Goal: Task Accomplishment & Management: Complete application form

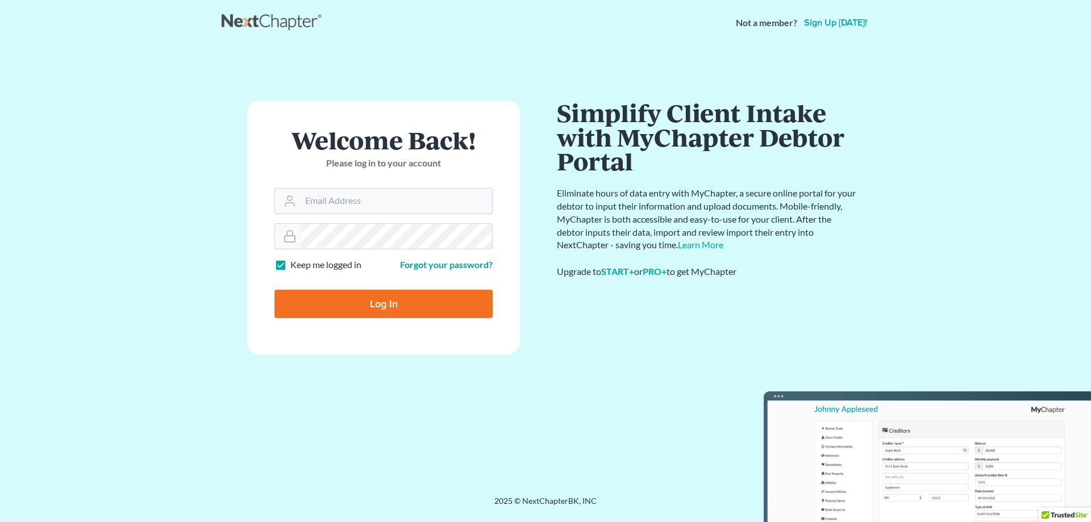
type input "[PERSON_NAME][EMAIL_ADDRESS][DOMAIN_NAME]"
click at [375, 325] on form "Welcome Back! Please log in to your account Email Address beth@thehillislawfirm…" at bounding box center [383, 228] width 273 height 254
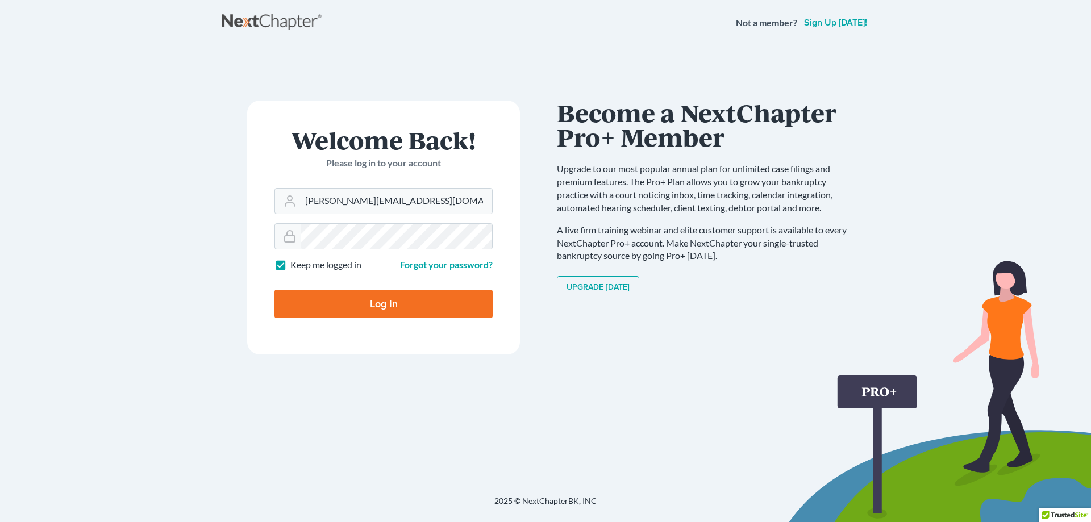
click at [378, 319] on form "Welcome Back! Please log in to your account Email Address beth@thehillislawfirm…" at bounding box center [383, 228] width 273 height 254
click at [384, 309] on input "Log In" at bounding box center [383, 304] width 218 height 28
type input "Thinking..."
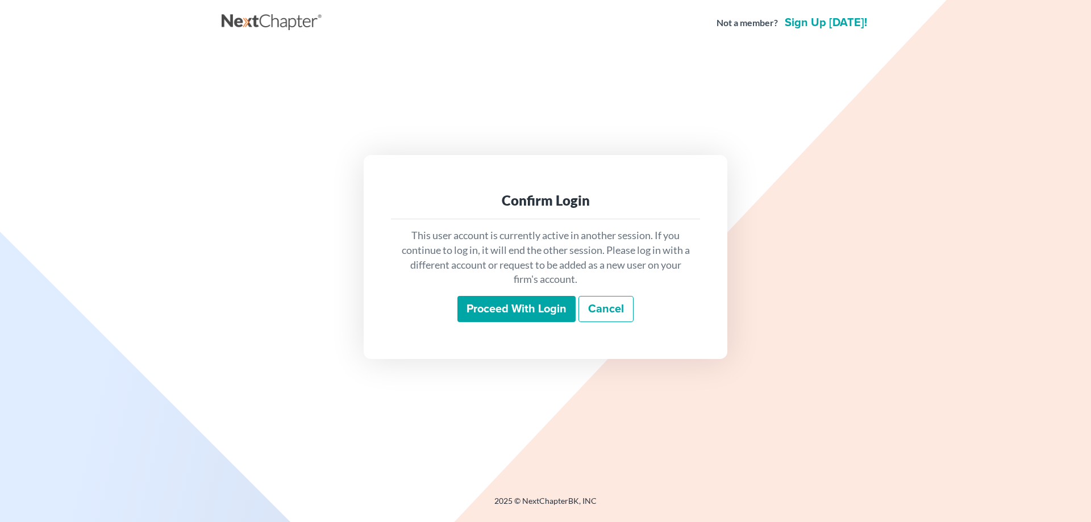
click at [501, 308] on input "Proceed with login" at bounding box center [516, 309] width 118 height 26
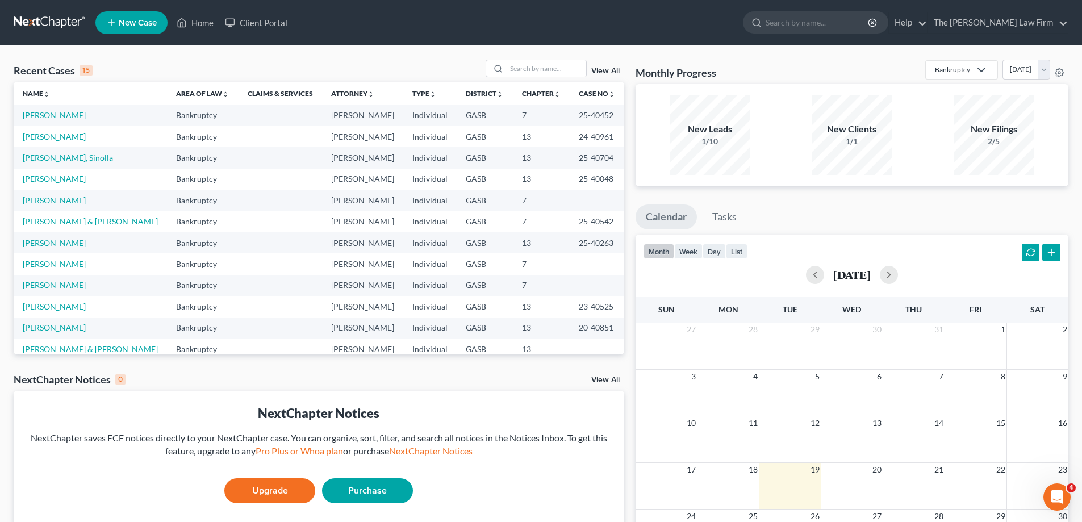
click at [157, 26] on link "New Case" at bounding box center [131, 22] width 72 height 23
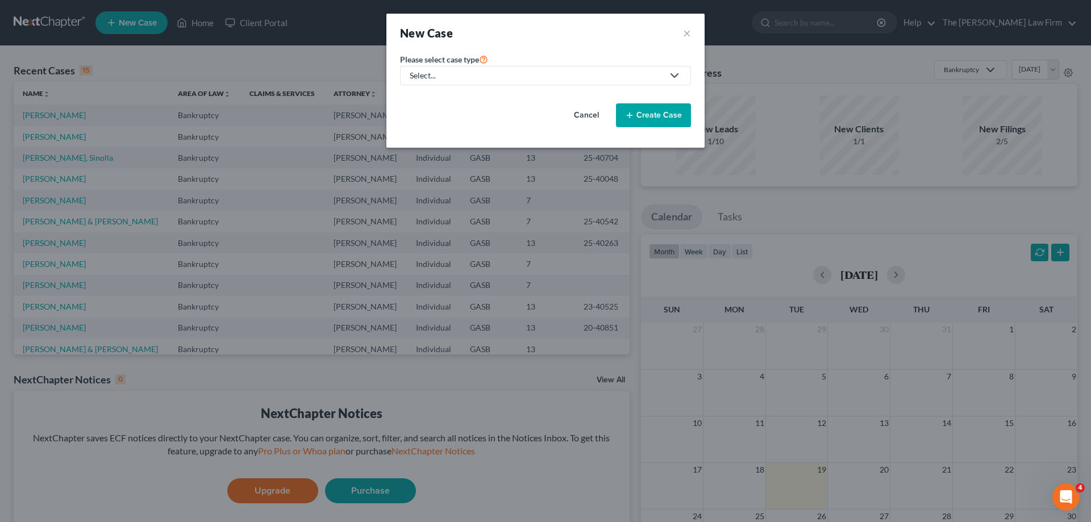
click at [546, 74] on div "Select..." at bounding box center [536, 75] width 253 height 11
click at [470, 97] on div "Bankruptcy" at bounding box center [455, 98] width 88 height 11
select select "20"
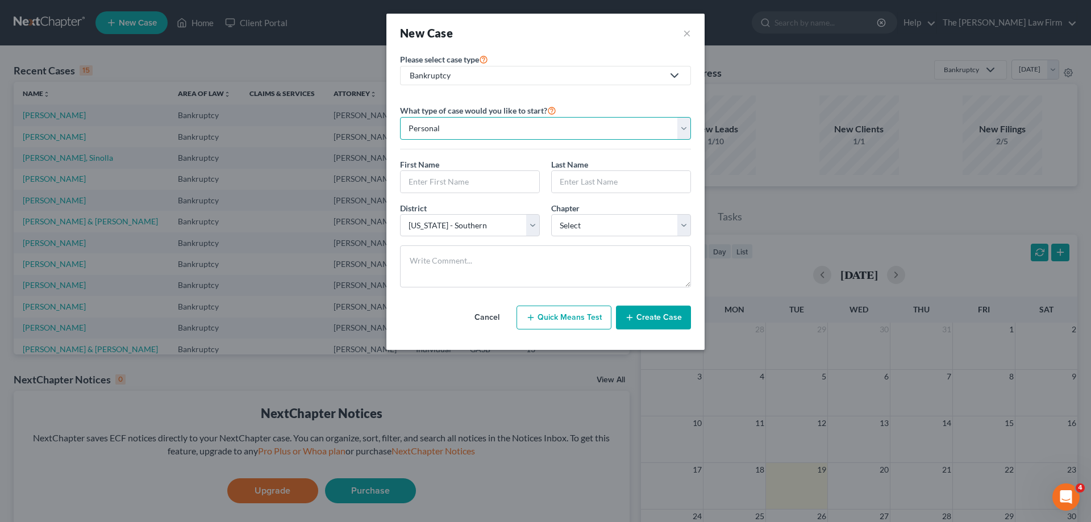
click at [543, 122] on select "Personal Business" at bounding box center [545, 128] width 291 height 23
click at [400, 117] on select "Personal Business" at bounding box center [545, 128] width 291 height 23
click at [491, 175] on input "text" at bounding box center [470, 182] width 139 height 22
type input "[PERSON_NAME]"
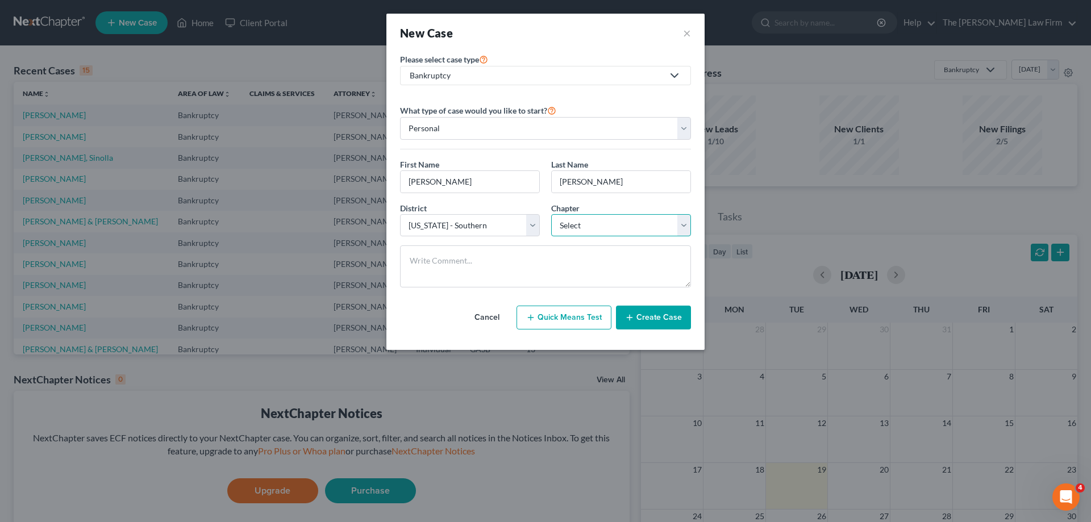
click at [649, 232] on select "Select 7 11 12 13" at bounding box center [621, 225] width 140 height 23
select select "0"
click at [551, 214] on select "Select 7 11 12 13" at bounding box center [621, 225] width 140 height 23
click at [573, 260] on textarea at bounding box center [545, 266] width 291 height 42
click at [668, 323] on button "Create Case" at bounding box center [653, 318] width 75 height 24
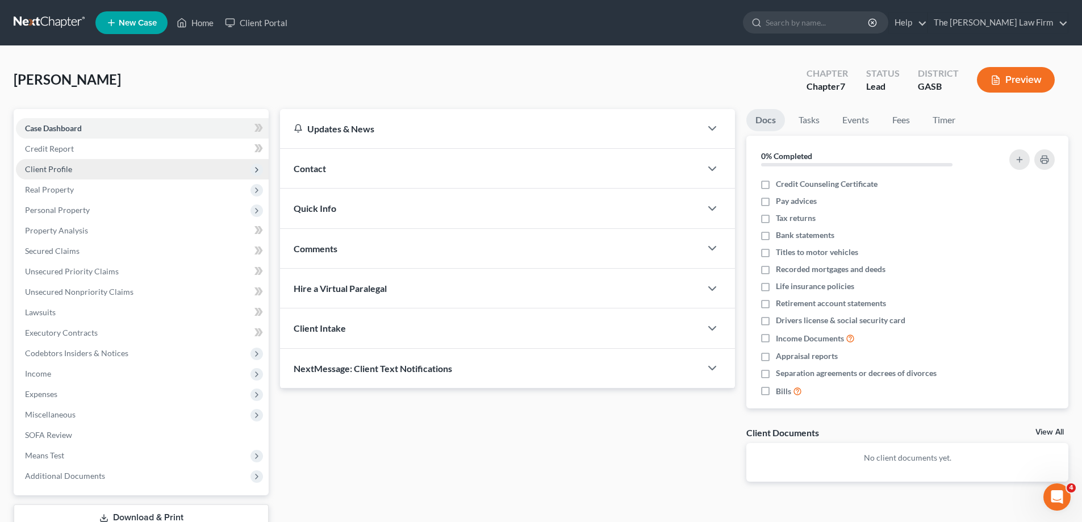
click at [127, 170] on span "Client Profile" at bounding box center [142, 169] width 253 height 20
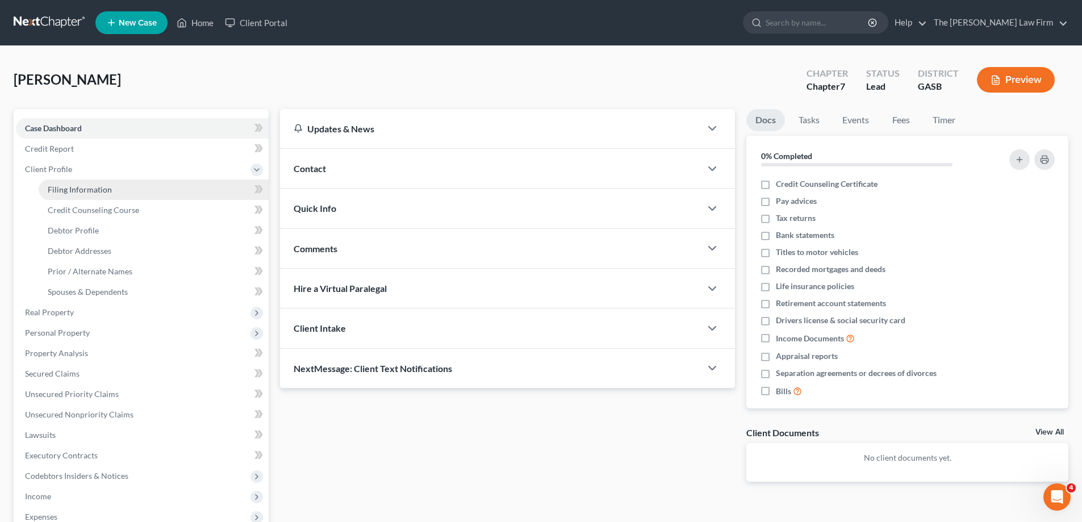
click at [134, 188] on link "Filing Information" at bounding box center [154, 190] width 230 height 20
select select "1"
select select "0"
select select "20"
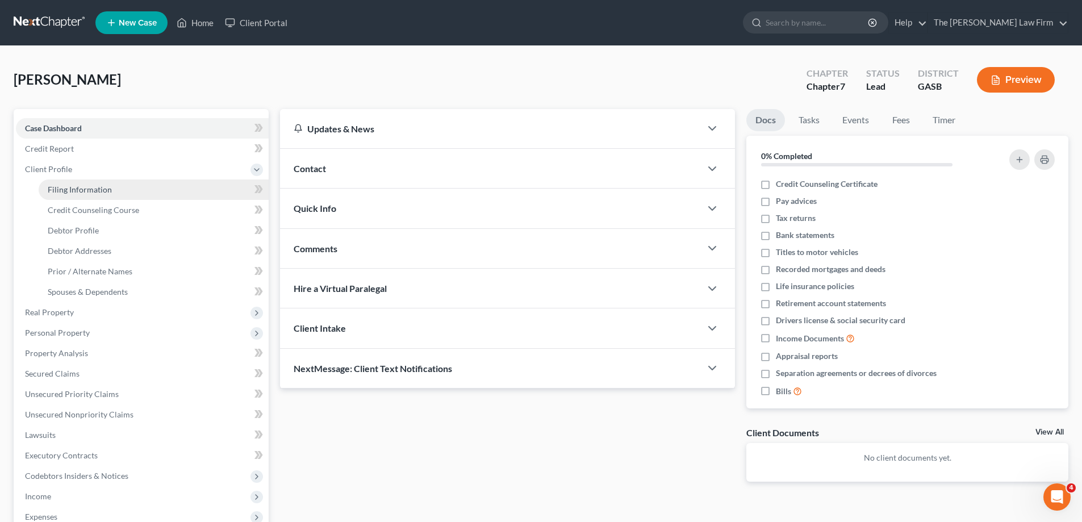
select select "10"
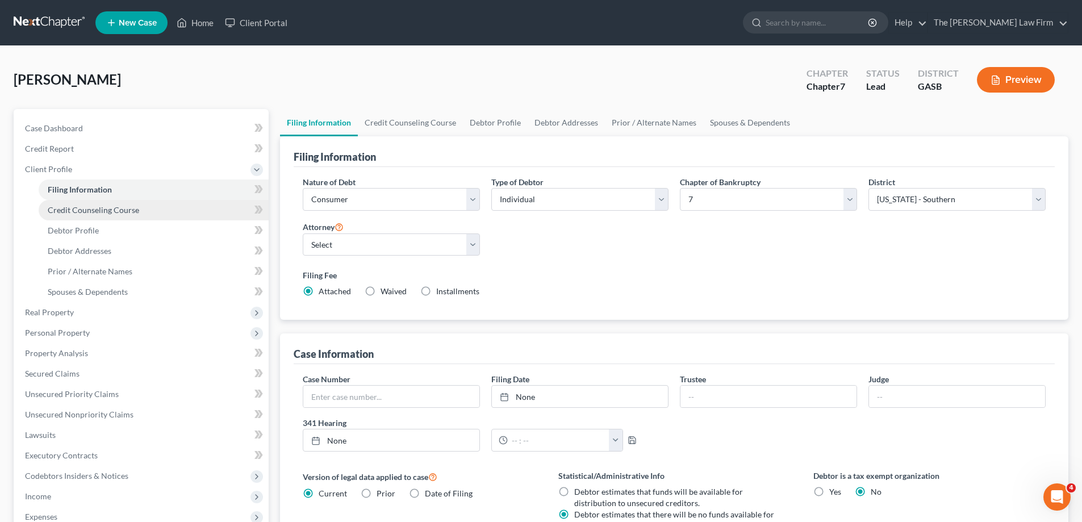
click at [131, 211] on span "Credit Counseling Course" at bounding box center [93, 210] width 91 height 10
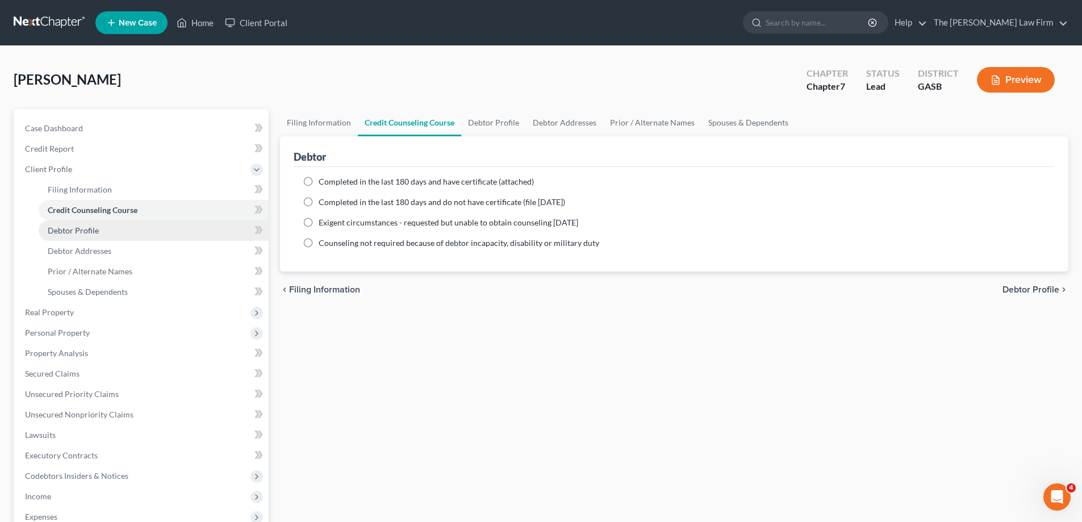
click at [139, 230] on link "Debtor Profile" at bounding box center [154, 230] width 230 height 20
select select "0"
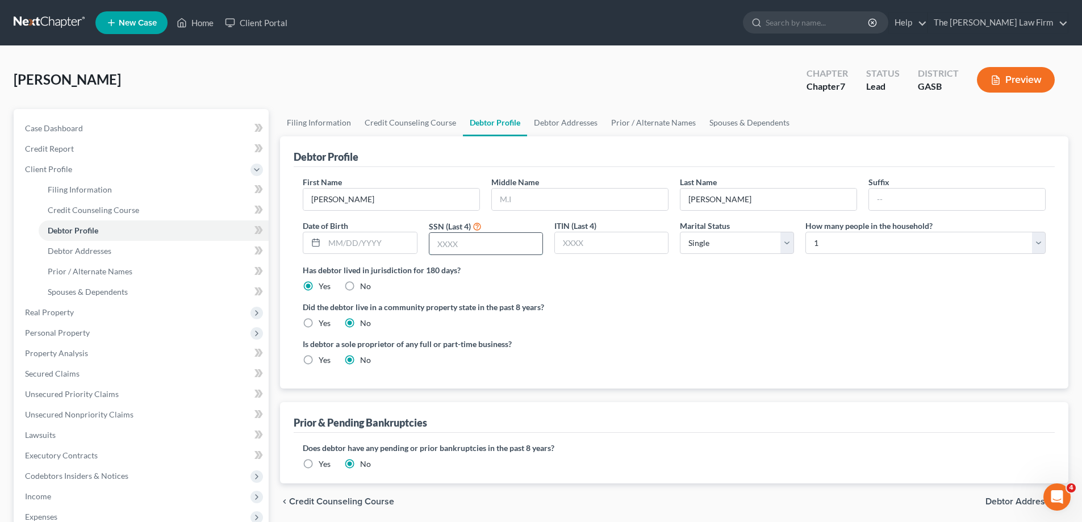
click at [460, 235] on input "text" at bounding box center [486, 244] width 113 height 22
type input "7457"
click at [779, 247] on select "Select Single Married Separated Divorced Widowed" at bounding box center [737, 243] width 114 height 23
click at [576, 115] on link "Debtor Addresses" at bounding box center [565, 122] width 77 height 27
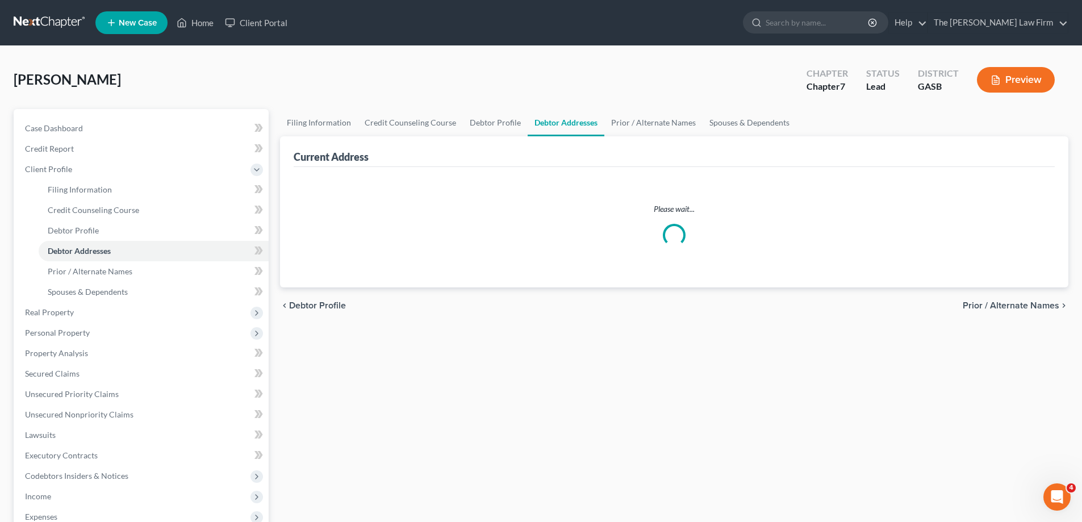
select select "0"
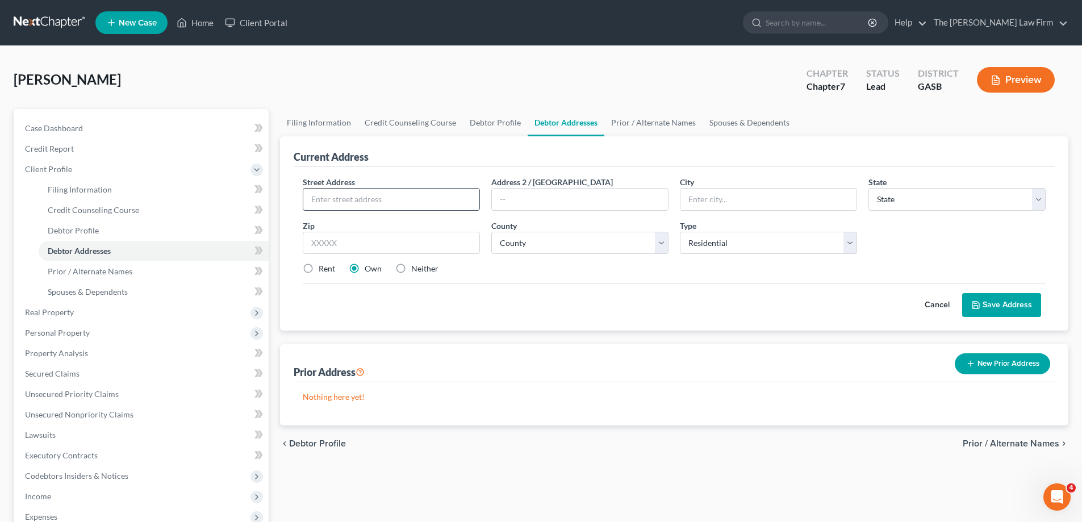
click at [464, 191] on input "text" at bounding box center [391, 200] width 176 height 22
type input "[STREET_ADDRESS][PERSON_NAME]"
type input "[PERSON_NAME]"
select select "10"
type input "31312"
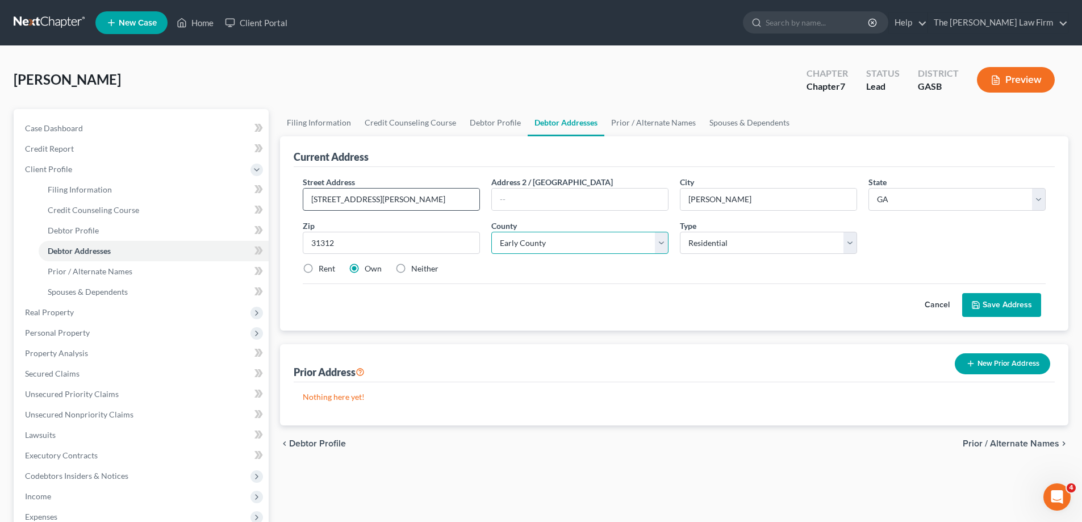
select select "50"
click at [319, 270] on label "Rent" at bounding box center [327, 268] width 16 height 11
click at [323, 270] on input "Rent" at bounding box center [326, 266] width 7 height 7
radio input "true"
click at [348, 124] on link "Filing Information" at bounding box center [319, 122] width 78 height 27
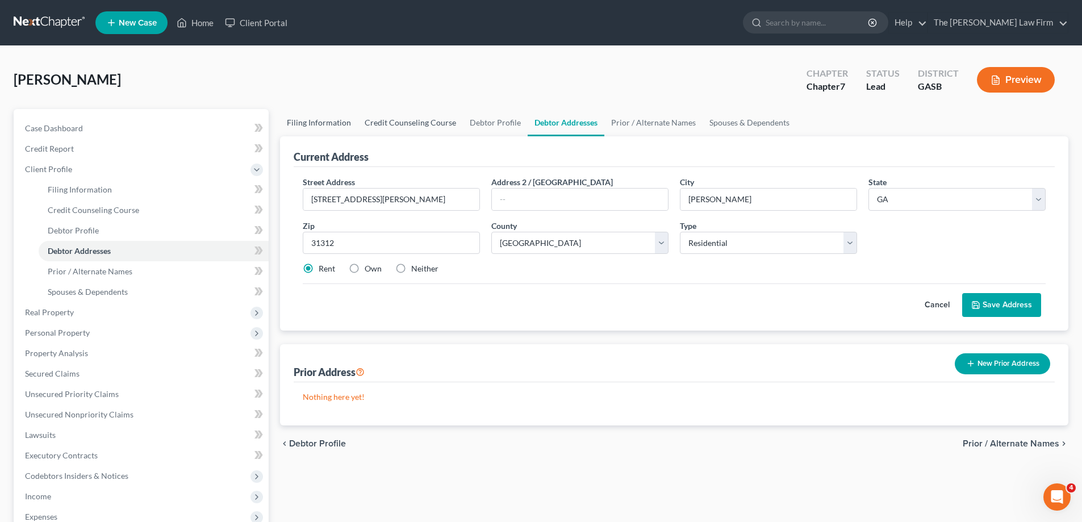
select select "1"
select select "0"
select select "20"
select select "0"
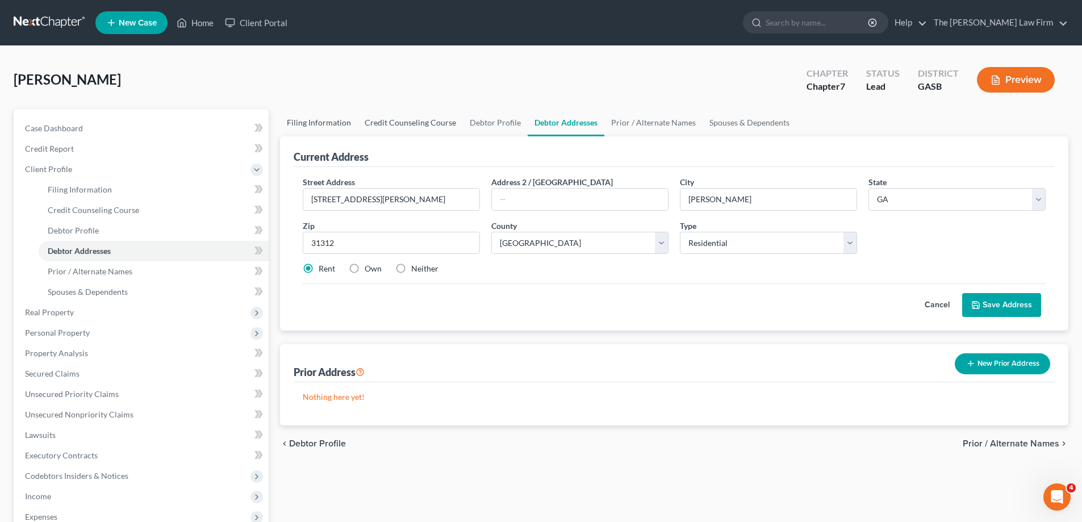
select select "10"
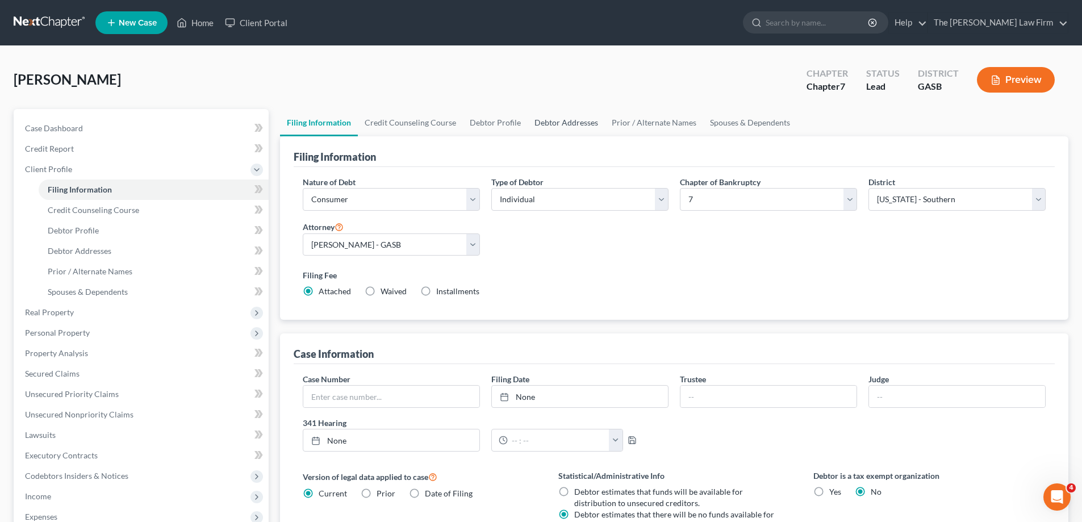
click at [550, 122] on link "Debtor Addresses" at bounding box center [566, 122] width 77 height 27
select select "0"
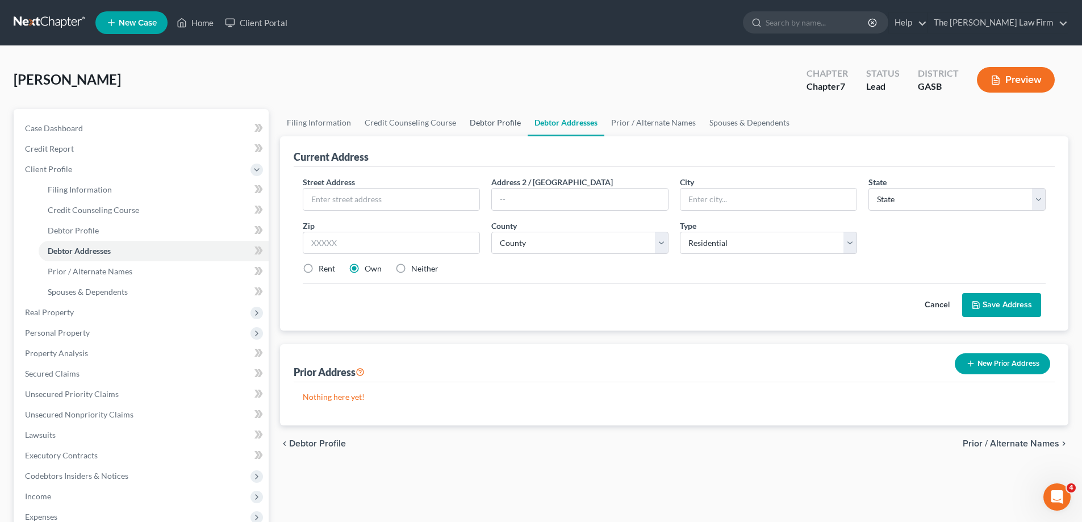
click at [489, 126] on link "Debtor Profile" at bounding box center [495, 122] width 65 height 27
select select "0"
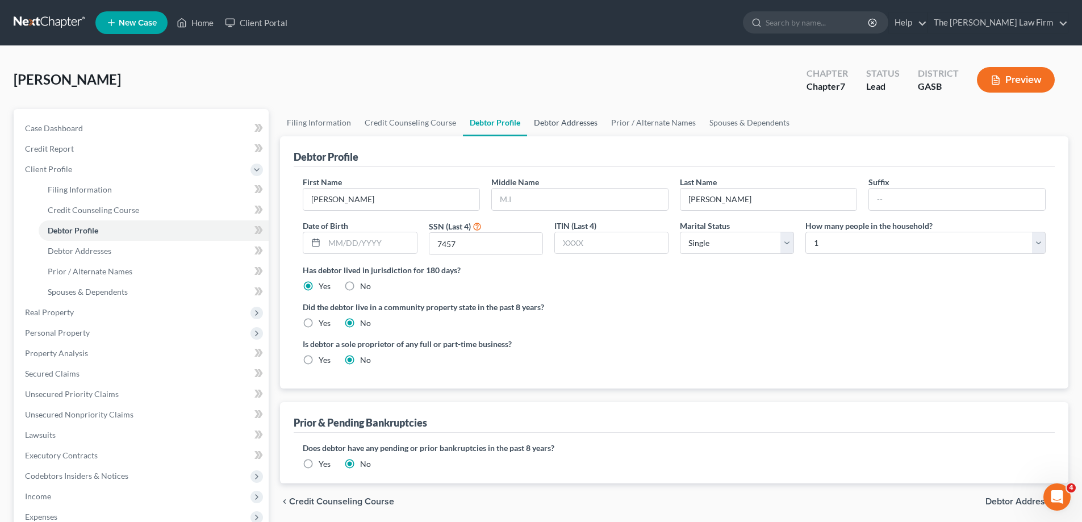
click at [541, 114] on link "Debtor Addresses" at bounding box center [565, 122] width 77 height 27
select select "0"
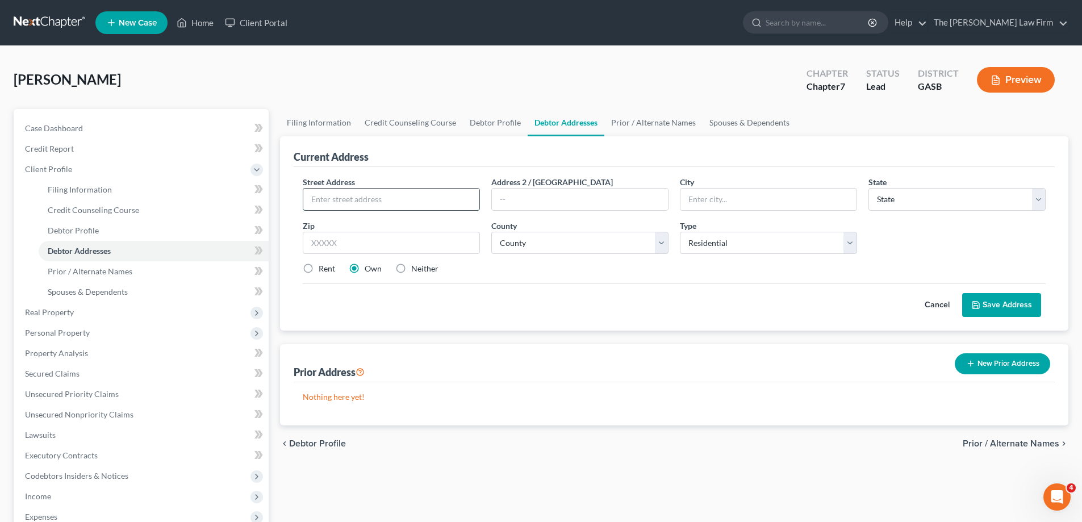
click at [426, 197] on input "text" at bounding box center [391, 200] width 176 height 22
type input "[STREET_ADDRESS][PERSON_NAME]"
type input "[PERSON_NAME]"
select select "10"
type input "31312"
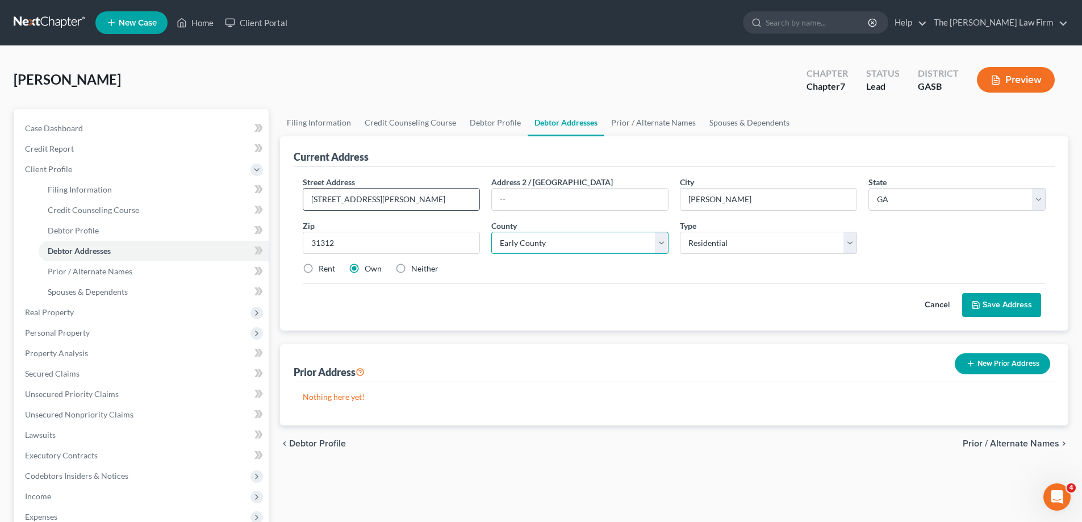
select select "50"
click at [1060, 485] on div "Open Intercom Messenger" at bounding box center [1056, 496] width 38 height 38
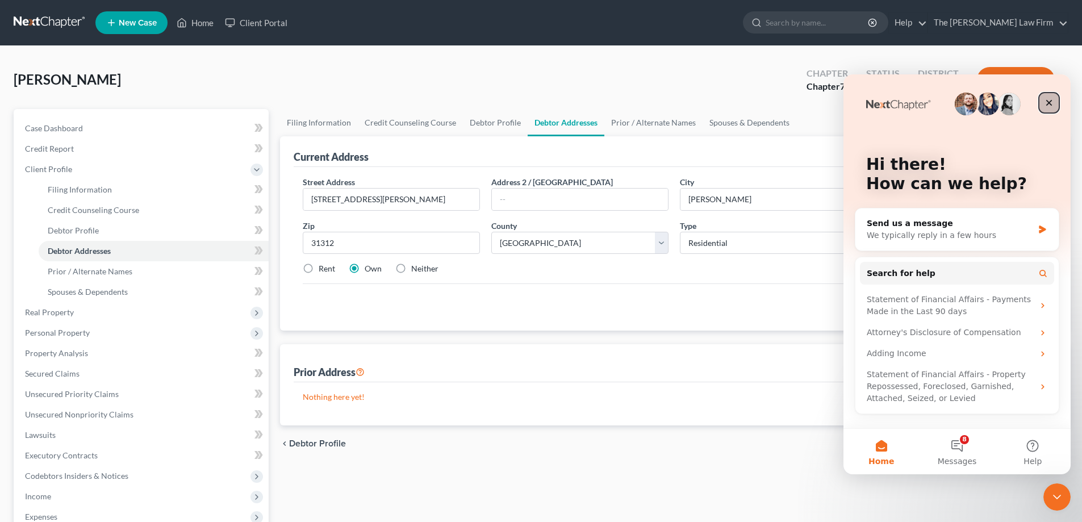
click at [1047, 111] on div "Close" at bounding box center [1049, 103] width 20 height 20
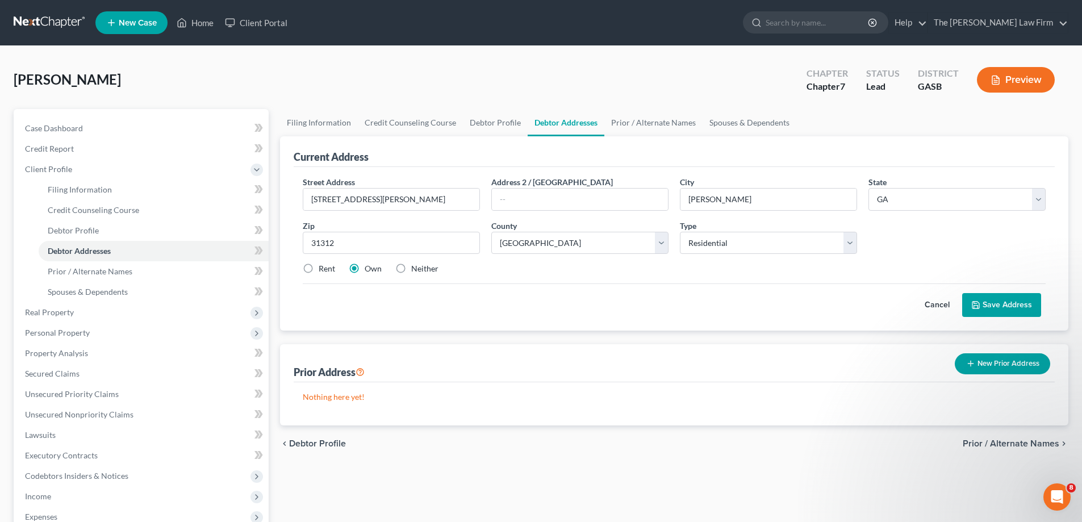
click at [1003, 299] on button "Save Address" at bounding box center [1002, 305] width 79 height 24
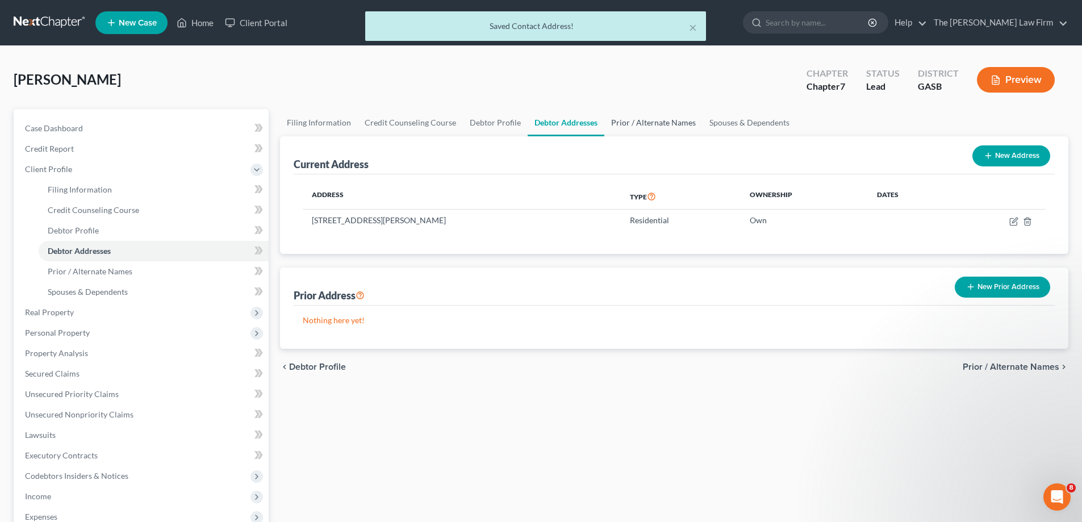
click at [641, 122] on link "Prior / Alternate Names" at bounding box center [654, 122] width 98 height 27
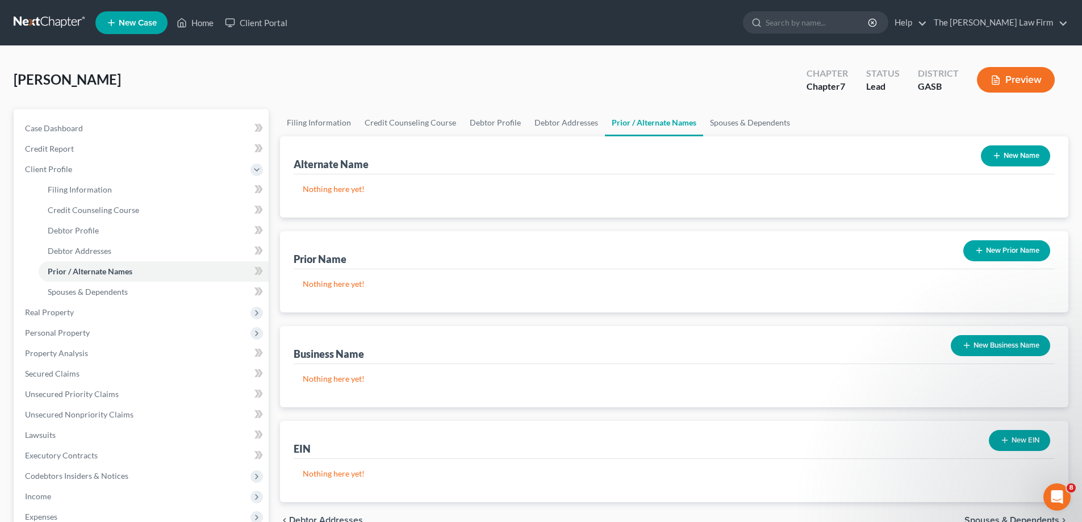
click at [1018, 246] on button "New Prior Name" at bounding box center [1007, 250] width 87 height 21
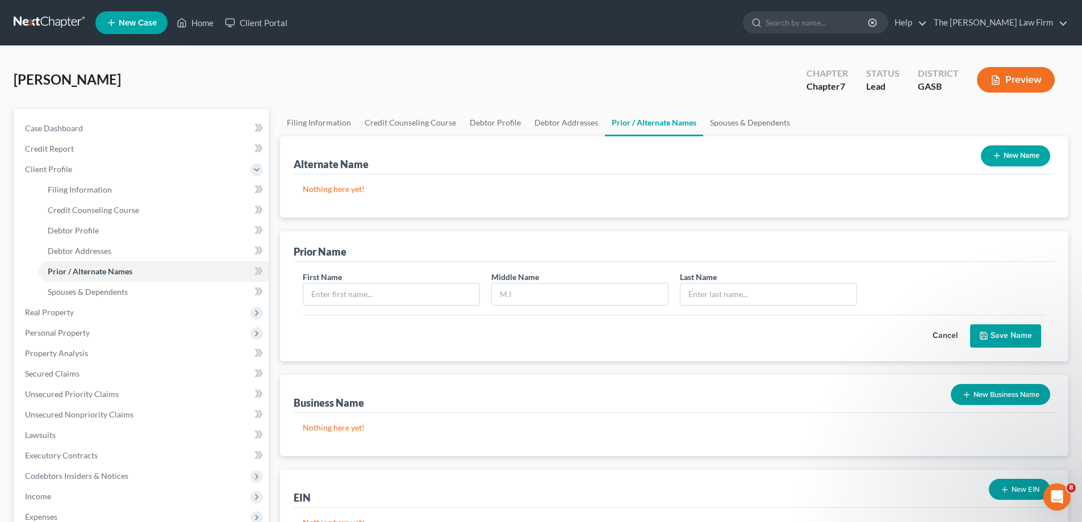
click at [392, 306] on div "First Name Middle Name Last Name *" at bounding box center [674, 293] width 755 height 44
click at [390, 282] on div "First Name" at bounding box center [391, 288] width 189 height 35
click at [411, 297] on input "text" at bounding box center [391, 295] width 176 height 22
type input "[PERSON_NAME]"
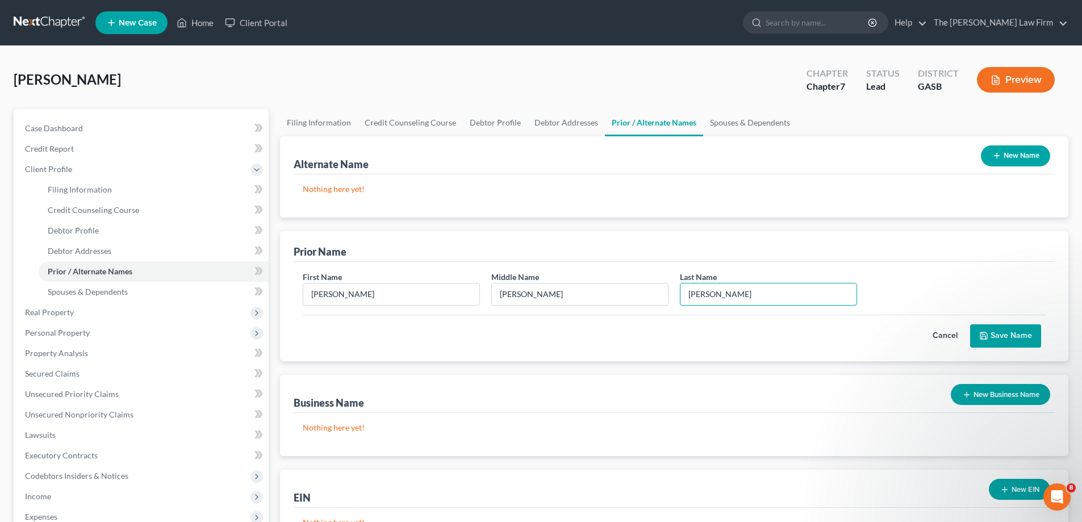
type input "[PERSON_NAME]"
click at [993, 333] on button "Save Name" at bounding box center [1005, 336] width 71 height 24
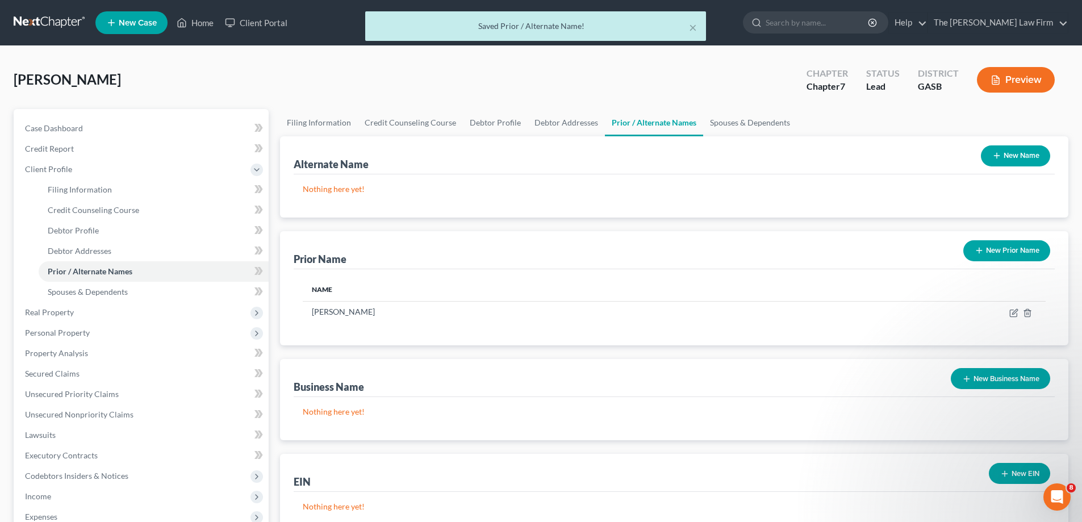
click at [1016, 251] on button "New Prior Name" at bounding box center [1007, 250] width 87 height 21
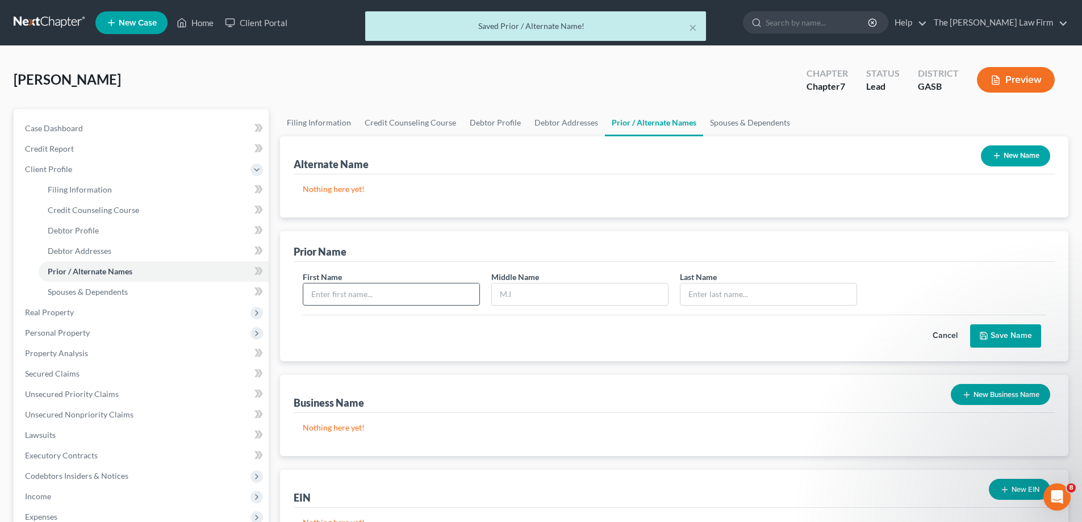
click at [407, 289] on input "text" at bounding box center [391, 295] width 176 height 22
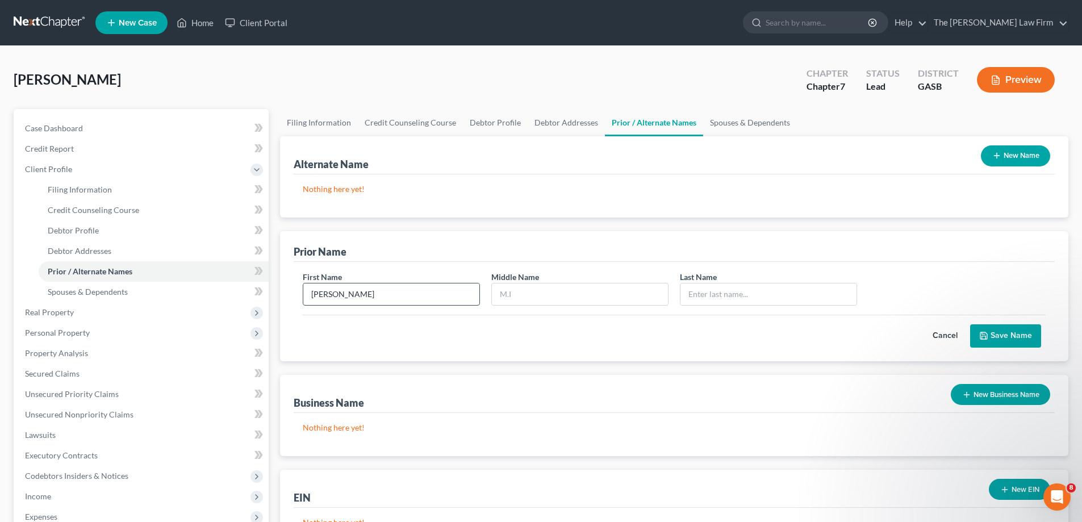
type input "[PERSON_NAME]"
type input "B."
type input "[PERSON_NAME]"
click at [1028, 339] on button "Save Name" at bounding box center [1005, 336] width 71 height 24
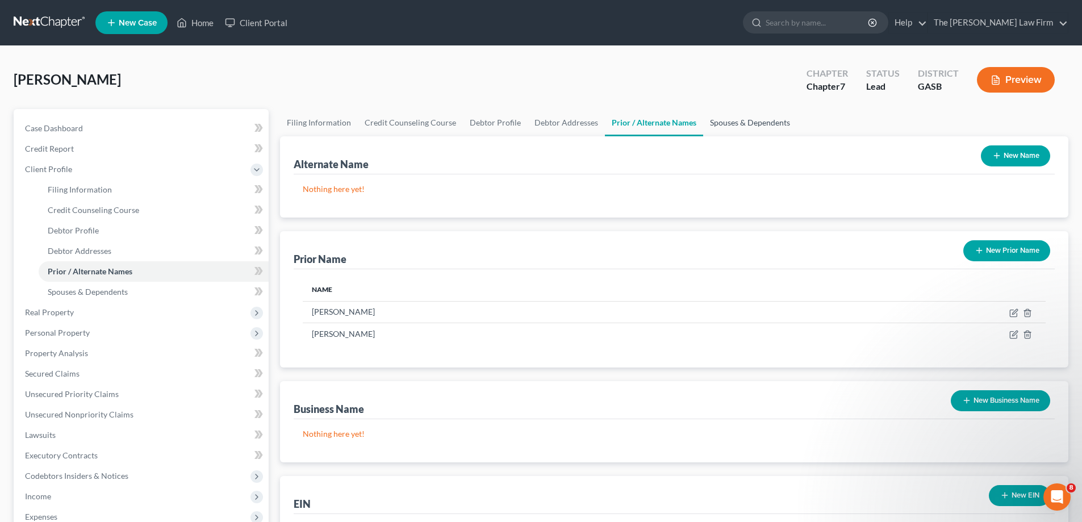
click at [751, 121] on link "Spouses & Dependents" at bounding box center [750, 122] width 94 height 27
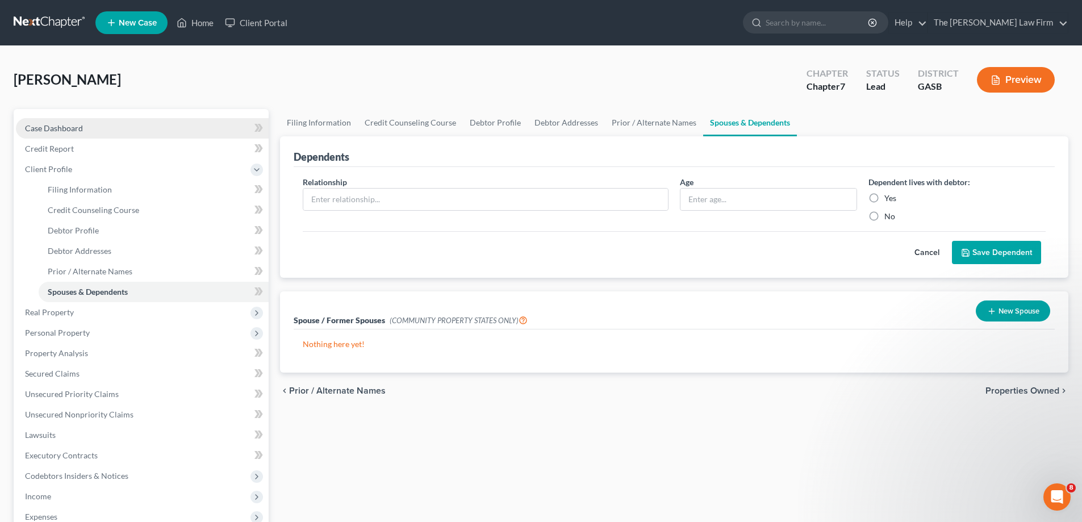
click at [95, 134] on link "Case Dashboard" at bounding box center [142, 128] width 253 height 20
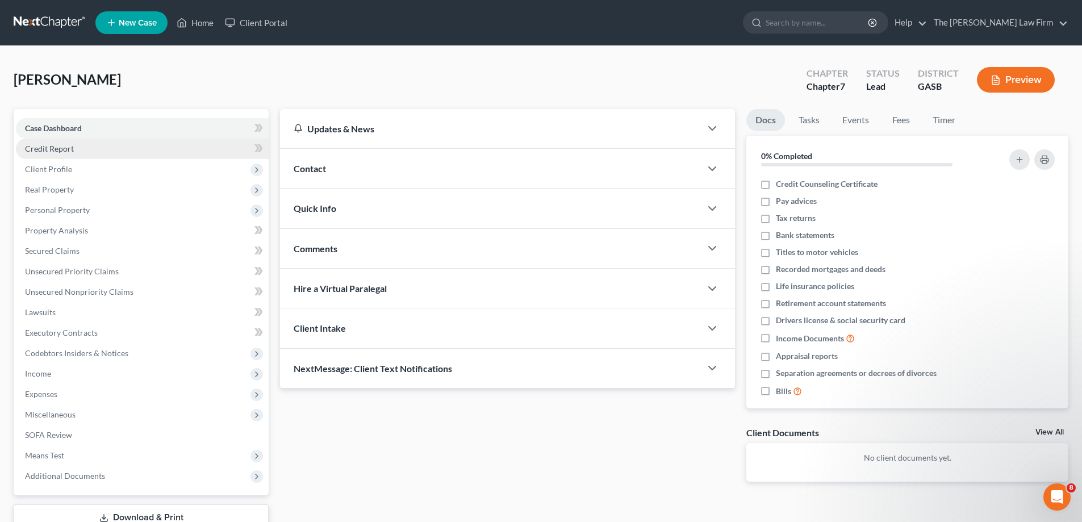
click at [93, 151] on link "Credit Report" at bounding box center [142, 149] width 253 height 20
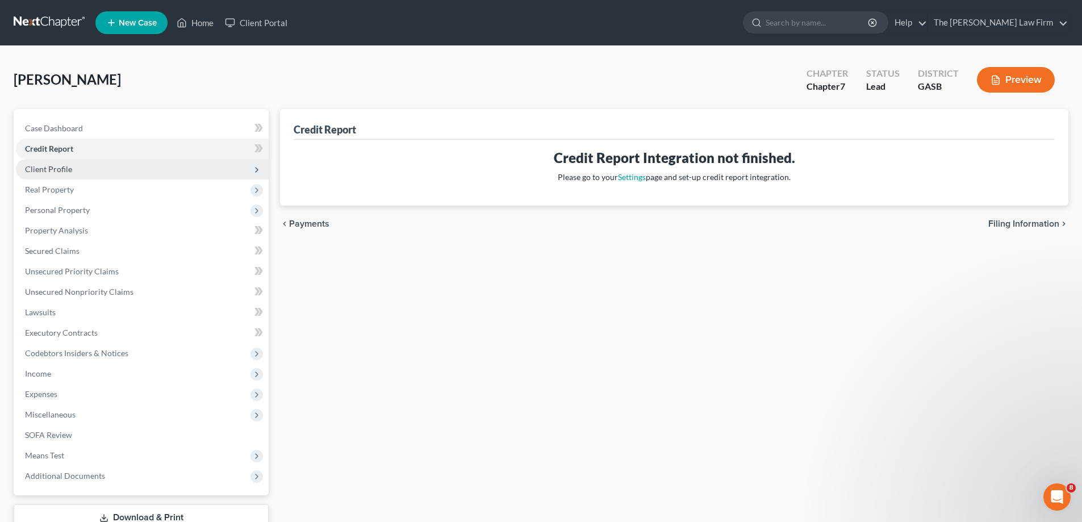
click at [93, 170] on span "Client Profile" at bounding box center [142, 169] width 253 height 20
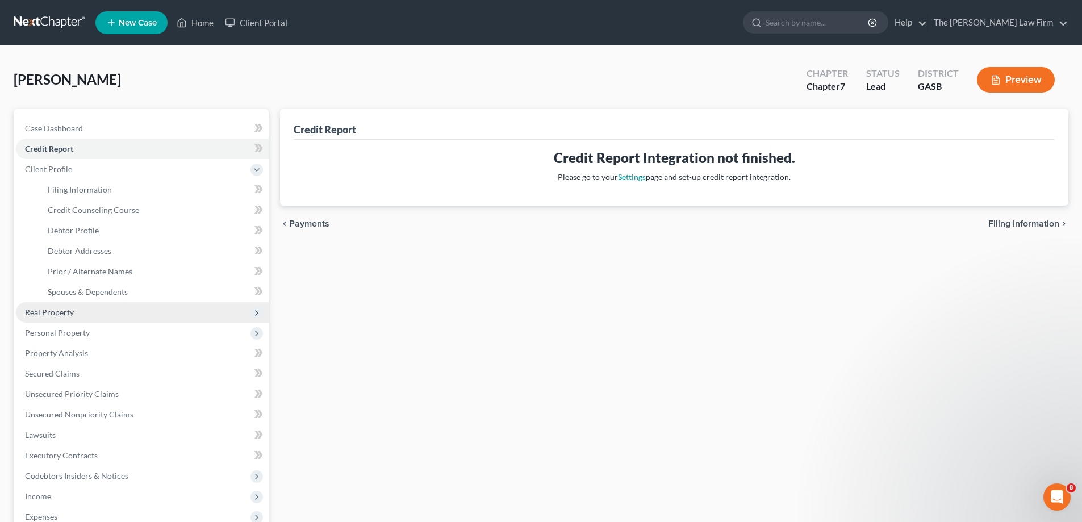
click at [113, 319] on span "Real Property" at bounding box center [142, 312] width 253 height 20
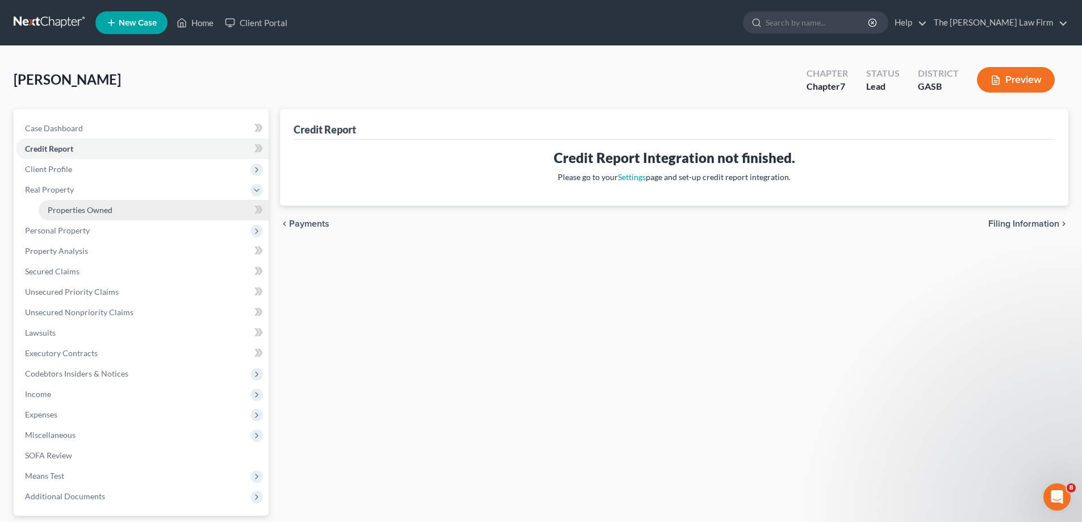
click at [106, 208] on span "Properties Owned" at bounding box center [80, 210] width 65 height 10
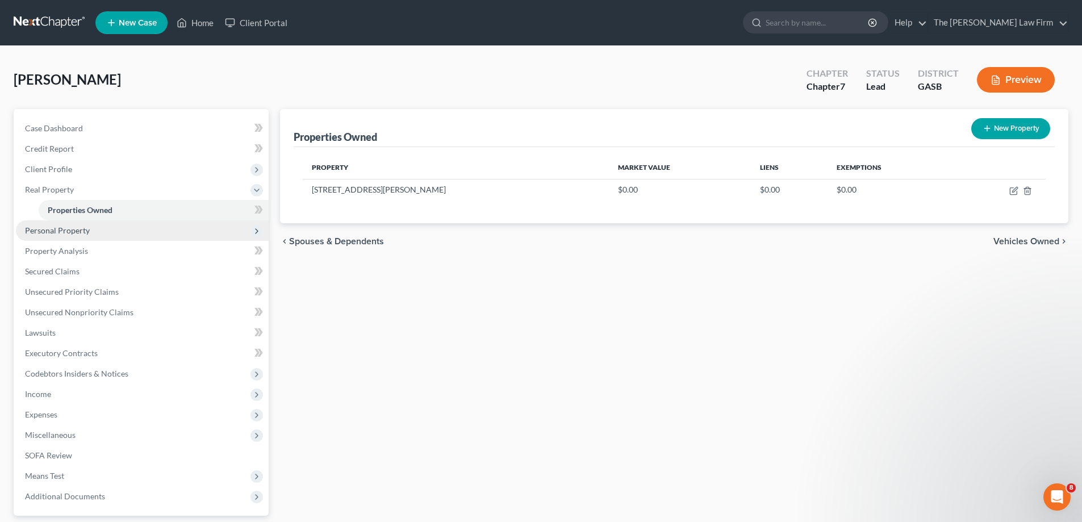
click at [108, 226] on span "Personal Property" at bounding box center [142, 230] width 253 height 20
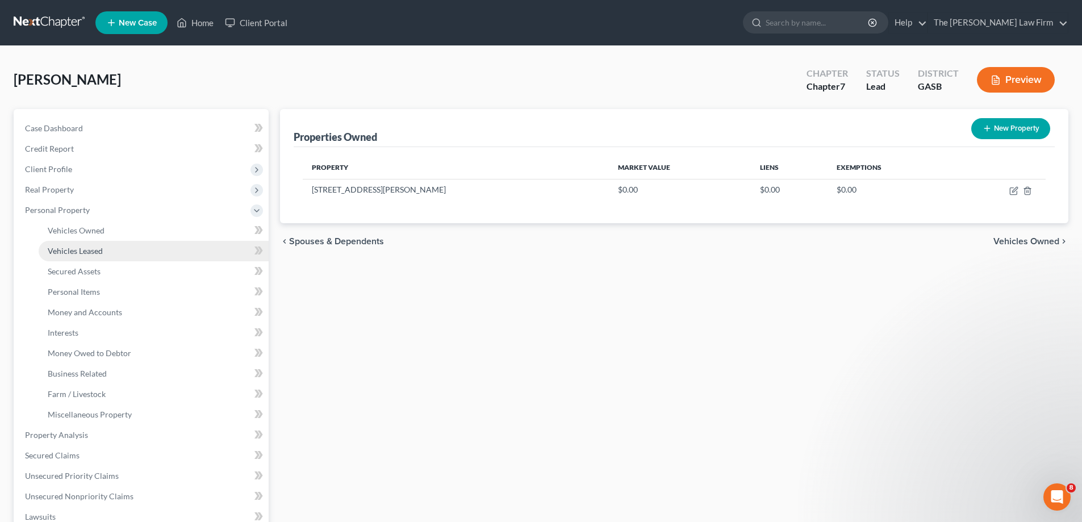
click at [116, 258] on link "Vehicles Leased" at bounding box center [154, 251] width 230 height 20
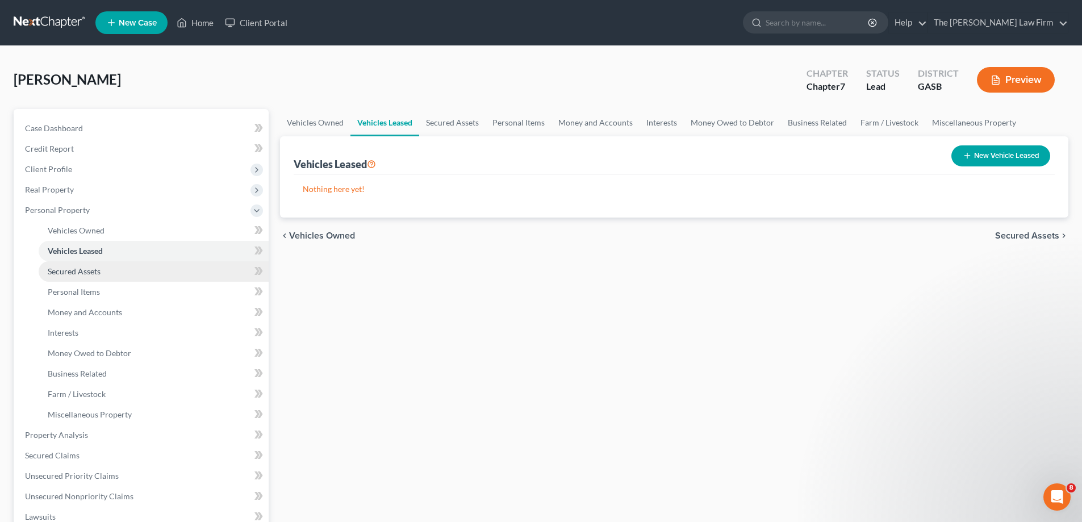
click at [122, 270] on link "Secured Assets" at bounding box center [154, 271] width 230 height 20
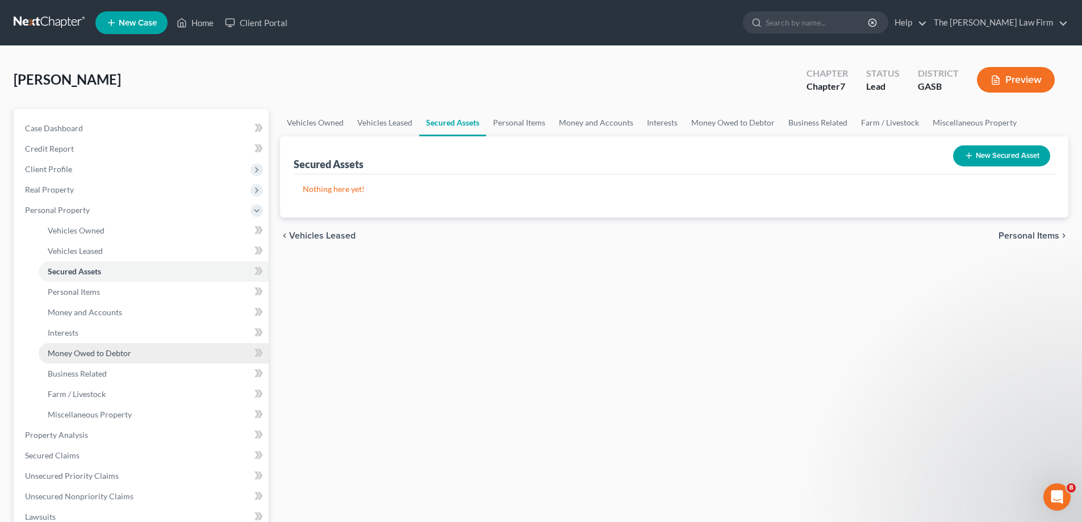
scroll to position [57, 0]
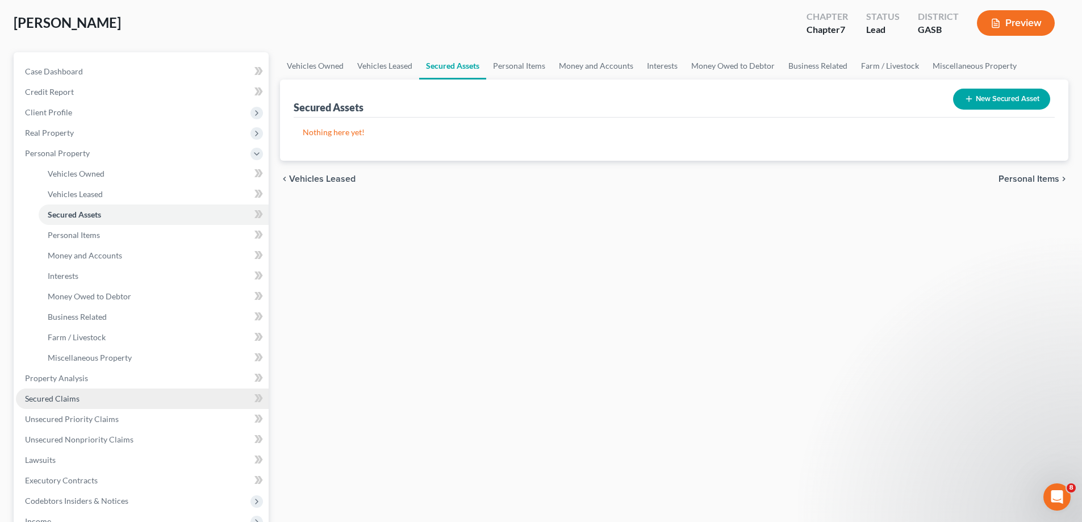
click at [128, 396] on link "Secured Claims" at bounding box center [142, 399] width 253 height 20
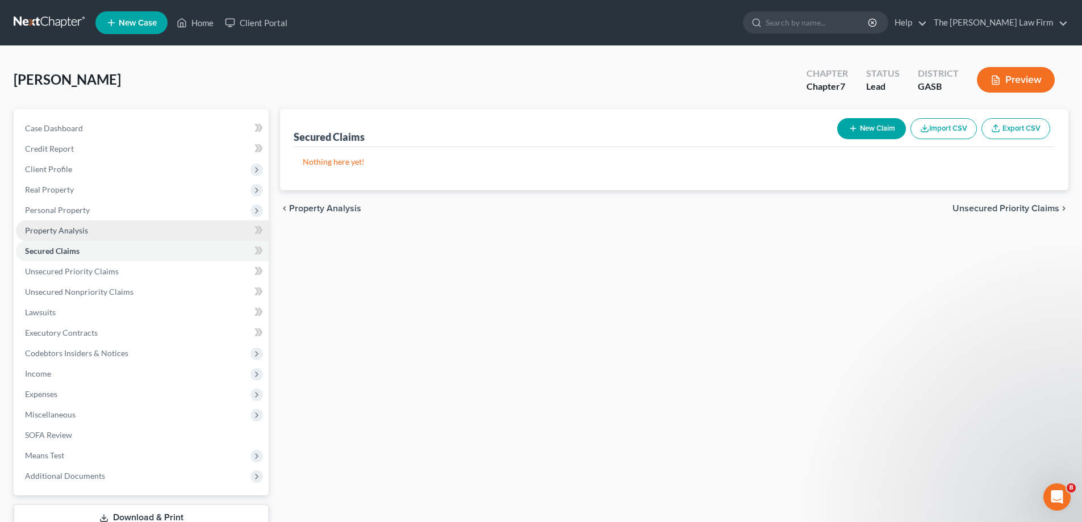
click at [106, 220] on link "Property Analysis" at bounding box center [142, 230] width 253 height 20
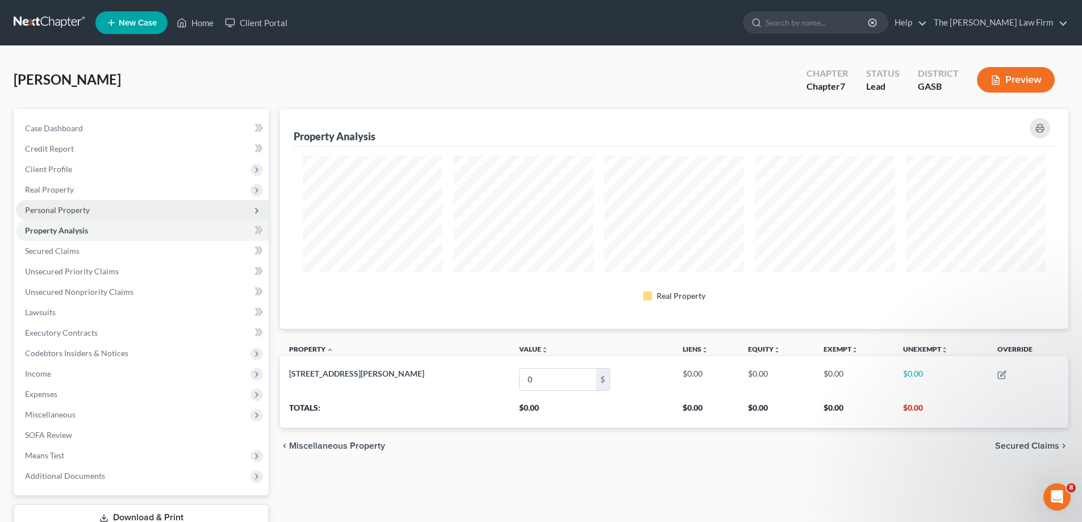
scroll to position [220, 789]
click at [176, 209] on span "Personal Property" at bounding box center [142, 210] width 253 height 20
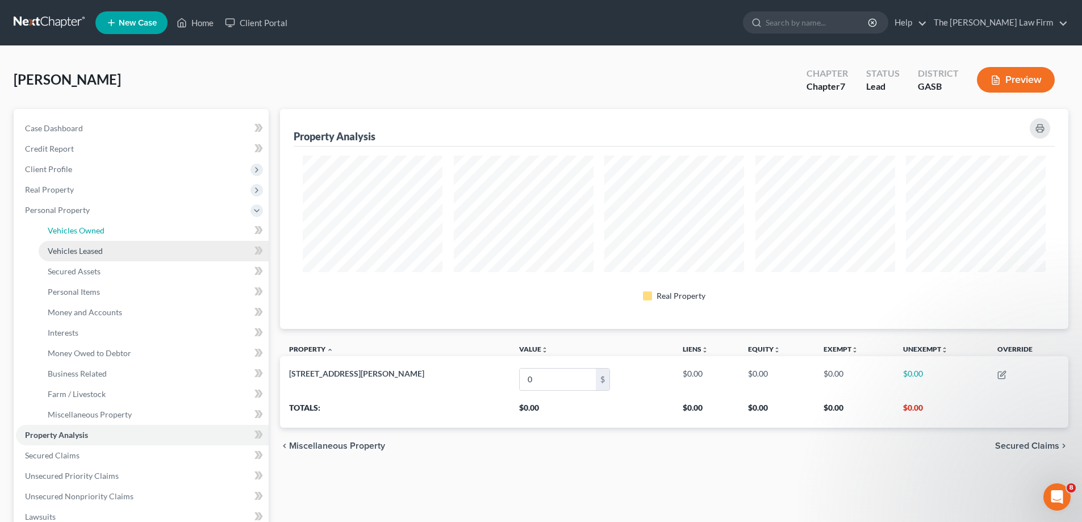
drag, startPoint x: 110, startPoint y: 228, endPoint x: 123, endPoint y: 240, distance: 17.7
click at [110, 227] on link "Vehicles Owned" at bounding box center [154, 230] width 230 height 20
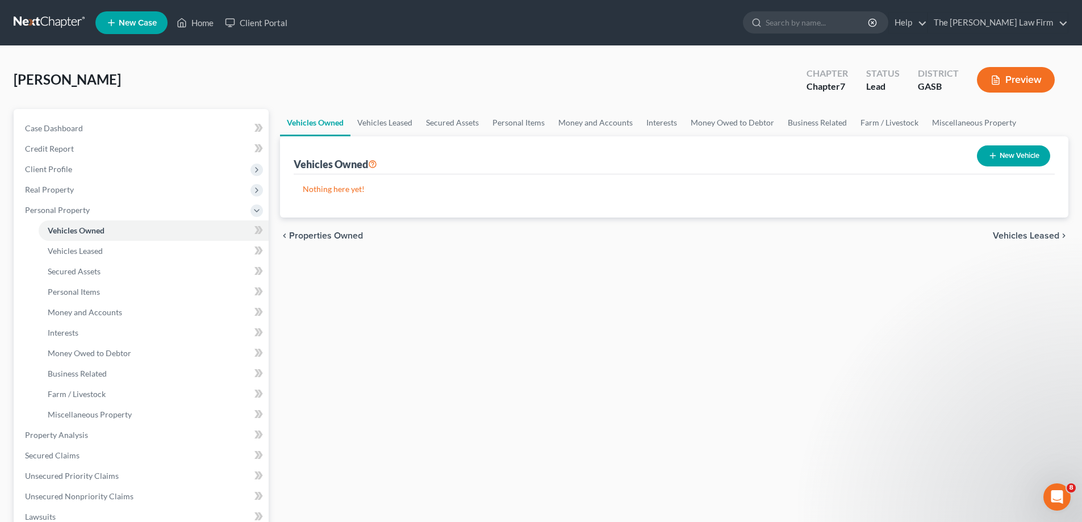
click at [1010, 146] on button "New Vehicle" at bounding box center [1013, 155] width 73 height 21
select select "0"
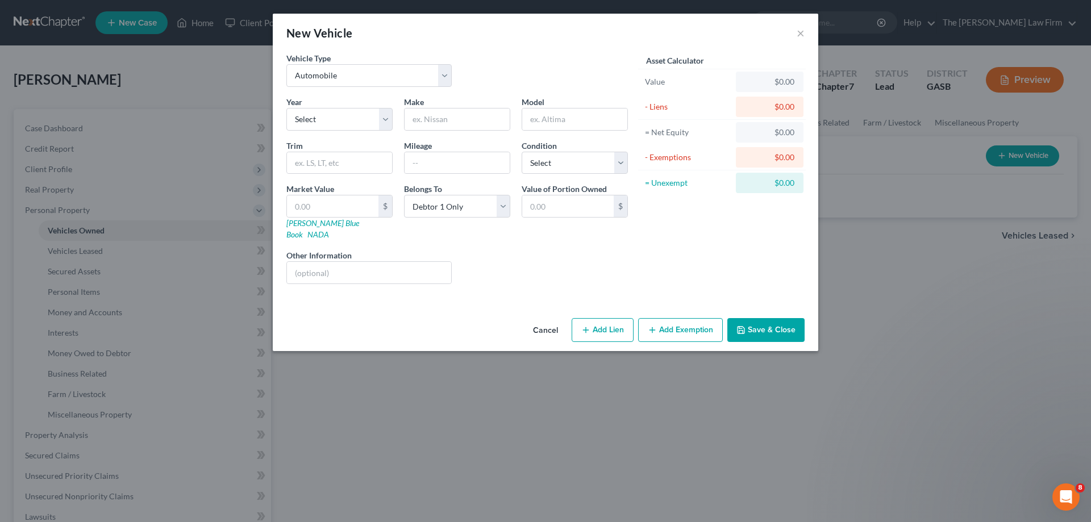
click at [381, 64] on div "Vehicle Type Select Automobile Truck Trailer Watercraft Aircraft Motor Home Atv…" at bounding box center [369, 69] width 177 height 35
click at [380, 69] on select "Select Automobile Truck Trailer Watercraft Aircraft Motor Home Atv Other Vehicle" at bounding box center [368, 75] width 165 height 23
click at [286, 64] on select "Select Automobile Truck Trailer Watercraft Aircraft Motor Home Atv Other Vehicle" at bounding box center [368, 75] width 165 height 23
click at [359, 119] on select "Select 2026 2025 2024 2023 2022 2021 2020 2019 2018 2017 2016 2015 2014 2013 20…" at bounding box center [339, 119] width 106 height 23
select select "3"
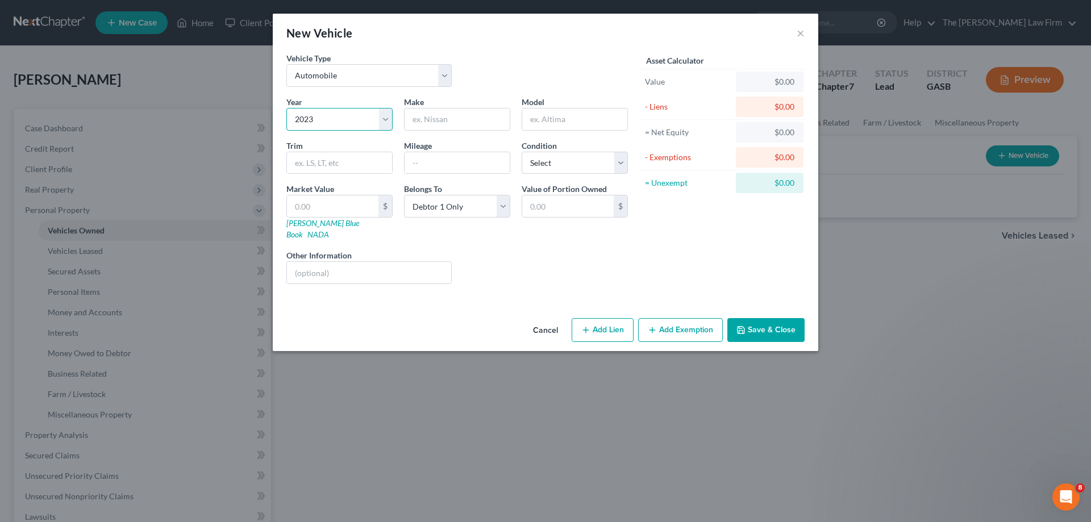
click at [286, 108] on select "Select 2026 2025 2024 2023 2022 2021 2020 2019 2018 2017 2016 2015 2014 2013 20…" at bounding box center [339, 119] width 106 height 23
click at [461, 118] on input "text" at bounding box center [457, 120] width 105 height 22
type input "Nissan"
type input "Murano"
click at [543, 166] on select "Select Excellent Very Good Good Fair Poor" at bounding box center [575, 163] width 106 height 23
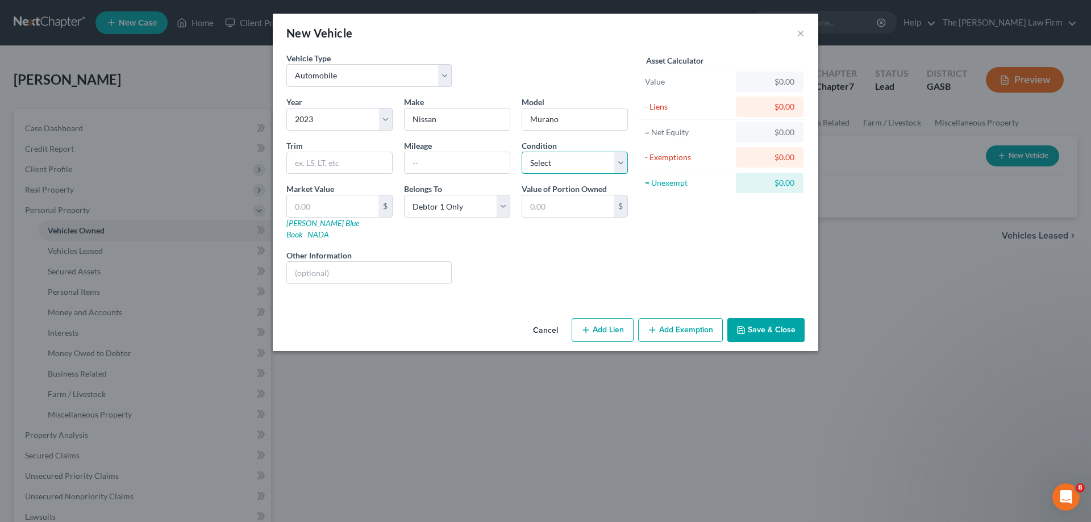
select select "1"
click at [522, 152] on select "Select Excellent Very Good Good Fair Poor" at bounding box center [575, 163] width 106 height 23
click at [370, 203] on input "text" at bounding box center [332, 206] width 91 height 22
type input "2"
type input "2.00"
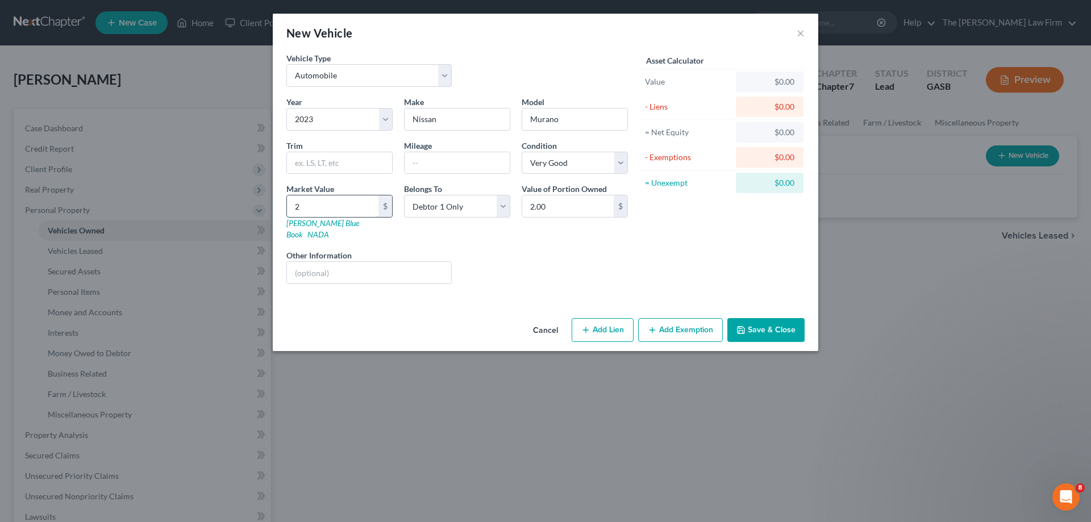
type input "23"
type input "23.00"
type input "230"
type input "230.00"
type input "2300"
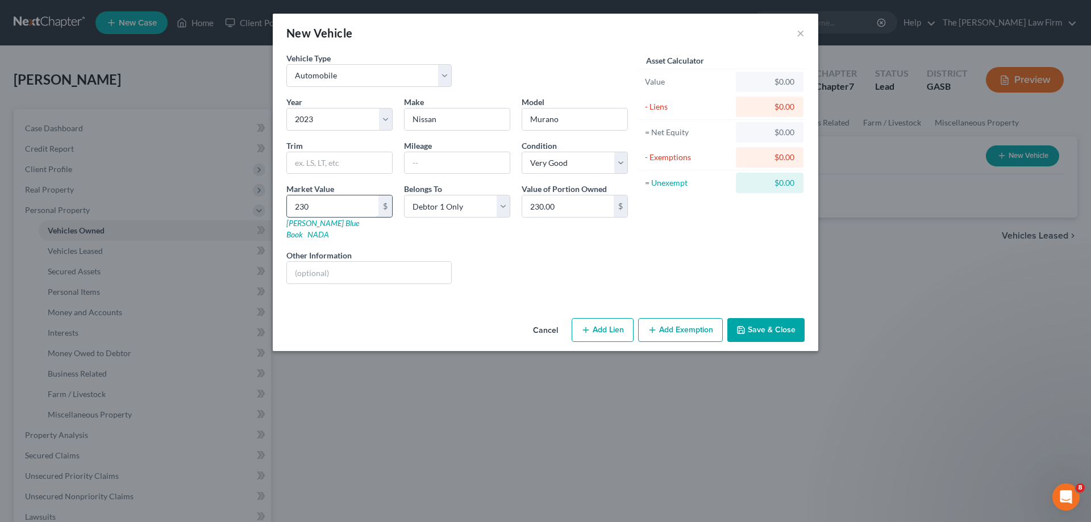
type input "2,300.00"
type input "2,3000"
type input "23,000.00"
click at [518, 249] on div "Liens Select" at bounding box center [545, 266] width 177 height 35
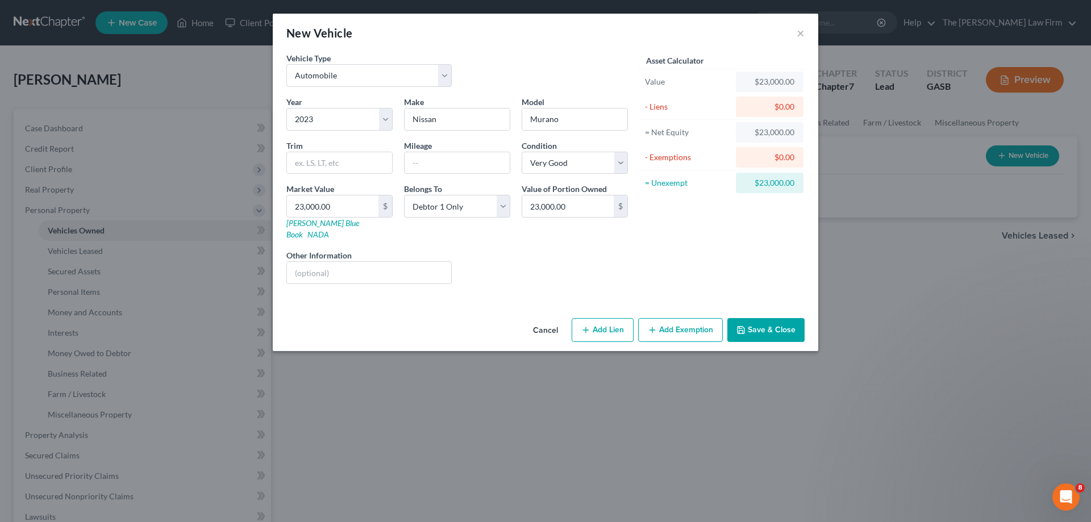
click at [763, 318] on button "Save & Close" at bounding box center [765, 330] width 77 height 24
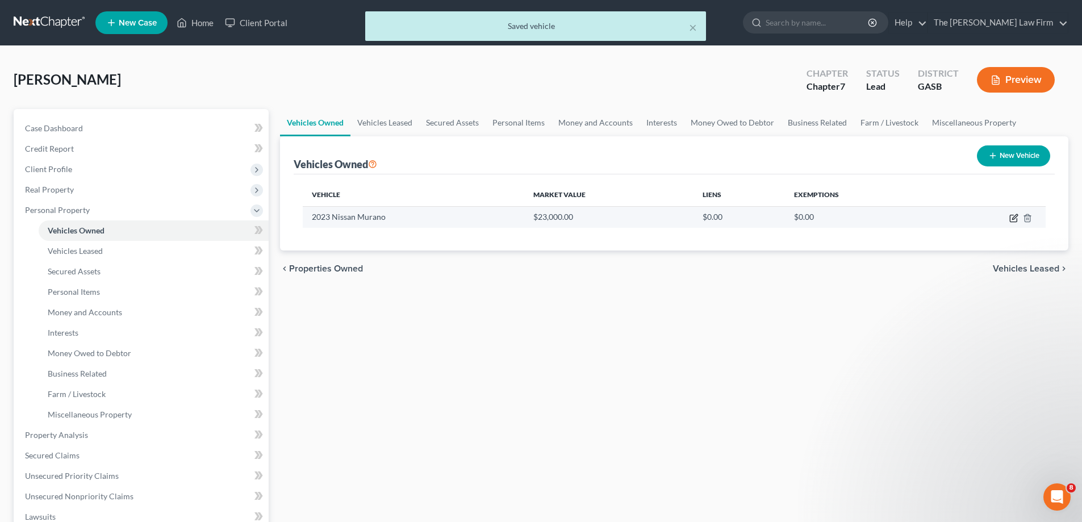
click at [1015, 219] on icon "button" at bounding box center [1015, 216] width 5 height 5
select select "0"
select select "3"
select select "1"
select select "0"
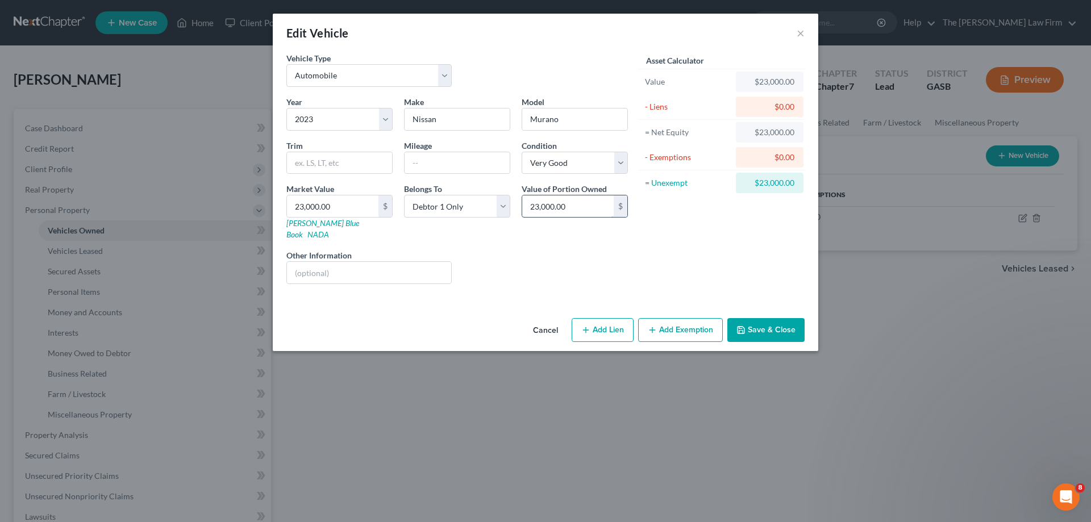
click at [606, 212] on input "23,000.00" at bounding box center [567, 206] width 91 height 22
click at [547, 249] on div "Liens Select" at bounding box center [545, 266] width 177 height 35
click at [763, 318] on button "Save & Close" at bounding box center [765, 330] width 77 height 24
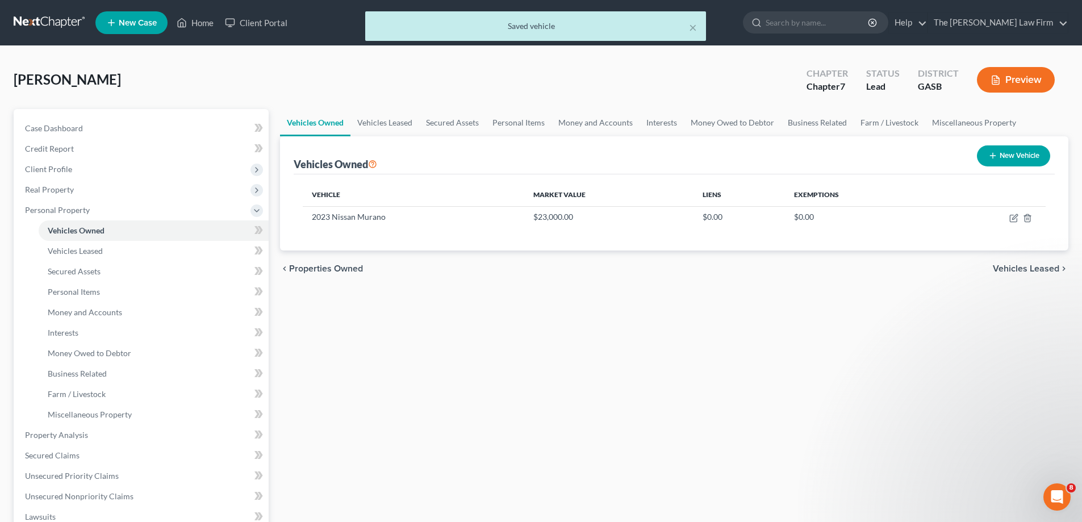
click at [1032, 158] on button "New Vehicle" at bounding box center [1013, 155] width 73 height 21
select select "0"
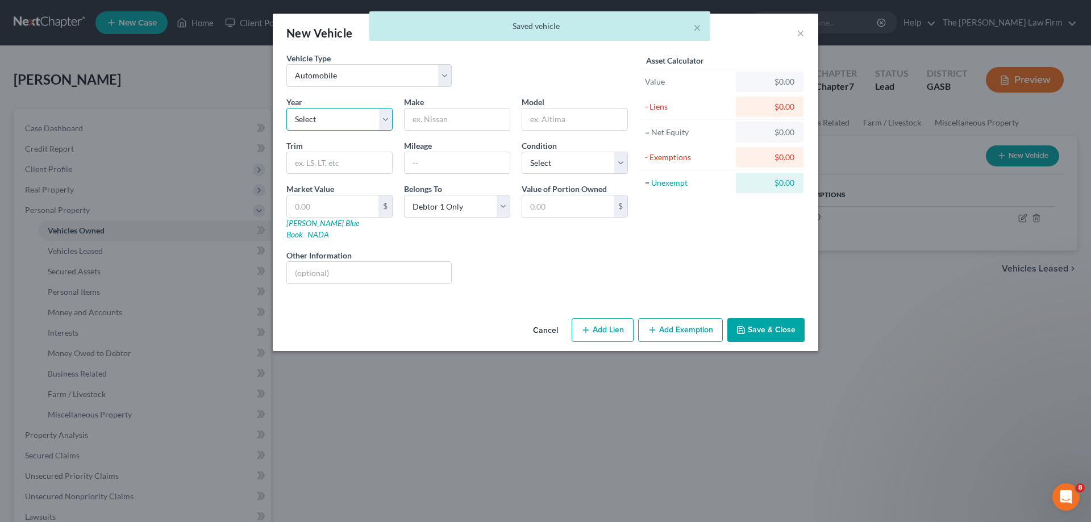
click at [358, 110] on select "Select 2026 2025 2024 2023 2022 2021 2020 2019 2018 2017 2016 2015 2014 2013 20…" at bounding box center [339, 119] width 106 height 23
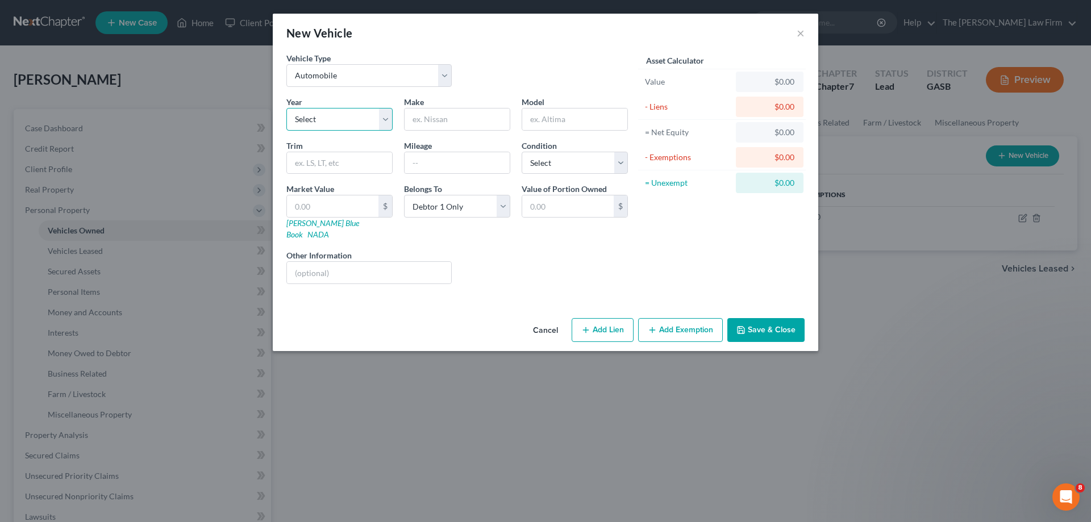
select select "6"
click at [286, 108] on select "Select 2026 2025 2024 2023 2022 2021 2020 2019 2018 2017 2016 2015 2014 2013 20…" at bounding box center [339, 119] width 106 height 23
click at [457, 116] on input "text" at bounding box center [457, 120] width 105 height 22
type input "Chevrolet"
type input "Blazer"
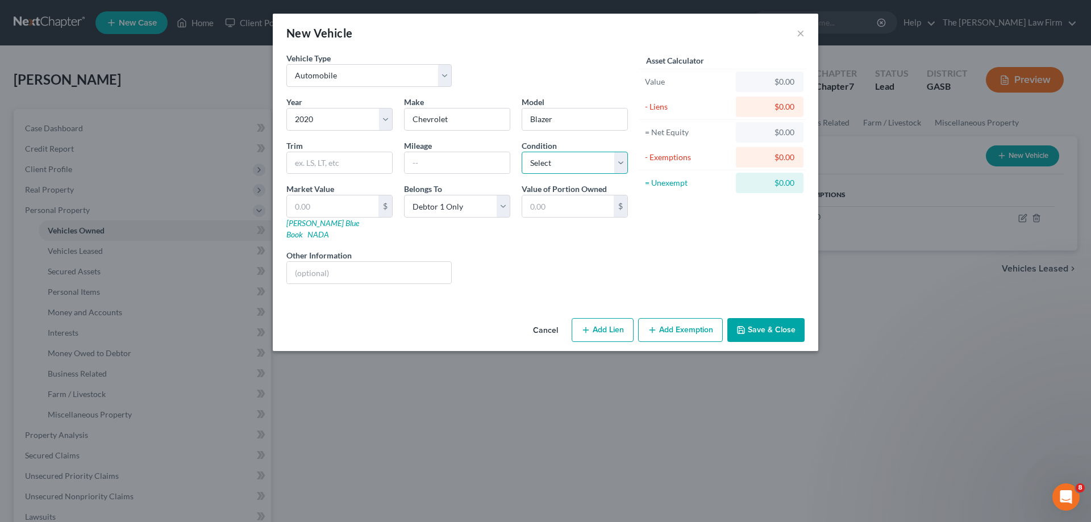
click at [587, 155] on select "Select Excellent Very Good Good Fair Poor" at bounding box center [575, 163] width 106 height 23
select select "4"
click at [522, 152] on select "Select Excellent Very Good Good Fair Poor" at bounding box center [575, 163] width 106 height 23
click at [337, 200] on input "text" at bounding box center [332, 206] width 91 height 22
type input "2"
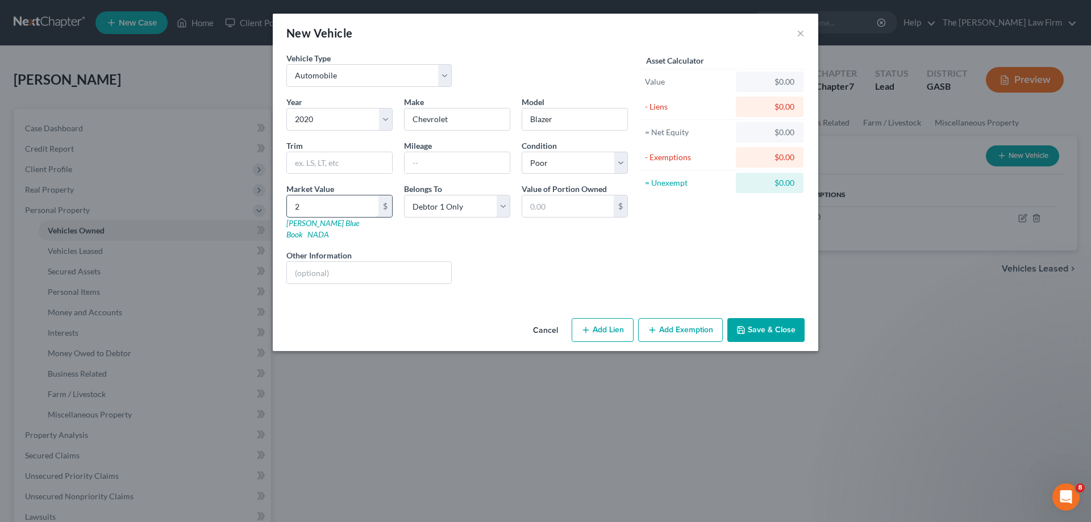
type input "2.00"
type input "20"
type input "20.00"
type input "200"
type input "200.00"
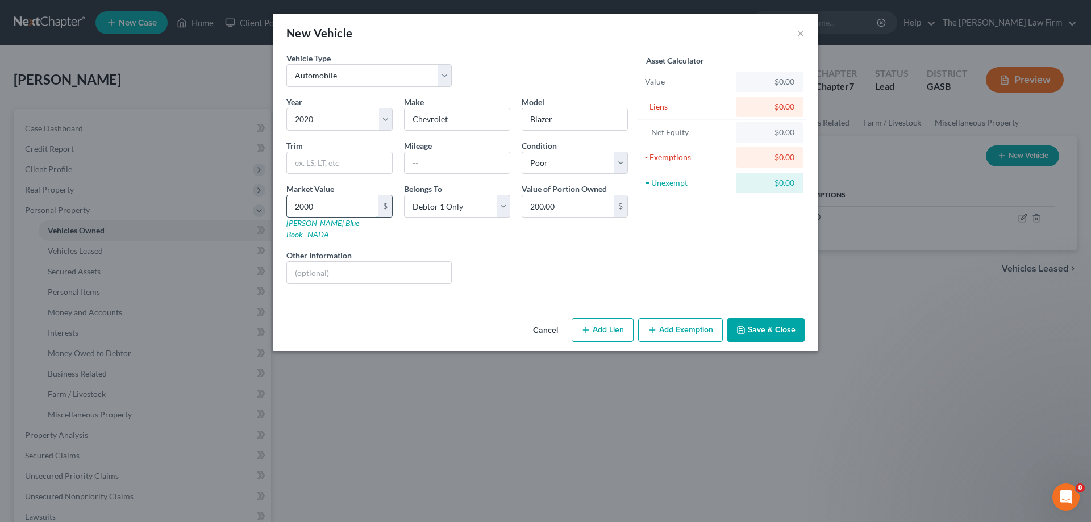
type input "2,000"
type input "2,000.00"
type input "2,0000"
type input "20,000.00"
type input "20,000"
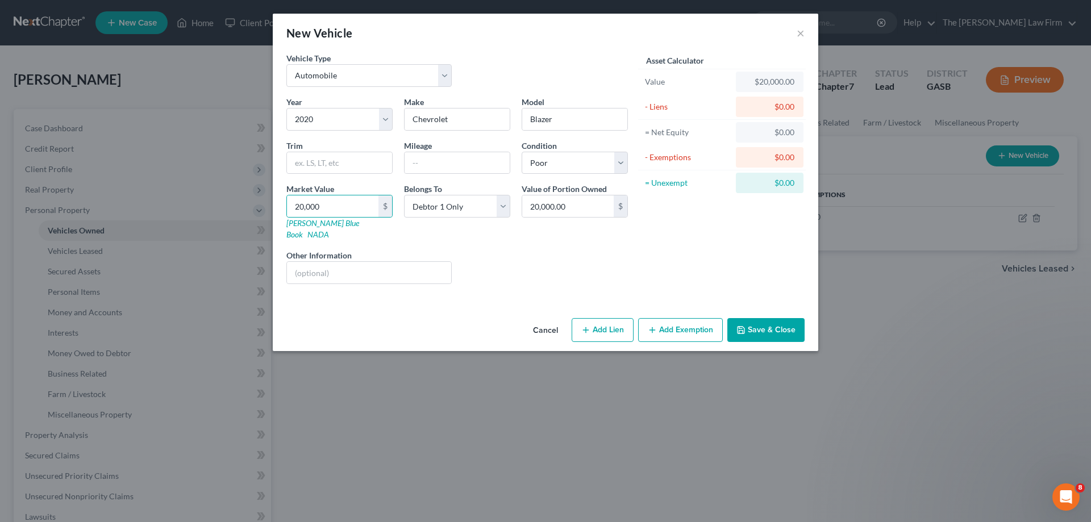
click at [485, 249] on div "Liens Select" at bounding box center [545, 266] width 177 height 35
click at [774, 320] on button "Save & Close" at bounding box center [765, 330] width 77 height 24
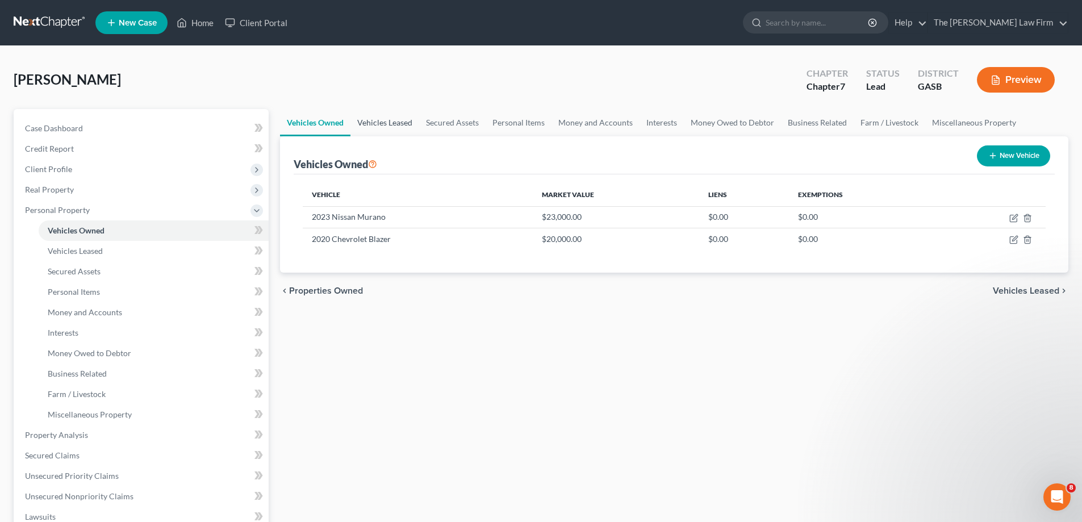
click at [414, 123] on link "Vehicles Leased" at bounding box center [385, 122] width 69 height 27
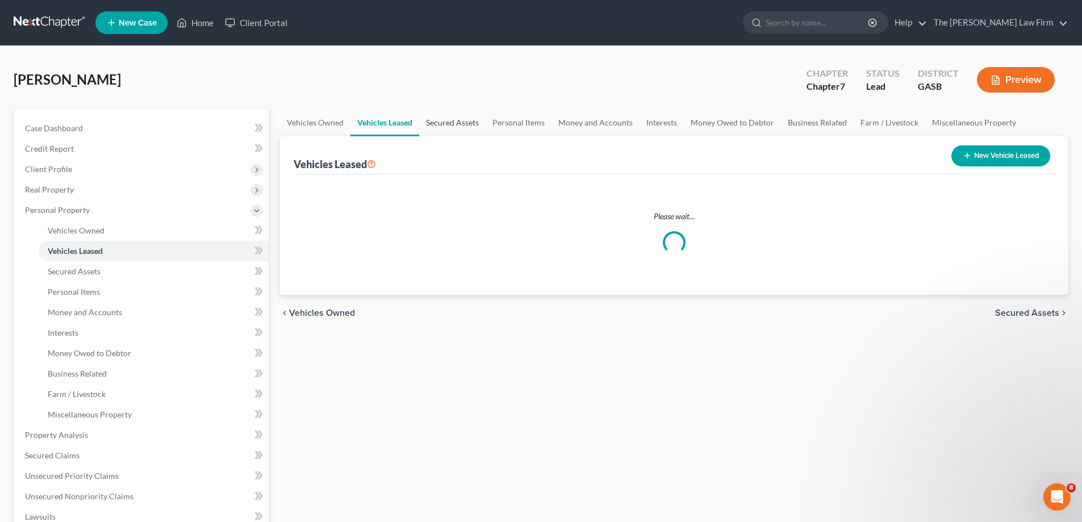
click at [454, 120] on link "Secured Assets" at bounding box center [452, 122] width 66 height 27
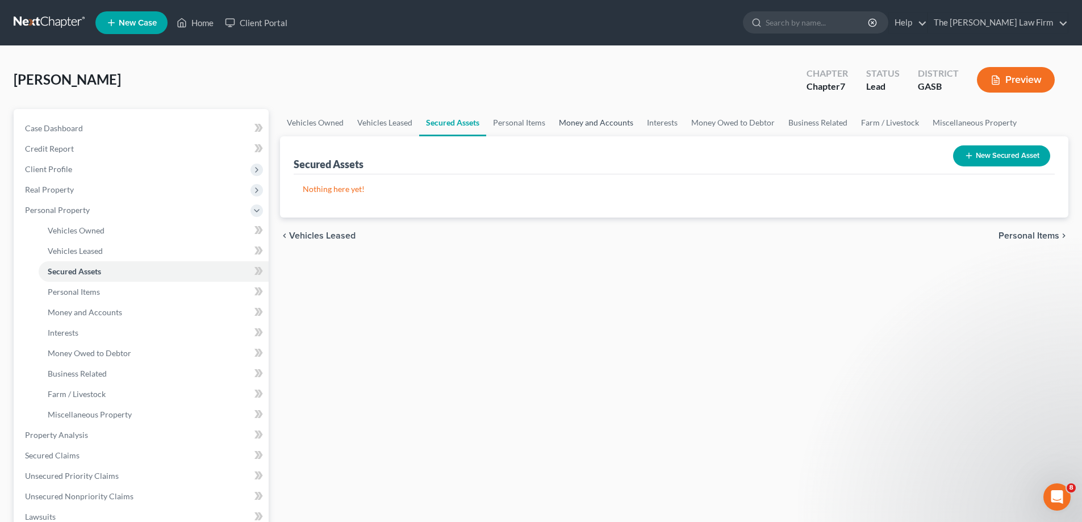
click at [624, 130] on link "Money and Accounts" at bounding box center [596, 122] width 88 height 27
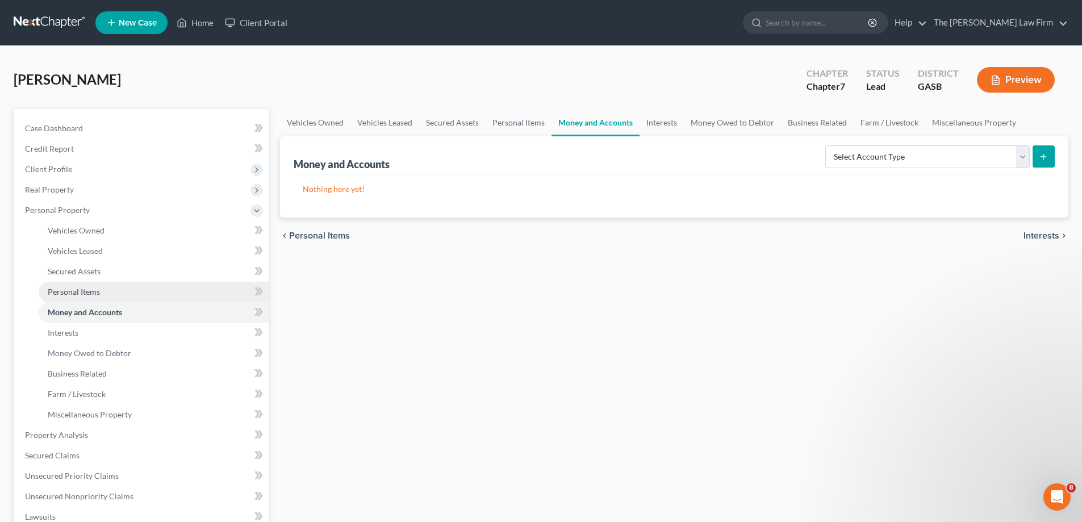
click at [126, 284] on link "Personal Items" at bounding box center [154, 292] width 230 height 20
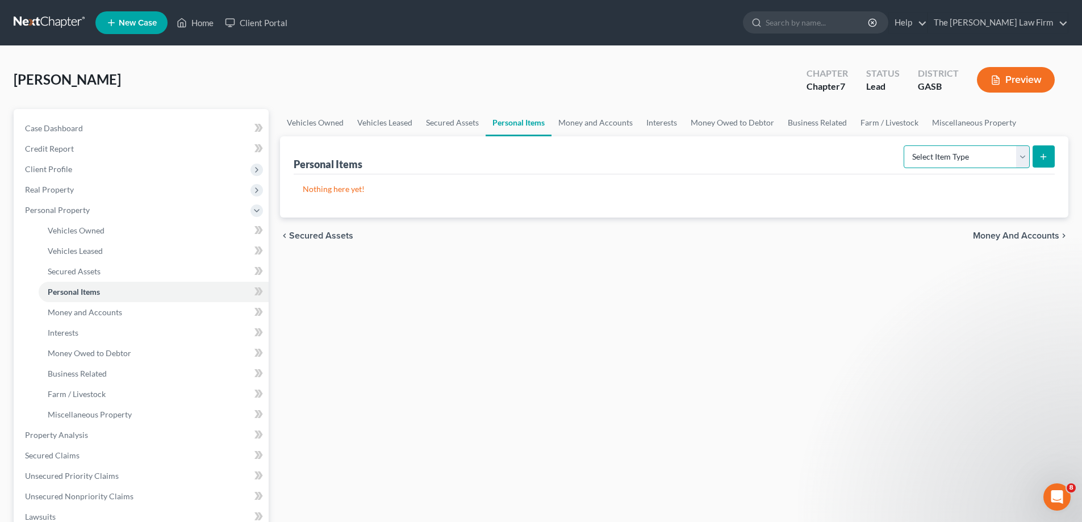
click at [974, 151] on select "Select Item Type Clothing Collectibles Of Value Electronics Firearms Household …" at bounding box center [967, 156] width 126 height 23
select select "household_goods"
click at [905, 145] on select "Select Item Type Clothing Collectibles Of Value Electronics Firearms Household …" at bounding box center [967, 156] width 126 height 23
click at [1007, 154] on select "Select Item Type Clothing Collectibles Of Value Electronics Firearms Household …" at bounding box center [967, 156] width 126 height 23
click at [1039, 157] on button "submit" at bounding box center [1044, 156] width 22 height 22
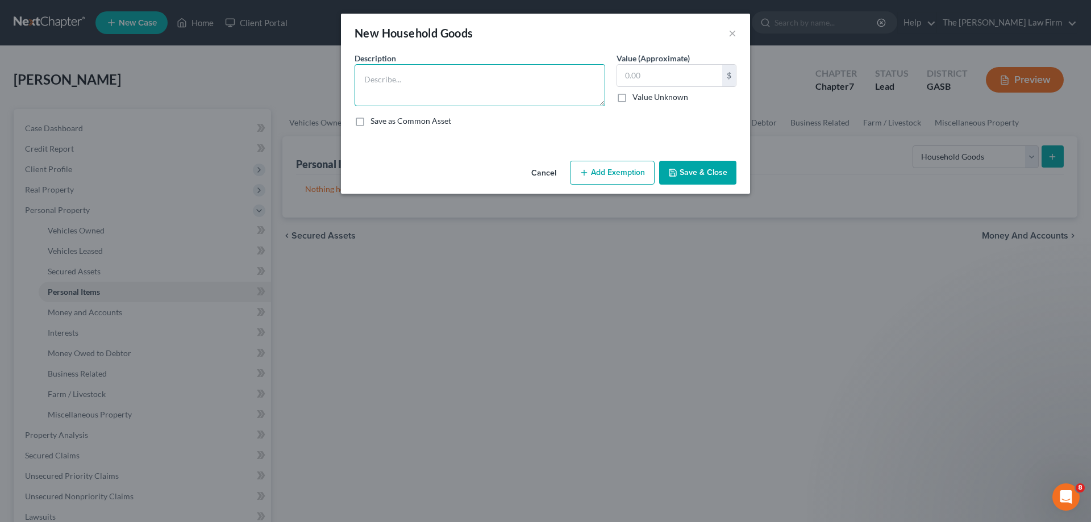
click at [547, 97] on textarea at bounding box center [480, 85] width 251 height 42
type textarea "HHGS"
click at [691, 84] on input "text" at bounding box center [669, 76] width 105 height 22
type input "800.00"
click at [680, 163] on button "Save & Close" at bounding box center [697, 173] width 77 height 24
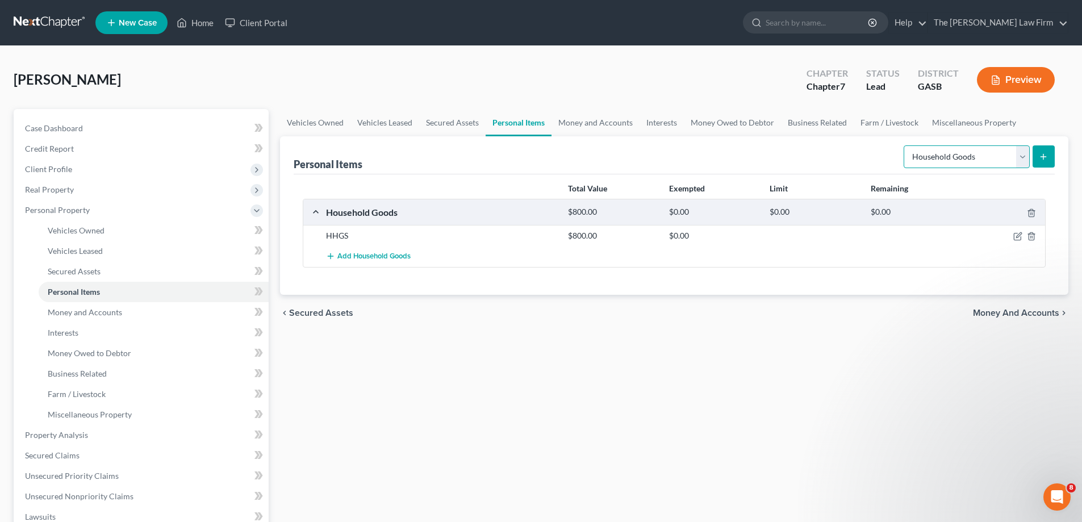
click at [1012, 159] on select "Select Item Type Clothing Collectibles Of Value Electronics Firearms Household …" at bounding box center [967, 156] width 126 height 23
select select "electronics"
click at [905, 145] on select "Select Item Type Clothing Collectibles Of Value Electronics Firearms Household …" at bounding box center [967, 156] width 126 height 23
click at [1044, 156] on line "submit" at bounding box center [1044, 156] width 0 height 5
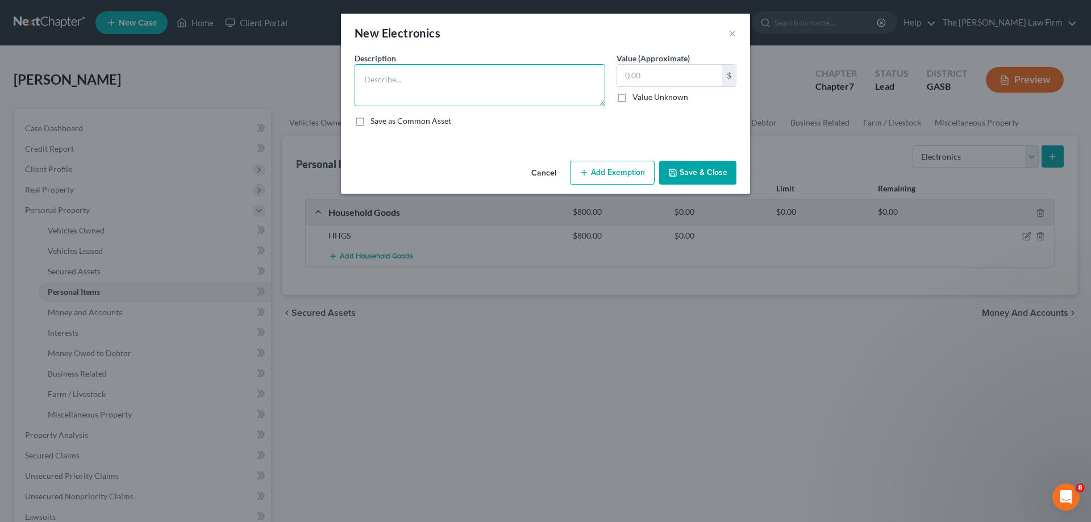
click at [519, 85] on textarea at bounding box center [480, 85] width 251 height 42
click at [519, 85] on textarea "Laptop, TC" at bounding box center [480, 85] width 251 height 42
type textarea "Laptop, TV"
type input "200.00"
click at [728, 182] on button "Save & Close" at bounding box center [697, 173] width 77 height 24
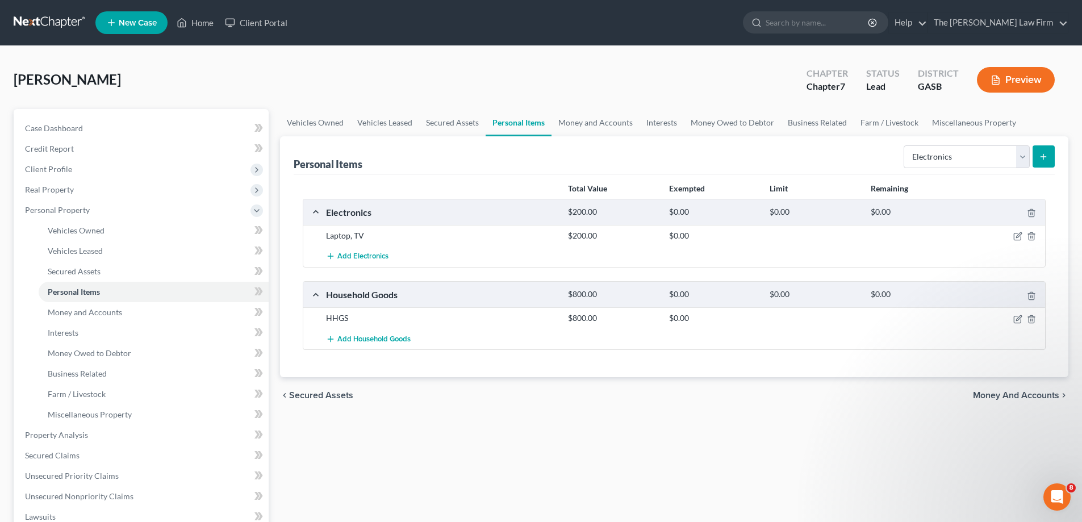
click at [1043, 156] on icon "submit" at bounding box center [1043, 156] width 9 height 9
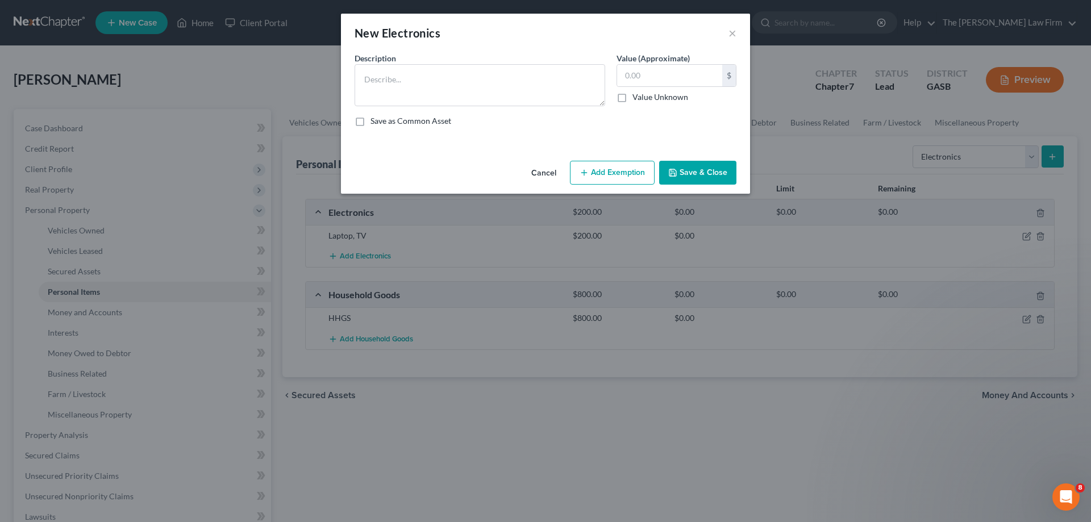
click at [554, 172] on button "Cancel" at bounding box center [543, 173] width 43 height 23
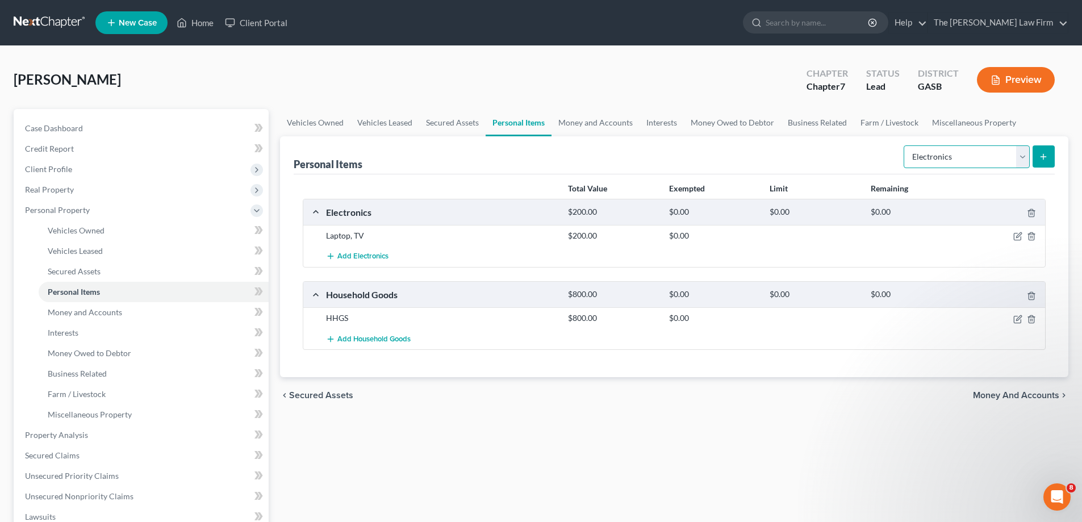
click at [1016, 151] on select "Select Item Type Clothing Collectibles Of Value Electronics Firearms Household …" at bounding box center [967, 156] width 126 height 23
click at [986, 167] on select "Select Item Type Clothing Collectibles Of Value Electronics Firearms Household …" at bounding box center [967, 156] width 126 height 23
drag, startPoint x: 1017, startPoint y: 157, endPoint x: 1001, endPoint y: 168, distance: 19.2
click at [1017, 157] on select "Select Item Type Clothing Collectibles Of Value Electronics Firearms Household …" at bounding box center [967, 156] width 126 height 23
select select "clothing"
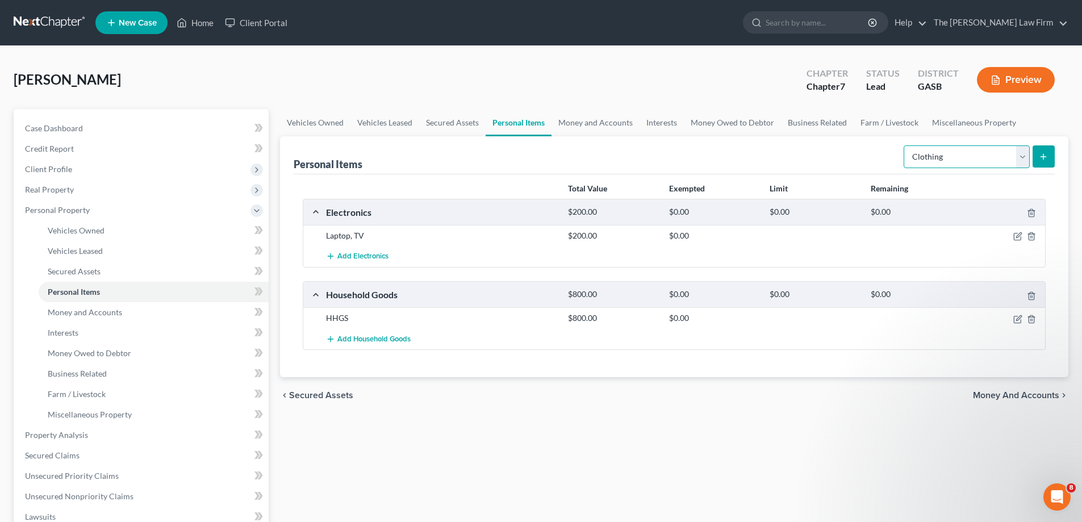
click at [905, 145] on select "Select Item Type Clothing Collectibles Of Value Electronics Firearms Household …" at bounding box center [967, 156] width 126 height 23
click at [1045, 156] on icon "submit" at bounding box center [1043, 156] width 9 height 9
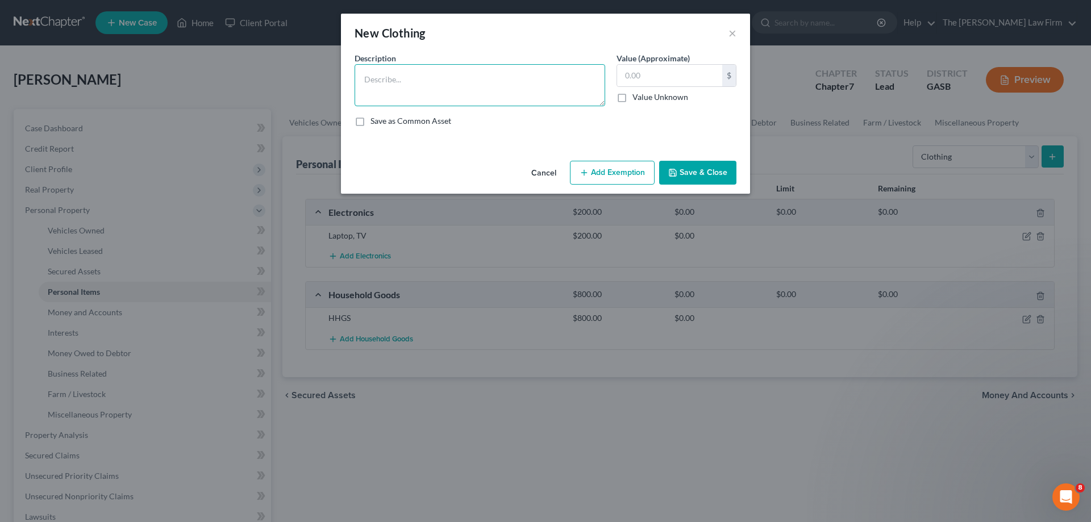
click at [569, 95] on textarea at bounding box center [480, 85] width 251 height 42
type textarea "Clothing"
type input "3"
type input "300.00"
click at [728, 176] on button "Save & Close" at bounding box center [697, 173] width 77 height 24
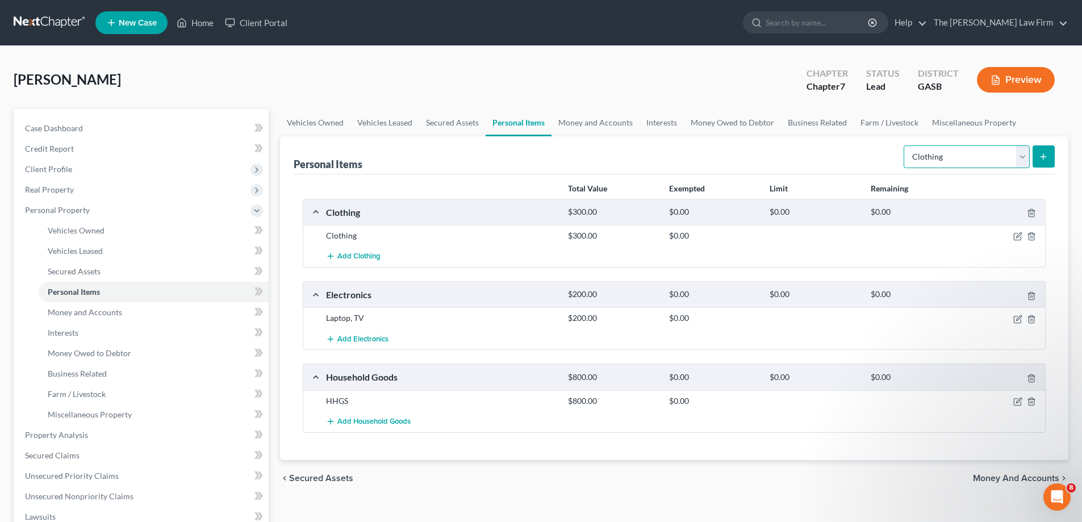
click at [1020, 151] on select "Select Item Type Clothing Collectibles Of Value Electronics Firearms Household …" at bounding box center [967, 156] width 126 height 23
select select "jewelry"
click at [905, 145] on select "Select Item Type Clothing Collectibles Of Value Electronics Firearms Household …" at bounding box center [967, 156] width 126 height 23
click at [1044, 163] on button "submit" at bounding box center [1044, 156] width 22 height 22
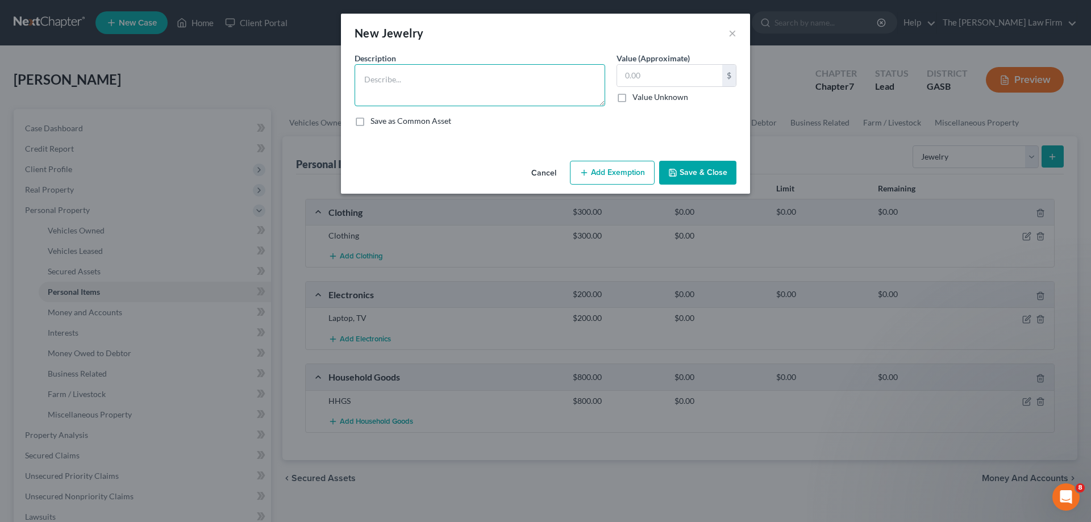
click at [398, 72] on textarea at bounding box center [480, 85] width 251 height 42
type textarea "Ring"
type input "200.00"
click at [707, 174] on button "Save & Close" at bounding box center [697, 173] width 77 height 24
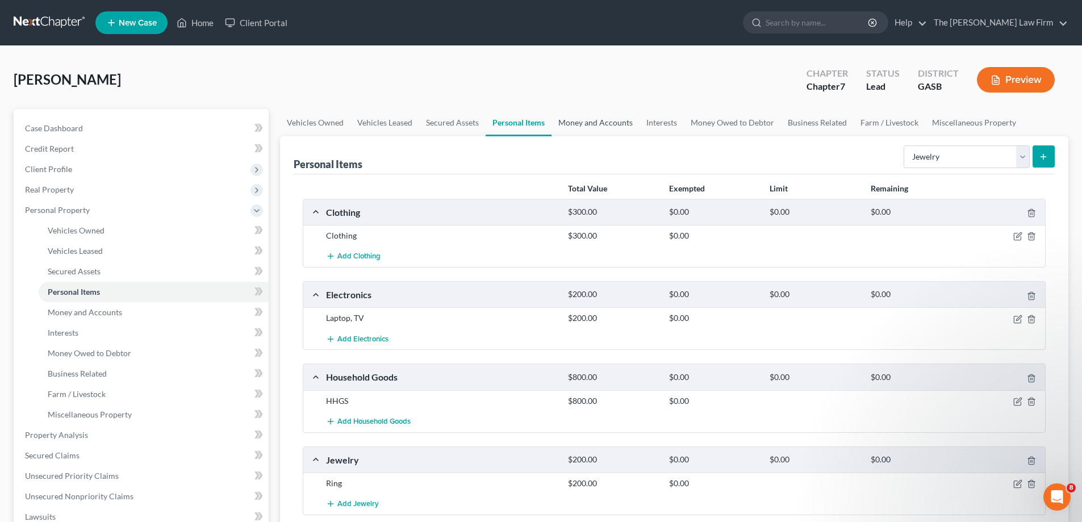
click at [620, 133] on link "Money and Accounts" at bounding box center [596, 122] width 88 height 27
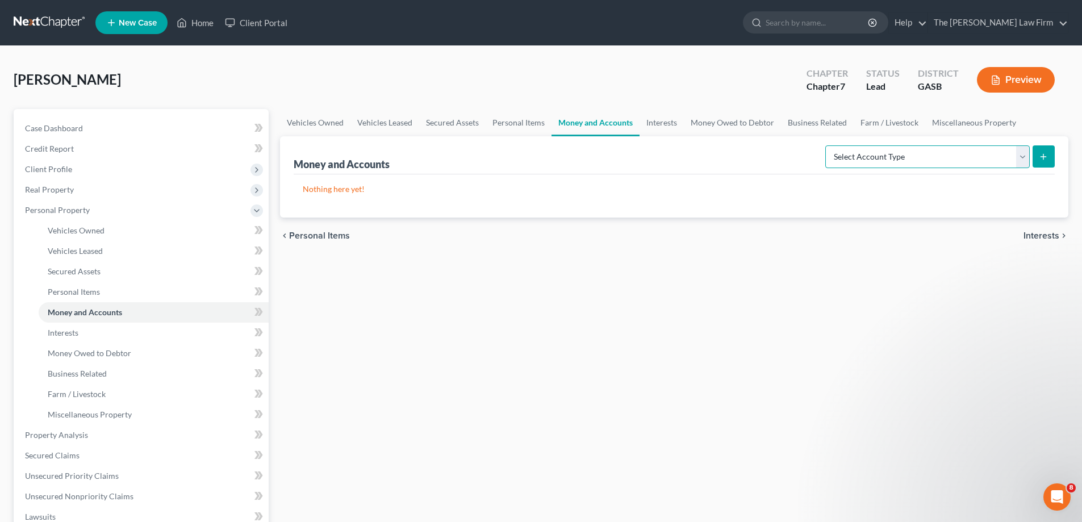
click at [952, 162] on select "Select Account Type Brokerage Cash on Hand Certificates of Deposit Checking Acc…" at bounding box center [928, 156] width 205 height 23
select select "checking"
click at [828, 145] on select "Select Account Type Brokerage Cash on Hand Certificates of Deposit Checking Acc…" at bounding box center [928, 156] width 205 height 23
click at [1045, 164] on button "submit" at bounding box center [1044, 156] width 22 height 22
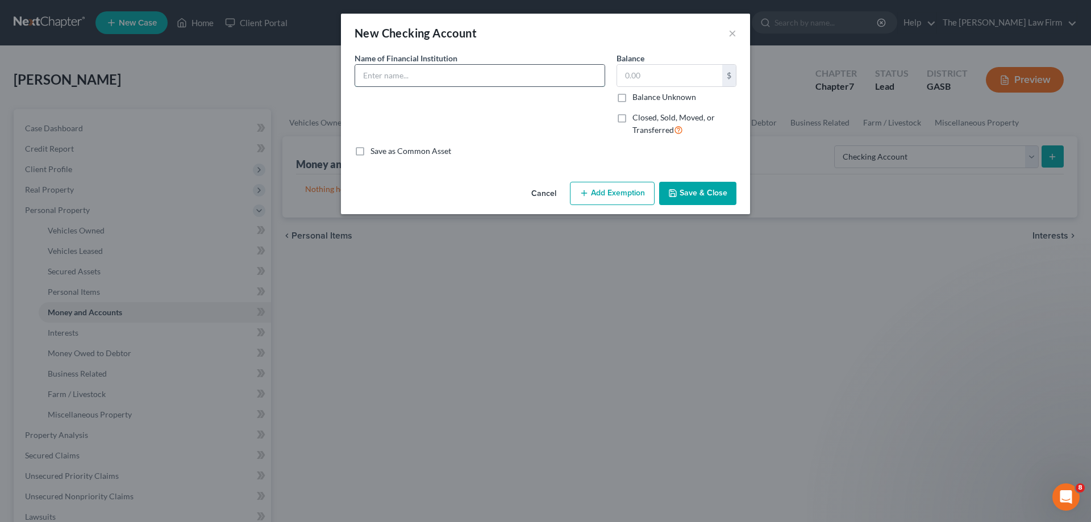
click at [508, 86] on input "text" at bounding box center [479, 76] width 249 height 22
click at [512, 71] on input "text" at bounding box center [479, 76] width 249 height 22
type input "Chase"
type input "50.00"
click at [716, 203] on button "Save & Close" at bounding box center [697, 194] width 77 height 24
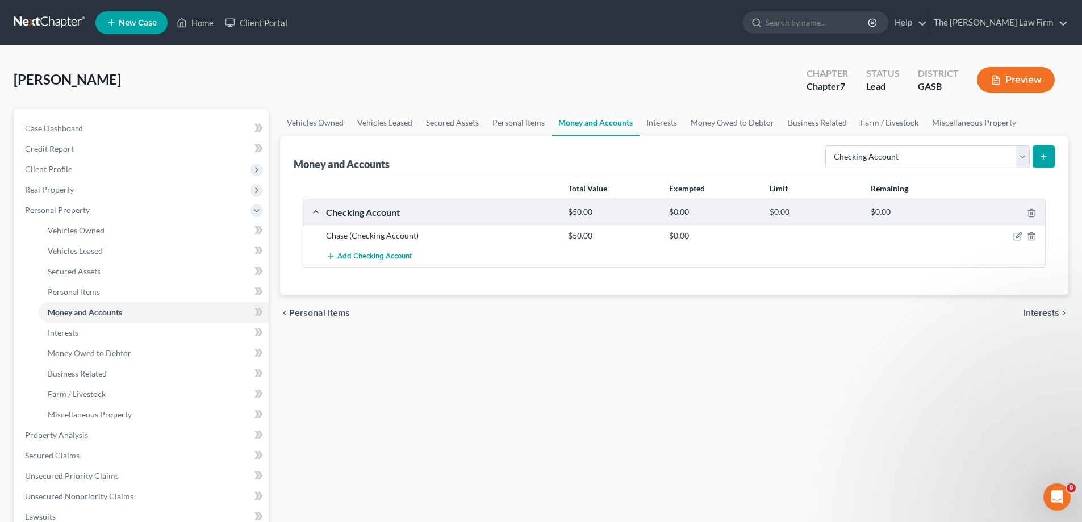
click at [1040, 161] on icon "submit" at bounding box center [1043, 156] width 9 height 9
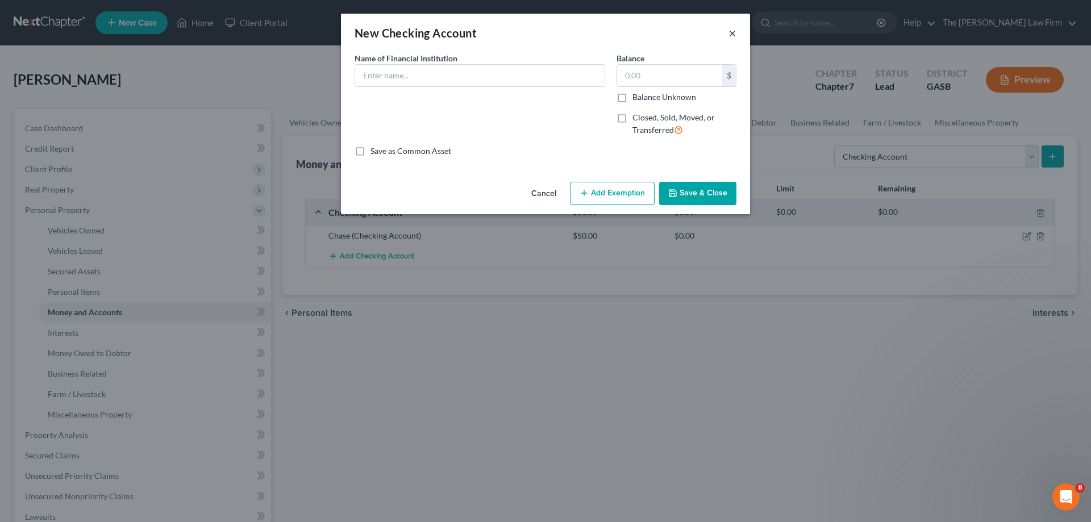
click at [729, 35] on button "×" at bounding box center [732, 33] width 8 height 14
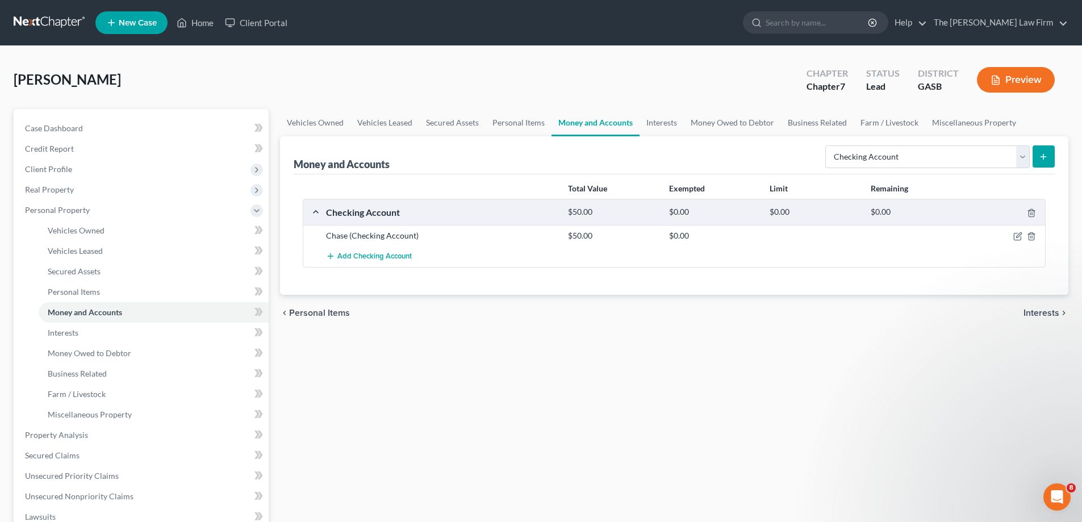
click at [1047, 163] on button "submit" at bounding box center [1044, 156] width 22 height 22
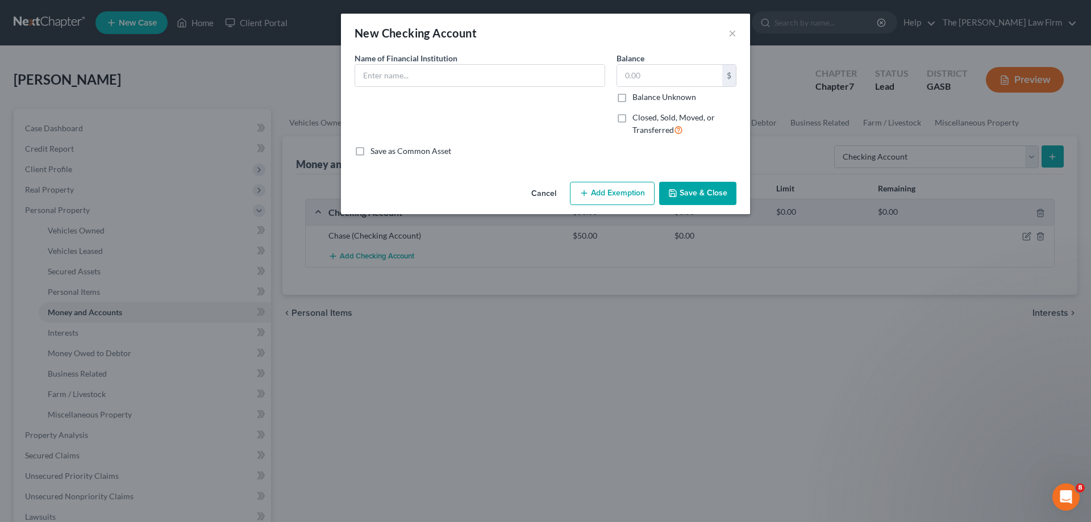
click at [526, 93] on div "Name of Financial Institution *" at bounding box center [480, 98] width 262 height 93
click at [513, 73] on input "text" at bounding box center [479, 76] width 249 height 22
type input "Truist"
type input "0.00"
click at [711, 194] on button "Save & Close" at bounding box center [697, 194] width 77 height 24
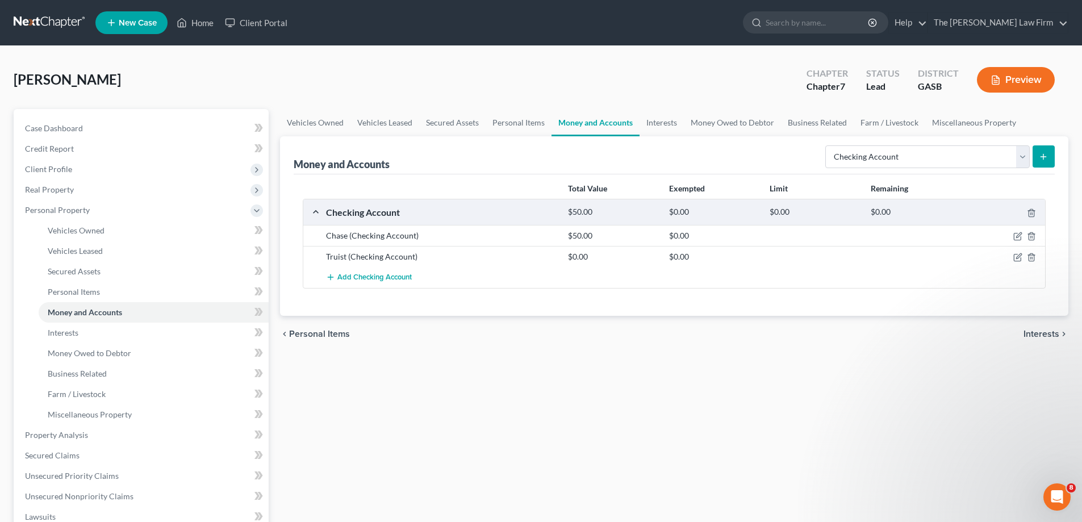
click at [1052, 151] on button "submit" at bounding box center [1044, 156] width 22 height 22
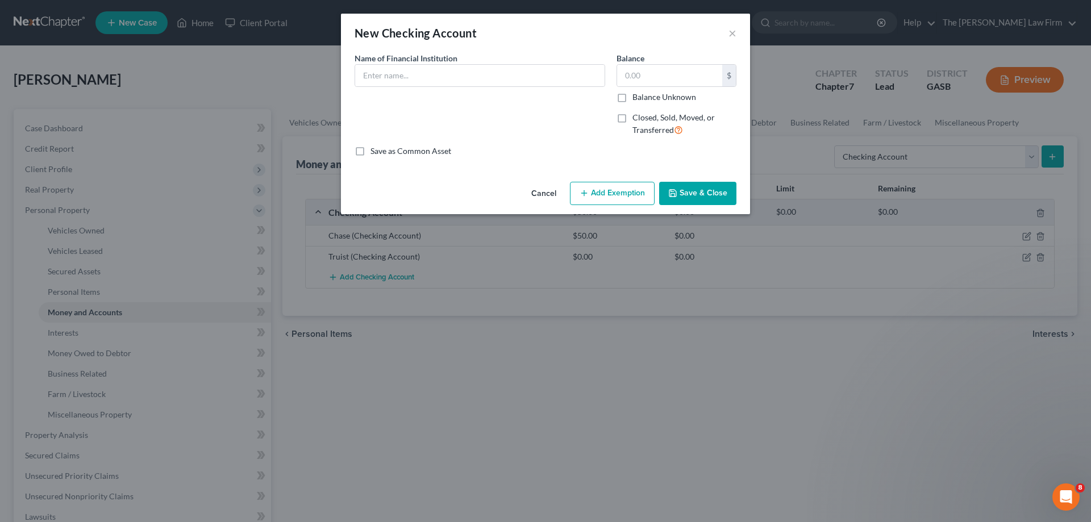
click at [530, 63] on div "Name of Financial Institution *" at bounding box center [480, 69] width 251 height 35
click at [524, 72] on input "text" at bounding box center [479, 76] width 249 height 22
type input "c"
type input "Chase"
type input "5.00"
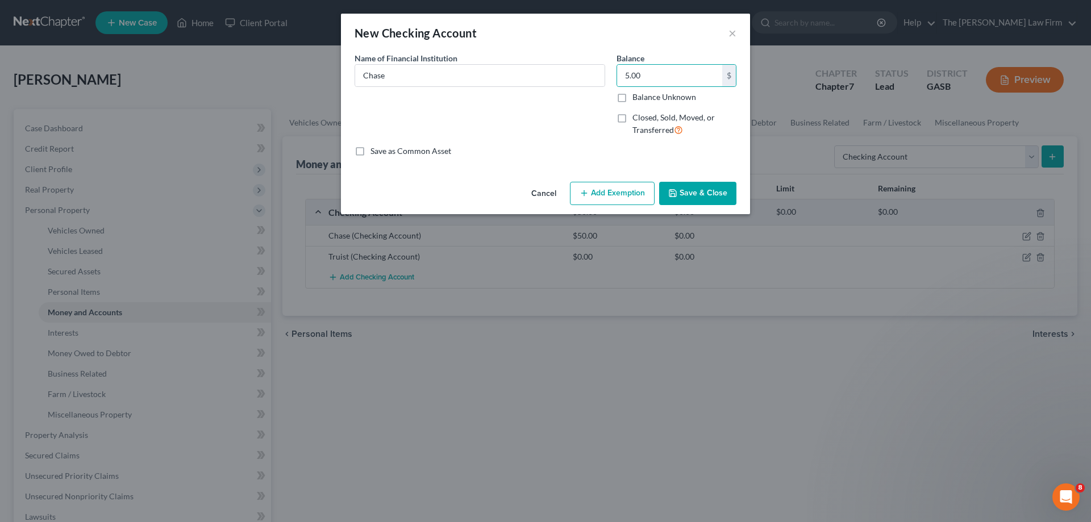
click at [721, 185] on button "Save & Close" at bounding box center [697, 194] width 77 height 24
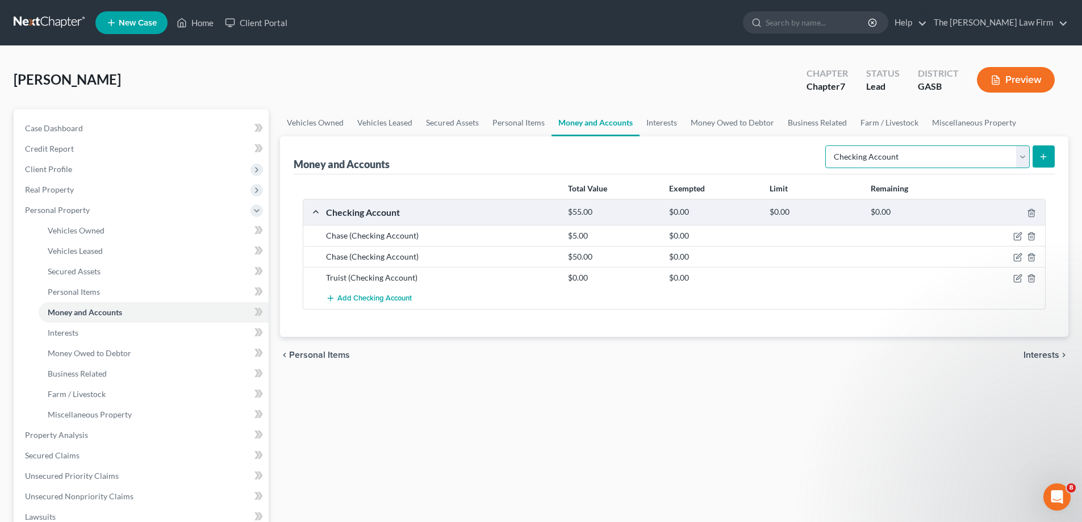
click at [988, 162] on select "Select Account Type Brokerage Cash on Hand Certificates of Deposit Checking Acc…" at bounding box center [928, 156] width 205 height 23
select select "other"
click at [828, 145] on select "Select Account Type Brokerage Cash on Hand Certificates of Deposit Checking Acc…" at bounding box center [928, 156] width 205 height 23
click at [1039, 148] on button "submit" at bounding box center [1044, 156] width 22 height 22
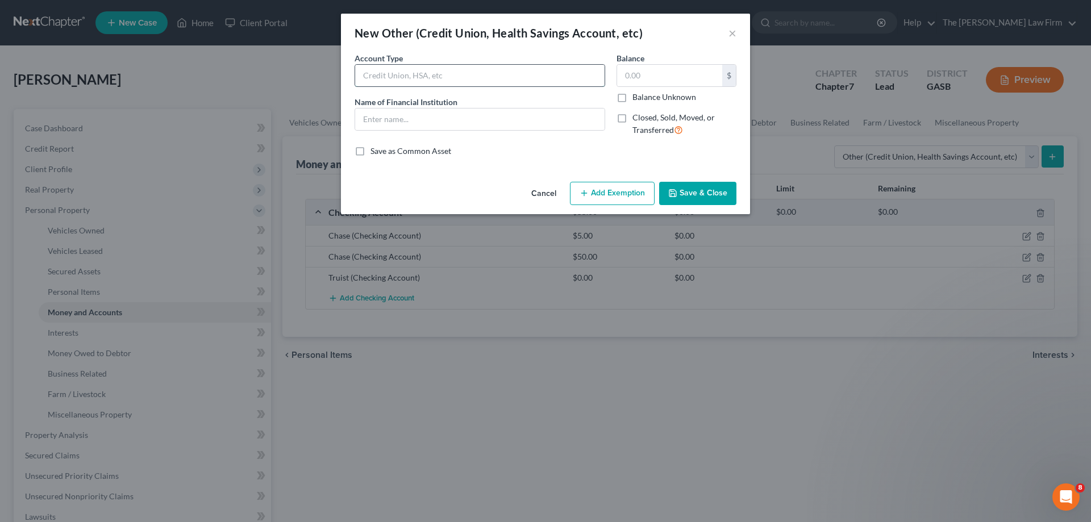
click at [455, 68] on input "text" at bounding box center [479, 76] width 249 height 22
type input "Truist"
click at [455, 68] on input "Truist" at bounding box center [479, 76] width 249 height 22
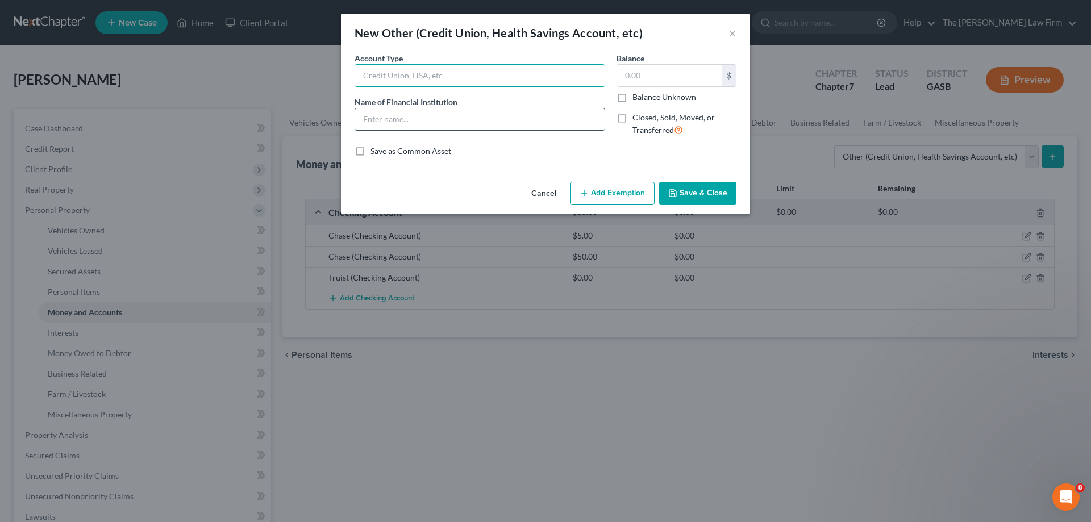
click at [447, 123] on input "text" at bounding box center [479, 120] width 249 height 22
paste input "Truist"
type input "Truist"
click at [489, 62] on div "Account Type" at bounding box center [480, 69] width 251 height 35
click at [490, 78] on input "text" at bounding box center [479, 76] width 249 height 22
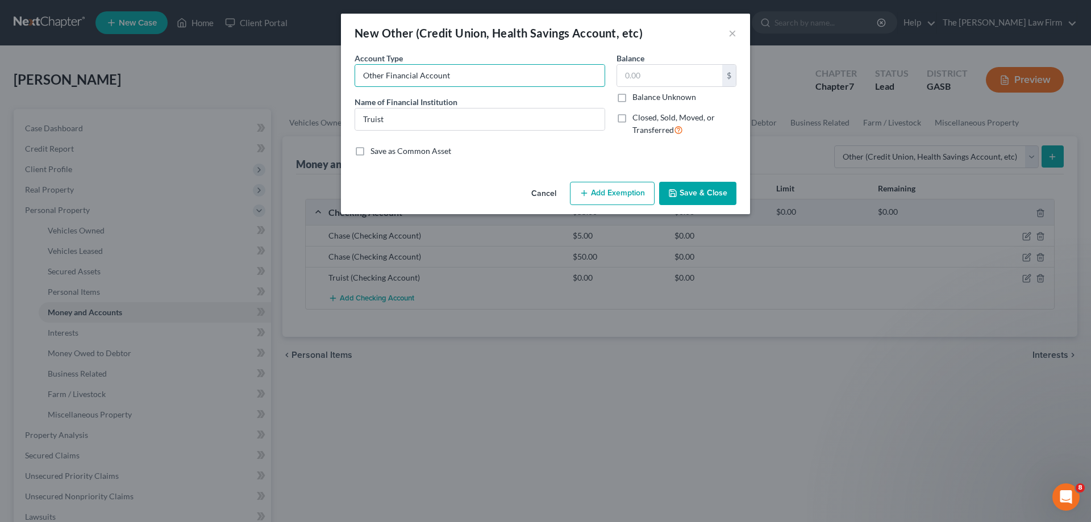
type input "Other Financial Account"
click at [697, 63] on div "Balance $ Balance Unknown Balance Undetermined $ Balance Unknown" at bounding box center [676, 77] width 120 height 51
click at [694, 69] on input "text" at bounding box center [669, 76] width 105 height 22
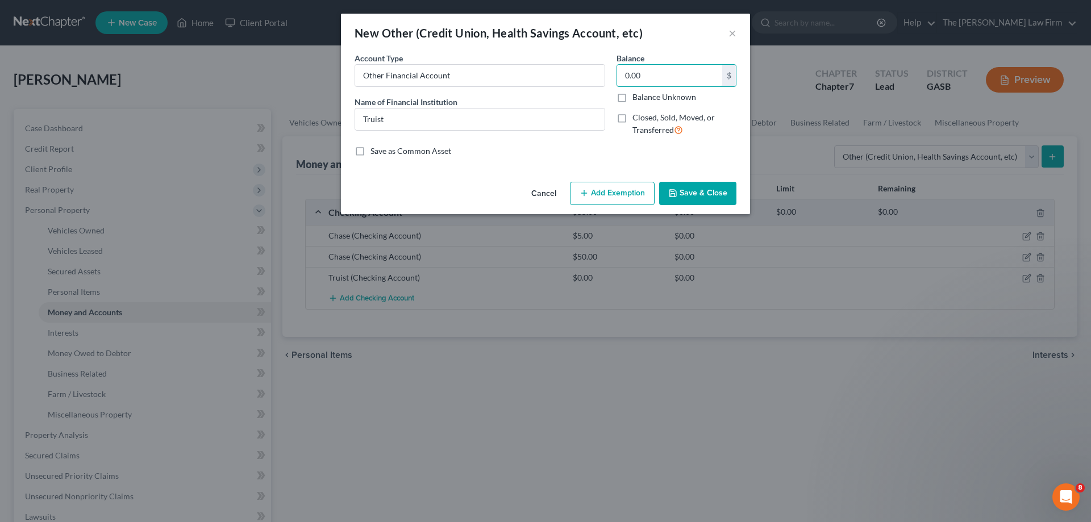
type input "0.00"
click at [706, 201] on button "Save & Close" at bounding box center [697, 194] width 77 height 24
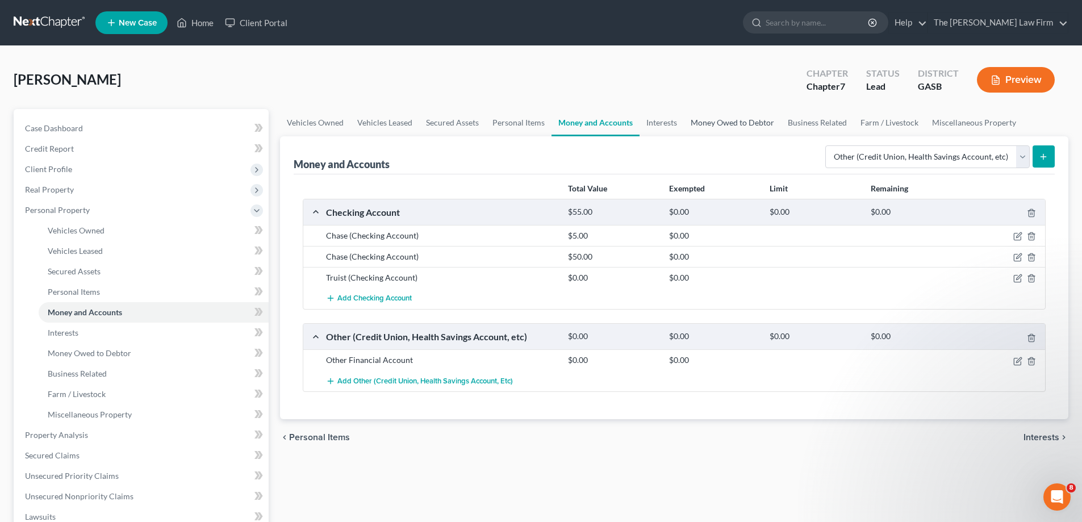
click at [684, 124] on link "Money Owed to Debtor" at bounding box center [732, 122] width 97 height 27
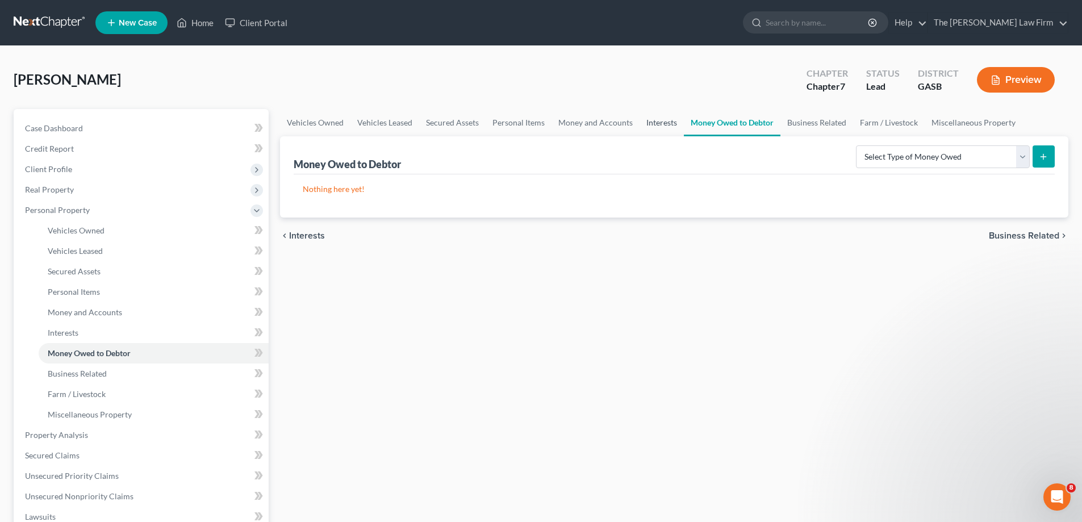
click at [658, 121] on link "Interests" at bounding box center [662, 122] width 44 height 27
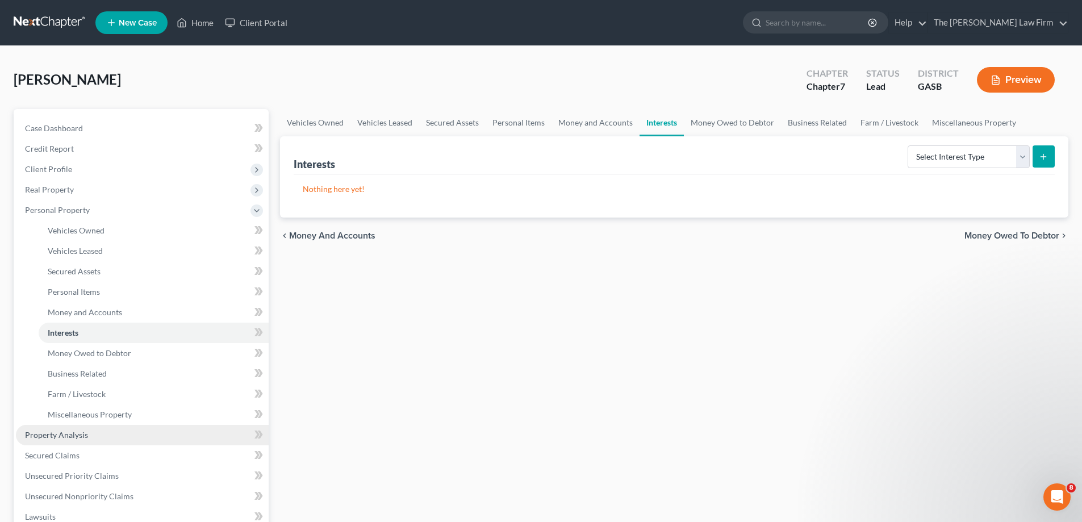
click at [114, 435] on link "Property Analysis" at bounding box center [142, 435] width 253 height 20
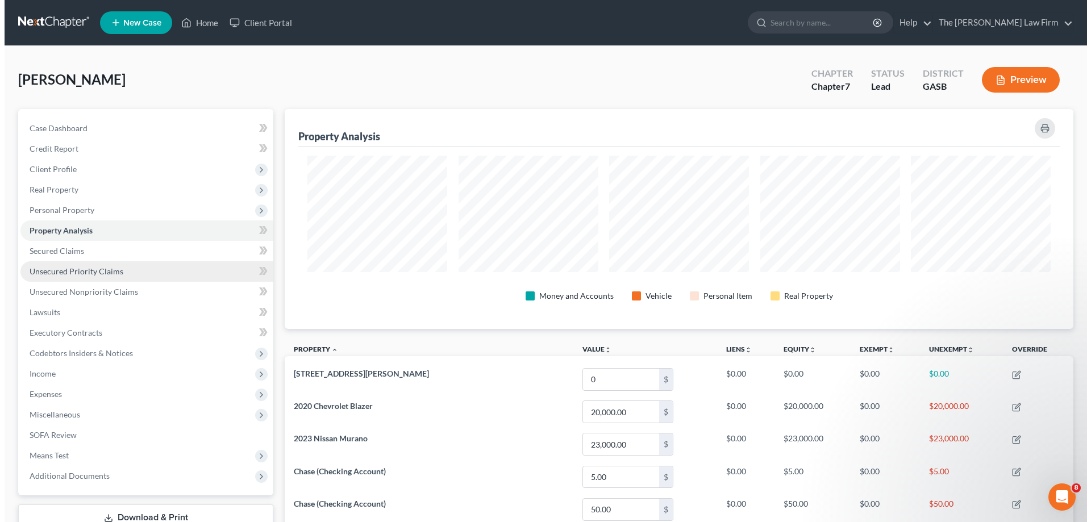
scroll to position [220, 789]
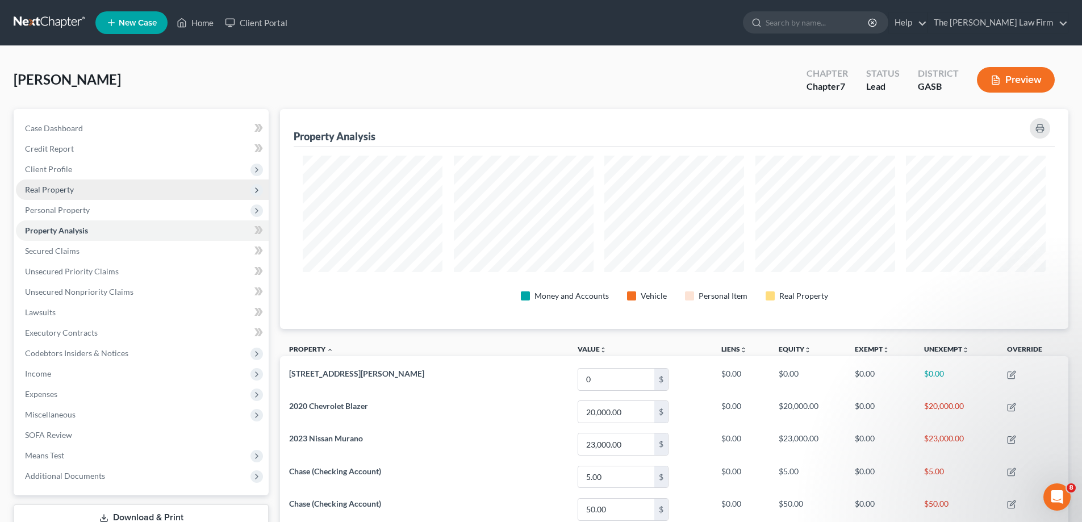
click at [110, 195] on span "Real Property" at bounding box center [142, 190] width 253 height 20
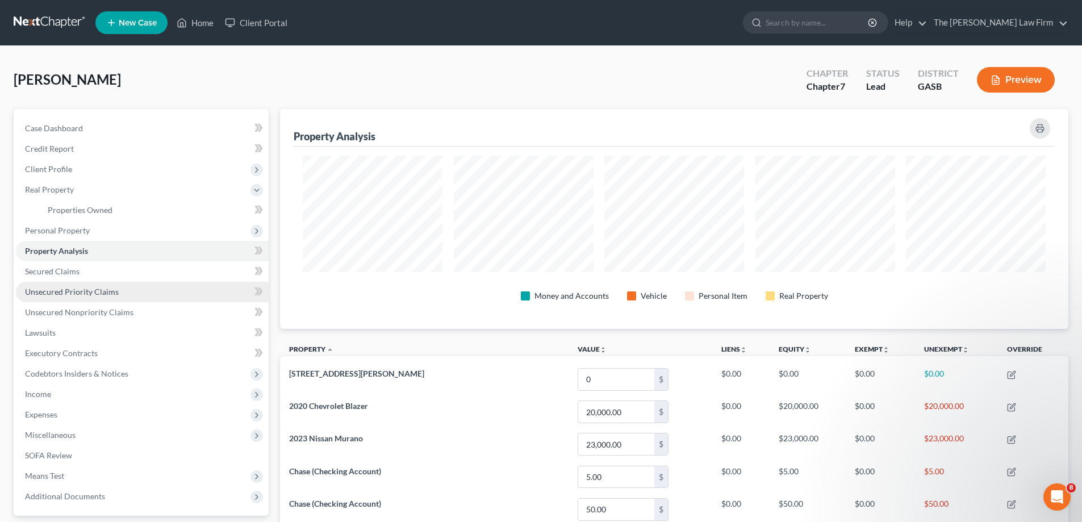
click at [109, 289] on span "Unsecured Priority Claims" at bounding box center [72, 292] width 94 height 10
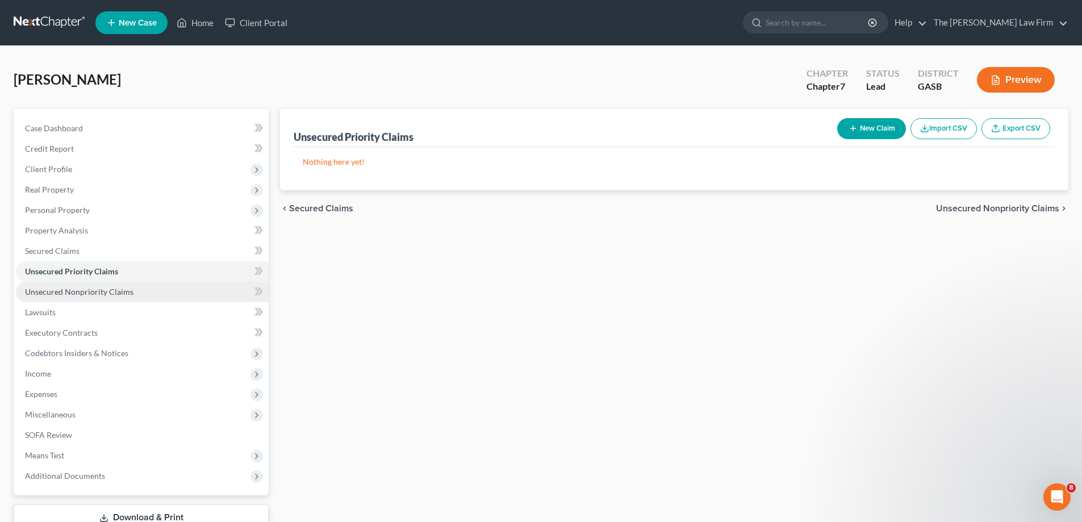
click at [73, 296] on span "Unsecured Nonpriority Claims" at bounding box center [79, 292] width 109 height 10
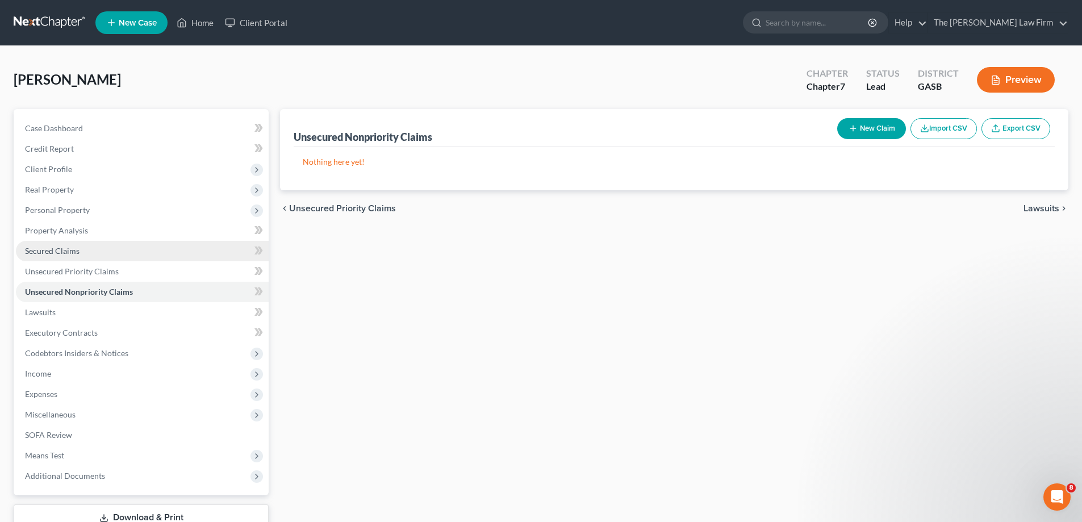
click at [108, 253] on link "Secured Claims" at bounding box center [142, 251] width 253 height 20
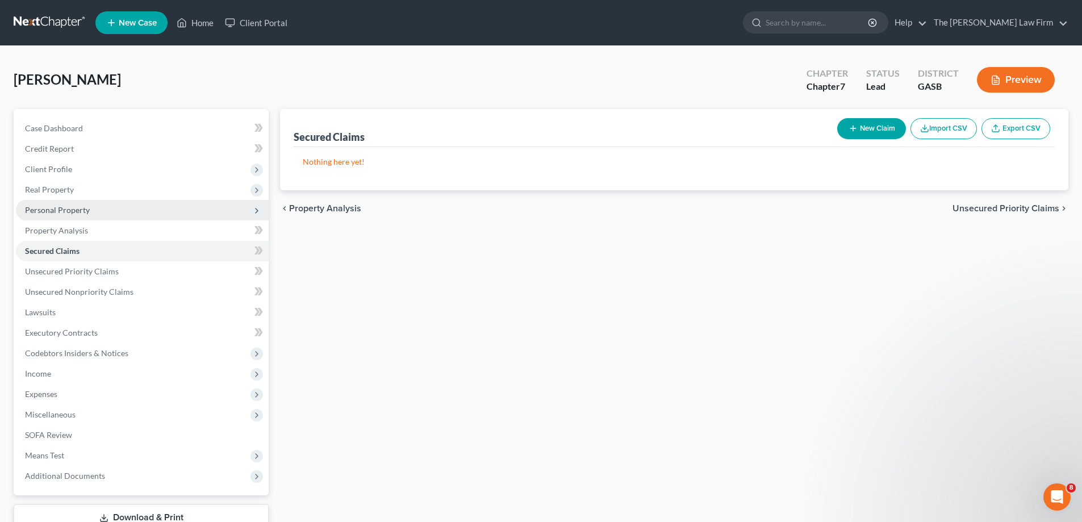
click at [102, 209] on span "Personal Property" at bounding box center [142, 210] width 253 height 20
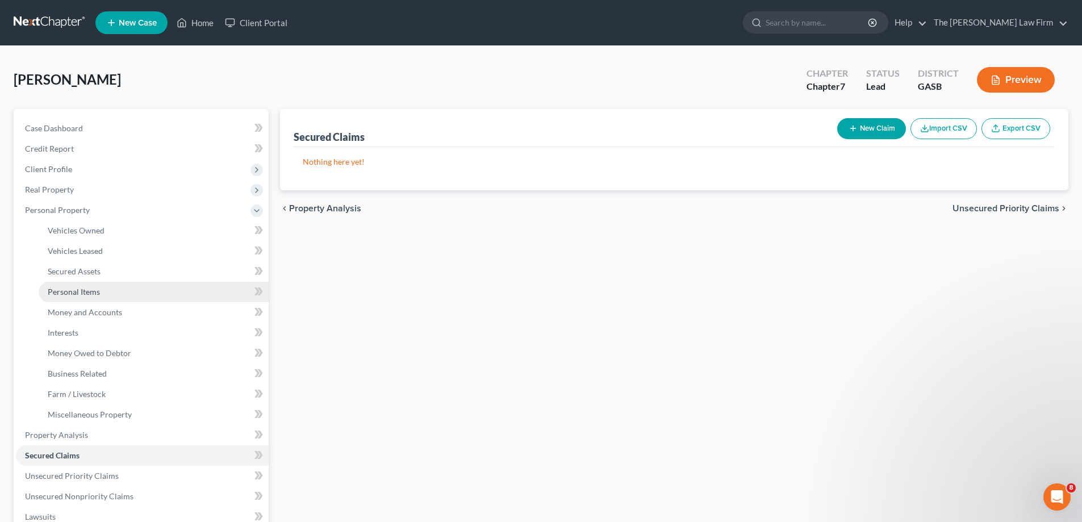
click at [127, 290] on link "Personal Items" at bounding box center [154, 292] width 230 height 20
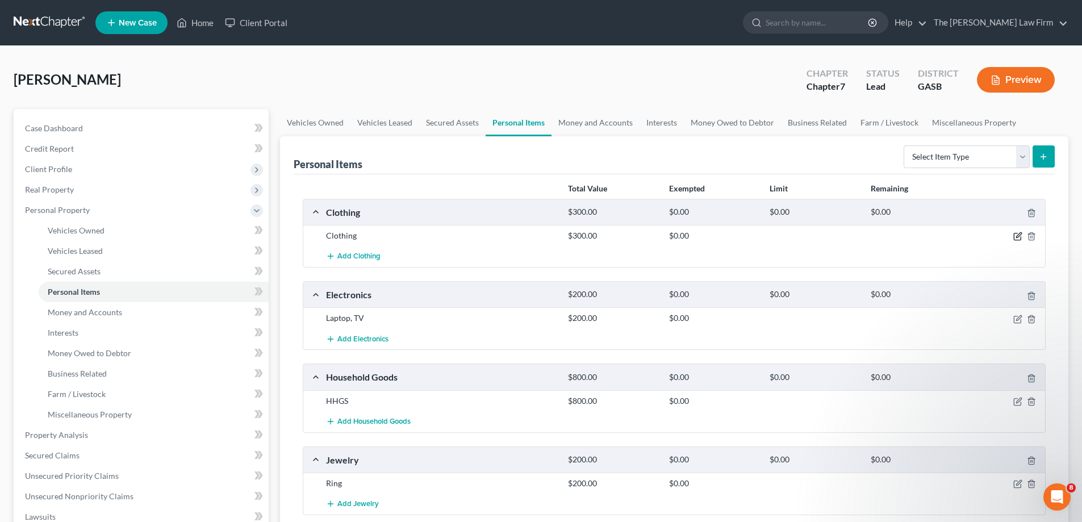
click at [1014, 235] on icon "button" at bounding box center [1018, 236] width 9 height 9
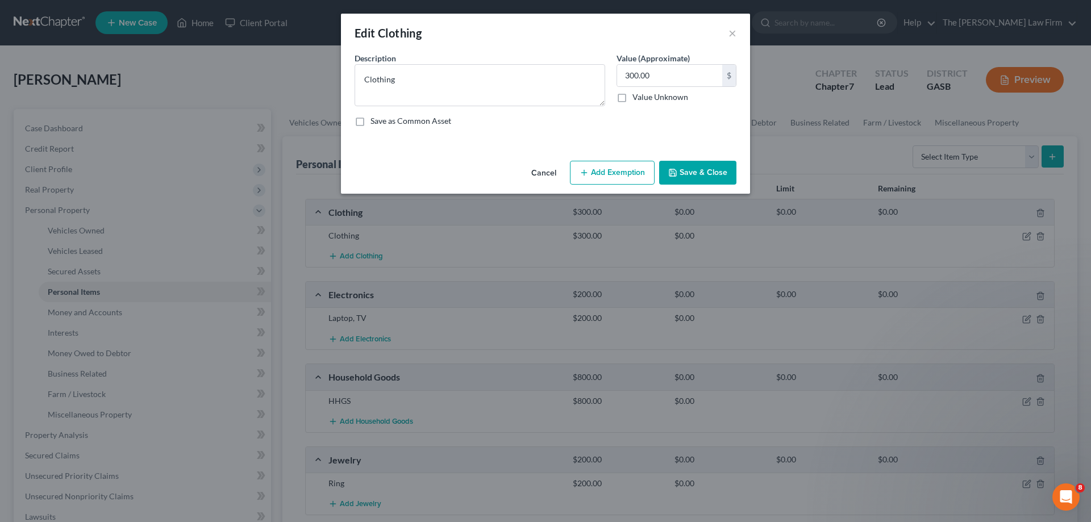
click at [647, 165] on button "Add Exemption" at bounding box center [612, 173] width 85 height 24
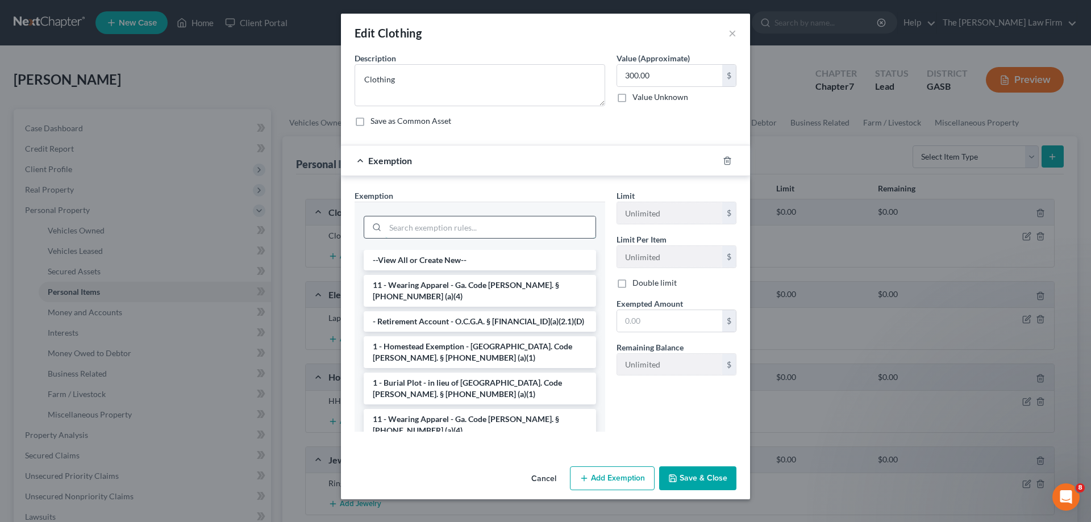
click at [463, 231] on input "search" at bounding box center [490, 227] width 210 height 22
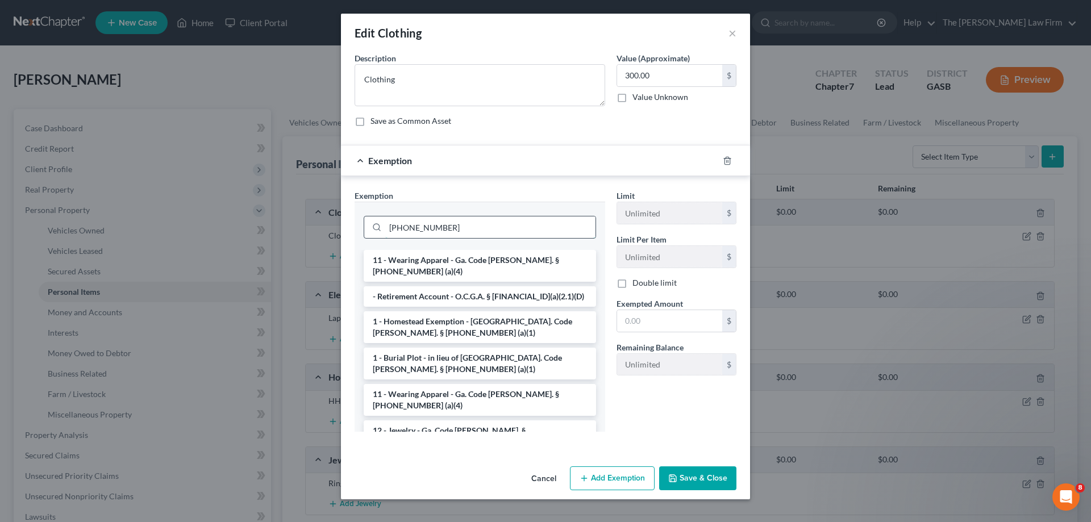
type input "[PHONE_NUMBER]"
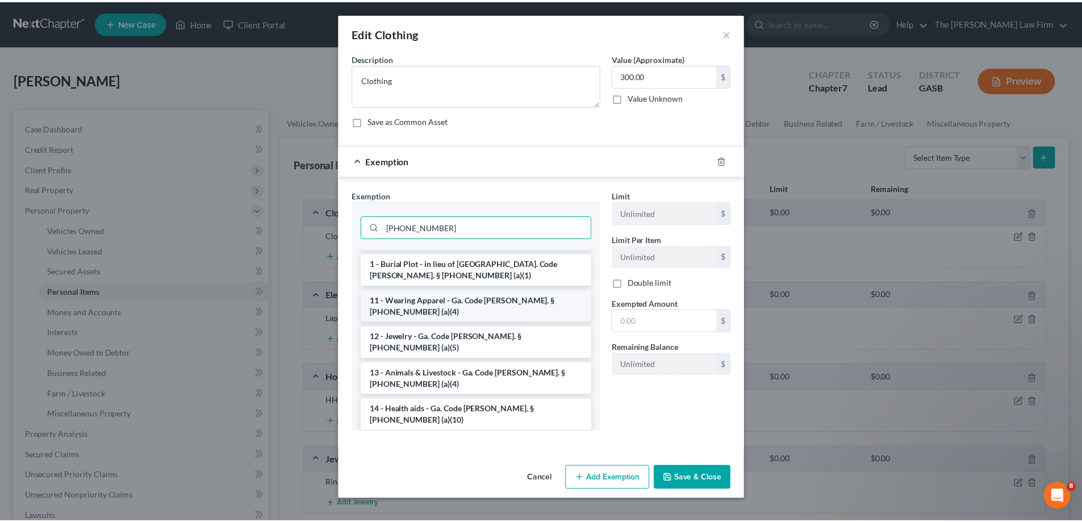
scroll to position [114, 0]
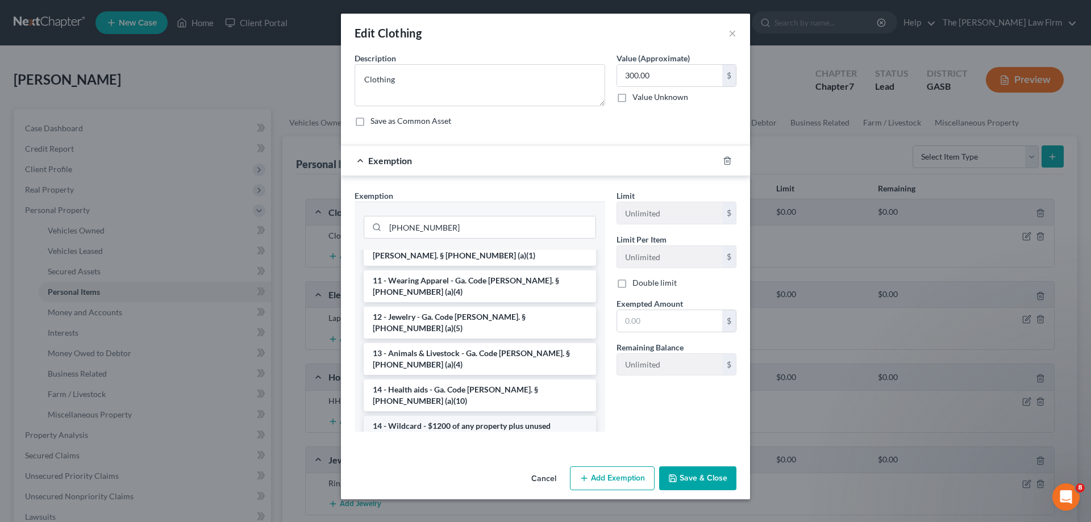
click at [561, 416] on li "14 - Wildcard - $1200 of any property plus unused homestead to $10000 - Ga. Cod…" at bounding box center [480, 437] width 232 height 43
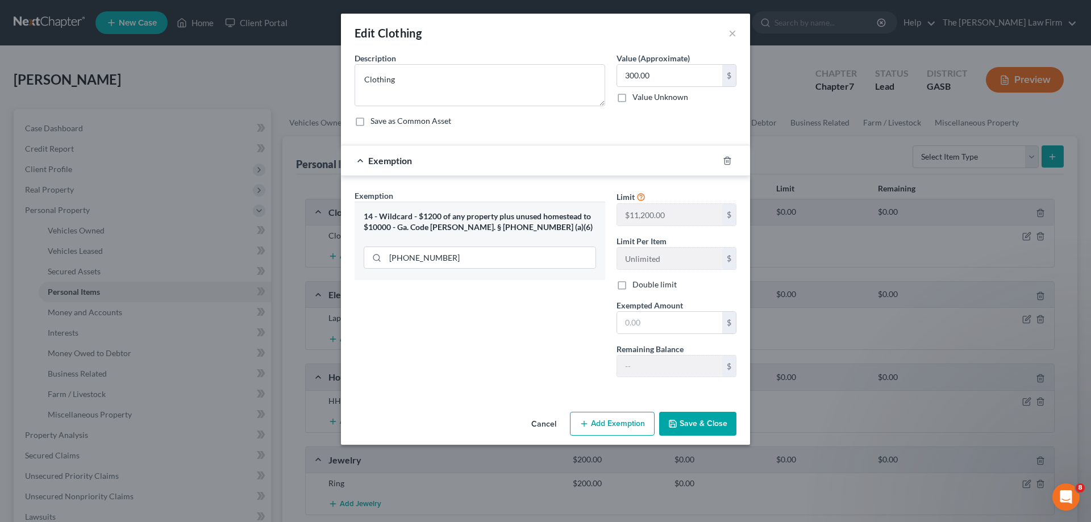
click at [689, 426] on button "Save & Close" at bounding box center [697, 424] width 77 height 24
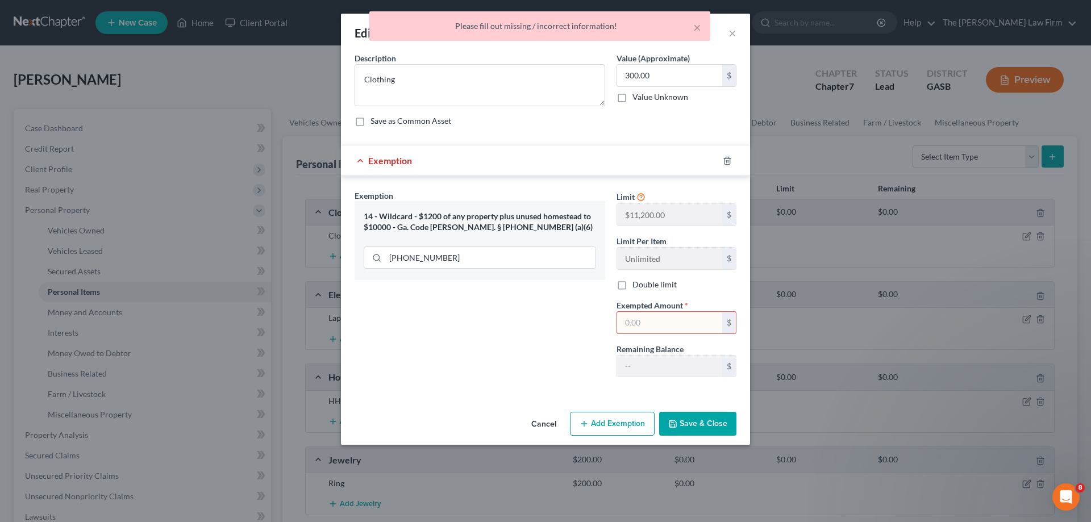
click at [684, 319] on input "text" at bounding box center [669, 323] width 105 height 22
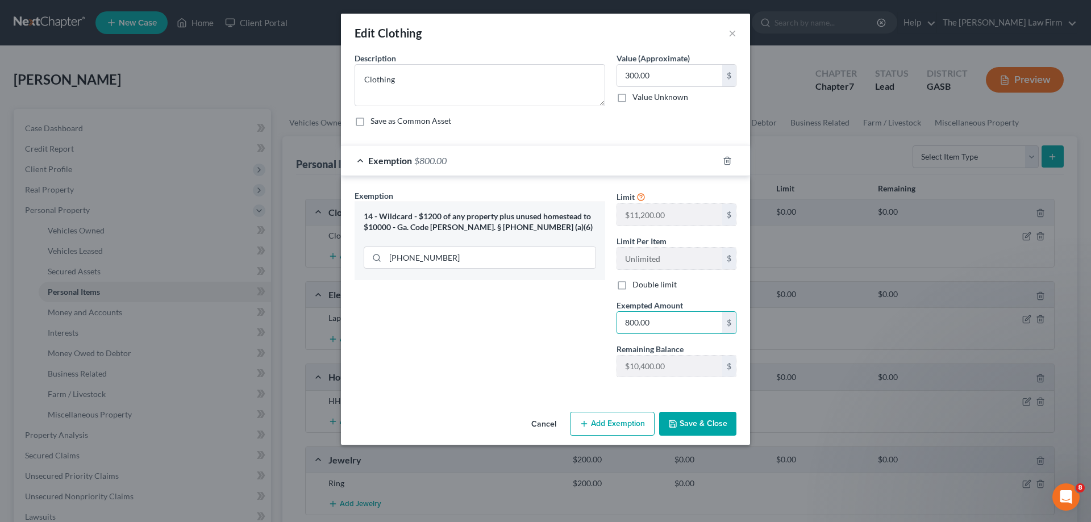
type input "800.00"
click at [685, 421] on button "Save & Close" at bounding box center [697, 424] width 77 height 24
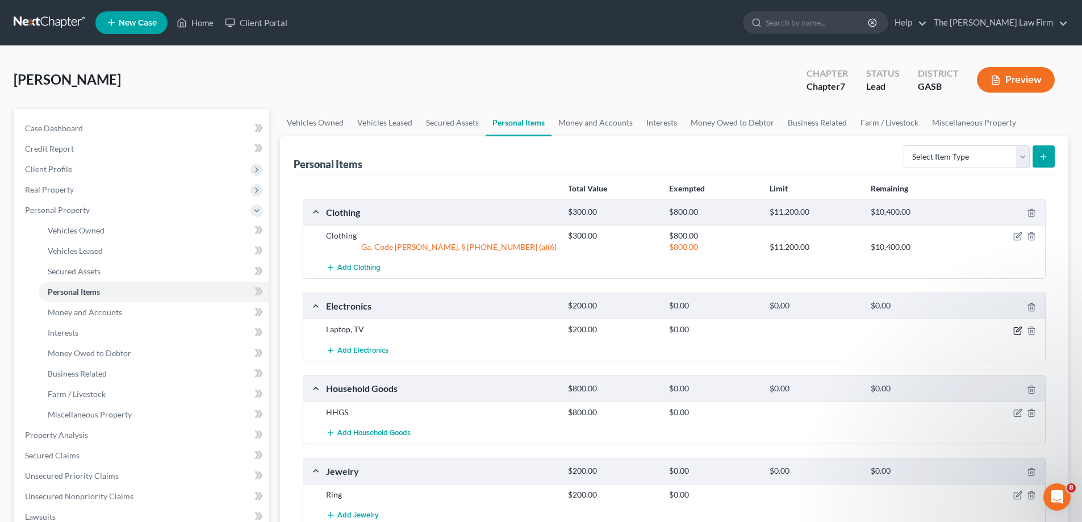
click at [1014, 330] on icon "button" at bounding box center [1017, 330] width 7 height 7
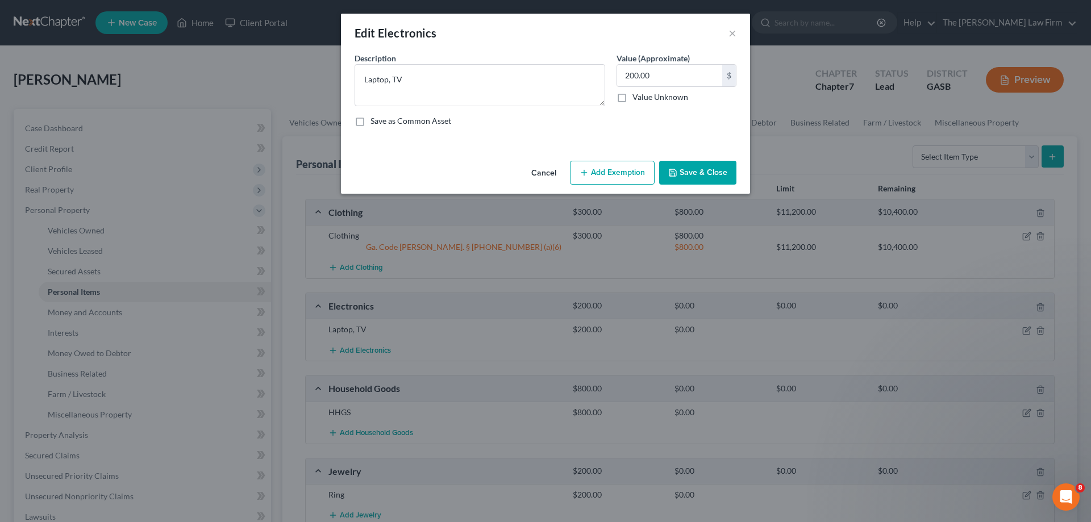
click at [631, 168] on button "Add Exemption" at bounding box center [612, 173] width 85 height 24
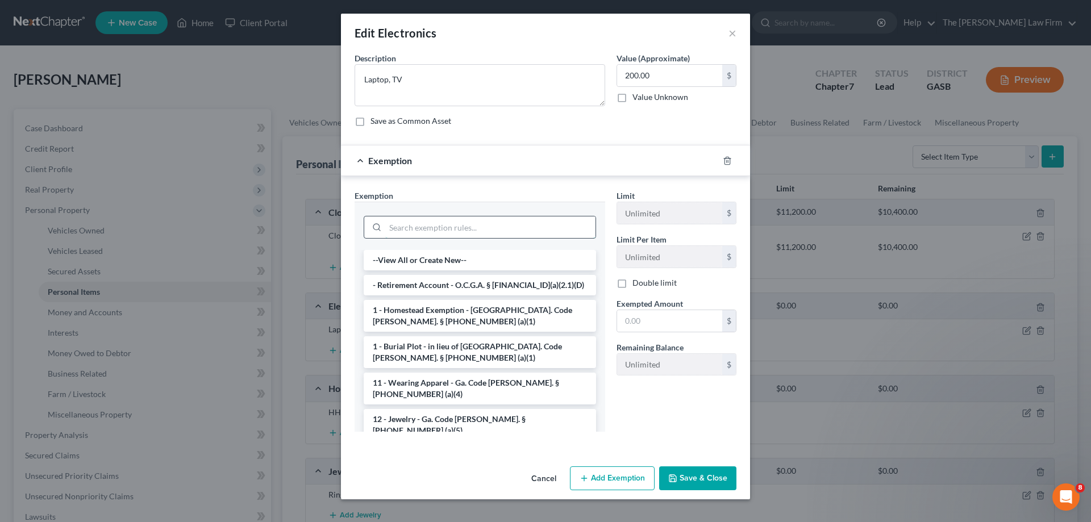
click at [479, 233] on input "search" at bounding box center [490, 227] width 210 height 22
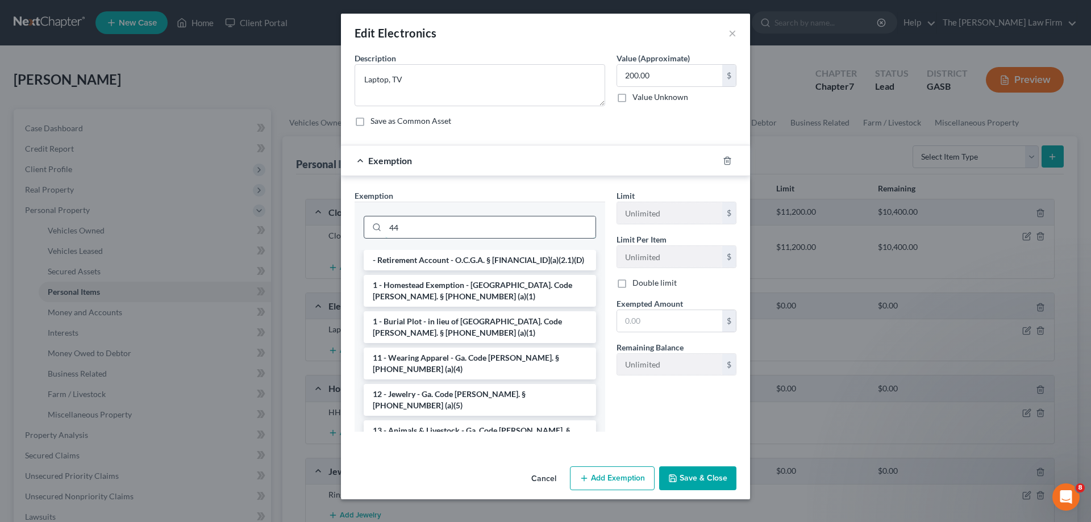
type input "4"
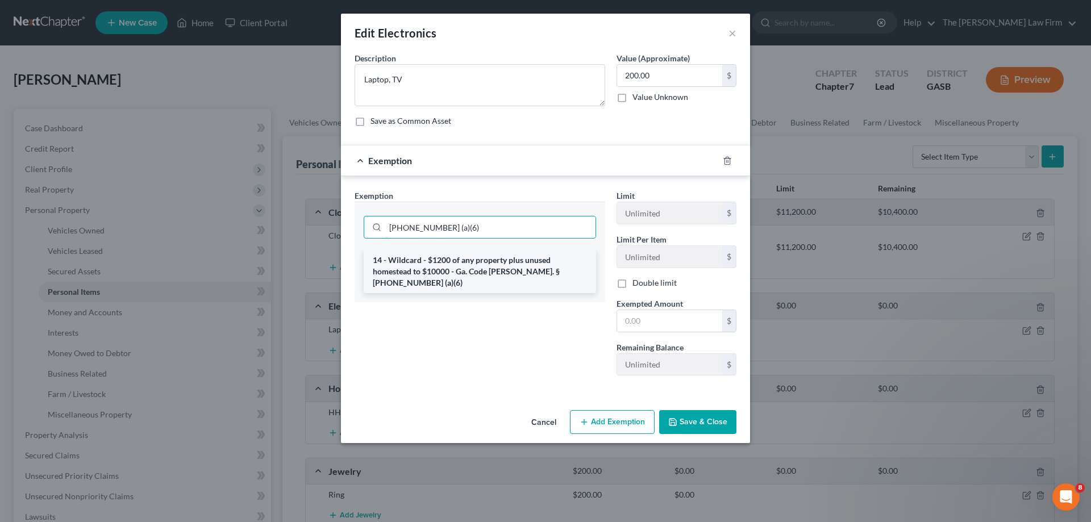
type input "[PHONE_NUMBER] (a)(6)"
click at [545, 257] on li "14 - Wildcard - $1200 of any property plus unused homestead to $10000 - Ga. Cod…" at bounding box center [480, 271] width 232 height 43
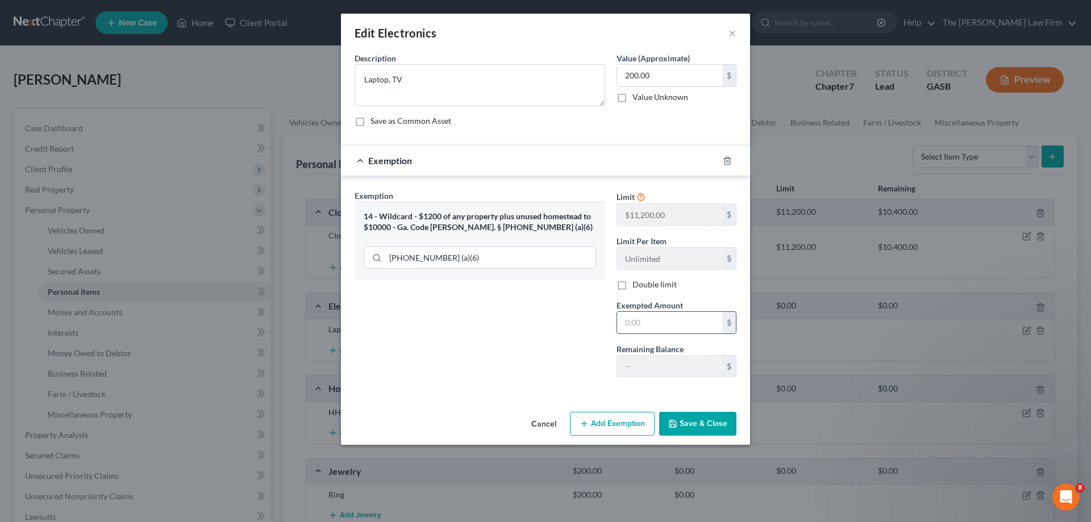
click at [671, 314] on input "text" at bounding box center [669, 323] width 105 height 22
type input "200.00"
click at [706, 409] on div "Cancel Add Exemption Save & Close" at bounding box center [545, 426] width 409 height 38
click at [719, 435] on button "Save & Close" at bounding box center [697, 424] width 77 height 24
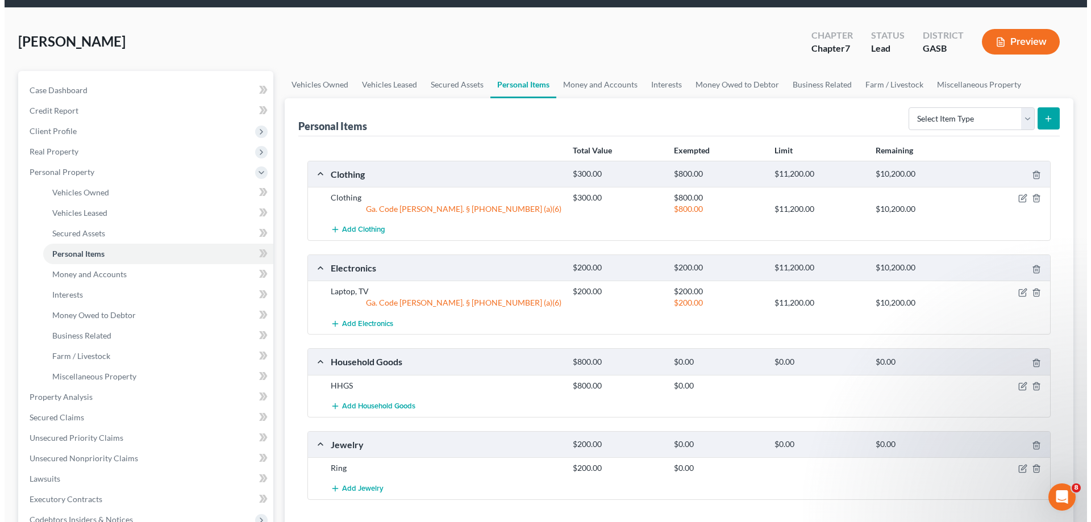
scroll to position [57, 0]
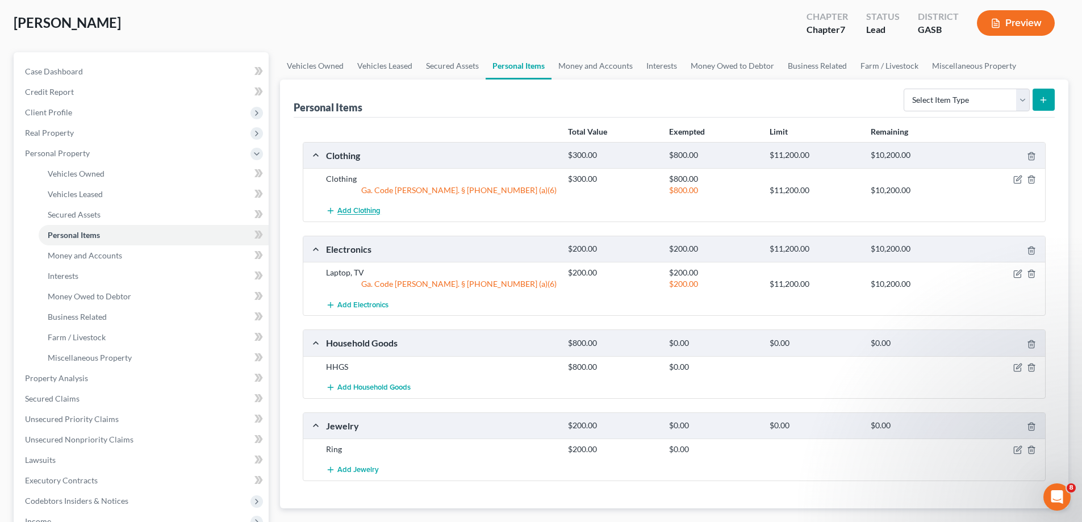
click at [379, 204] on button "Add Clothing" at bounding box center [353, 211] width 55 height 21
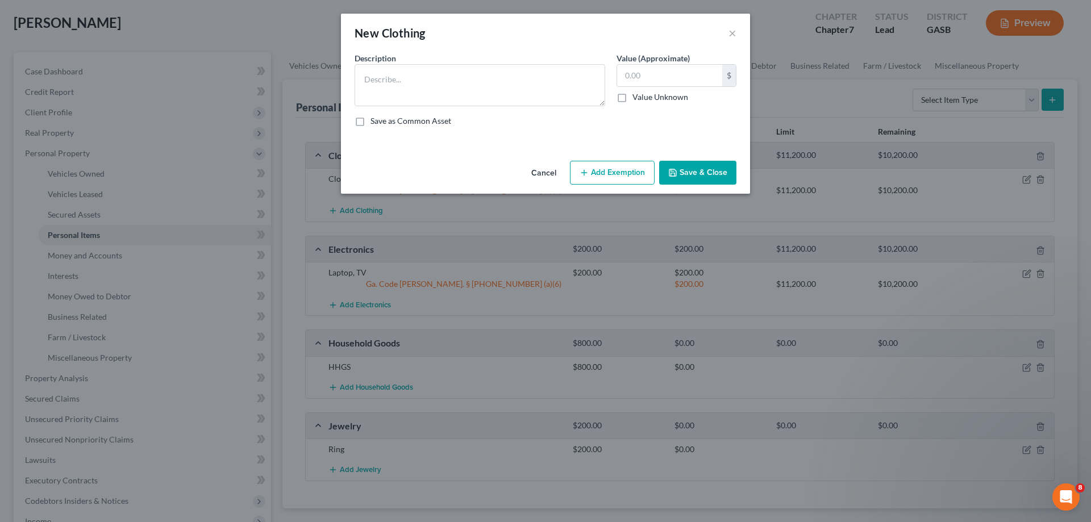
click at [543, 172] on button "Cancel" at bounding box center [543, 173] width 43 height 23
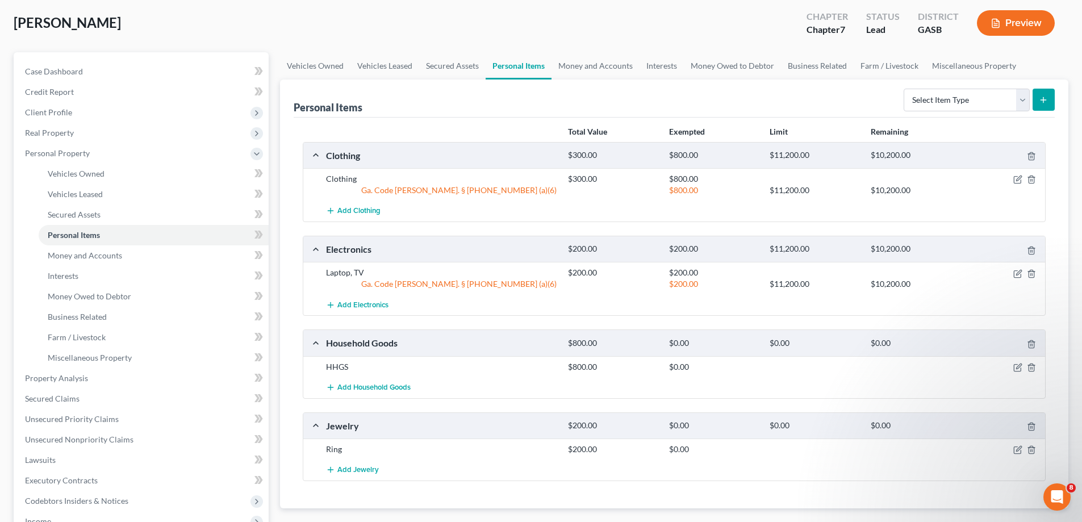
click at [1023, 176] on div at bounding box center [1006, 178] width 81 height 11
click at [1014, 180] on icon "button" at bounding box center [1018, 179] width 9 height 9
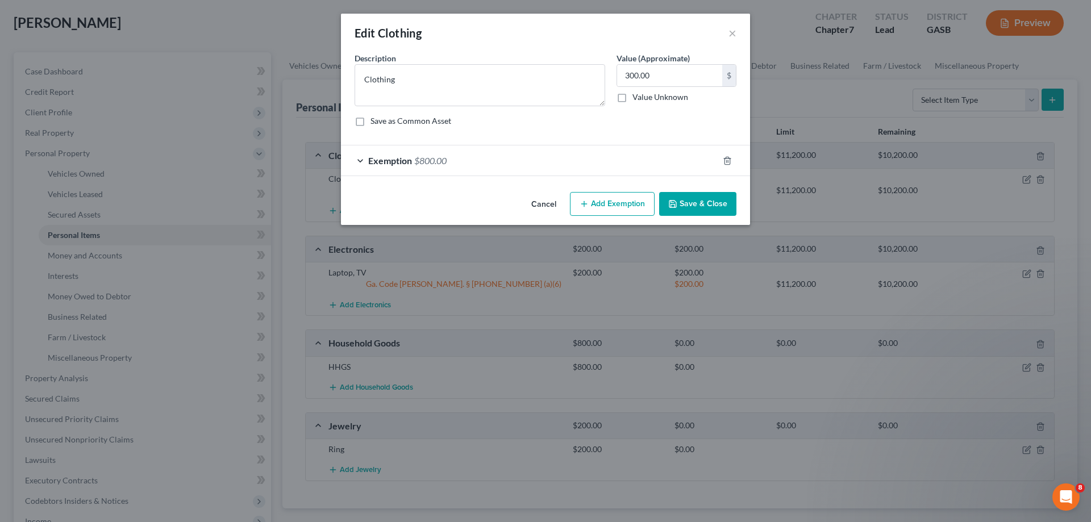
click at [469, 172] on div "Exemption $800.00" at bounding box center [529, 160] width 377 height 30
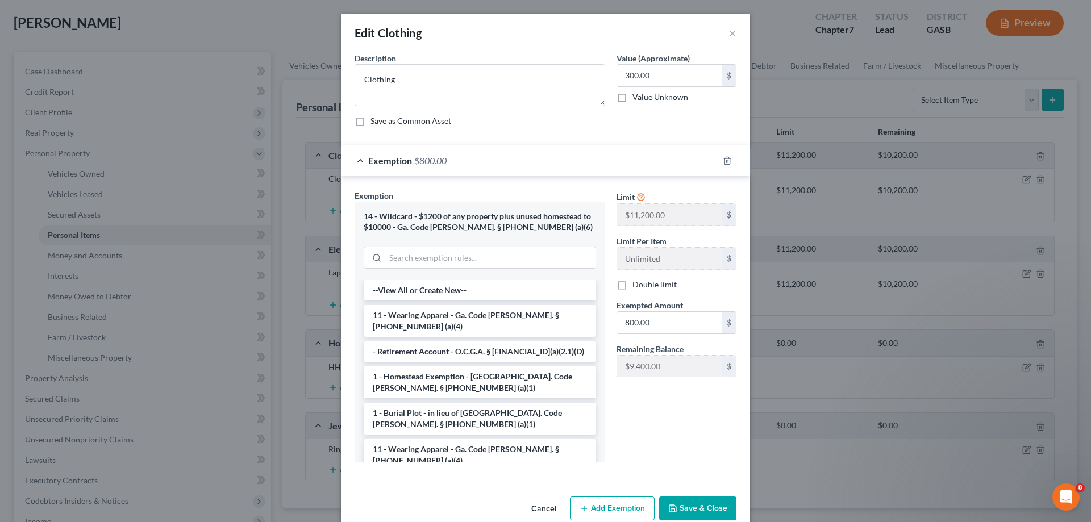
click at [507, 221] on div "14 - Wildcard - $1200 of any property plus unused homestead to $10000 - Ga. Cod…" at bounding box center [480, 221] width 232 height 21
click at [464, 261] on input "search" at bounding box center [490, 258] width 210 height 22
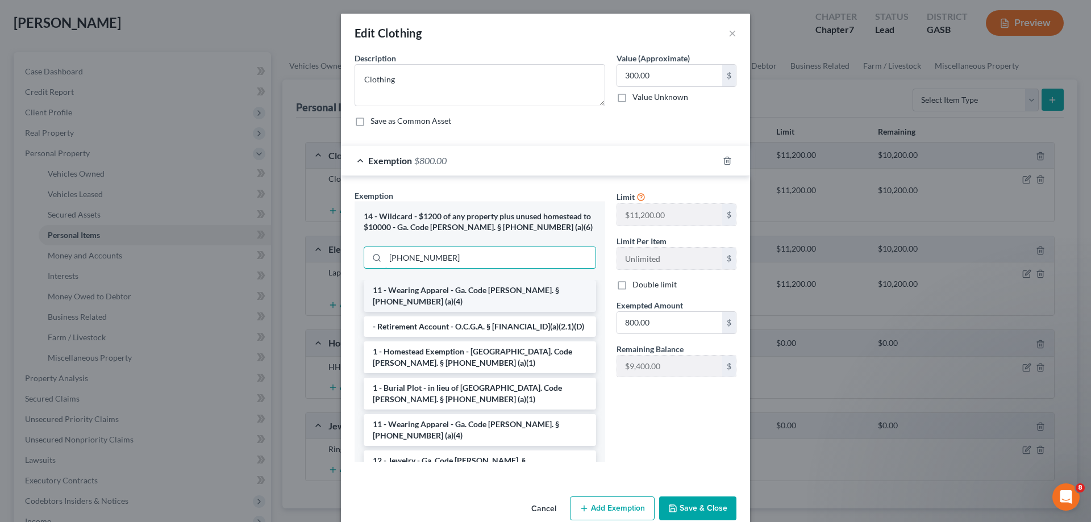
type input "[PHONE_NUMBER]"
click at [490, 288] on li "11 - Wearing Apparel - Ga. Code [PERSON_NAME]. § [PHONE_NUMBER] (a)(4)" at bounding box center [480, 296] width 232 height 32
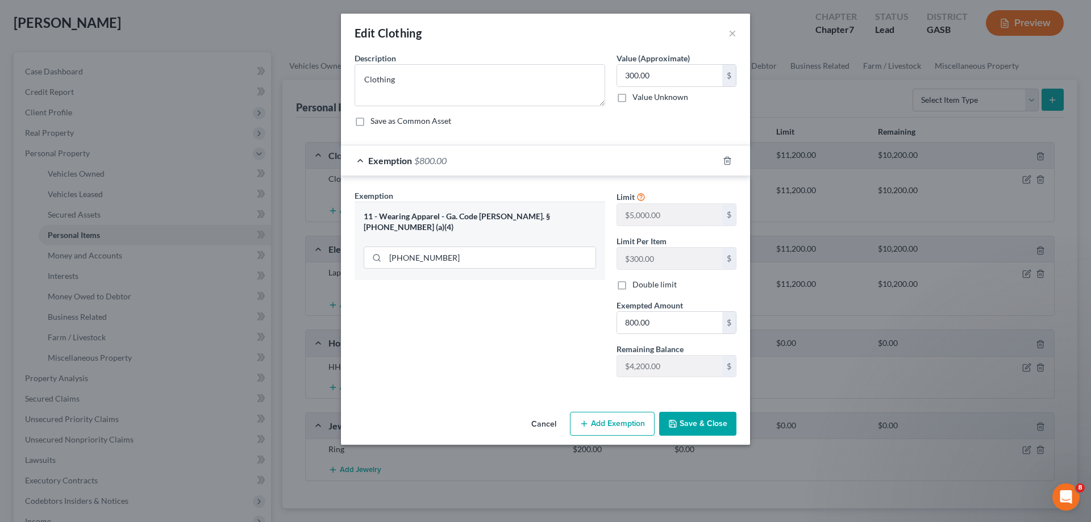
click at [614, 430] on button "Add Exemption" at bounding box center [612, 424] width 85 height 24
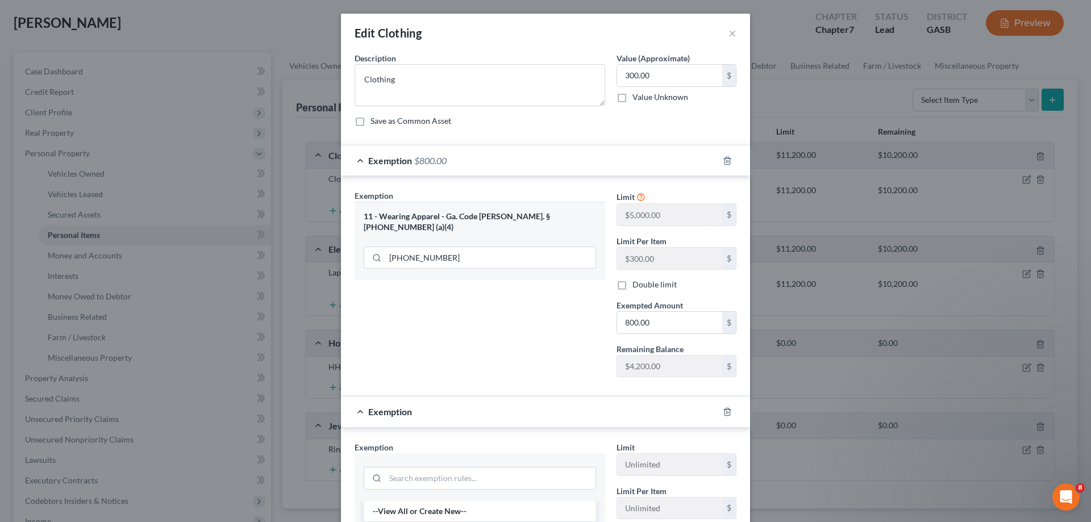
click at [534, 289] on div "Exemption Set must be selected for CA. Exemption * 11 - Wearing Apparel - Ga. C…" at bounding box center [480, 288] width 262 height 197
click at [507, 247] on input "[PHONE_NUMBER]" at bounding box center [490, 258] width 210 height 22
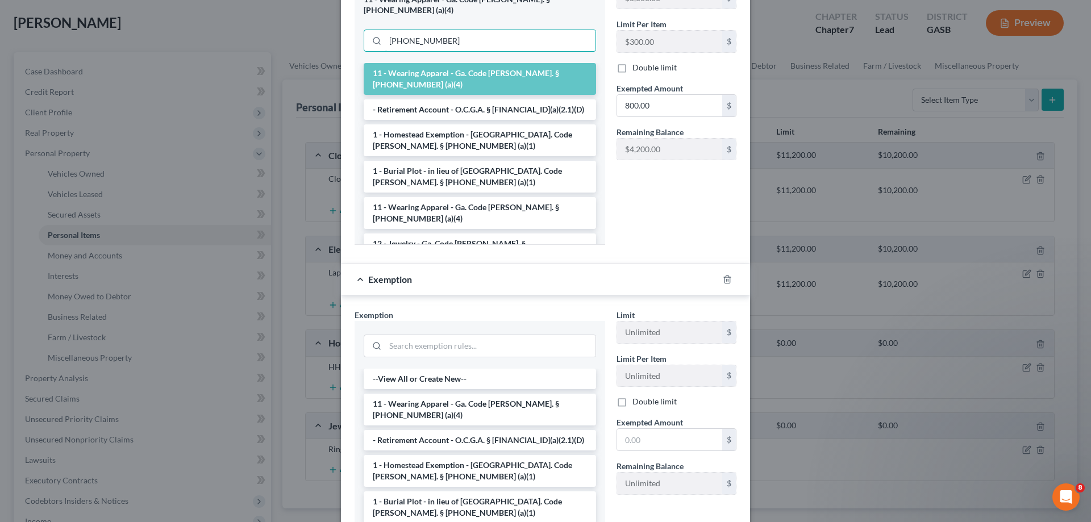
scroll to position [315, 0]
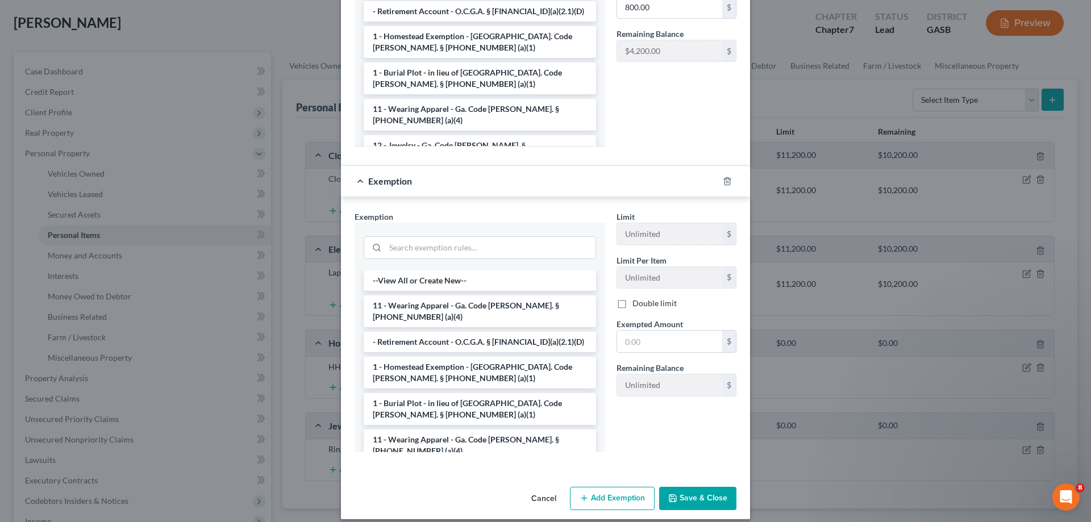
click at [709, 494] on button "Save & Close" at bounding box center [697, 499] width 77 height 24
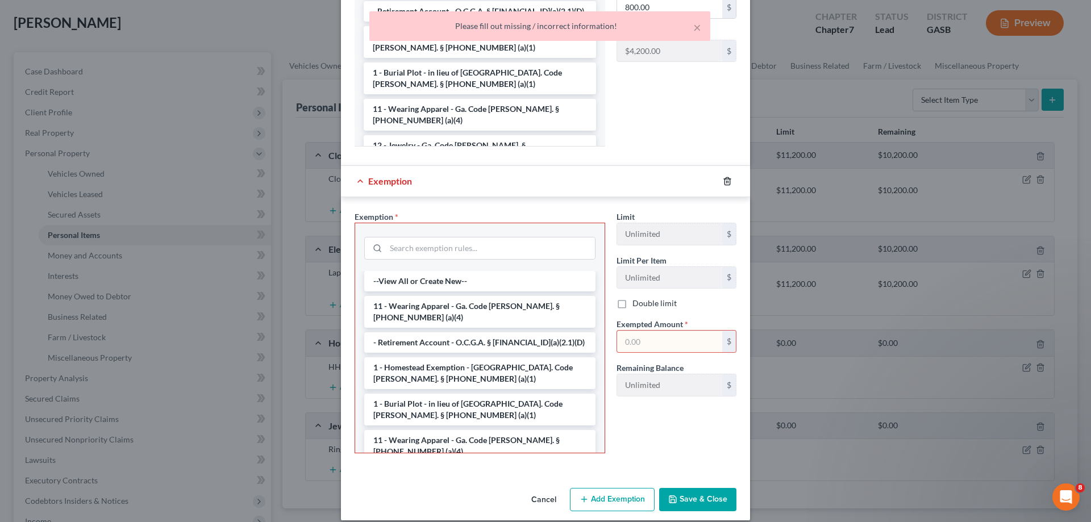
click at [723, 177] on icon "button" at bounding box center [727, 181] width 9 height 9
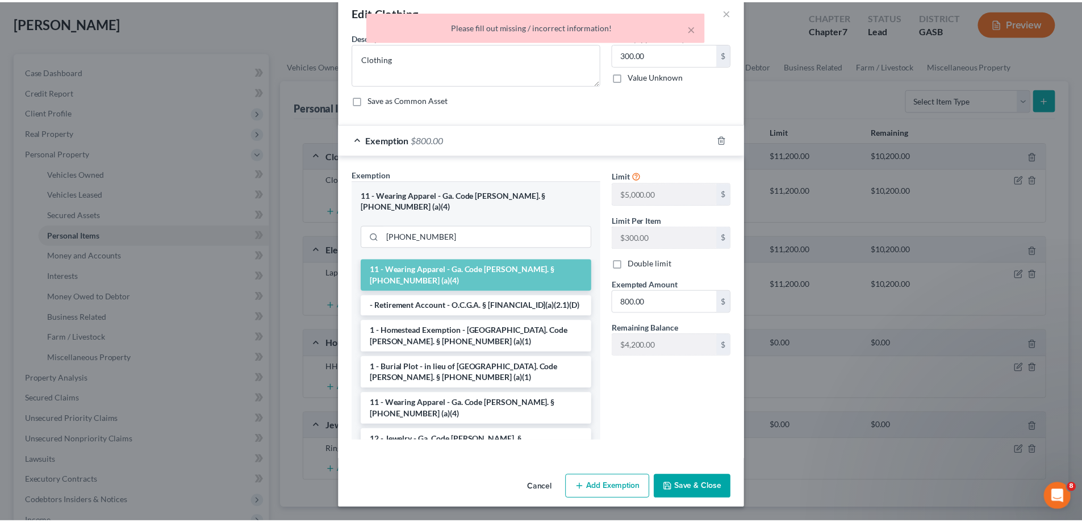
scroll to position [10, 0]
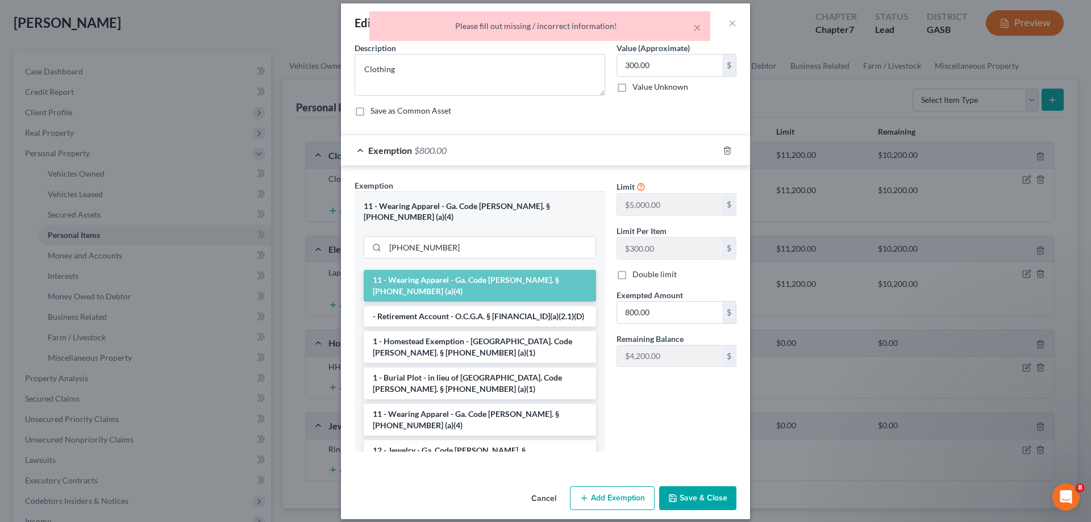
click at [688, 486] on button "Save & Close" at bounding box center [697, 498] width 77 height 24
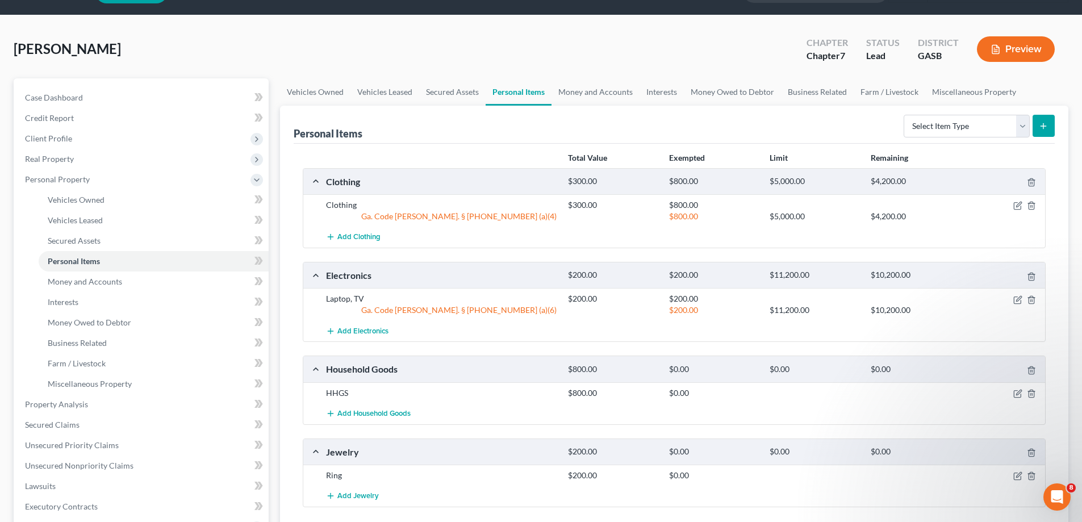
scroll to position [57, 0]
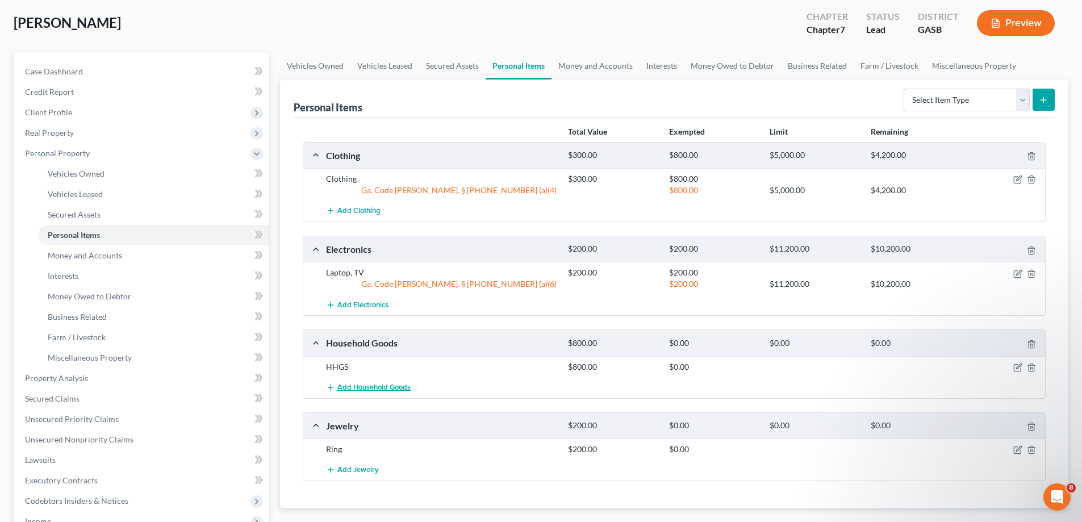
click at [386, 386] on span "Add Household Goods" at bounding box center [374, 387] width 73 height 9
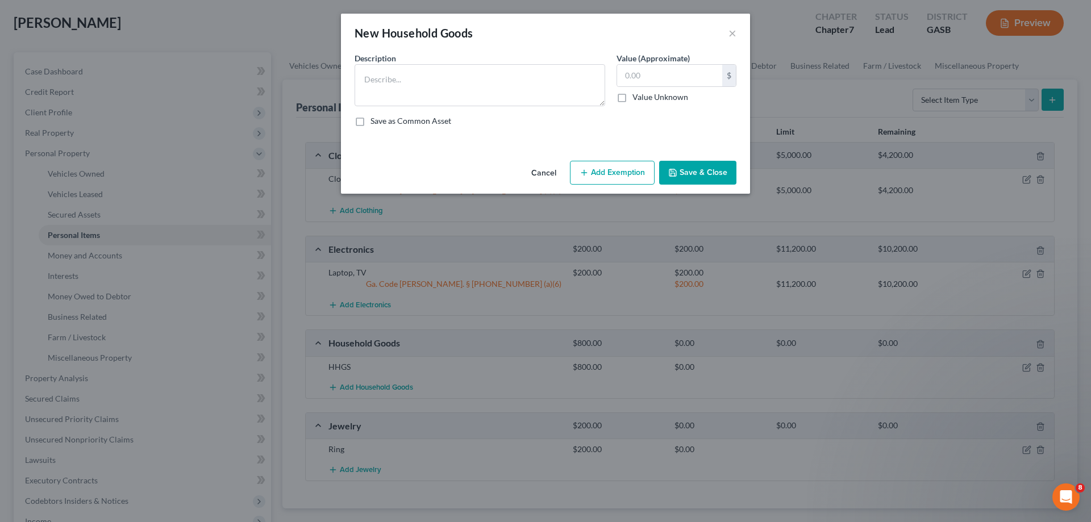
click at [638, 170] on button "Add Exemption" at bounding box center [612, 173] width 85 height 24
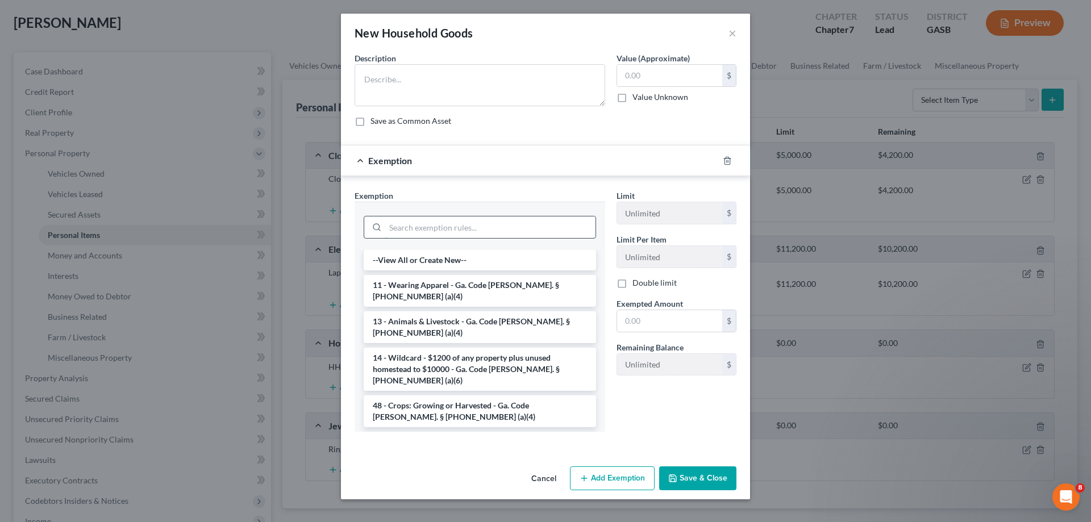
click at [420, 230] on input "search" at bounding box center [490, 227] width 210 height 22
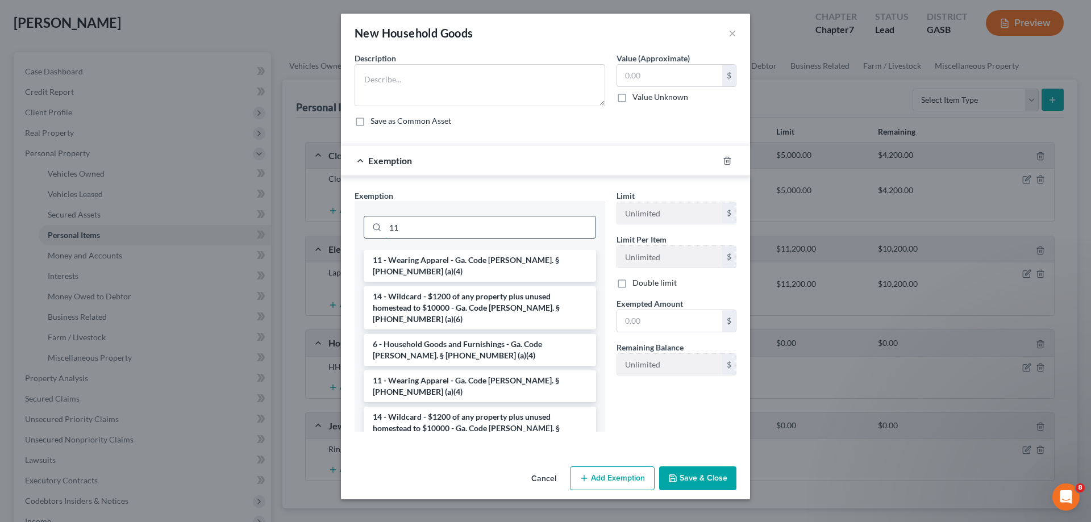
type input "1"
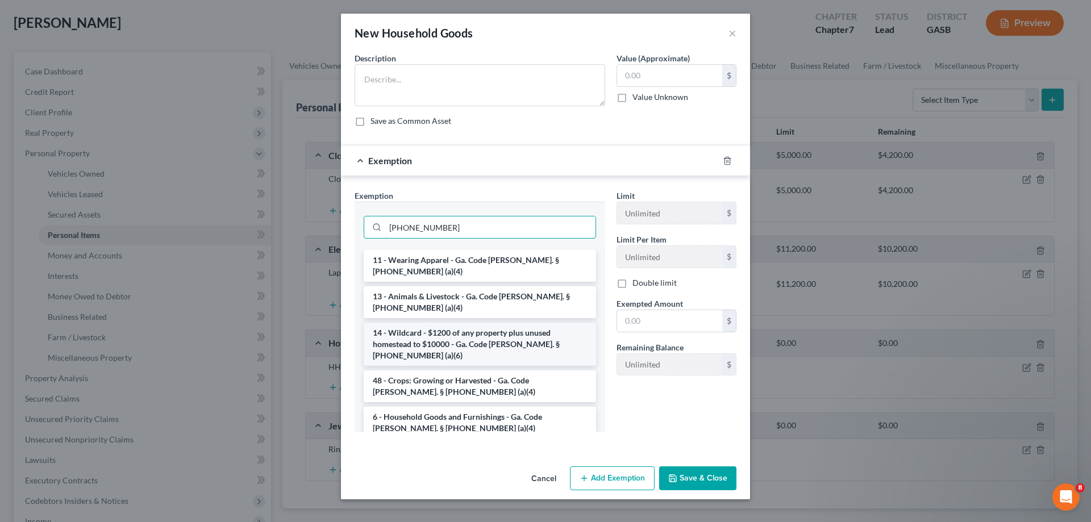
type input "[PHONE_NUMBER]"
click at [560, 328] on li "14 - Wildcard - $1200 of any property plus unused homestead to $10000 - Ga. Cod…" at bounding box center [480, 344] width 232 height 43
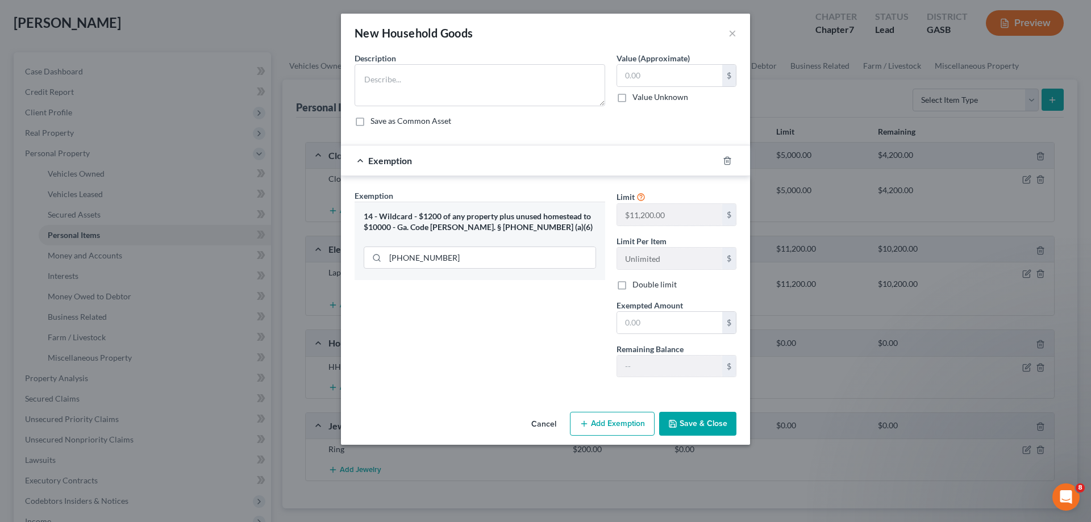
click at [679, 424] on button "Save & Close" at bounding box center [697, 424] width 77 height 24
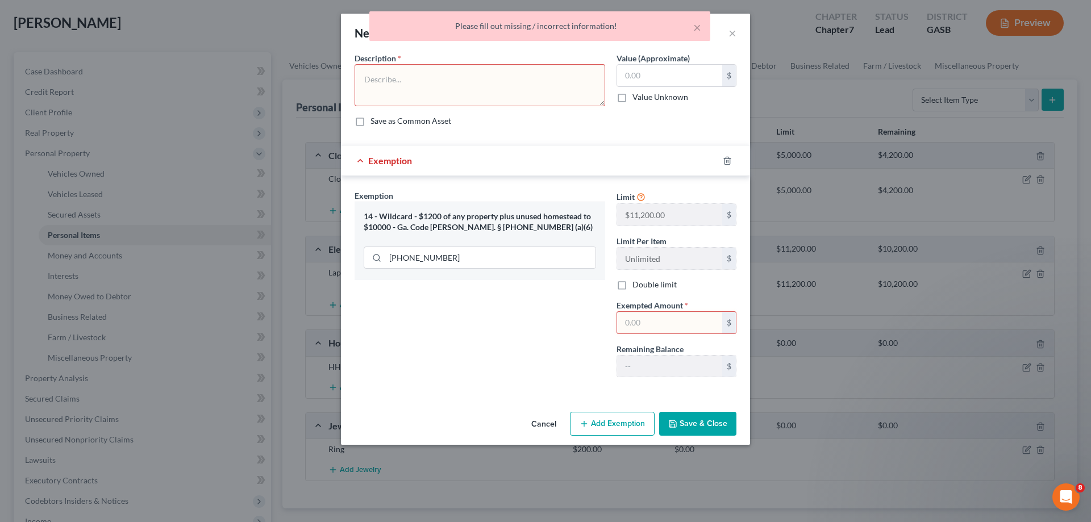
click at [666, 328] on input "text" at bounding box center [669, 323] width 105 height 22
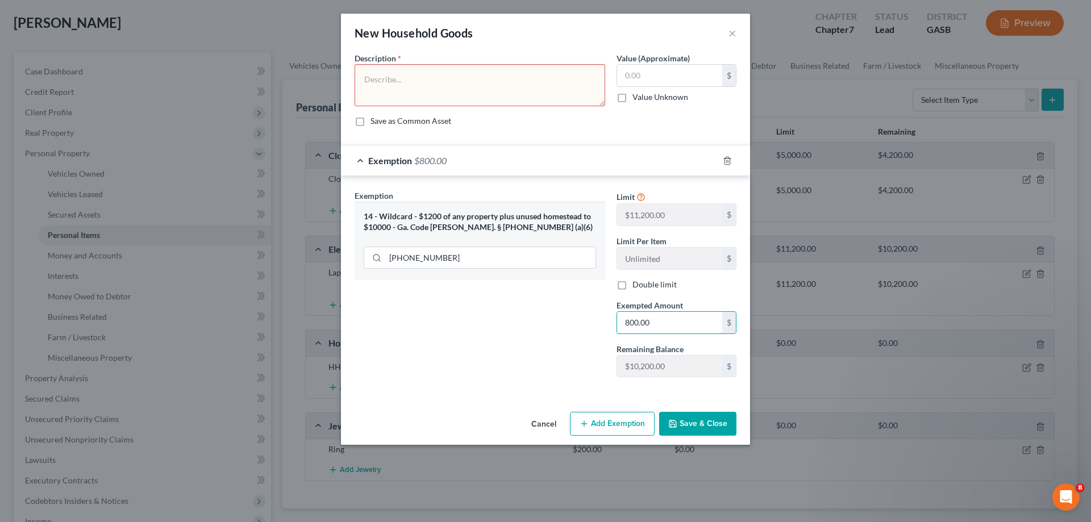
type input "800.00"
click at [703, 422] on button "Save & Close" at bounding box center [697, 424] width 77 height 24
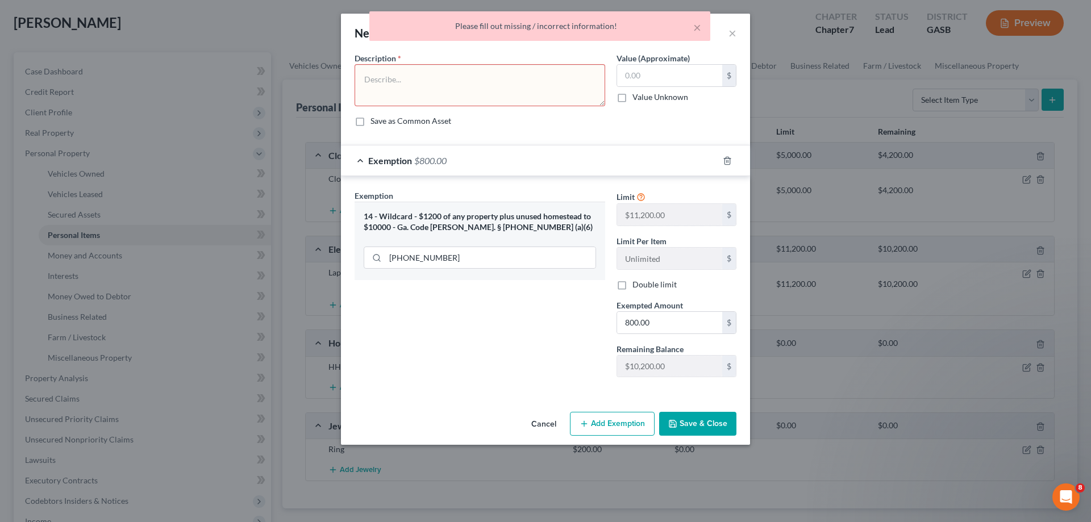
click at [735, 37] on div "× Please fill out missing / incorrect information!" at bounding box center [539, 28] width 1091 height 35
click at [735, 34] on div "× Please fill out missing / incorrect information!" at bounding box center [539, 28] width 1091 height 35
click at [728, 33] on div "× Please fill out missing / incorrect information!" at bounding box center [539, 28] width 1091 height 35
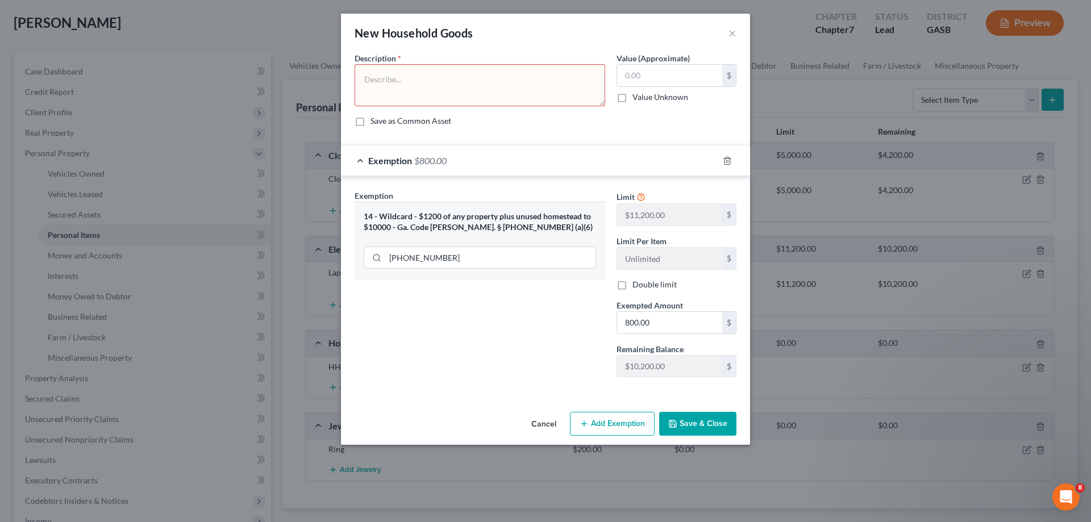
click at [531, 429] on button "Cancel" at bounding box center [543, 424] width 43 height 23
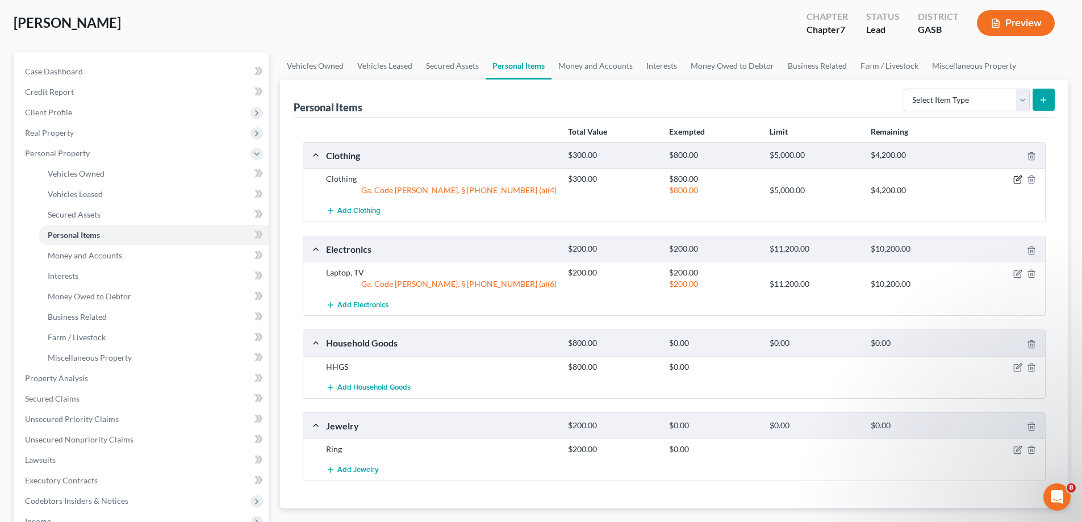
click at [1015, 180] on icon "button" at bounding box center [1018, 179] width 9 height 9
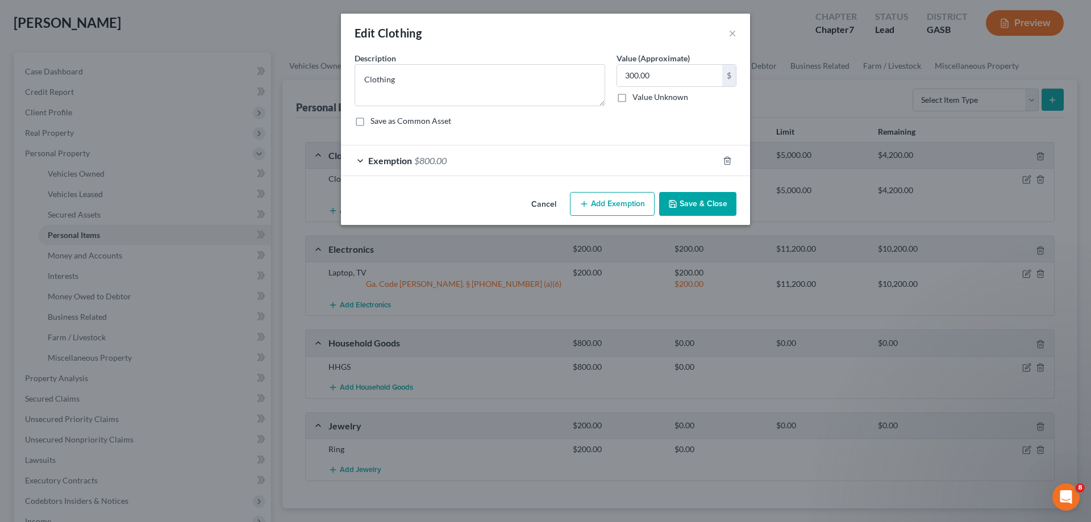
click at [548, 161] on div "Exemption $800.00" at bounding box center [529, 160] width 377 height 30
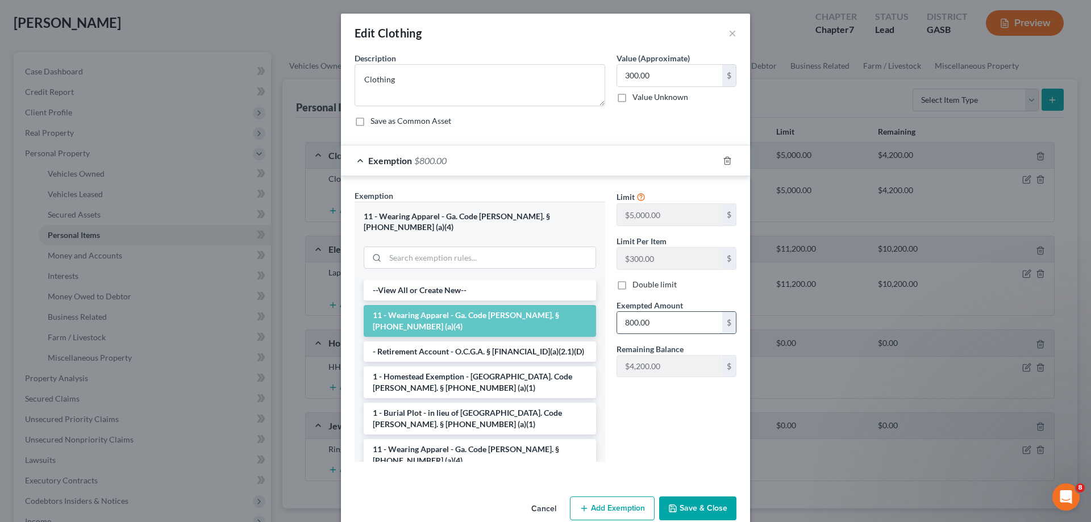
click at [666, 320] on input "800.00" at bounding box center [669, 323] width 105 height 22
type input "300.00"
click at [732, 492] on div "Cancel Add Exemption Save & Close" at bounding box center [545, 511] width 409 height 38
click at [697, 501] on button "Save & Close" at bounding box center [697, 509] width 77 height 24
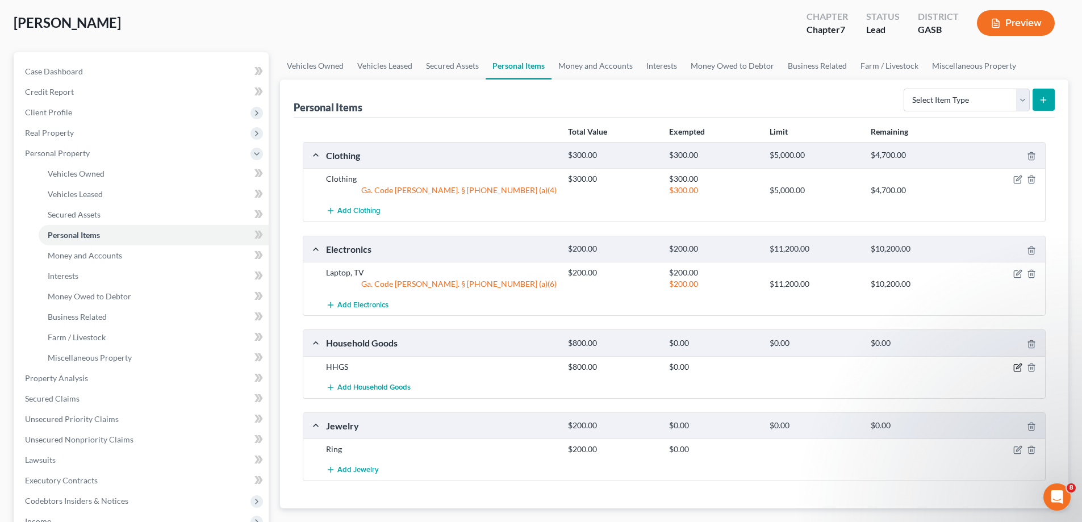
click at [1018, 365] on icon "button" at bounding box center [1018, 367] width 9 height 9
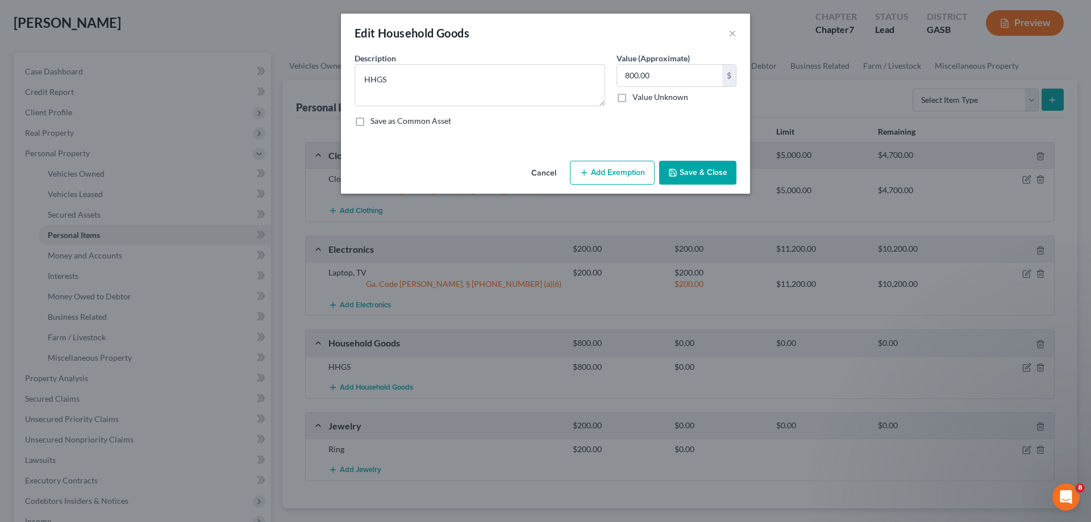
click at [622, 170] on button "Add Exemption" at bounding box center [612, 173] width 85 height 24
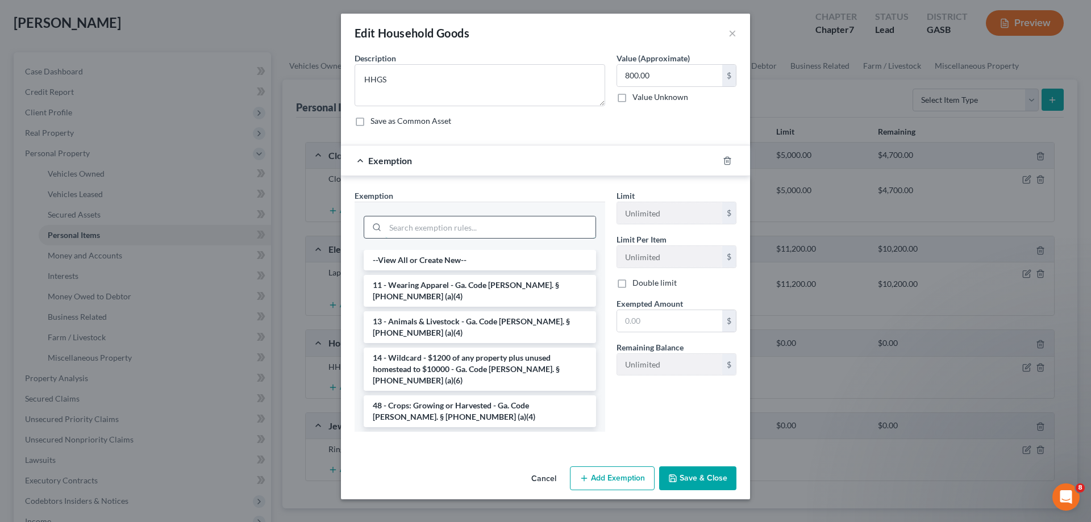
click at [532, 225] on input "search" at bounding box center [490, 227] width 210 height 22
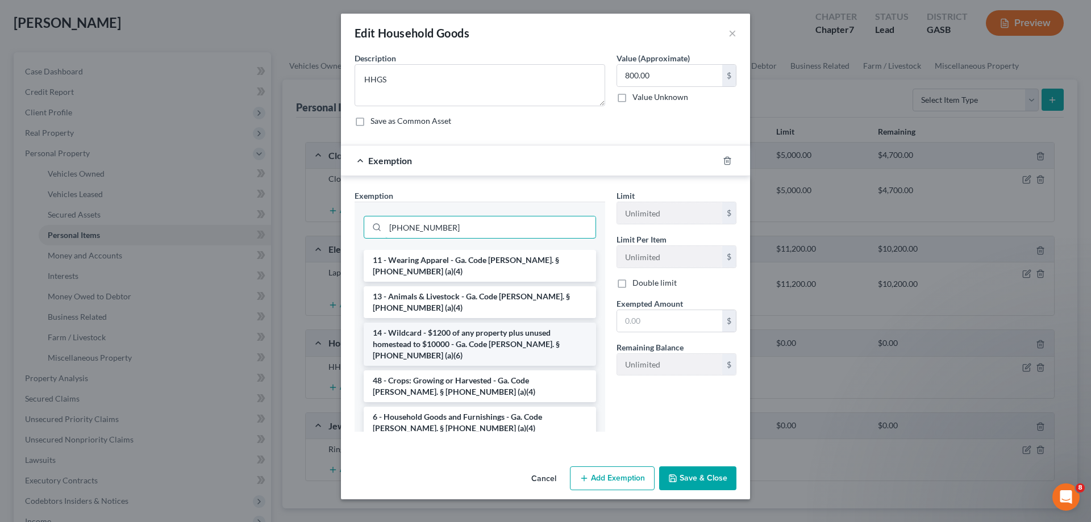
type input "[PHONE_NUMBER]"
click at [558, 331] on li "14 - Wildcard - $1200 of any property plus unused homestead to $10000 - Ga. Cod…" at bounding box center [480, 344] width 232 height 43
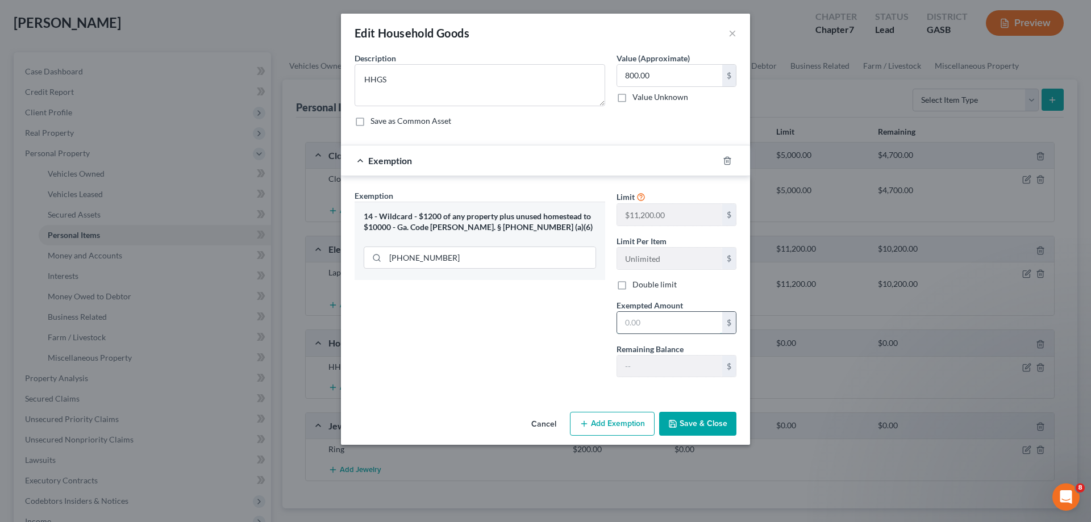
click at [688, 324] on input "text" at bounding box center [669, 323] width 105 height 22
type input "800.00"
click at [707, 421] on button "Save & Close" at bounding box center [697, 424] width 77 height 24
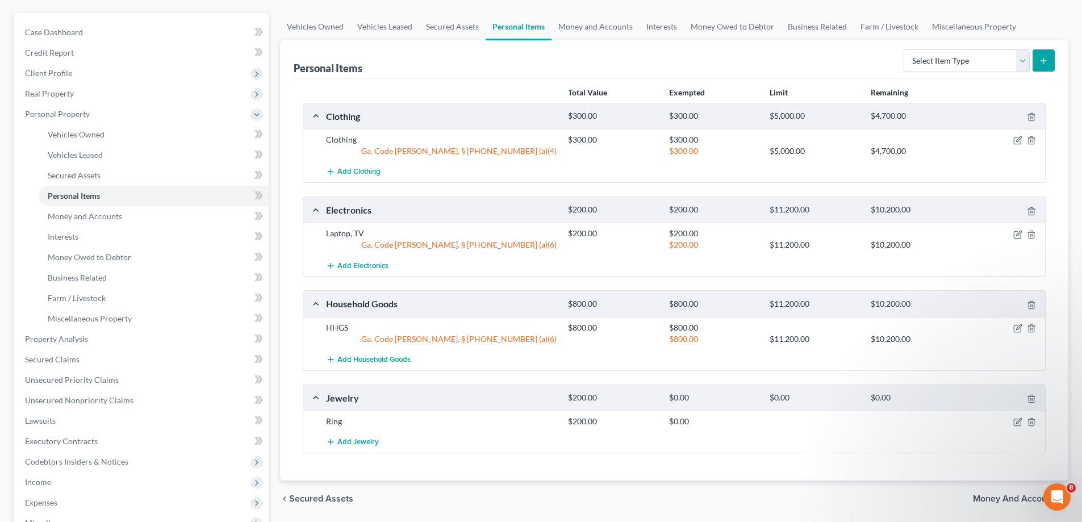
scroll to position [114, 0]
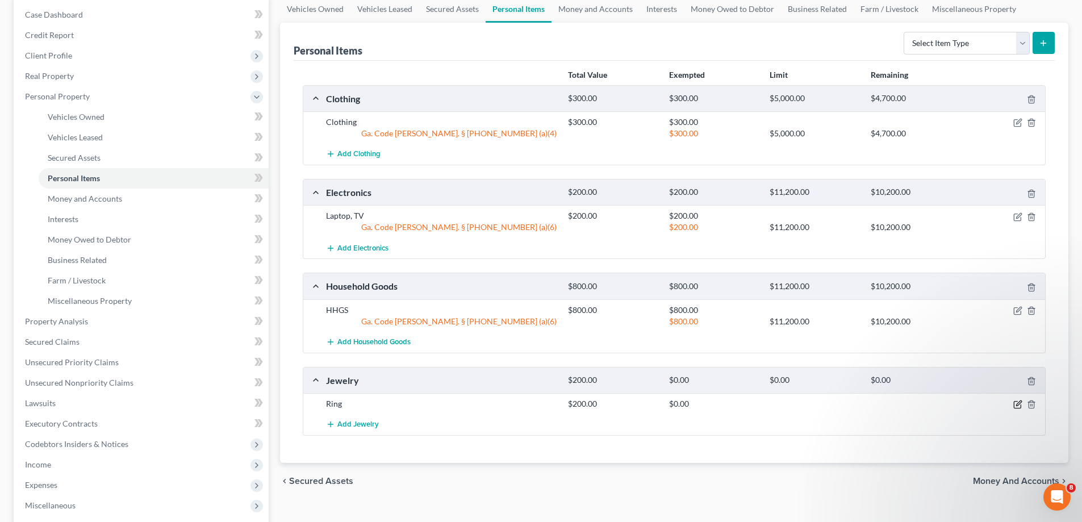
click at [1014, 403] on icon "button" at bounding box center [1018, 404] width 9 height 9
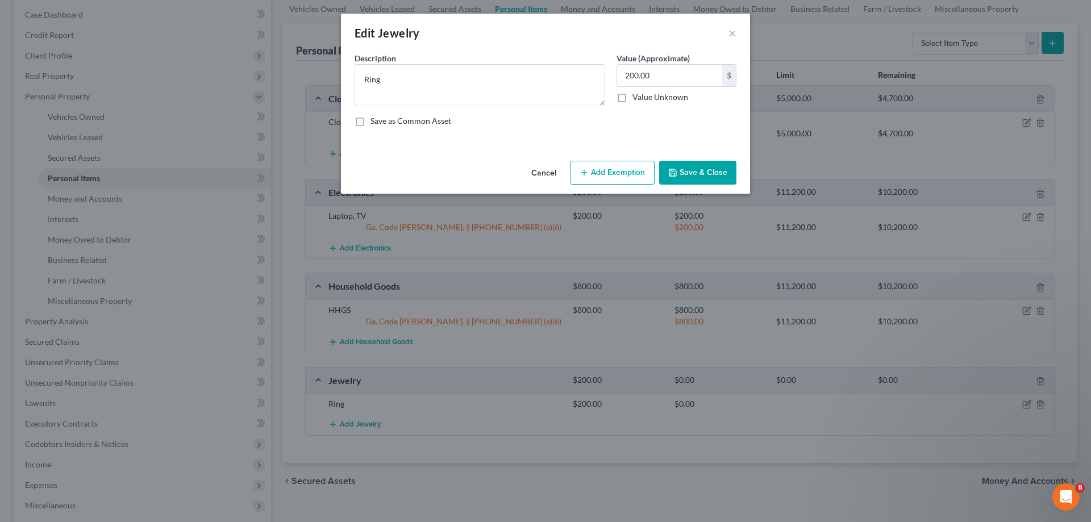
click at [635, 174] on button "Add Exemption" at bounding box center [612, 173] width 85 height 24
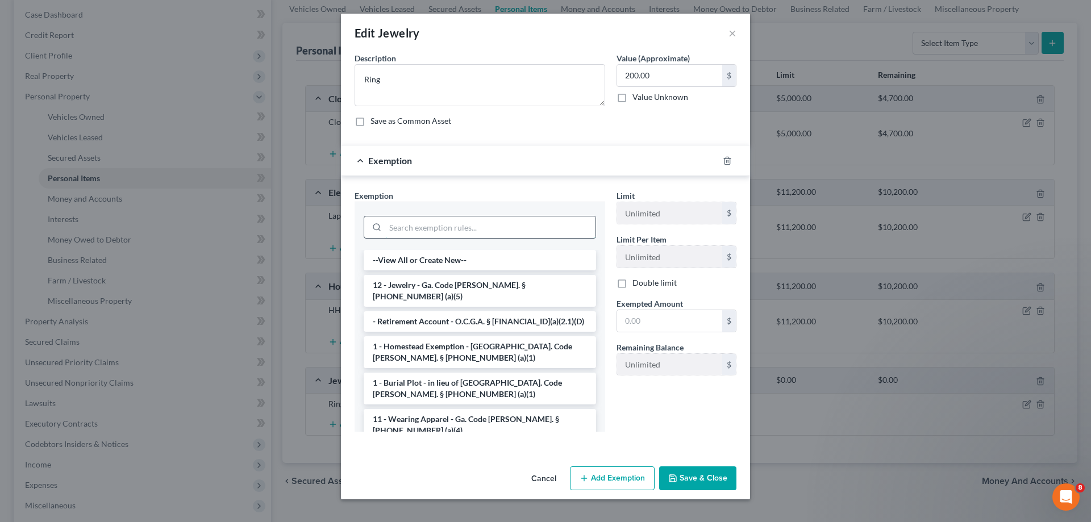
click at [462, 233] on input "search" at bounding box center [490, 227] width 210 height 22
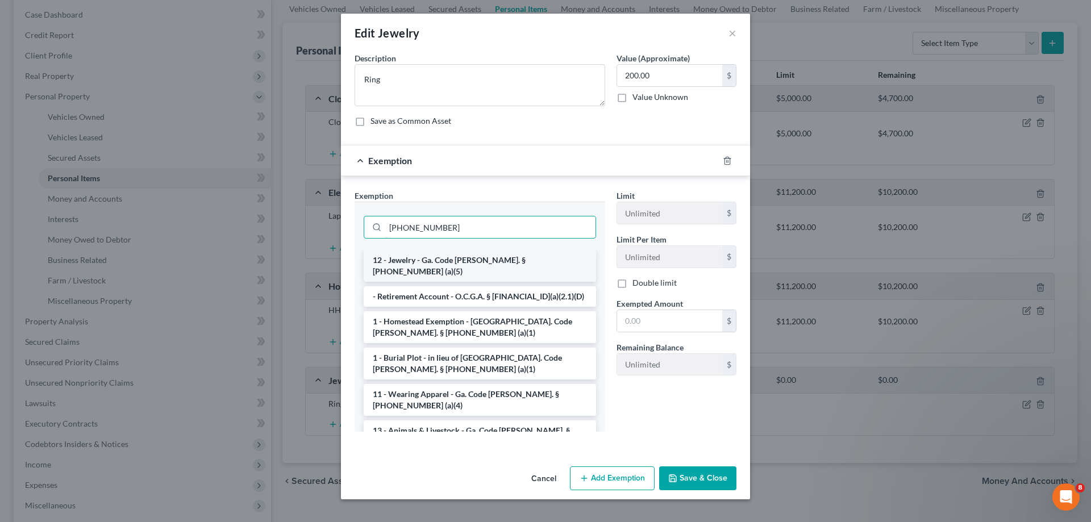
type input "[PHONE_NUMBER]"
click at [506, 263] on li "12 - Jewelry - Ga. Code [PERSON_NAME]. § [PHONE_NUMBER] (a)(5)" at bounding box center [480, 266] width 232 height 32
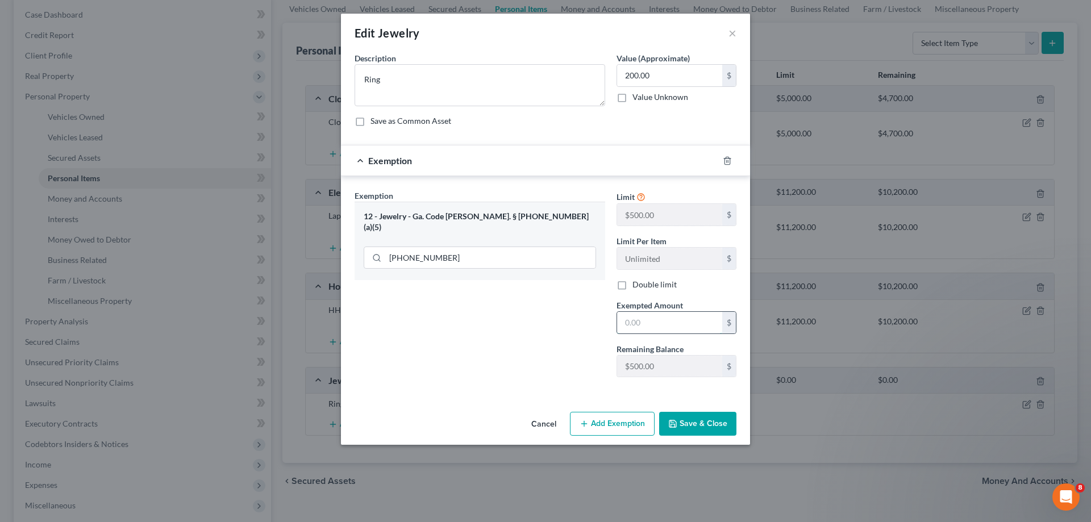
click at [698, 323] on input "text" at bounding box center [669, 323] width 105 height 22
type input "5"
type input "200.00"
click at [708, 423] on button "Save & Close" at bounding box center [697, 424] width 77 height 24
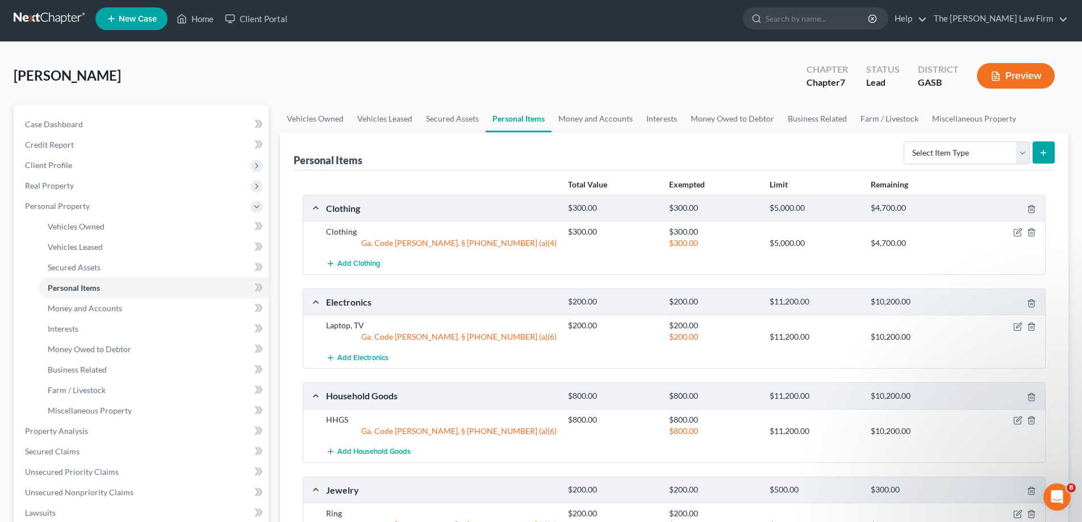
scroll to position [0, 0]
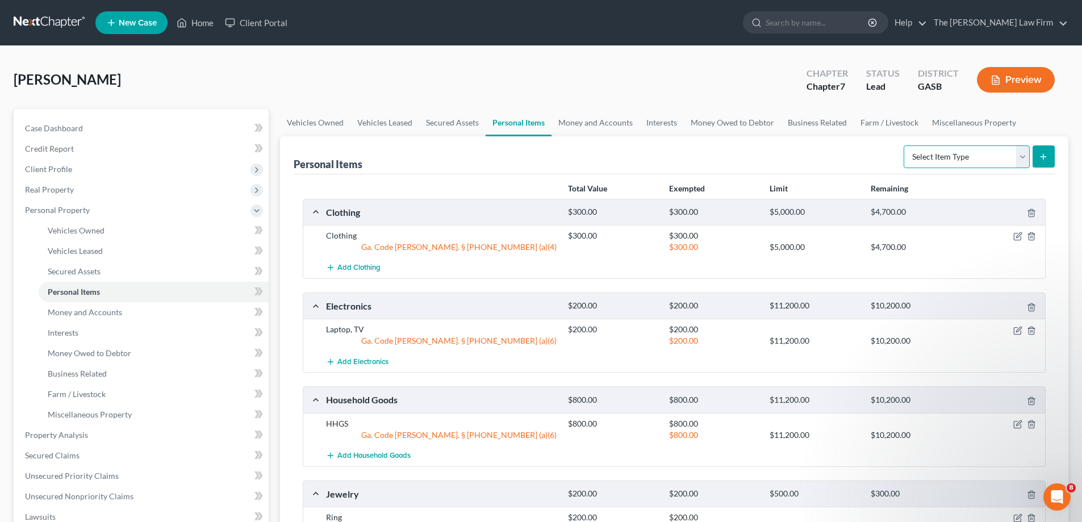
click at [1010, 147] on select "Select Item Type Clothing Collectibles Of Value Electronics Firearms Household …" at bounding box center [967, 156] width 126 height 23
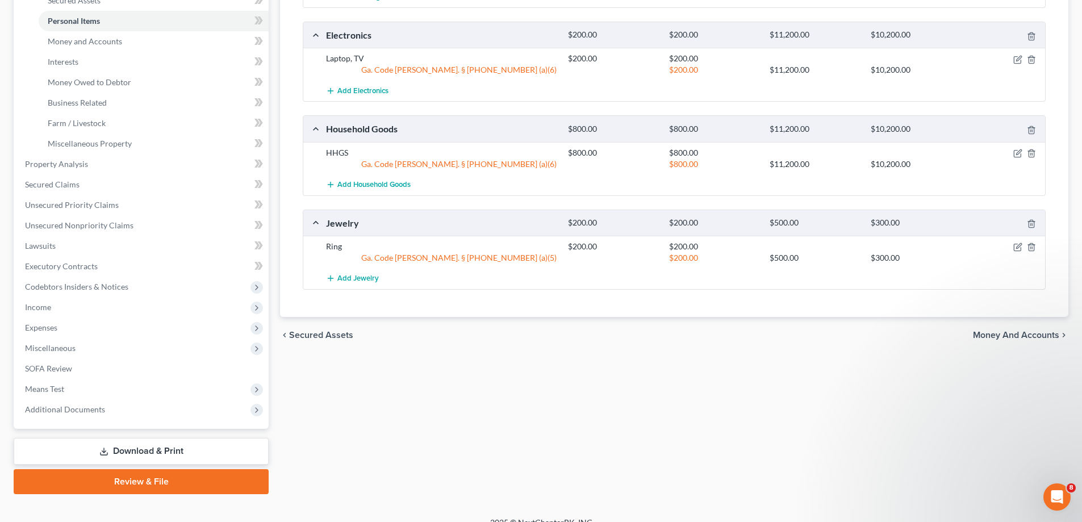
scroll to position [286, 0]
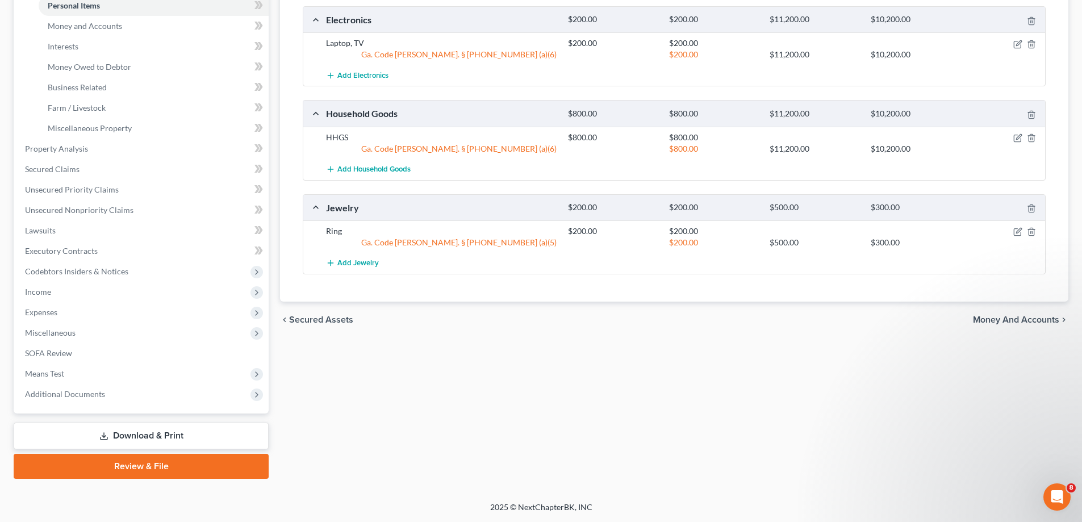
click at [1000, 313] on div "chevron_left Secured Assets Money and Accounts chevron_right" at bounding box center [674, 320] width 789 height 36
click at [1000, 318] on span "Money and Accounts" at bounding box center [1016, 319] width 86 height 9
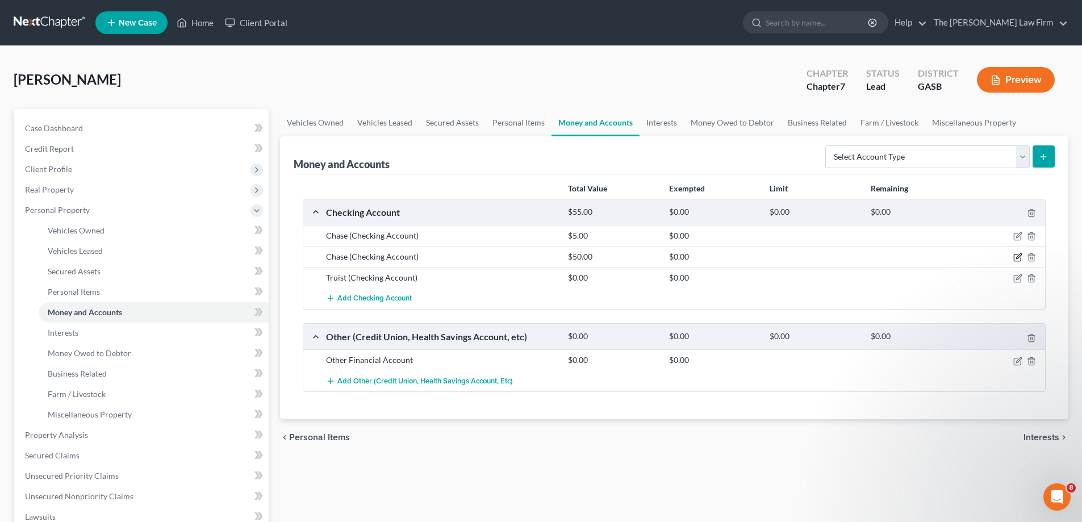
click at [1014, 256] on icon "button" at bounding box center [1018, 257] width 9 height 9
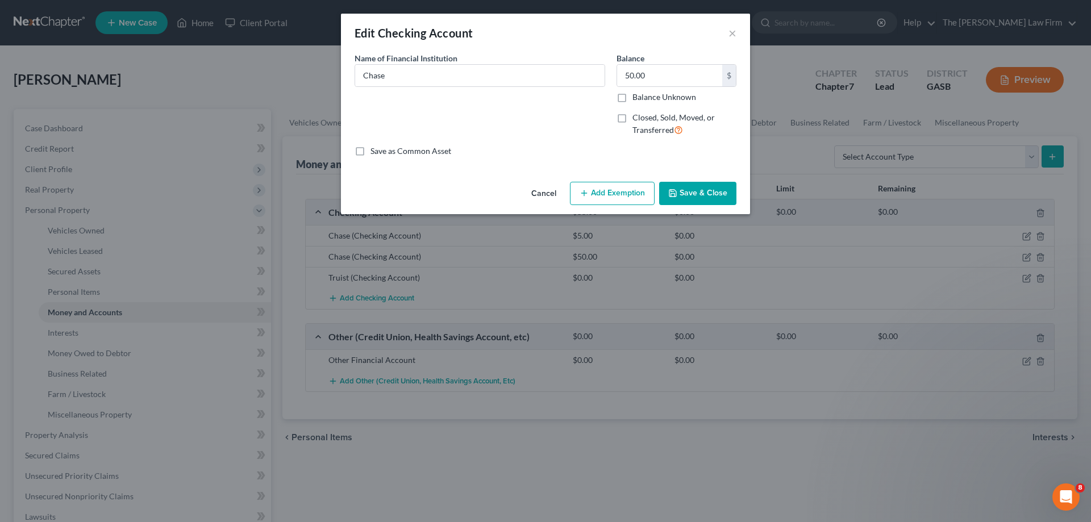
click at [643, 193] on button "Add Exemption" at bounding box center [612, 194] width 85 height 24
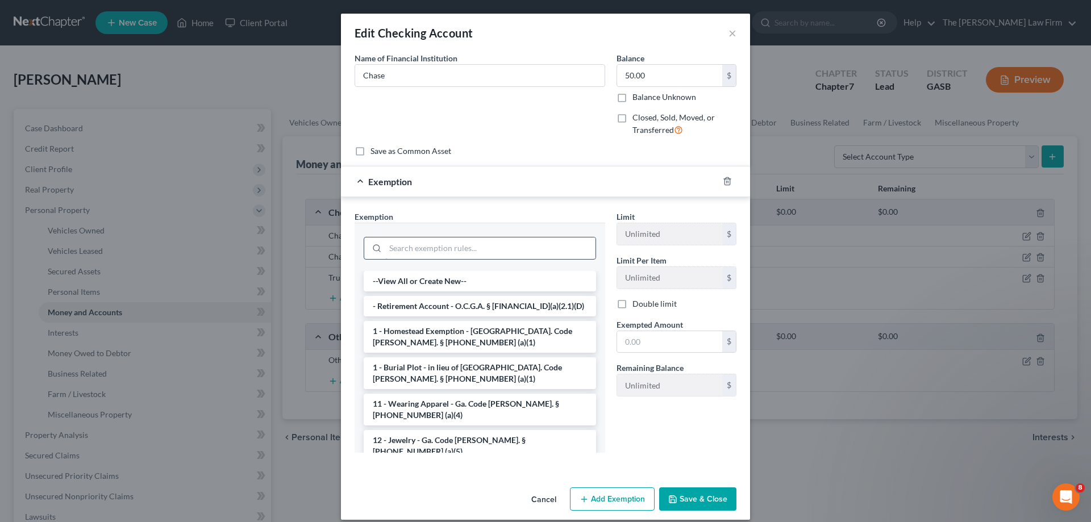
click at [465, 252] on input "search" at bounding box center [490, 249] width 210 height 22
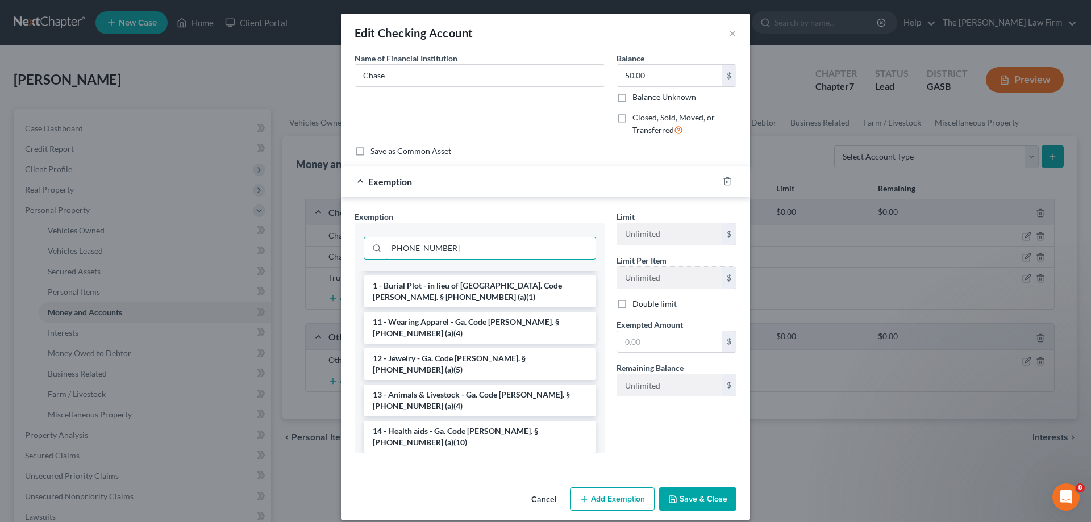
scroll to position [114, 0]
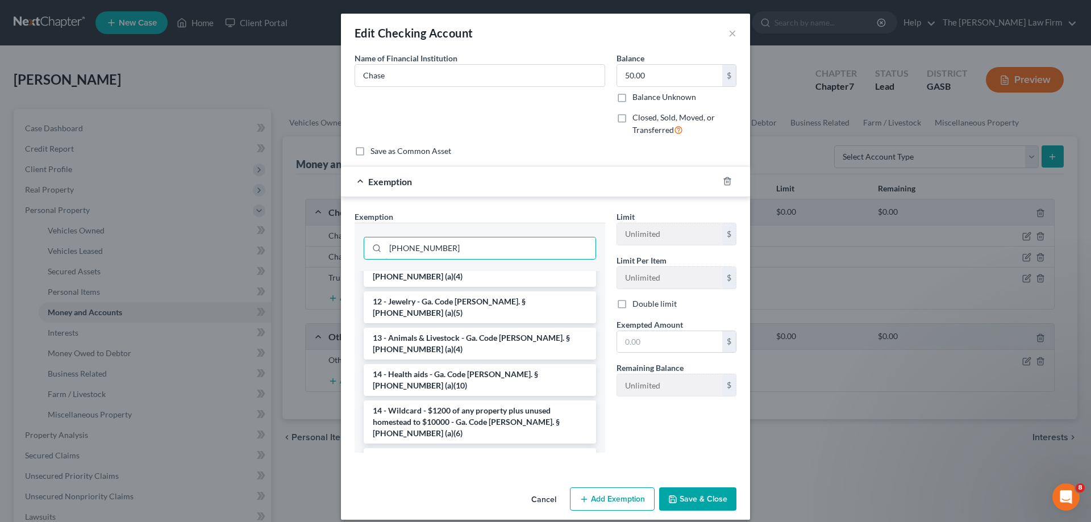
type input "[PHONE_NUMBER]"
click at [545, 401] on li "14 - Wildcard - $1200 of any property plus unused homestead to $10000 - Ga. Cod…" at bounding box center [480, 422] width 232 height 43
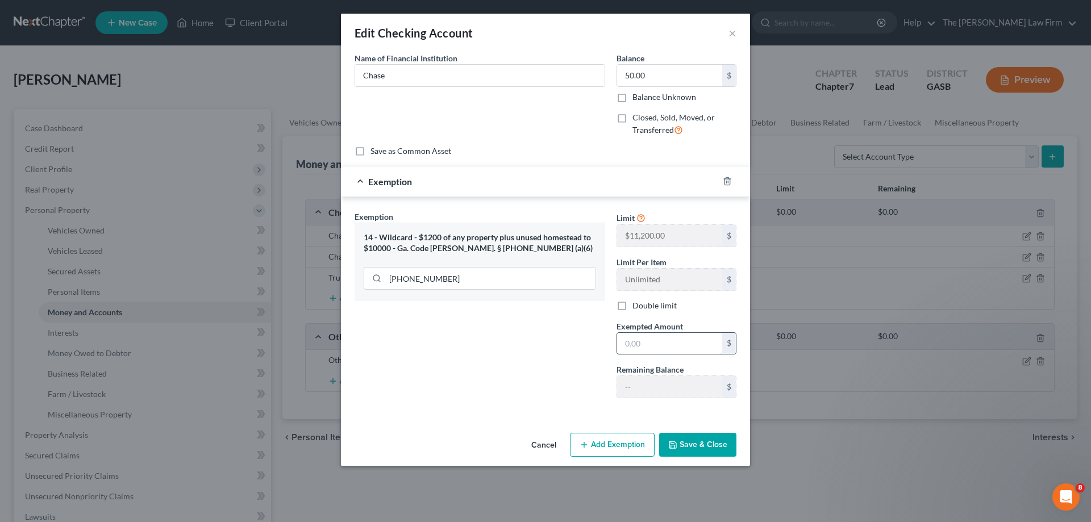
click at [658, 347] on input "text" at bounding box center [669, 344] width 105 height 22
type input "50.00"
click at [698, 444] on button "Save & Close" at bounding box center [697, 445] width 77 height 24
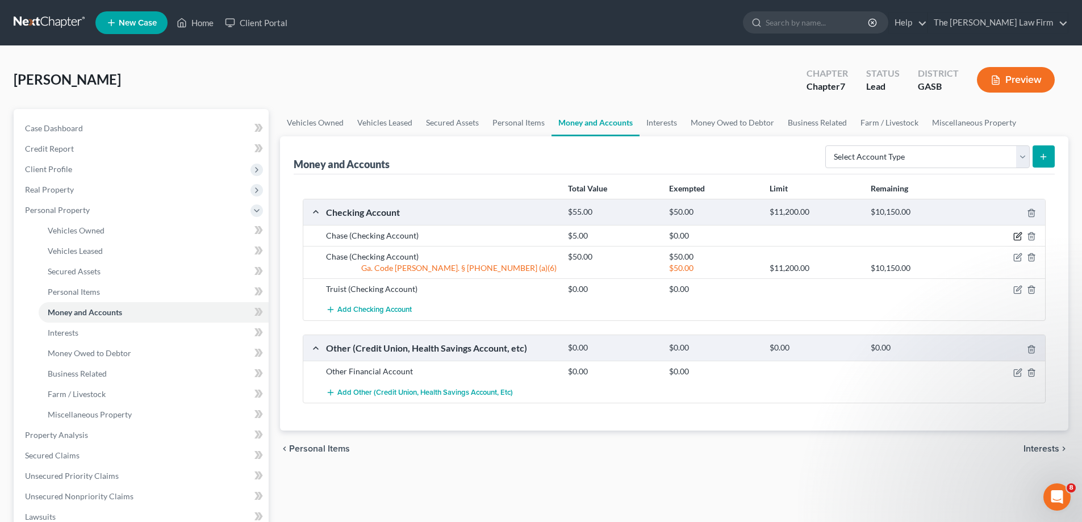
click at [1017, 233] on icon "button" at bounding box center [1018, 236] width 9 height 9
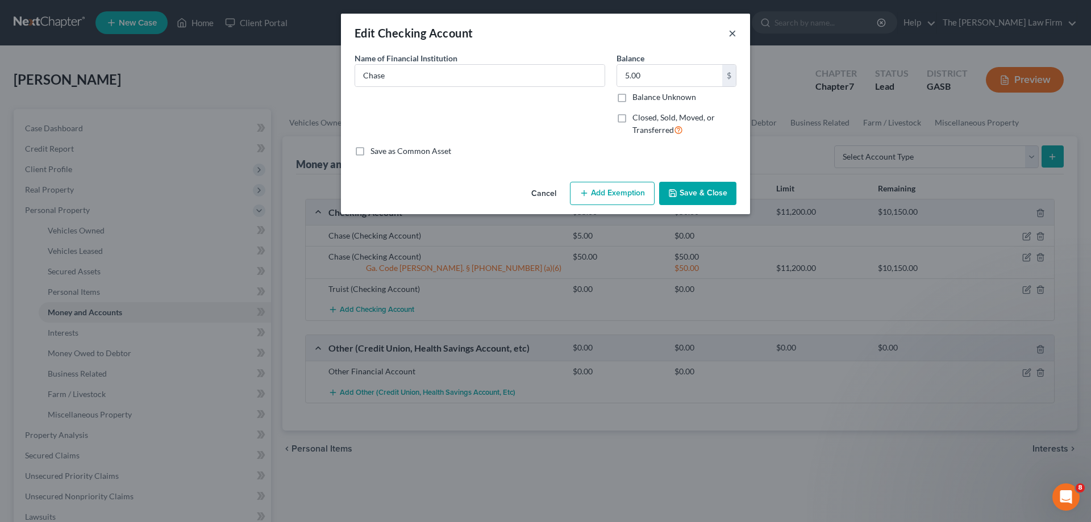
click at [729, 34] on button "×" at bounding box center [732, 33] width 8 height 14
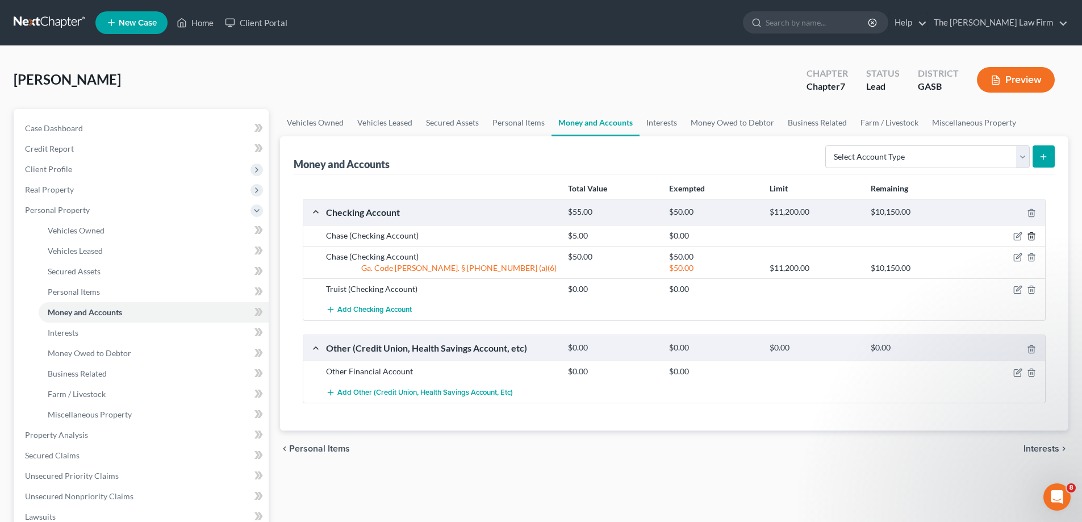
click at [1034, 240] on icon "button" at bounding box center [1031, 236] width 9 height 9
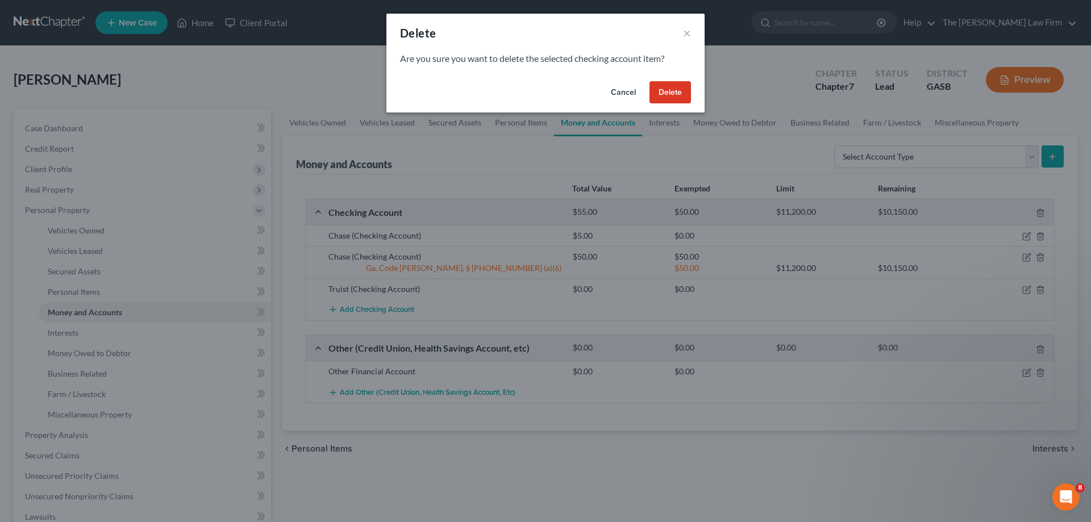
click at [684, 90] on button "Delete" at bounding box center [669, 92] width 41 height 23
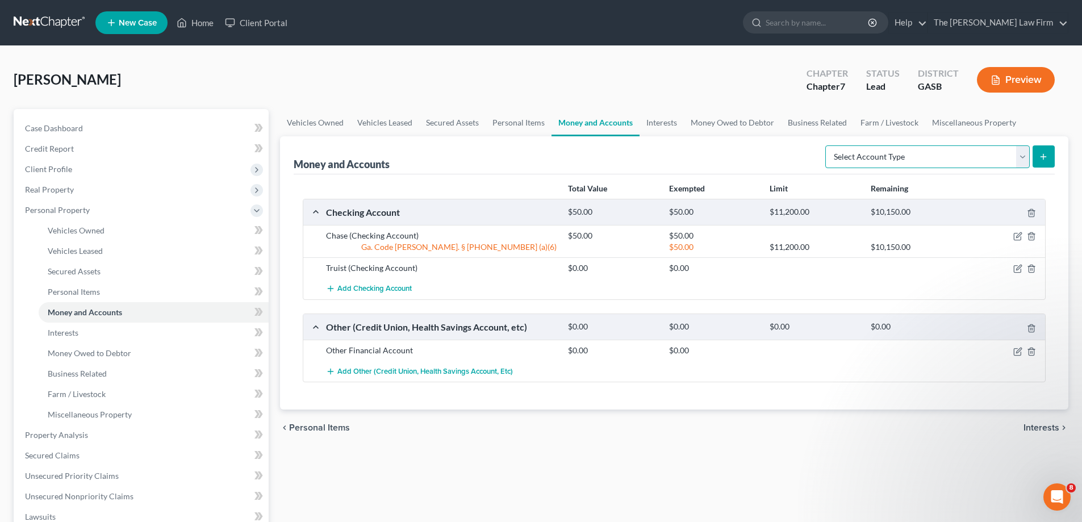
click at [1017, 158] on select "Select Account Type Brokerage Cash on Hand Certificates of Deposit Checking Acc…" at bounding box center [928, 156] width 205 height 23
select select "savings"
click at [828, 145] on select "Select Account Type Brokerage Cash on Hand Certificates of Deposit Checking Acc…" at bounding box center [928, 156] width 205 height 23
drag, startPoint x: 1039, startPoint y: 168, endPoint x: 1047, endPoint y: 160, distance: 10.9
click at [1039, 168] on form "Select Account Type Brokerage Cash on Hand Certificates of Deposit Checking Acc…" at bounding box center [941, 156] width 230 height 23
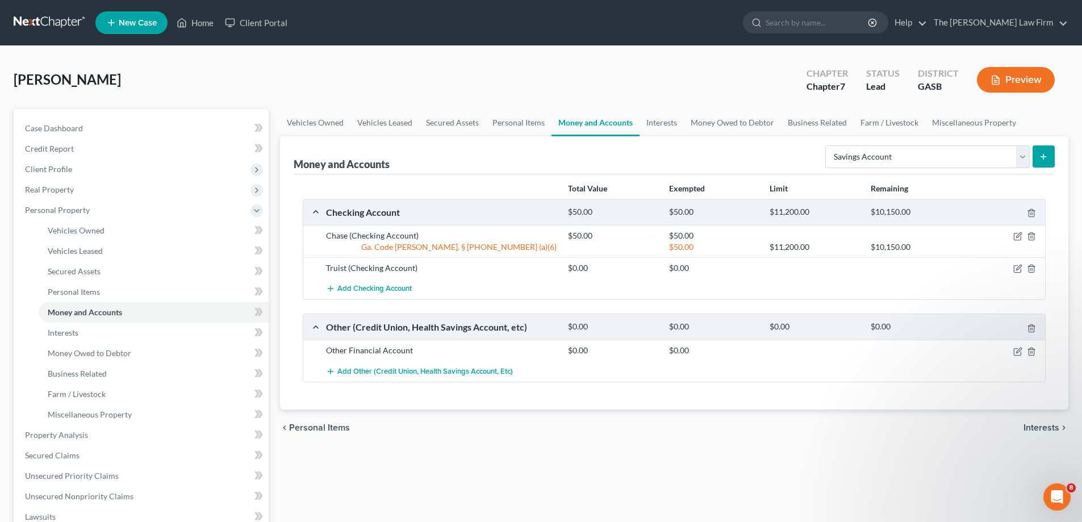
click at [1047, 159] on icon "submit" at bounding box center [1043, 156] width 9 height 9
click at [1048, 157] on icon "submit" at bounding box center [1043, 156] width 9 height 9
click at [1043, 156] on icon "submit" at bounding box center [1043, 156] width 9 height 9
click at [1038, 157] on button "submit" at bounding box center [1044, 156] width 22 height 22
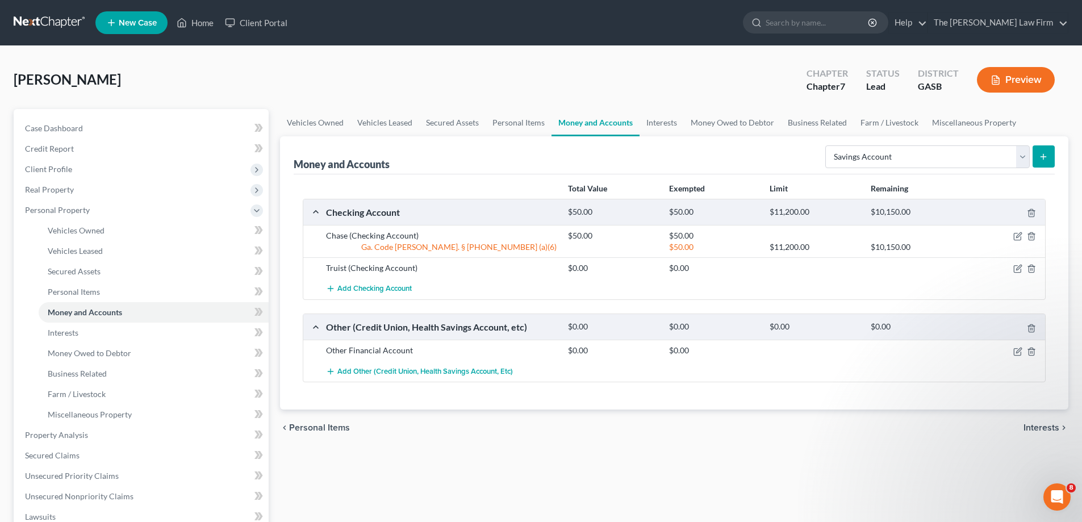
click at [1038, 157] on button "submit" at bounding box center [1044, 156] width 22 height 22
click at [588, 127] on link "Money and Accounts" at bounding box center [596, 122] width 88 height 27
click at [144, 314] on link "Money and Accounts" at bounding box center [154, 312] width 230 height 20
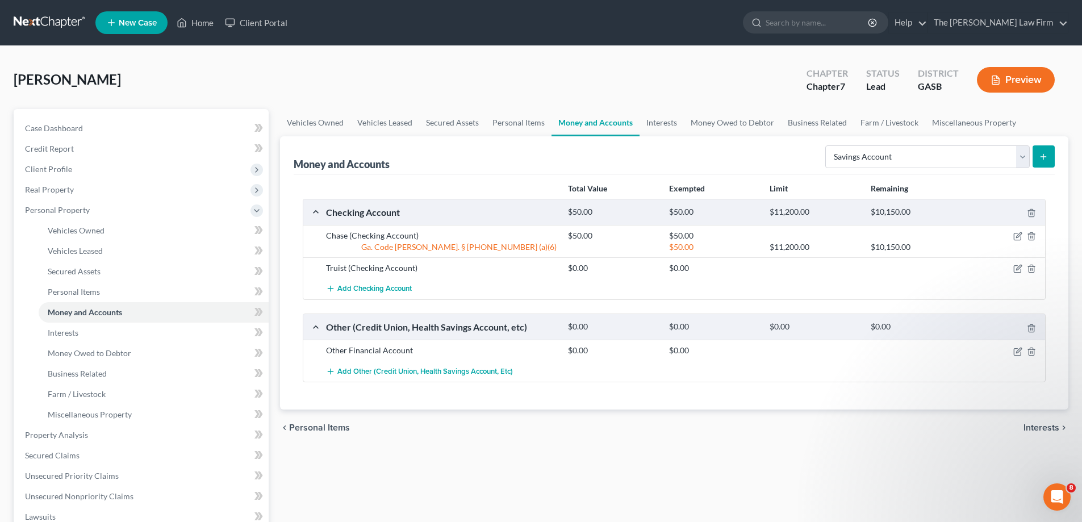
click at [341, 423] on span "Personal Items" at bounding box center [319, 427] width 61 height 9
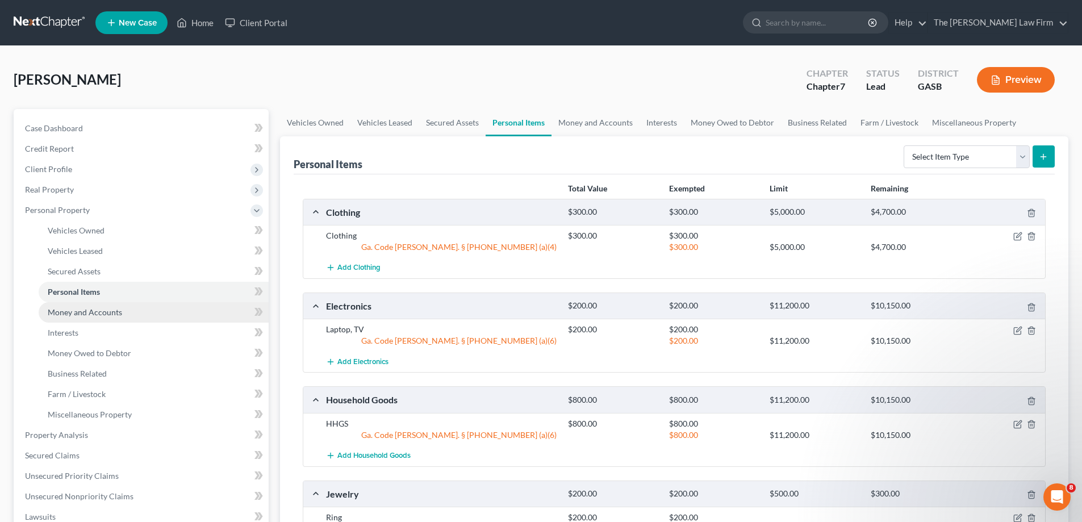
click at [129, 311] on link "Money and Accounts" at bounding box center [154, 312] width 230 height 20
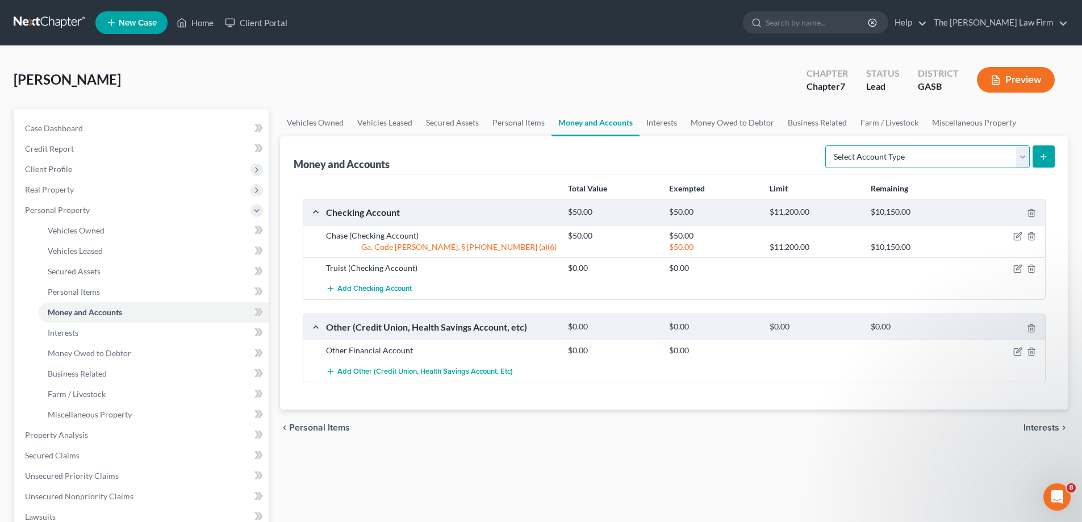
drag, startPoint x: 1003, startPoint y: 162, endPoint x: 1009, endPoint y: 166, distance: 7.3
click at [1003, 162] on select "Select Account Type Brokerage Cash on Hand Certificates of Deposit Checking Acc…" at bounding box center [928, 156] width 205 height 23
select select "savings"
click at [828, 145] on select "Select Account Type Brokerage Cash on Hand Certificates of Deposit Checking Acc…" at bounding box center [928, 156] width 205 height 23
click at [1049, 159] on button "submit" at bounding box center [1044, 156] width 22 height 22
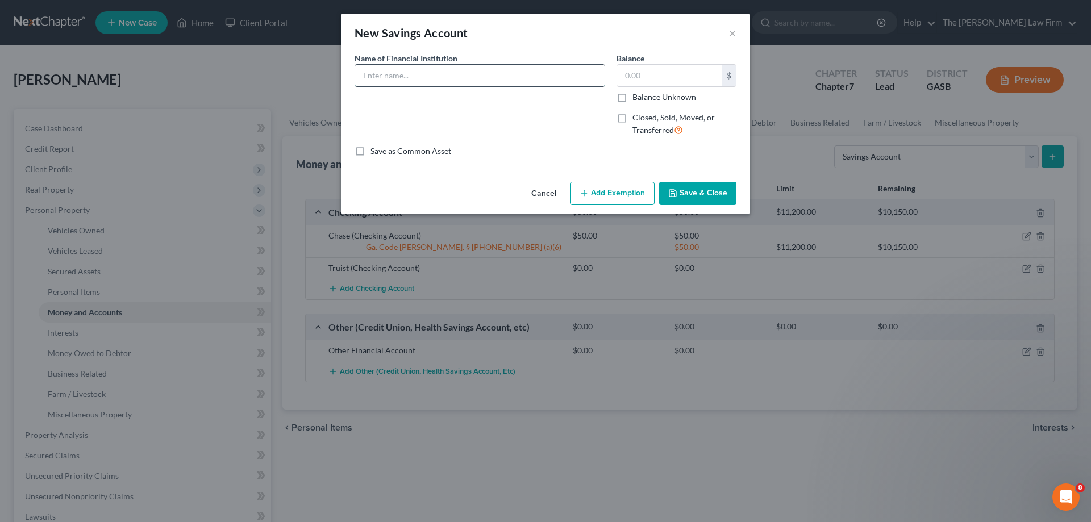
click at [469, 78] on input "text" at bounding box center [479, 76] width 249 height 22
type input "Chase"
type input "5.00"
click at [650, 186] on button "Add Exemption" at bounding box center [612, 194] width 85 height 24
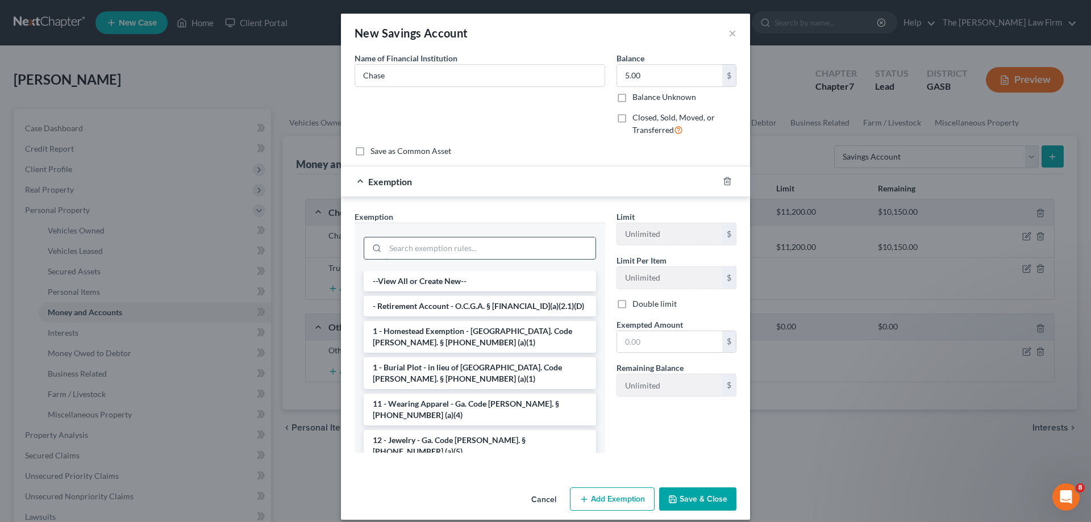
click at [447, 255] on input "search" at bounding box center [490, 249] width 210 height 22
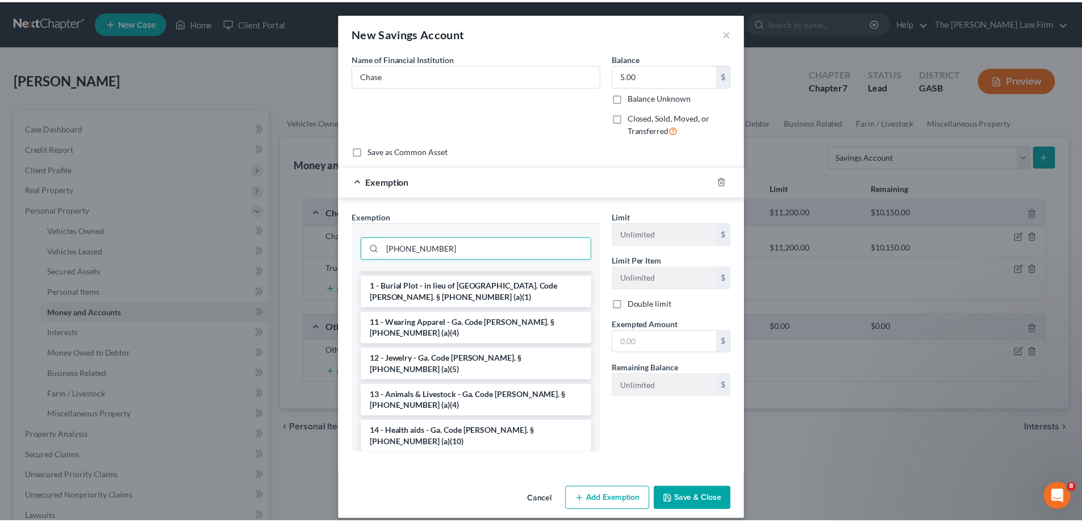
scroll to position [114, 0]
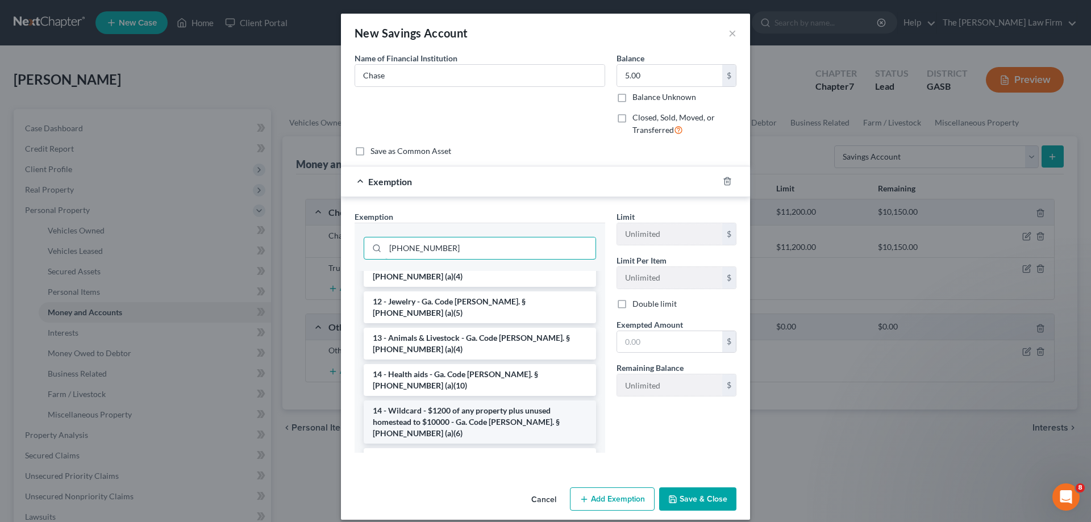
type input "[PHONE_NUMBER]"
click at [561, 401] on li "14 - Wildcard - $1200 of any property plus unused homestead to $10000 - Ga. Cod…" at bounding box center [480, 422] width 232 height 43
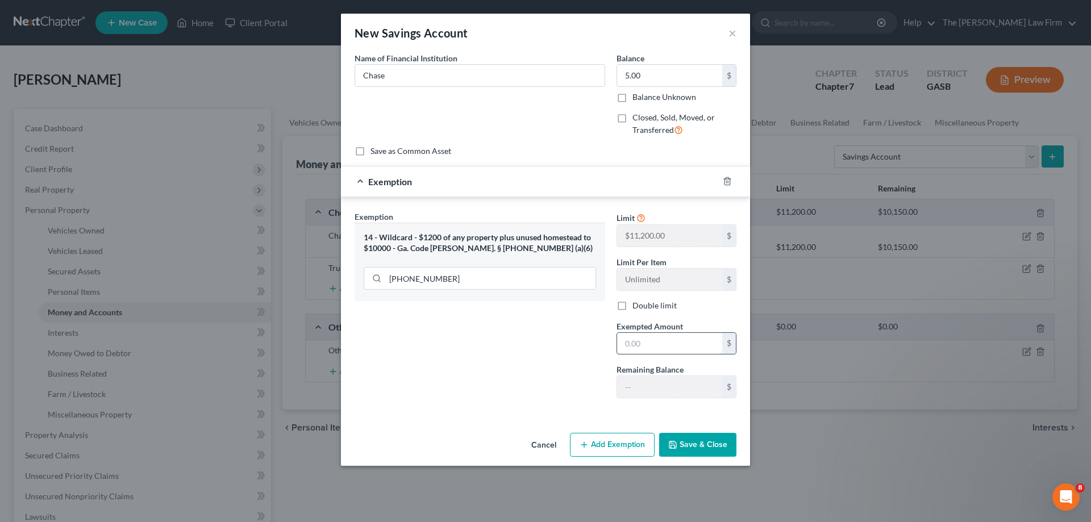
click at [691, 339] on input "text" at bounding box center [669, 344] width 105 height 22
type input "5.00"
click at [701, 452] on button "Save & Close" at bounding box center [697, 445] width 77 height 24
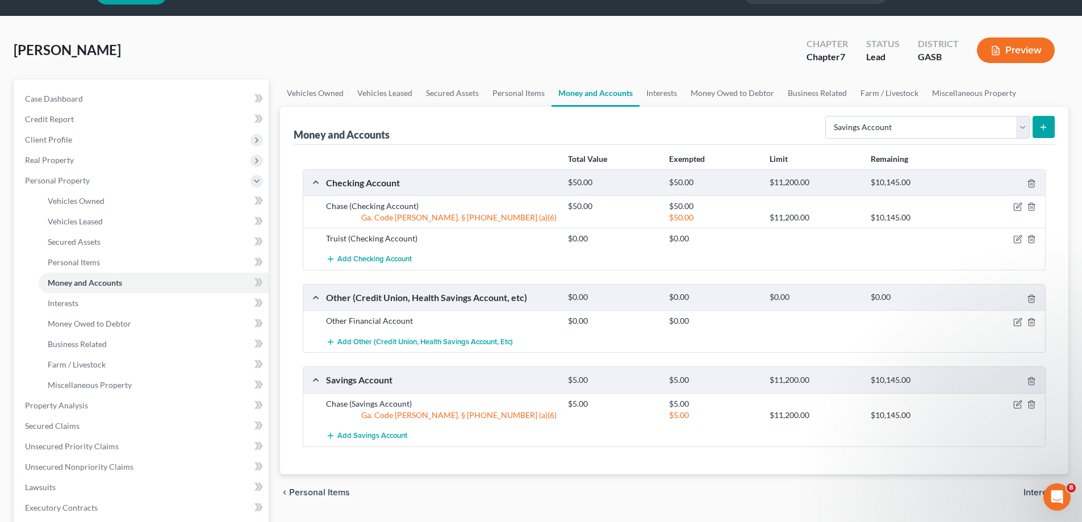
scroll to position [57, 0]
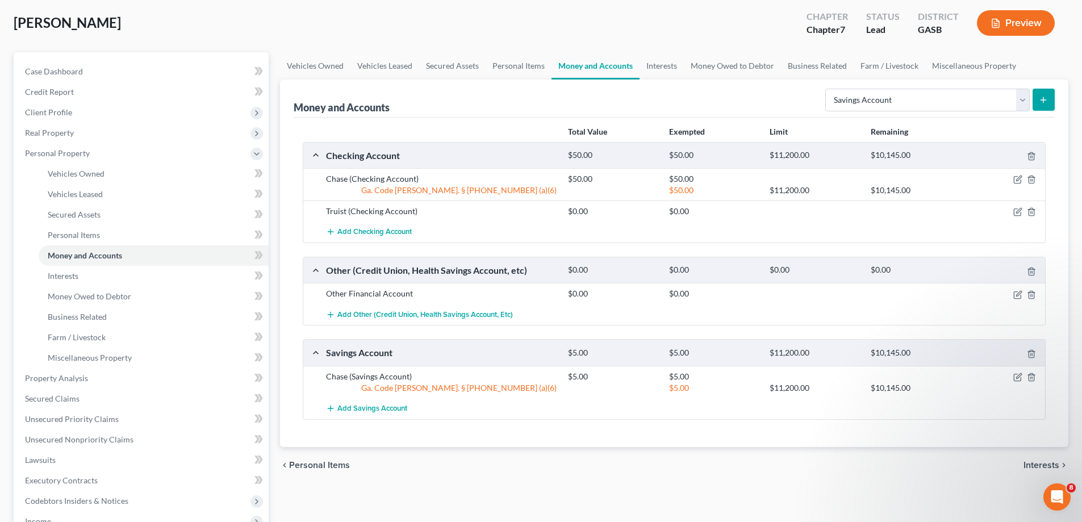
click at [1045, 461] on span "Interests" at bounding box center [1042, 465] width 36 height 9
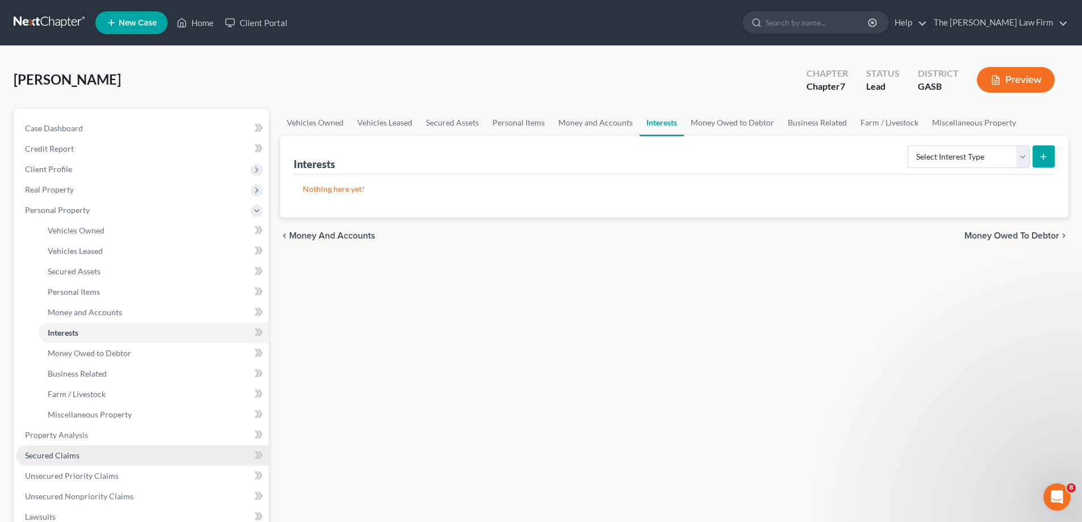
click at [86, 453] on link "Secured Claims" at bounding box center [142, 455] width 253 height 20
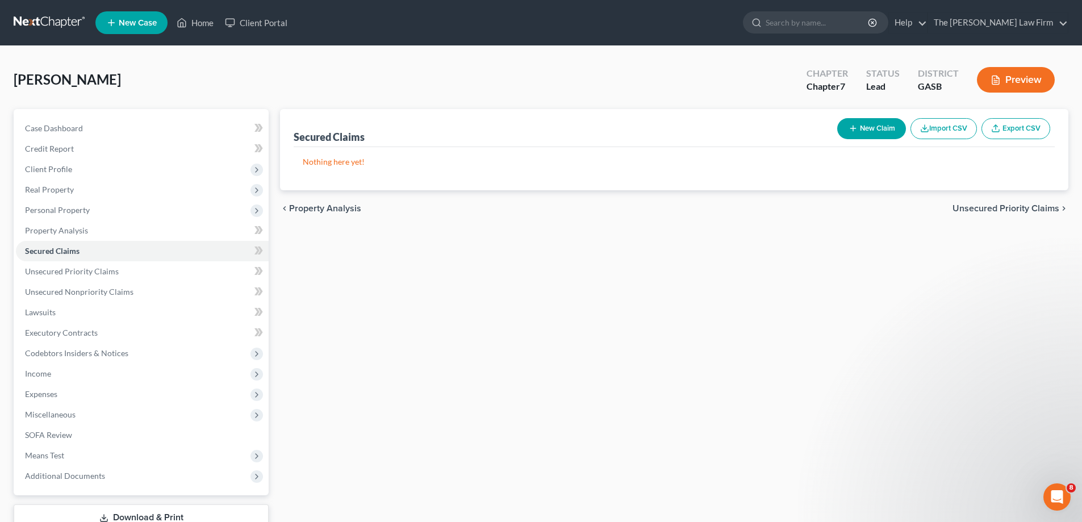
click at [895, 127] on button "New Claim" at bounding box center [872, 128] width 69 height 21
select select "0"
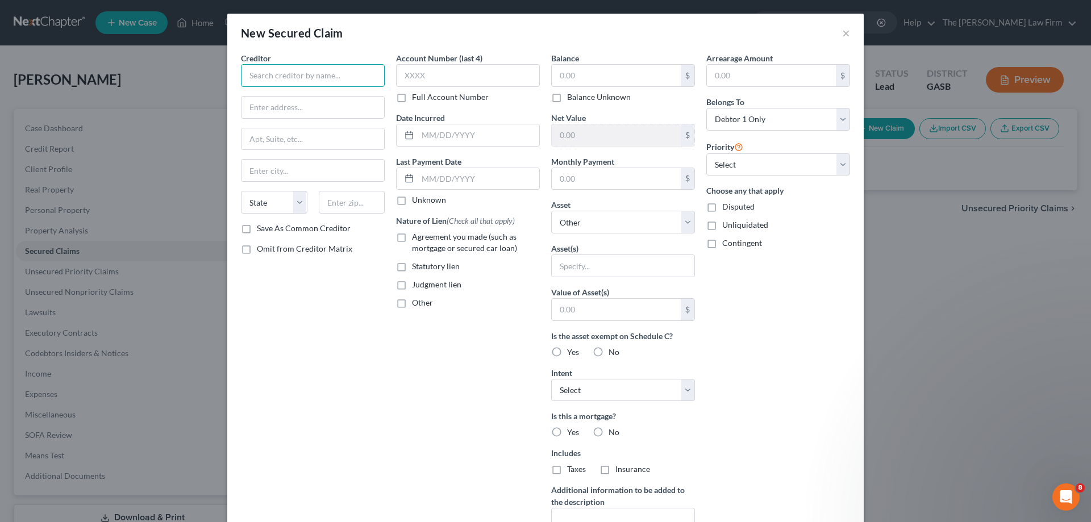
click at [359, 78] on input "text" at bounding box center [313, 75] width 144 height 23
click at [301, 79] on input "text" at bounding box center [313, 75] width 144 height 23
type input "B"
type input "Bridgecrest"
type input "P.O. Box 53087"
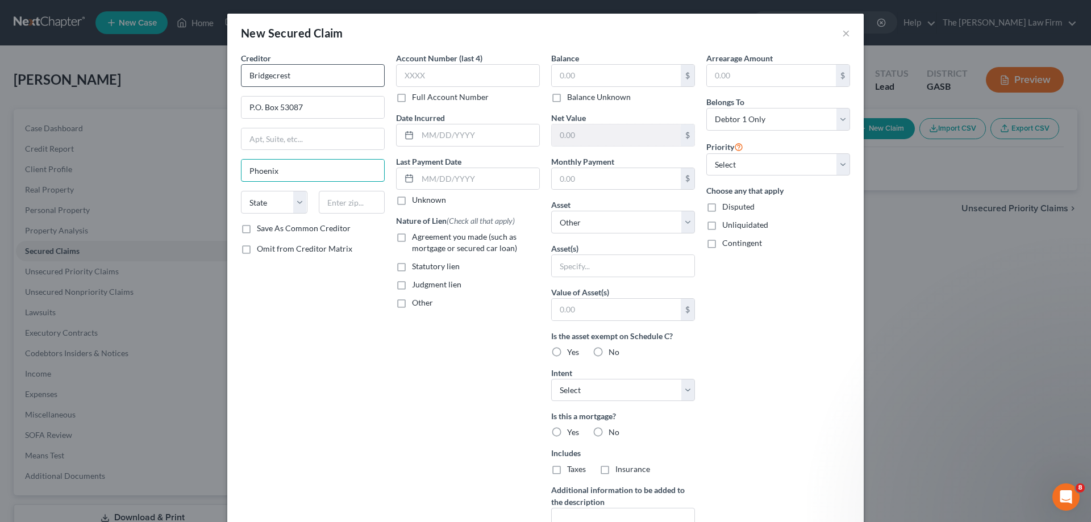
type input "Phoenix"
select select "3"
type input "85072"
click at [497, 71] on input "text" at bounding box center [468, 75] width 144 height 23
click at [456, 132] on input "text" at bounding box center [479, 135] width 122 height 22
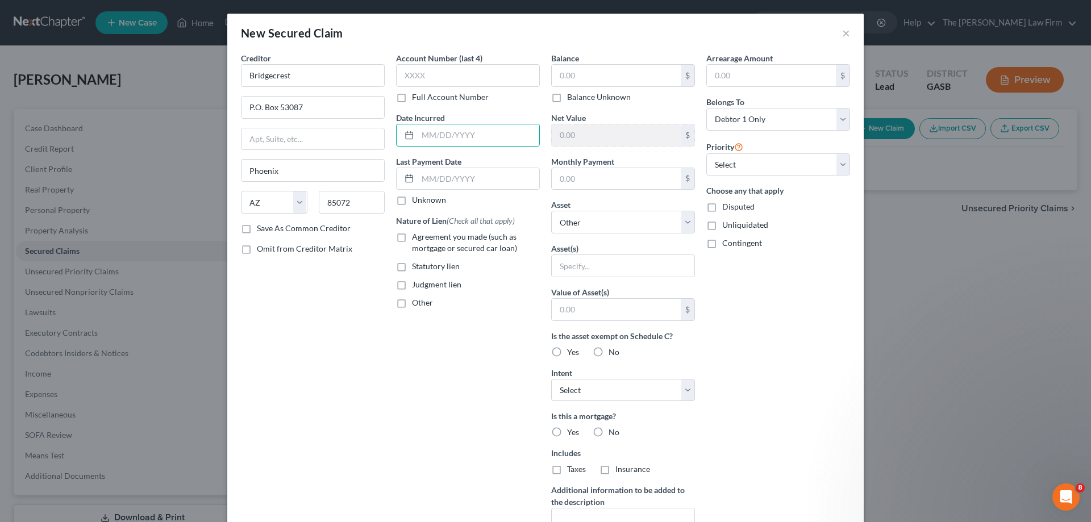
click at [438, 240] on span "Agreement you made (such as mortgage or secured car loan)" at bounding box center [464, 242] width 105 height 21
click at [424, 239] on input "Agreement you made (such as mortgage or secured car loan)" at bounding box center [419, 234] width 7 height 7
checkbox input "true"
click at [606, 61] on div "Balance $ Balance Unknown Balance Undetermined $ Balance Unknown" at bounding box center [623, 77] width 144 height 51
click at [603, 75] on input "text" at bounding box center [616, 76] width 129 height 22
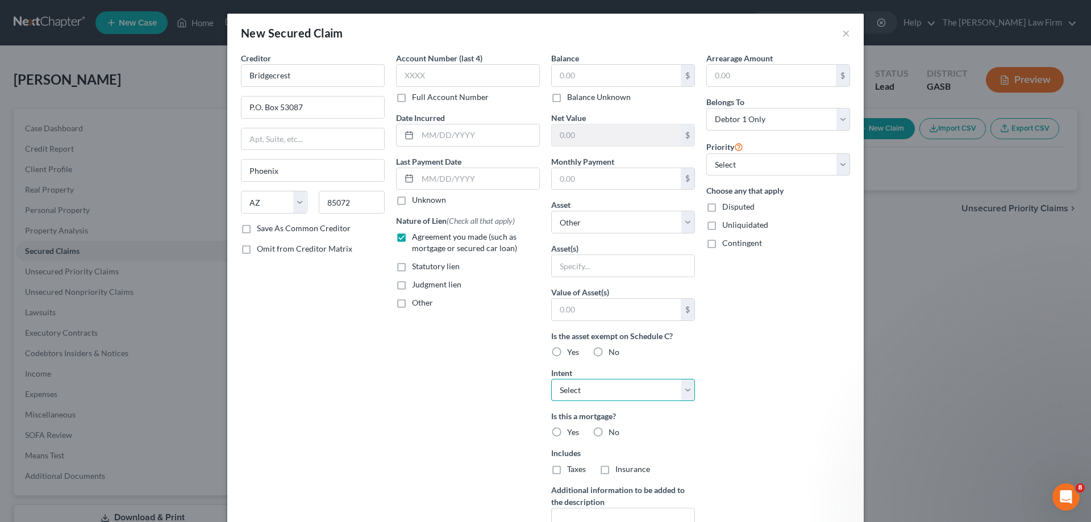
click at [594, 394] on select "Select Surrender Redeem Reaffirm Avoid Other" at bounding box center [623, 390] width 144 height 23
click at [630, 73] on input "text" at bounding box center [616, 76] width 129 height 22
click at [742, 156] on select "Select 1st 2nd 3rd 4th 5th 6th 7th 8th 9th 10th 11th 12th 13th 14th 15th 16th 1…" at bounding box center [778, 164] width 144 height 23
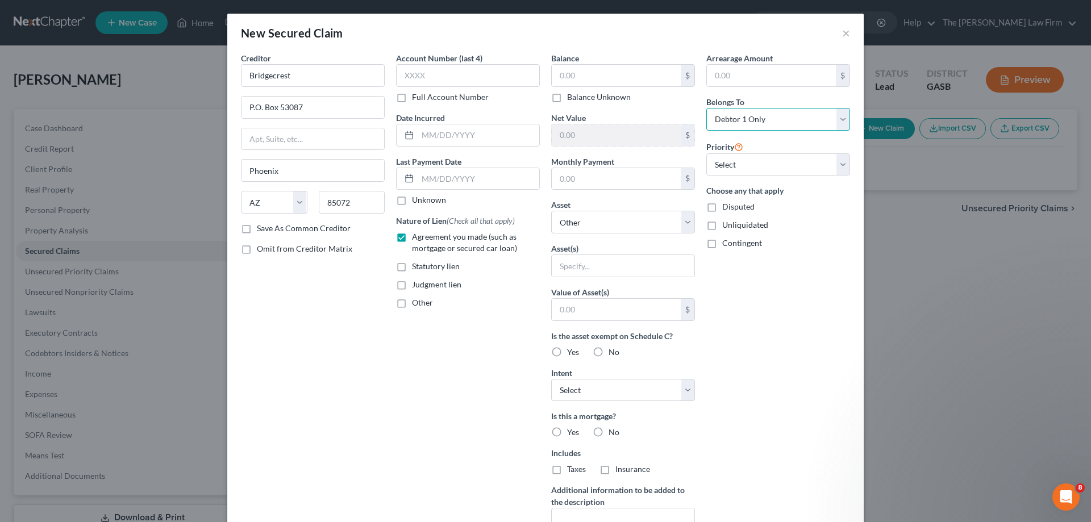
click at [749, 121] on select "Select Debtor 1 Only Debtor 2 Only Debtor 1 And Debtor 2 Only At Least One Of T…" at bounding box center [778, 119] width 144 height 23
click at [629, 78] on input "text" at bounding box center [616, 76] width 129 height 22
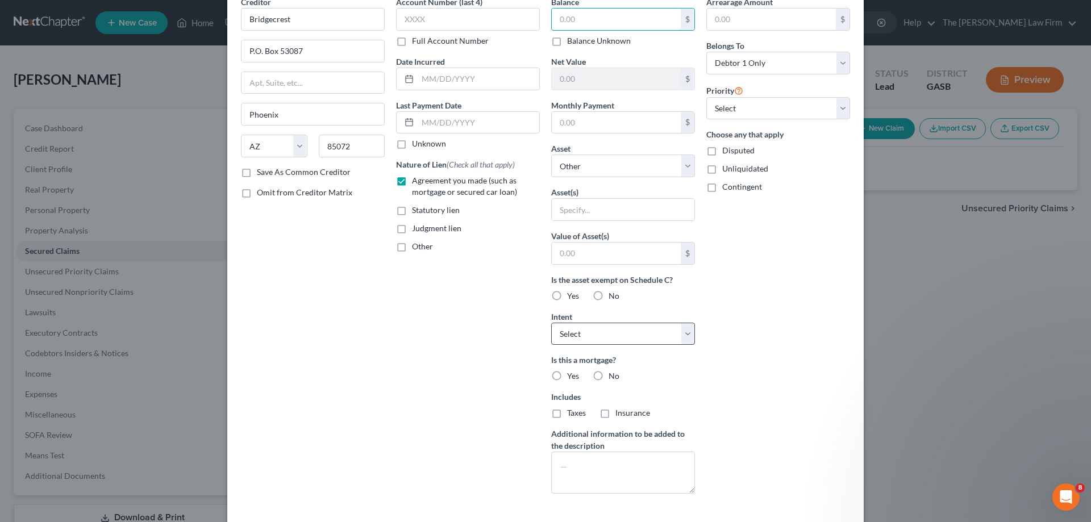
scroll to position [109, 0]
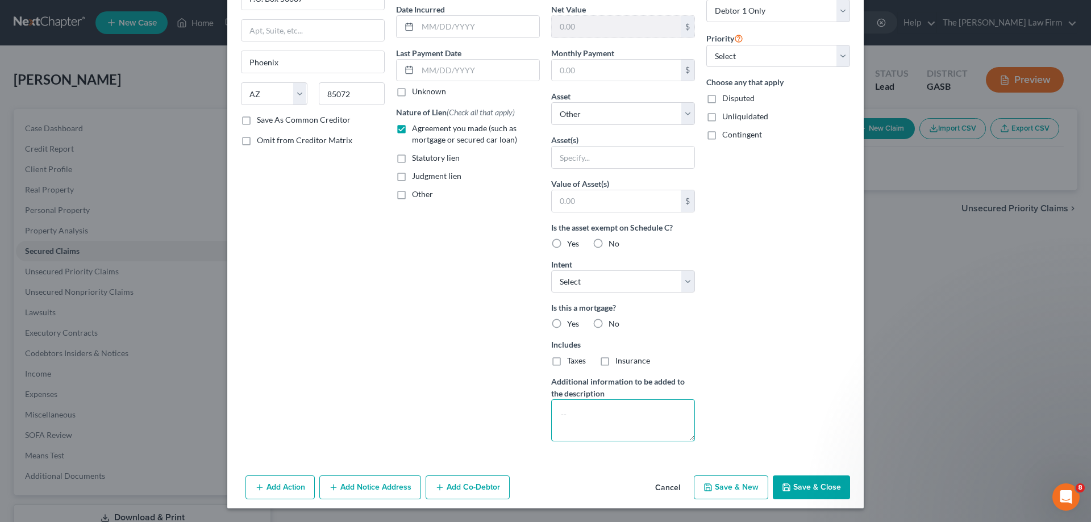
click at [605, 416] on textarea at bounding box center [623, 420] width 144 height 42
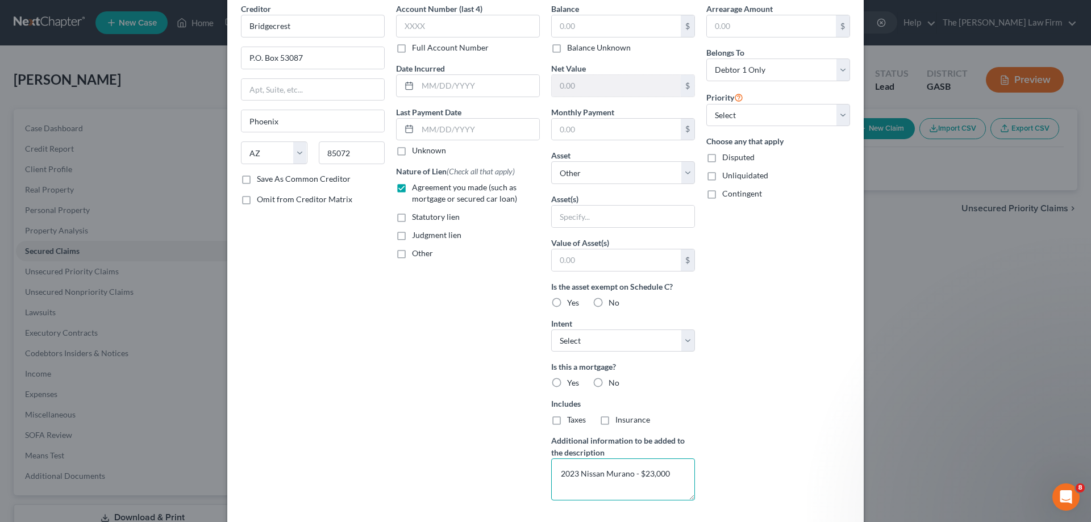
scroll to position [0, 0]
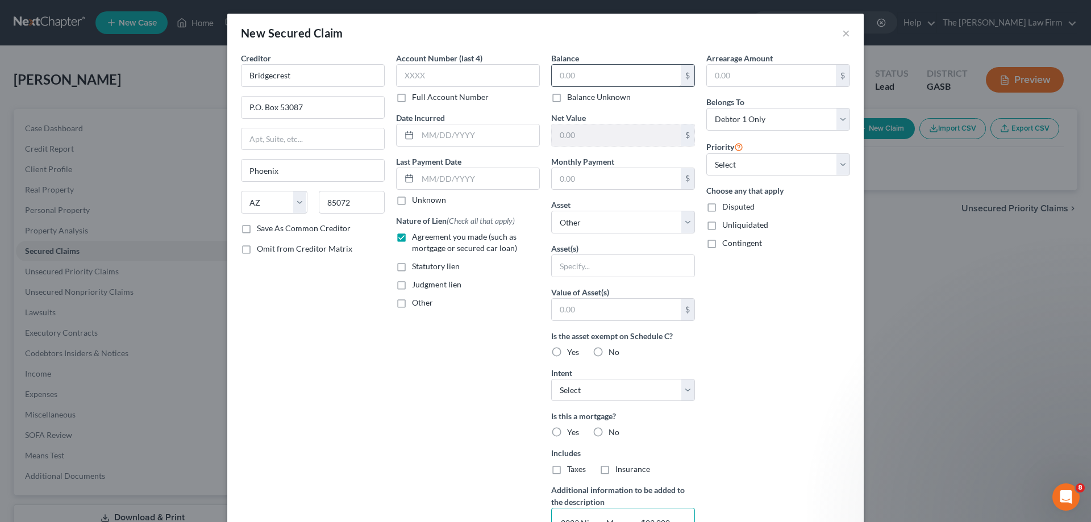
type textarea "2023 Nissan Murano - $23,000"
click at [614, 76] on input "text" at bounding box center [616, 76] width 129 height 22
type input "23,563.10"
click at [781, 332] on div "Arrearage Amount $ Belongs To * Select Debtor 1 Only Debtor 2 Only Debtor 1 And…" at bounding box center [778, 305] width 155 height 507
click at [649, 259] on input "text" at bounding box center [623, 266] width 143 height 22
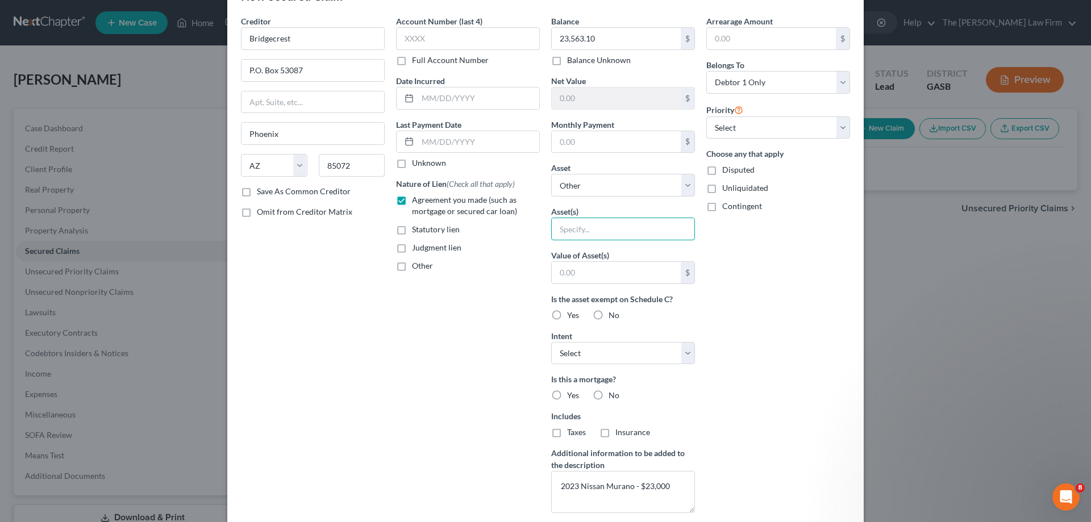
scroll to position [109, 0]
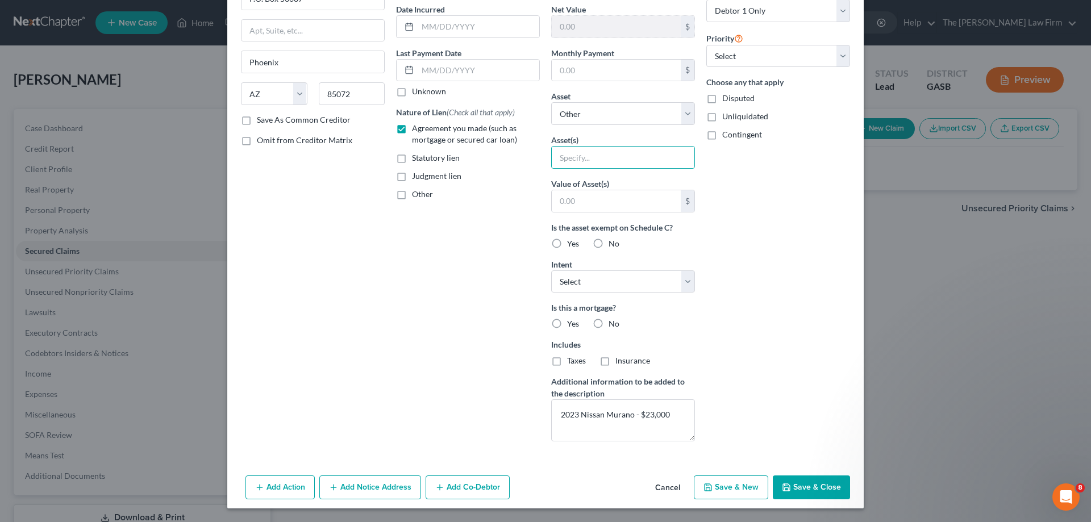
click at [801, 493] on button "Save & Close" at bounding box center [811, 488] width 77 height 24
select select
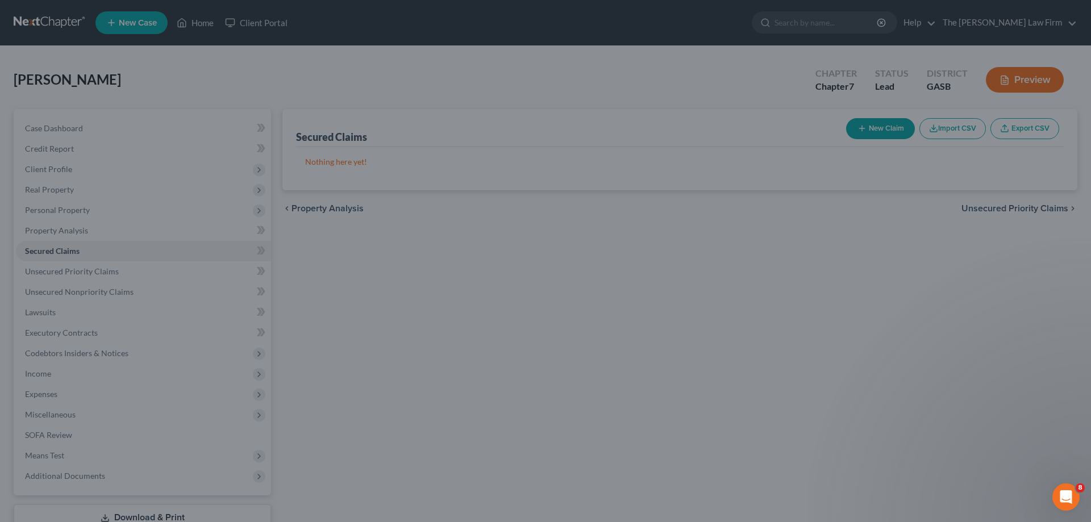
scroll to position [0, 0]
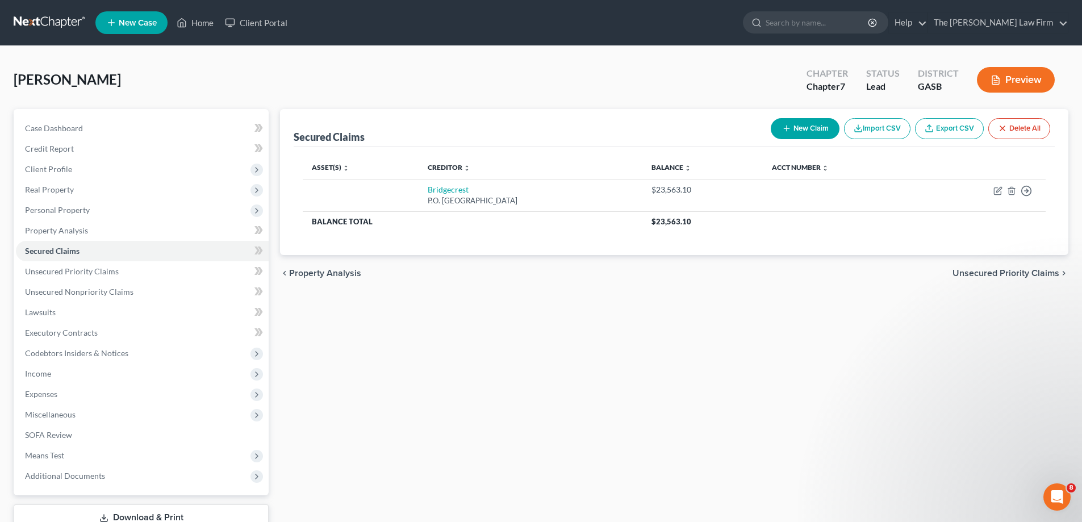
click at [823, 128] on button "New Claim" at bounding box center [805, 128] width 69 height 21
select select "0"
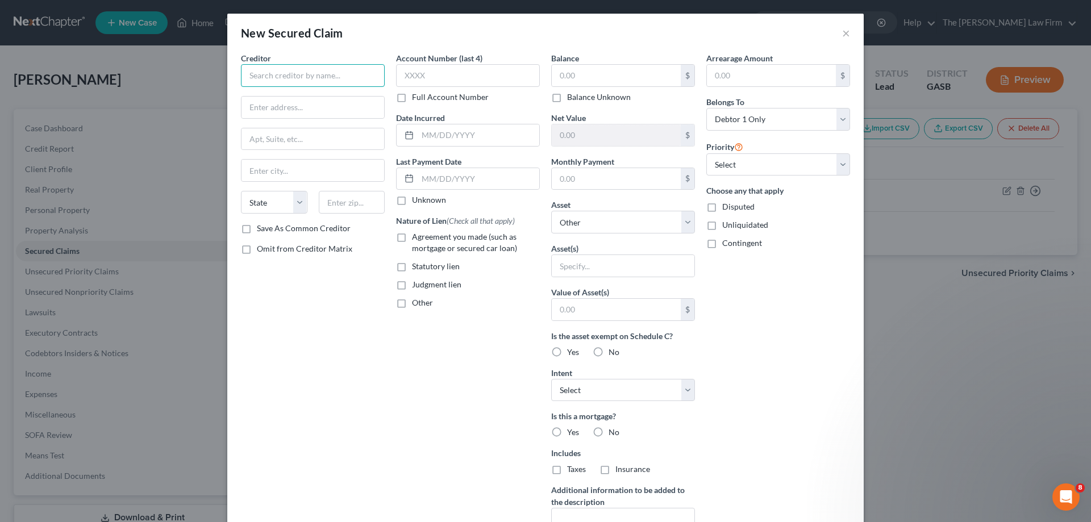
click at [366, 84] on input "text" at bounding box center [313, 75] width 144 height 23
type input "GM Financial"
type input "P.O. Box 650595"
click at [323, 159] on div at bounding box center [313, 170] width 144 height 23
click at [315, 180] on input "text" at bounding box center [312, 171] width 143 height 22
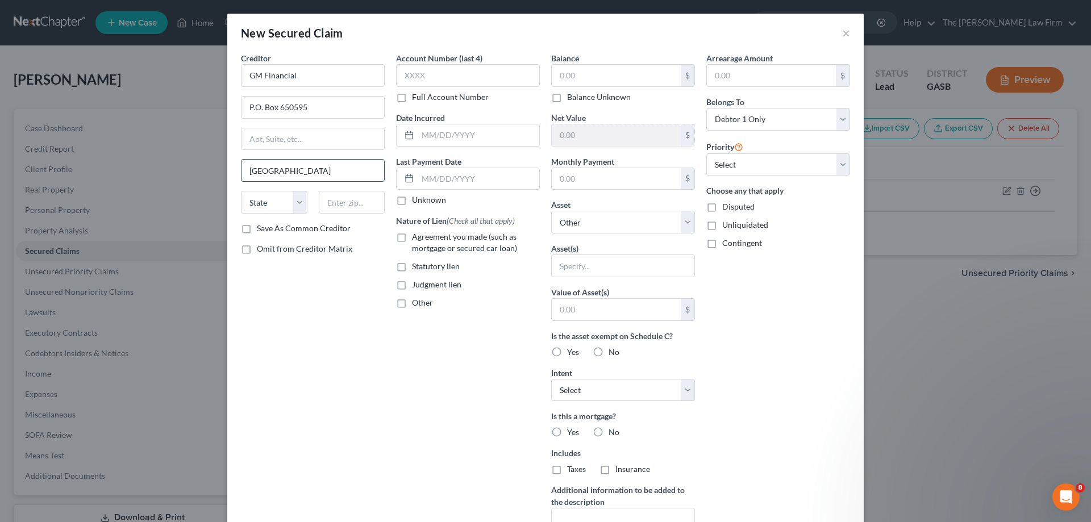
type input "[GEOGRAPHIC_DATA]"
select select "45"
type input "75265-0595"
click at [469, 64] on label "Account Number (last 4)" at bounding box center [439, 58] width 86 height 12
click at [474, 86] on input "text" at bounding box center [468, 75] width 144 height 23
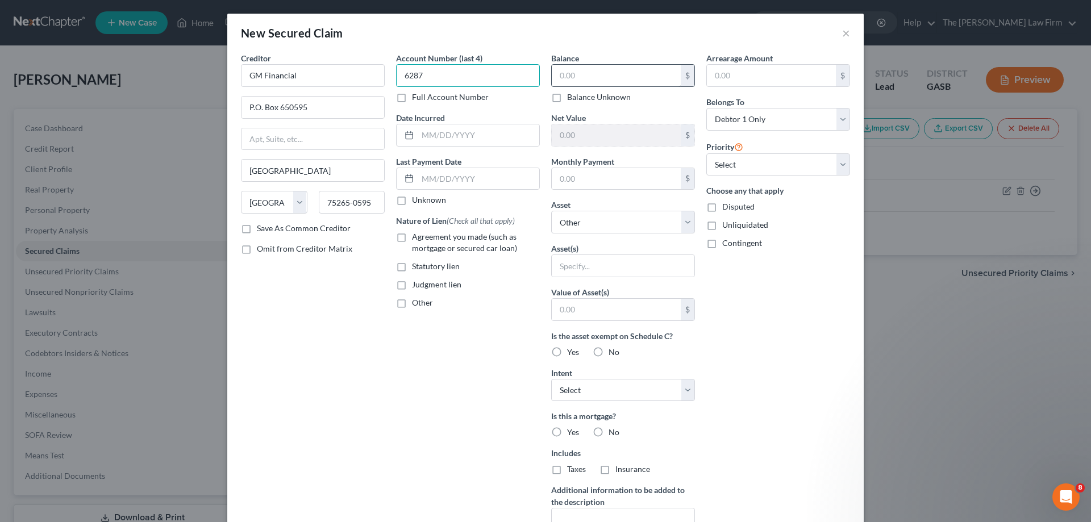
type input "6287"
click at [577, 73] on input "text" at bounding box center [616, 76] width 129 height 22
type input "1"
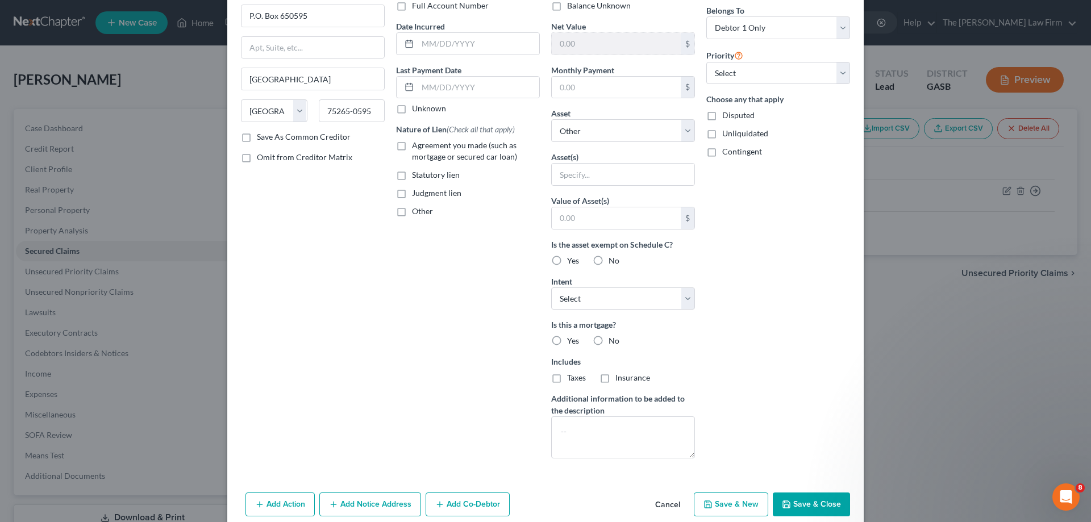
scroll to position [109, 0]
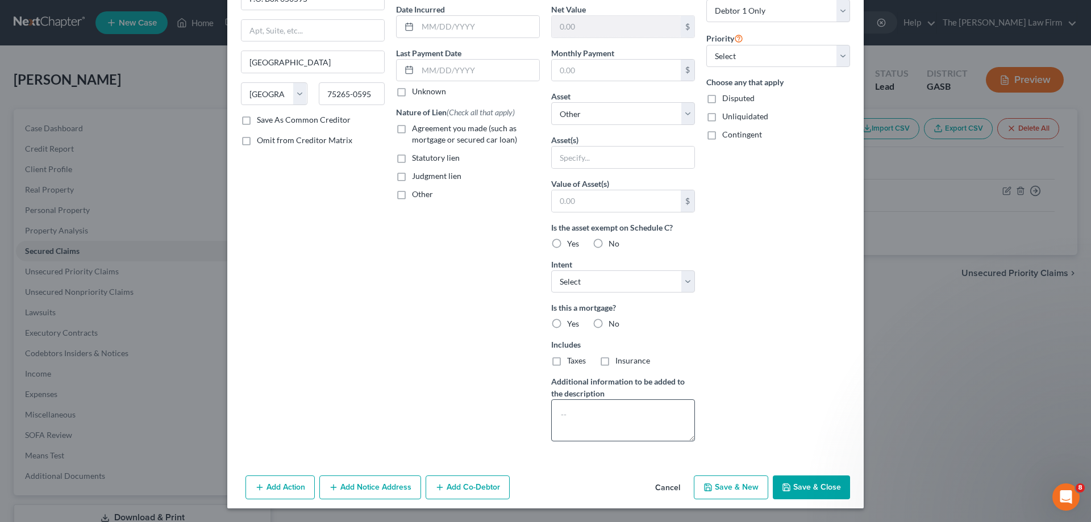
type input "22,458.00"
click at [612, 419] on textarea at bounding box center [623, 420] width 144 height 42
type textarea "2020 Chevrolet Blazer - $20,000"
click at [746, 361] on div "Arrearage Amount $ Belongs To * Select Debtor 1 Only Debtor 2 Only Debtor 1 And…" at bounding box center [778, 197] width 155 height 507
click at [811, 488] on button "Save & Close" at bounding box center [811, 488] width 77 height 24
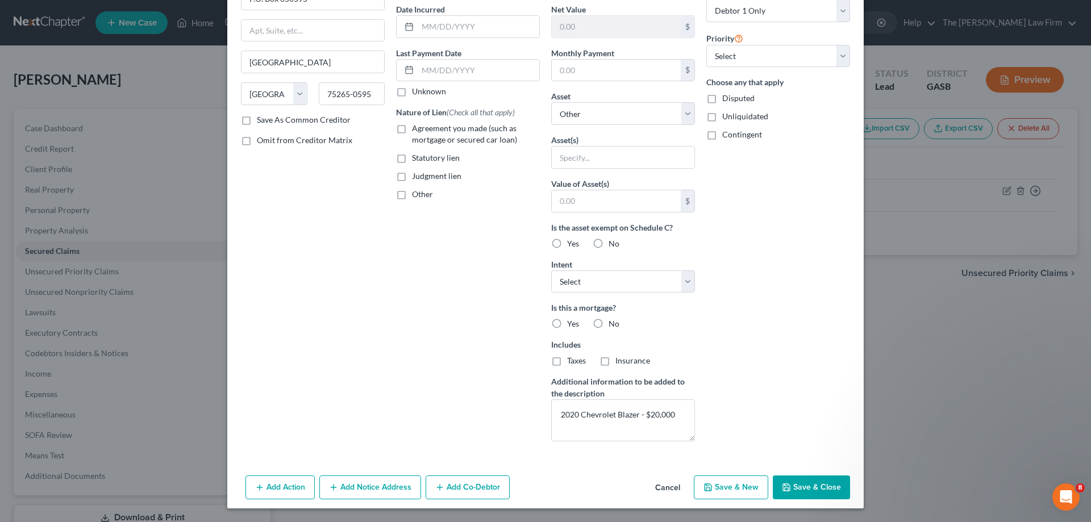
select select
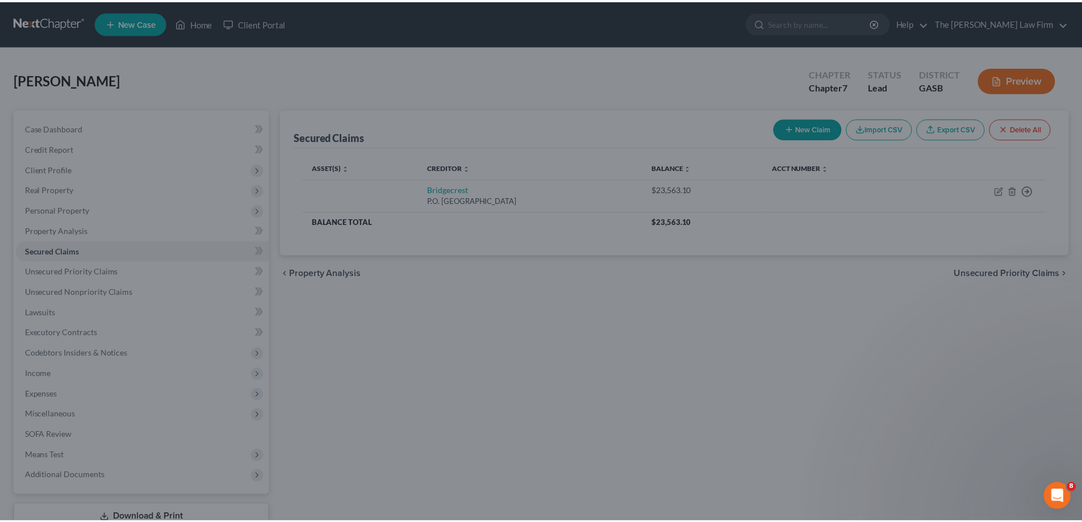
scroll to position [0, 0]
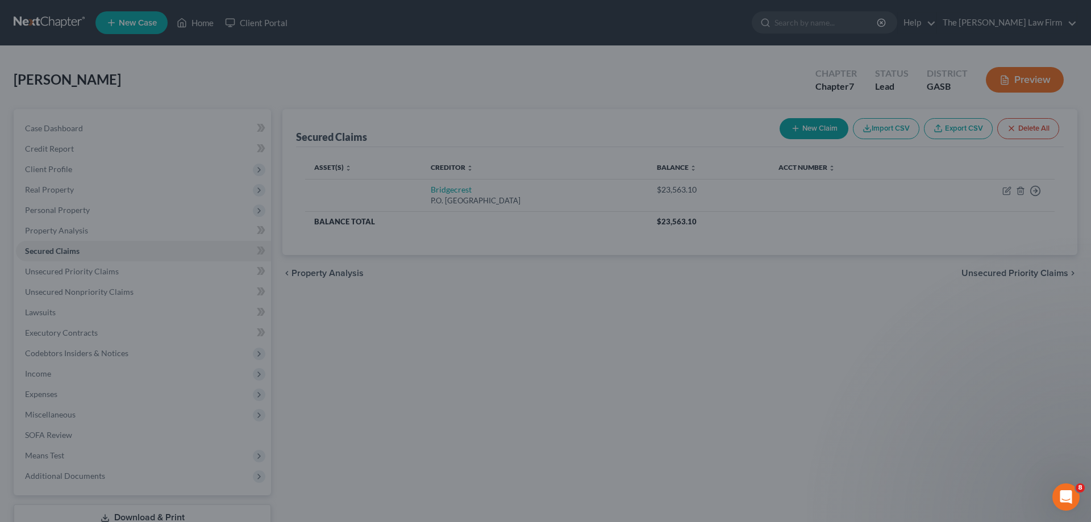
type input "0"
type input "0.00"
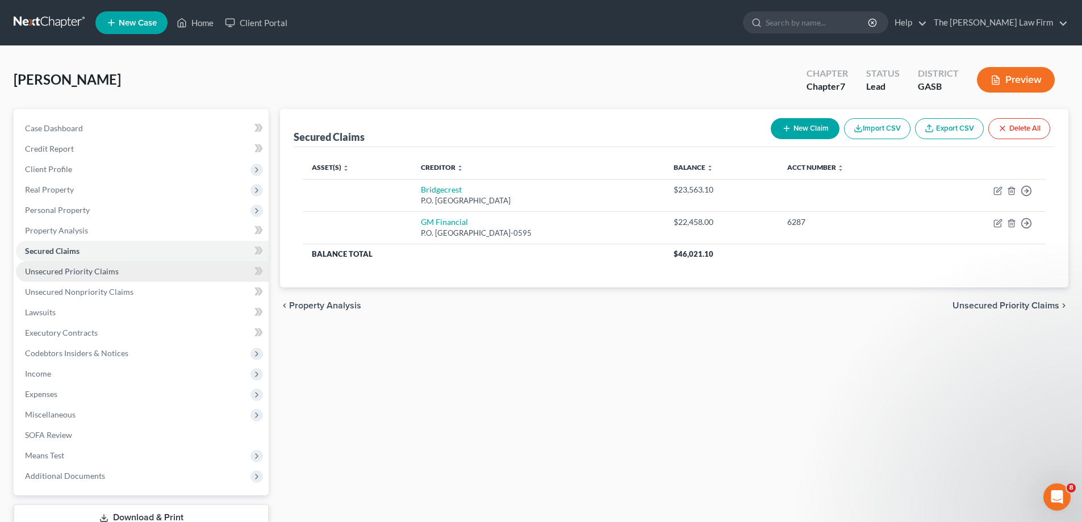
click at [98, 266] on span "Unsecured Priority Claims" at bounding box center [72, 271] width 94 height 10
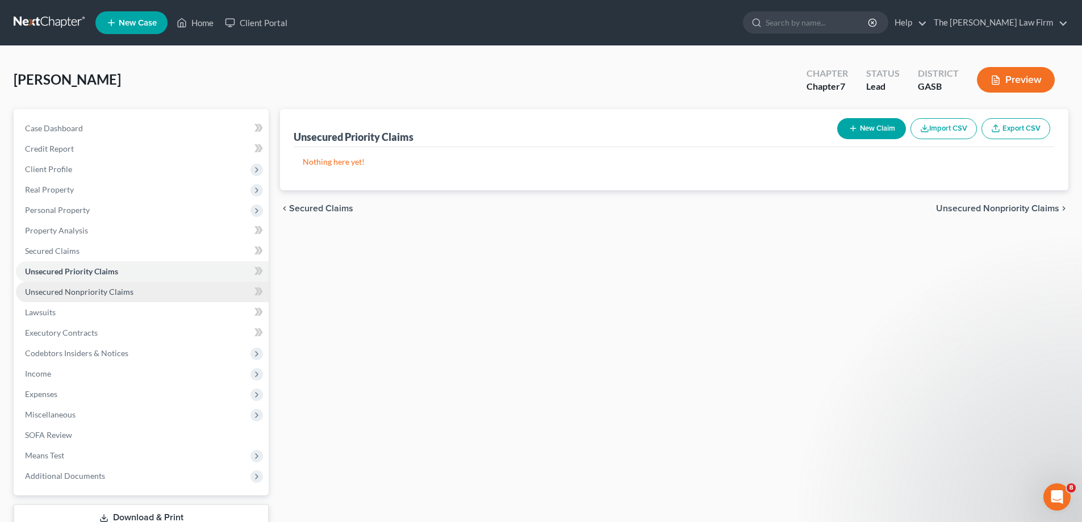
click at [81, 288] on span "Unsecured Nonpriority Claims" at bounding box center [79, 292] width 109 height 10
click at [845, 130] on button "New Claim" at bounding box center [872, 128] width 69 height 21
select select "0"
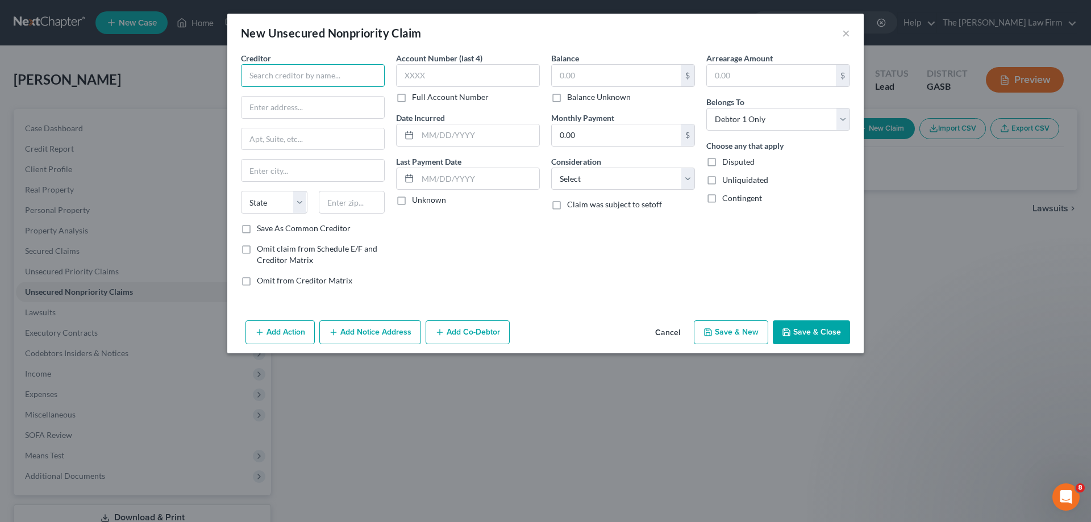
click at [343, 73] on input "text" at bounding box center [313, 75] width 144 height 23
type input "a"
type input "Ally Credit Card"
type input "P.O. Box 660371"
type input "[GEOGRAPHIC_DATA]"
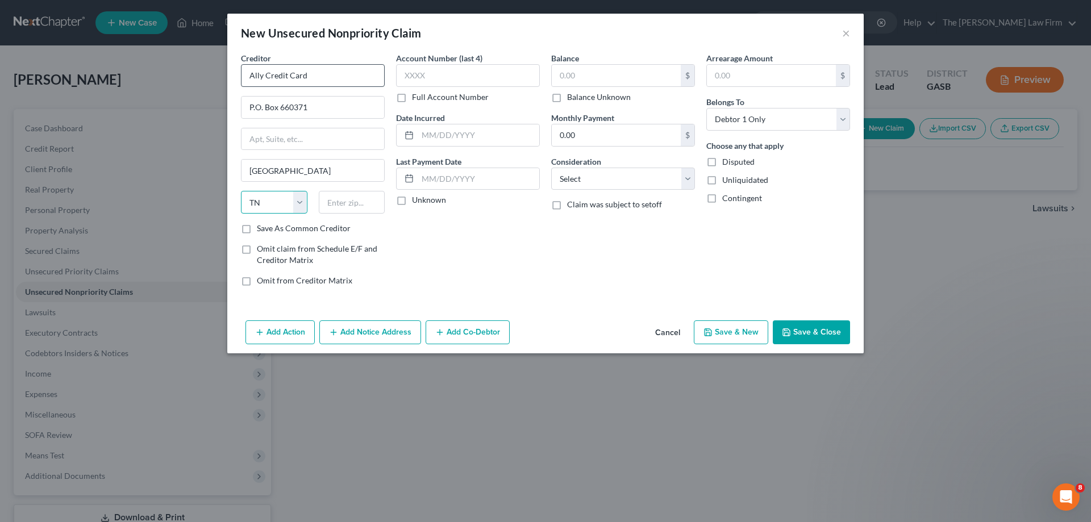
select select "45"
type input "75266-0371"
click at [453, 81] on input "text" at bounding box center [468, 75] width 144 height 23
type input "8334"
click at [643, 77] on input "text" at bounding box center [616, 76] width 129 height 22
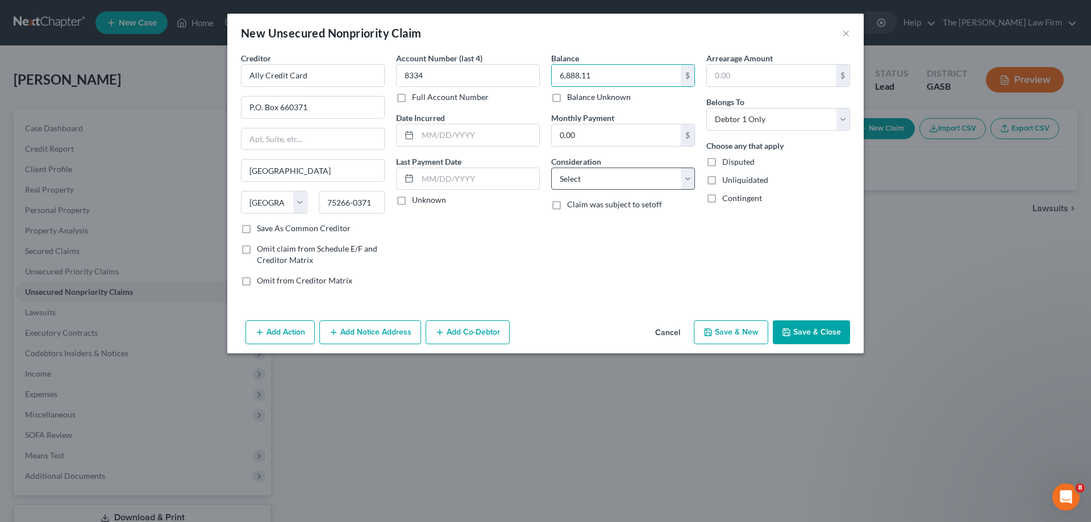
type input "6,888.11"
click at [614, 175] on select "Select Cable / Satellite Services Collection Agency Credit Card Debt Debt Couns…" at bounding box center [623, 179] width 144 height 23
select select "2"
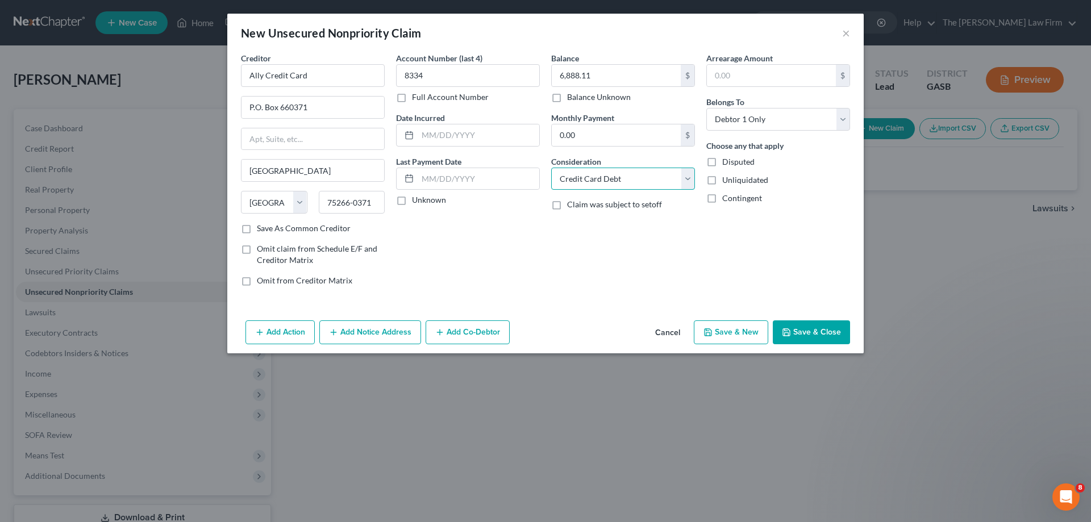
click at [551, 168] on select "Select Cable / Satellite Services Collection Agency Credit Card Debt Debt Couns…" at bounding box center [623, 179] width 144 height 23
click at [614, 233] on div "Balance 6,888.11 $ Balance Unknown Balance Undetermined 6,888.11 $ Balance Unkn…" at bounding box center [622, 173] width 155 height 243
click at [812, 332] on button "Save & Close" at bounding box center [811, 332] width 77 height 24
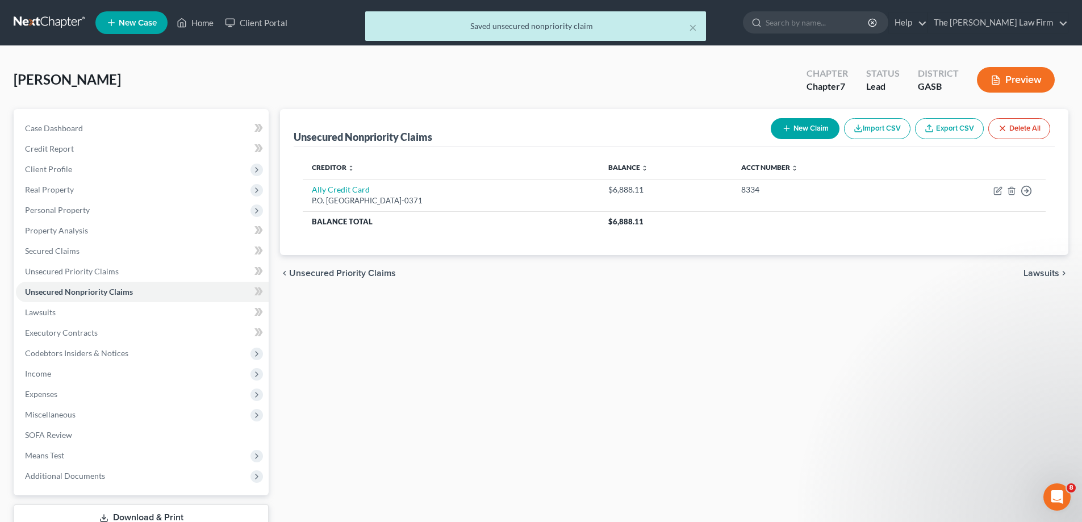
click at [792, 132] on button "New Claim" at bounding box center [805, 128] width 69 height 21
select select "0"
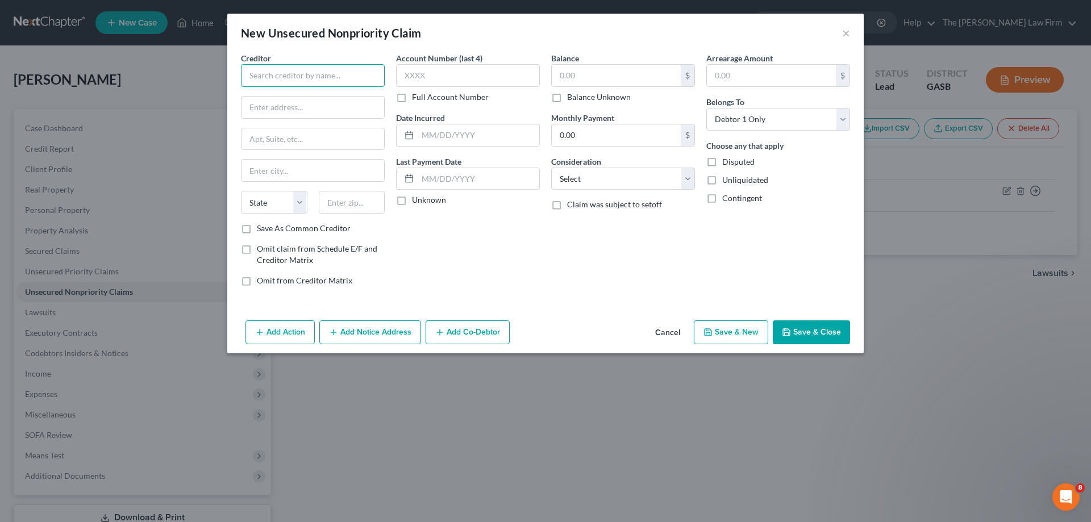
click at [328, 76] on input "text" at bounding box center [313, 75] width 144 height 23
click at [328, 76] on input "[PERSON_NAME] Leads, Inc" at bounding box center [313, 75] width 144 height 23
type input "[PERSON_NAME] Leads, Inc f/k/a Home Advisor"
click at [365, 118] on input "text" at bounding box center [312, 108] width 143 height 22
type input "[STREET_ADDRESS]"
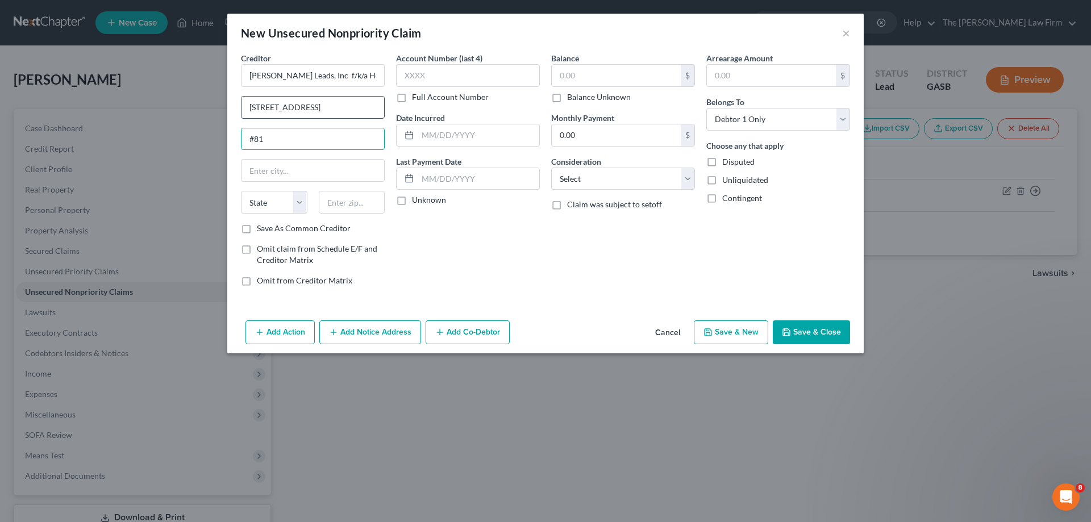
type input "#81"
type input "[GEOGRAPHIC_DATA]"
select select "5"
type input "80205"
click at [570, 172] on select "Select Cable / Satellite Services Collection Agency Credit Card Debt Debt Couns…" at bounding box center [623, 179] width 144 height 23
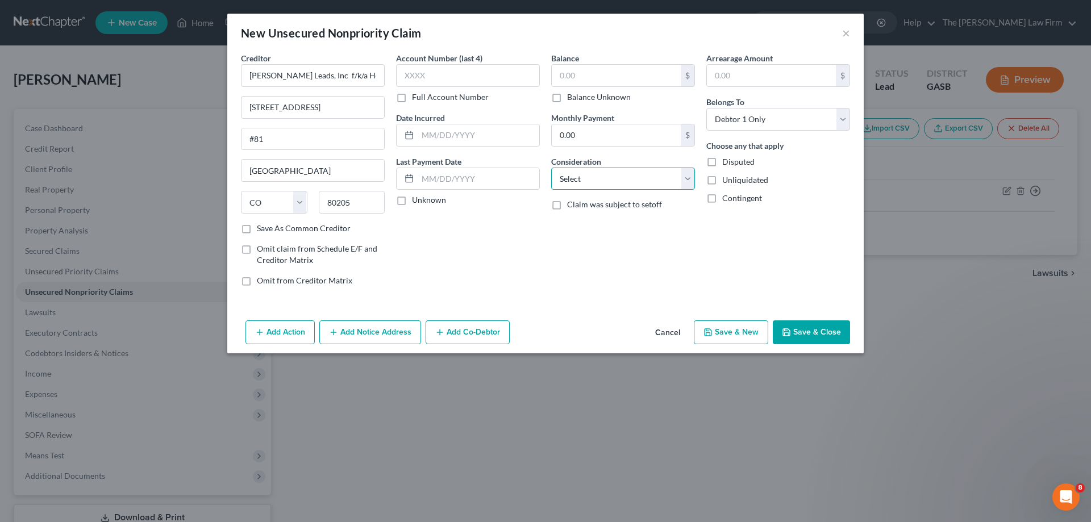
select select "14"
click at [551, 168] on select "Select Cable / Satellite Services Collection Agency Credit Card Debt Debt Couns…" at bounding box center [623, 179] width 144 height 23
click at [601, 219] on input "text" at bounding box center [623, 222] width 143 height 22
click at [456, 249] on div "Account Number (last 4) Full Account Number Date Incurred Last Payment Date Unk…" at bounding box center [467, 173] width 155 height 243
click at [820, 335] on button "Save & Close" at bounding box center [811, 332] width 77 height 24
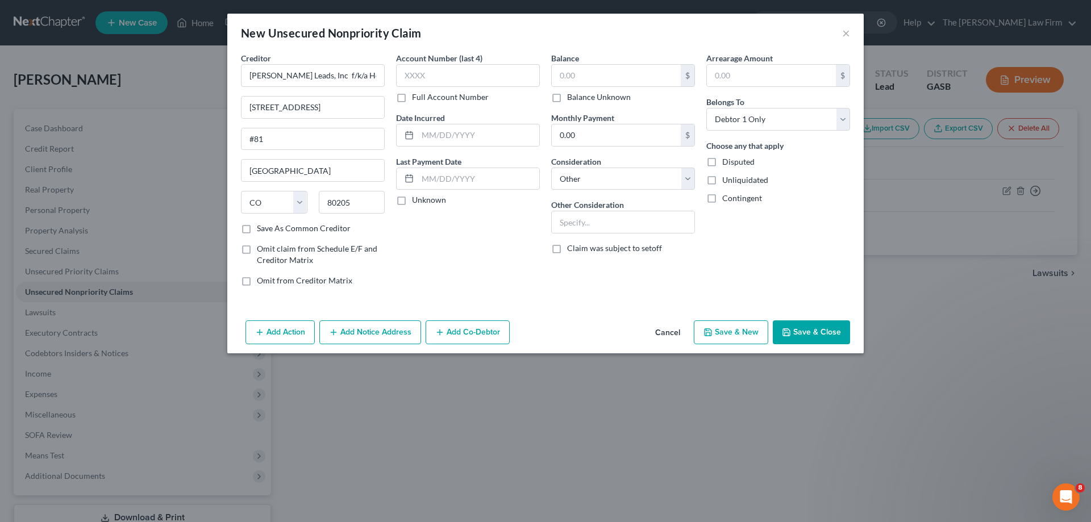
type input "0.00"
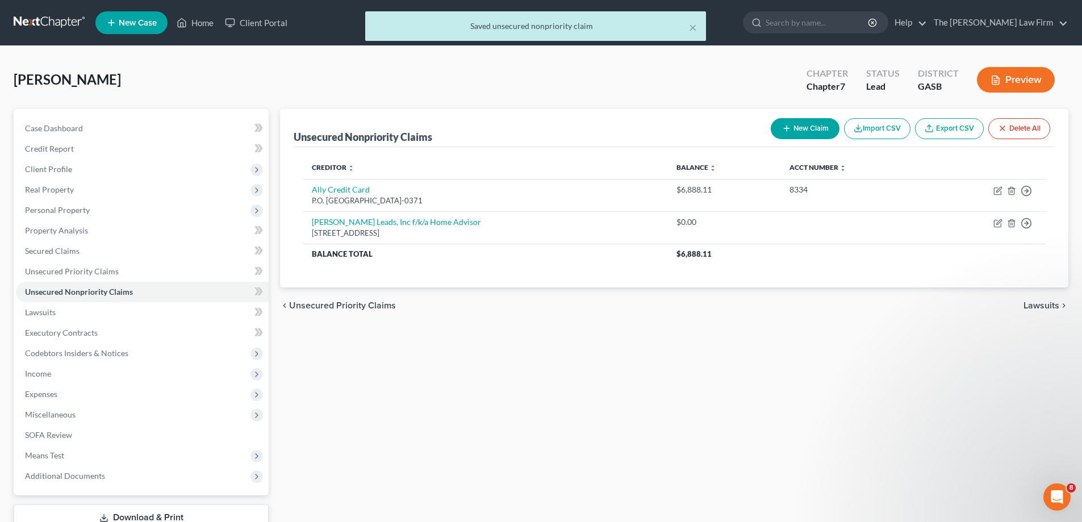
click at [786, 130] on icon "button" at bounding box center [786, 128] width 9 height 9
select select "0"
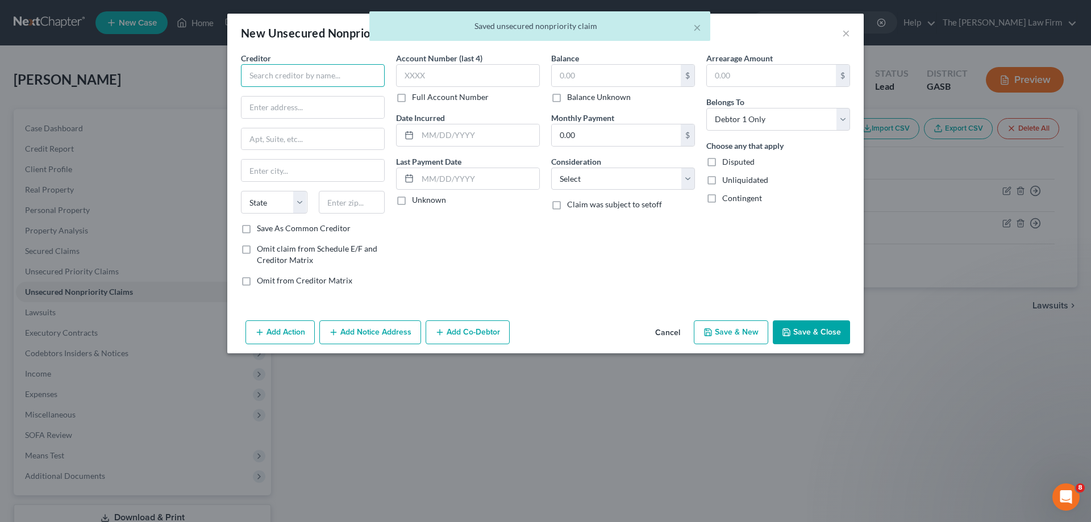
click at [353, 72] on input "text" at bounding box center [313, 75] width 144 height 23
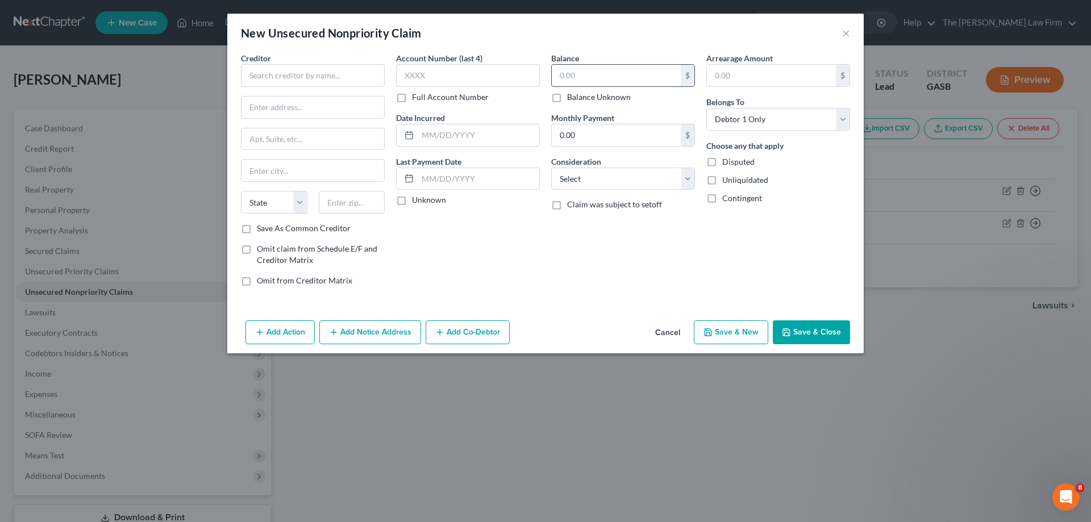
click at [642, 81] on input "text" at bounding box center [616, 76] width 129 height 22
click at [847, 35] on button "×" at bounding box center [846, 33] width 8 height 14
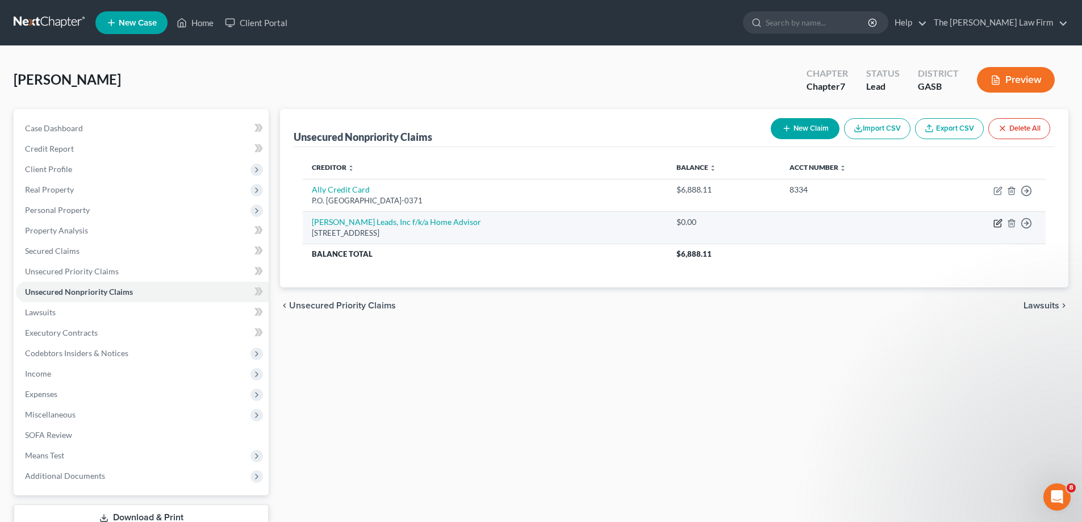
click at [1002, 222] on icon "button" at bounding box center [998, 223] width 9 height 9
select select "5"
select select "14"
select select "0"
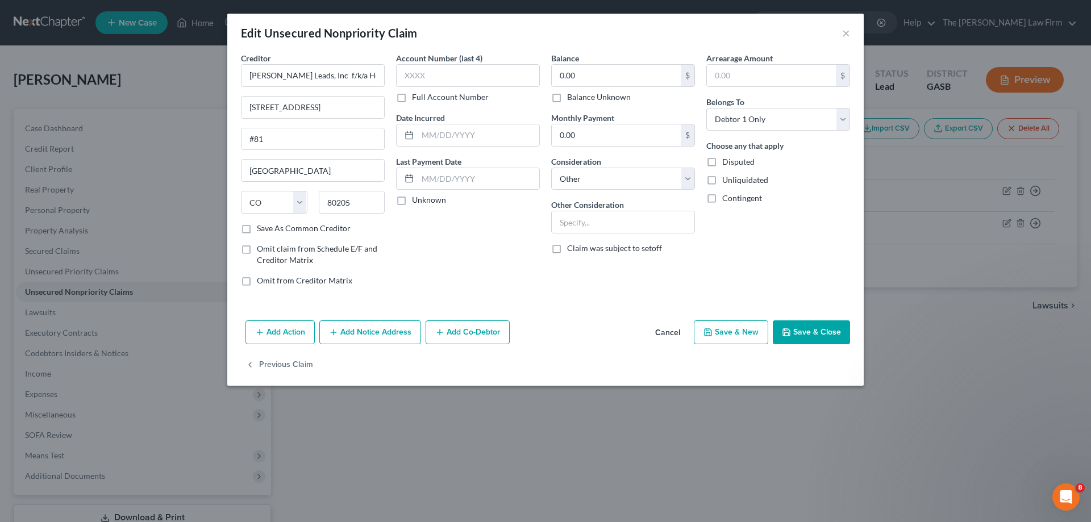
click at [572, 90] on div "0.00 $ Balance Unknown" at bounding box center [623, 83] width 144 height 39
click at [576, 96] on label "Balance Unknown" at bounding box center [599, 96] width 64 height 11
click at [576, 96] on input "Balance Unknown" at bounding box center [575, 94] width 7 height 7
checkbox input "true"
click at [798, 337] on button "Save & Close" at bounding box center [811, 332] width 77 height 24
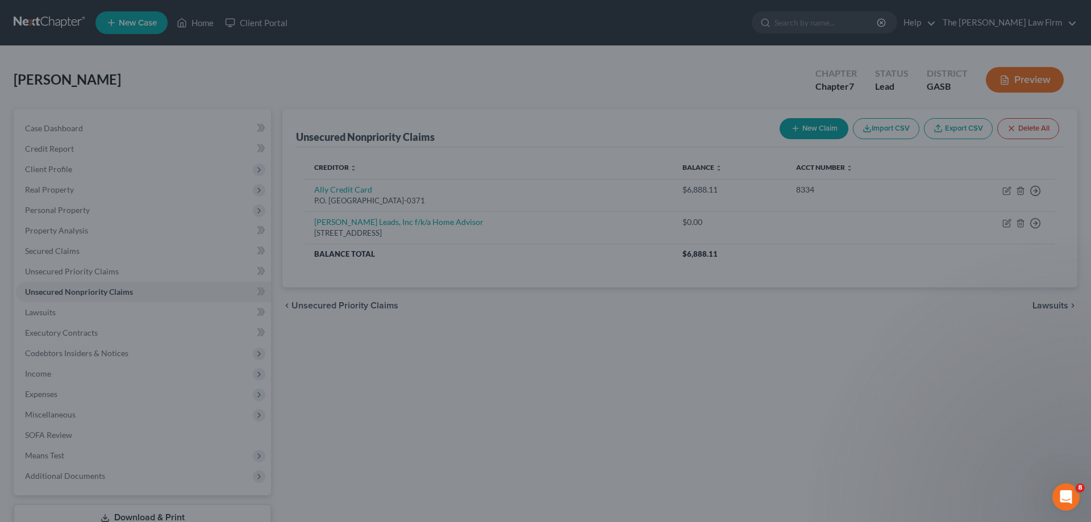
type input "0"
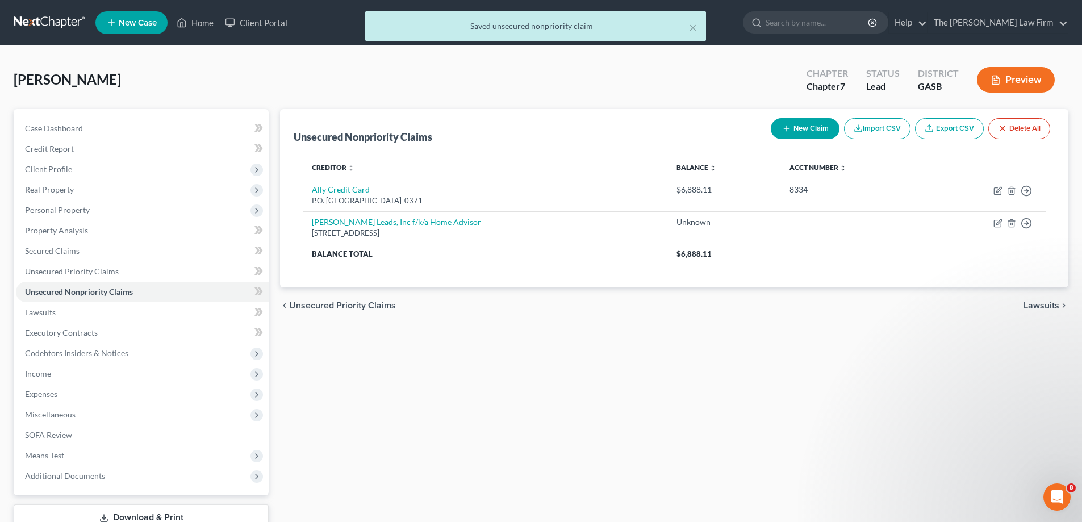
click at [802, 121] on button "New Claim" at bounding box center [805, 128] width 69 height 21
select select "0"
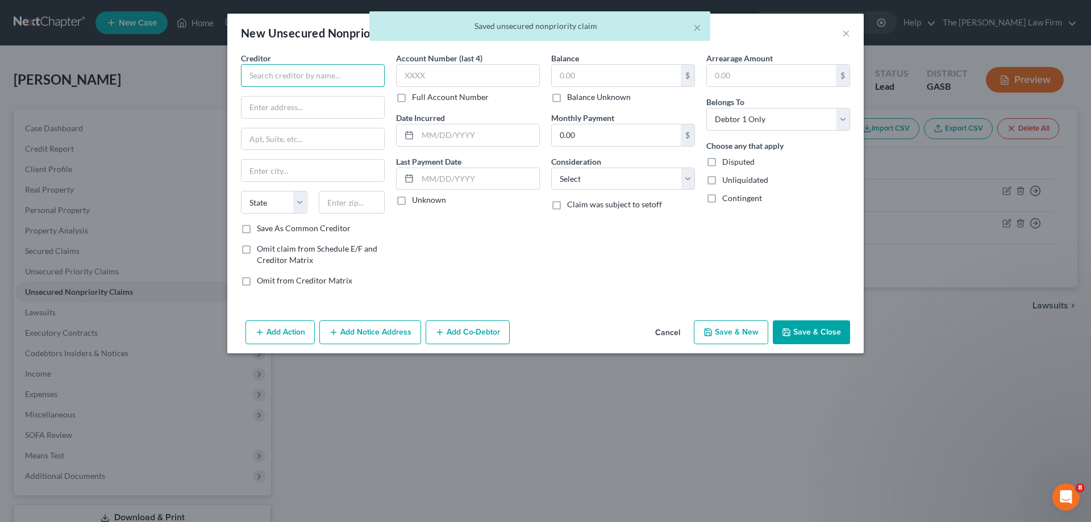
click at [282, 77] on input "text" at bounding box center [313, 75] width 144 height 23
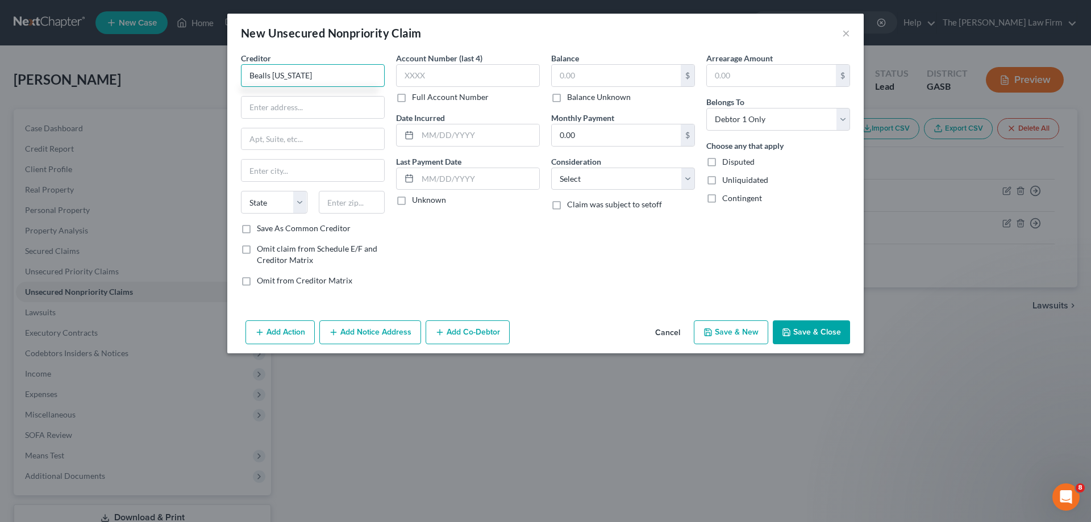
type input "Bealls [US_STATE]"
type input "O"
type input "P.O. Box 650018"
type input "[GEOGRAPHIC_DATA]"
select select "45"
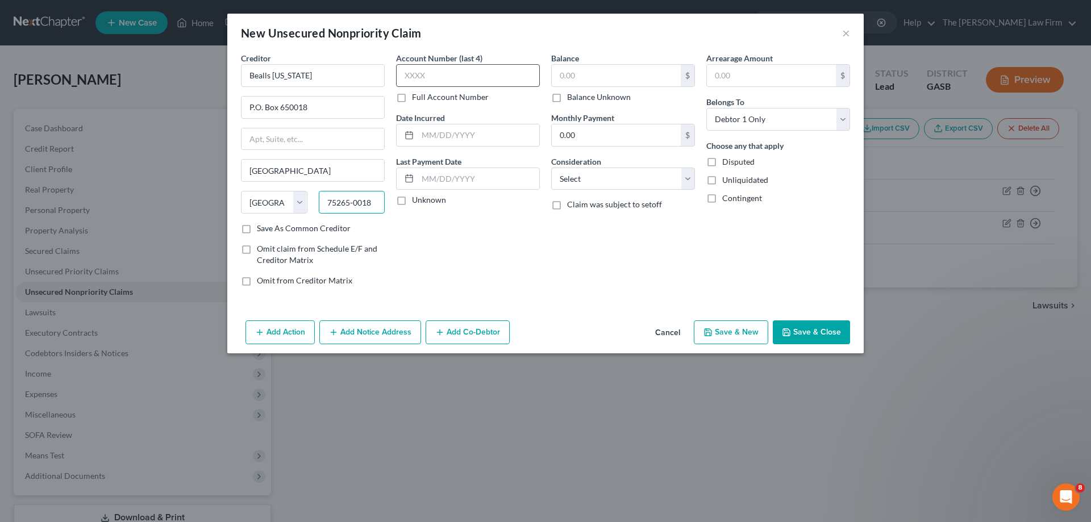
type input "75265-0018"
click at [422, 71] on input "text" at bounding box center [468, 75] width 144 height 23
type input "6032"
click at [627, 181] on select "Select Cable / Satellite Services Collection Agency Credit Card Debt Debt Couns…" at bounding box center [623, 179] width 144 height 23
select select "2"
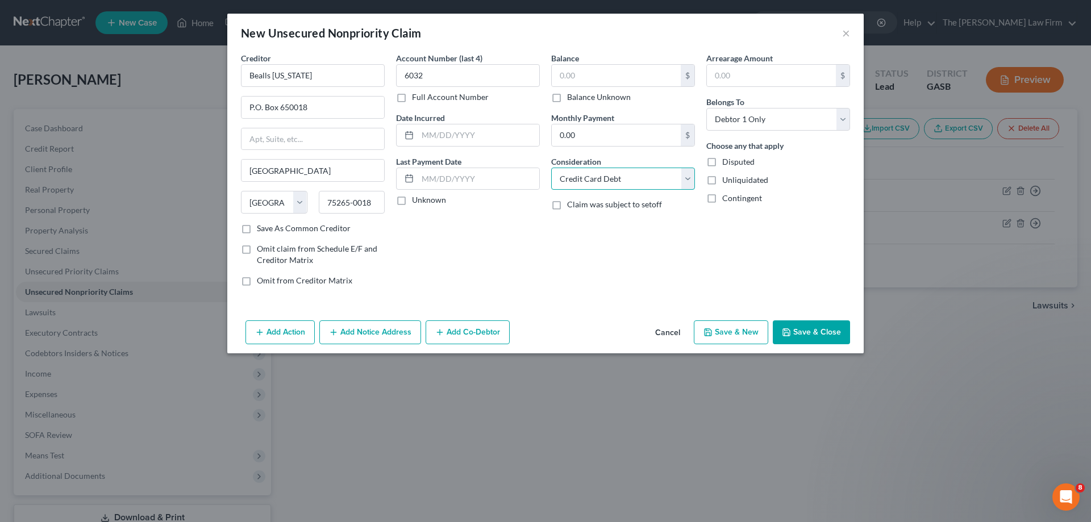
click at [551, 168] on select "Select Cable / Satellite Services Collection Agency Credit Card Debt Debt Couns…" at bounding box center [623, 179] width 144 height 23
click at [547, 246] on div "Balance $ Balance Unknown Balance Undetermined $ Balance Unknown Monthly Paymen…" at bounding box center [622, 173] width 155 height 243
click at [596, 81] on input "text" at bounding box center [616, 76] width 129 height 22
type input "637.71"
click at [575, 284] on div "Balance 637.71 $ Balance Unknown Balance Undetermined 637.71 $ Balance Unknown …" at bounding box center [622, 173] width 155 height 243
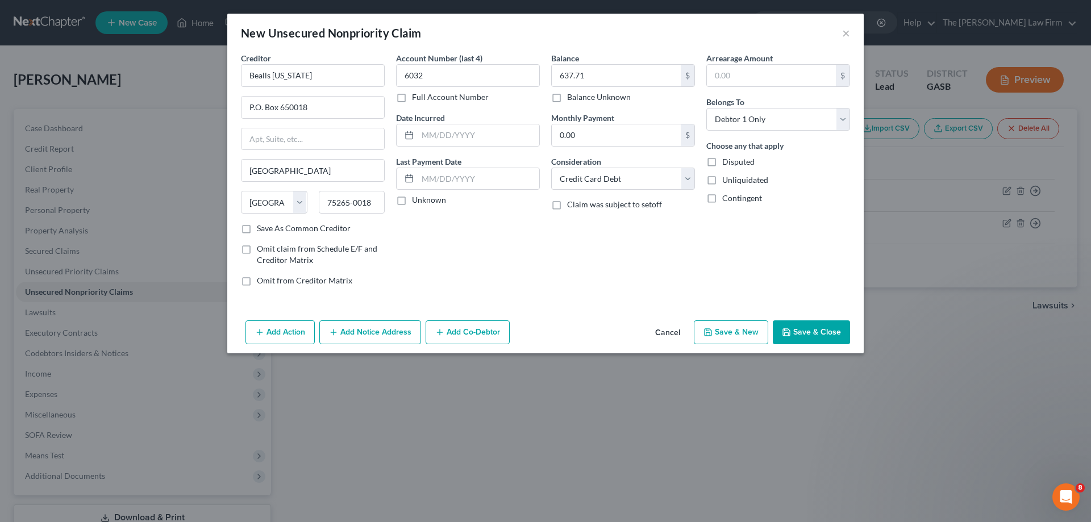
click at [834, 334] on button "Save & Close" at bounding box center [811, 332] width 77 height 24
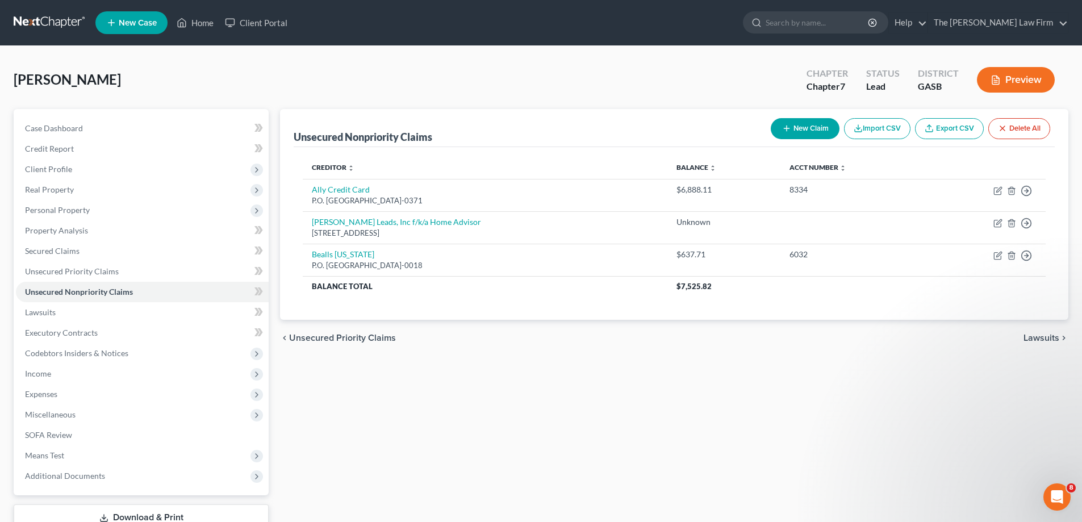
click at [807, 130] on button "New Claim" at bounding box center [805, 128] width 69 height 21
select select "0"
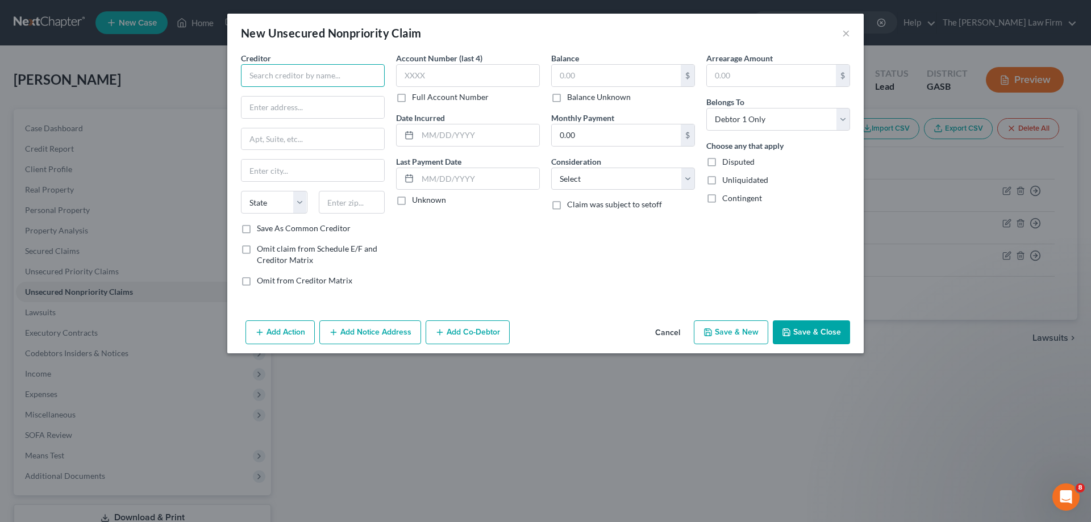
click at [365, 84] on input "text" at bounding box center [313, 75] width 144 height 23
type input "BMO [PERSON_NAME] Bank N.A."
type input "P.O. Box 6012"
type input "[PERSON_NAME] Stream"
select select "14"
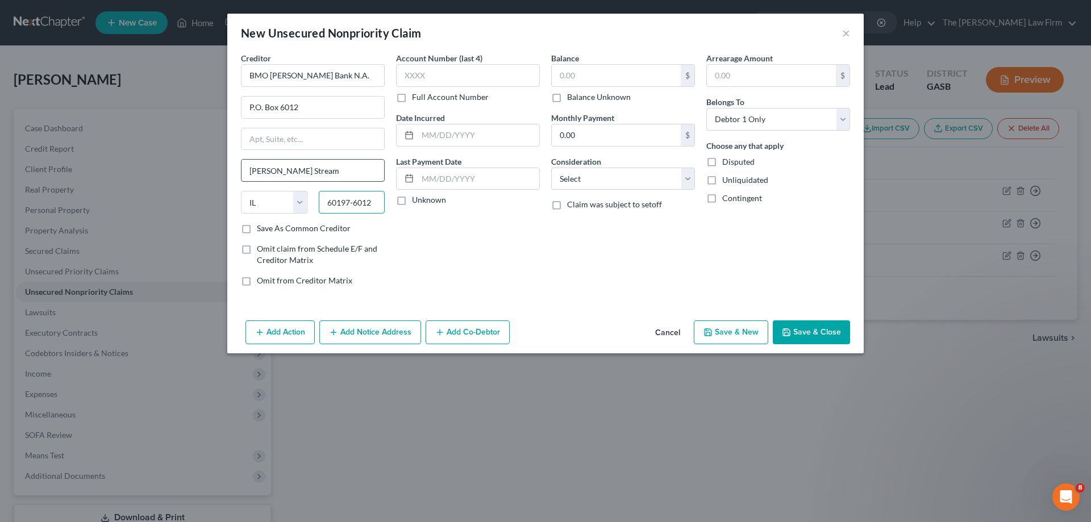
type input "60197-6012"
click at [351, 176] on input "[PERSON_NAME] Stream" at bounding box center [312, 171] width 143 height 22
click at [465, 77] on input "text" at bounding box center [468, 75] width 144 height 23
type input "4402"
click at [615, 166] on div "Consideration Select Cable / Satellite Services Collection Agency Credit Card D…" at bounding box center [623, 173] width 144 height 35
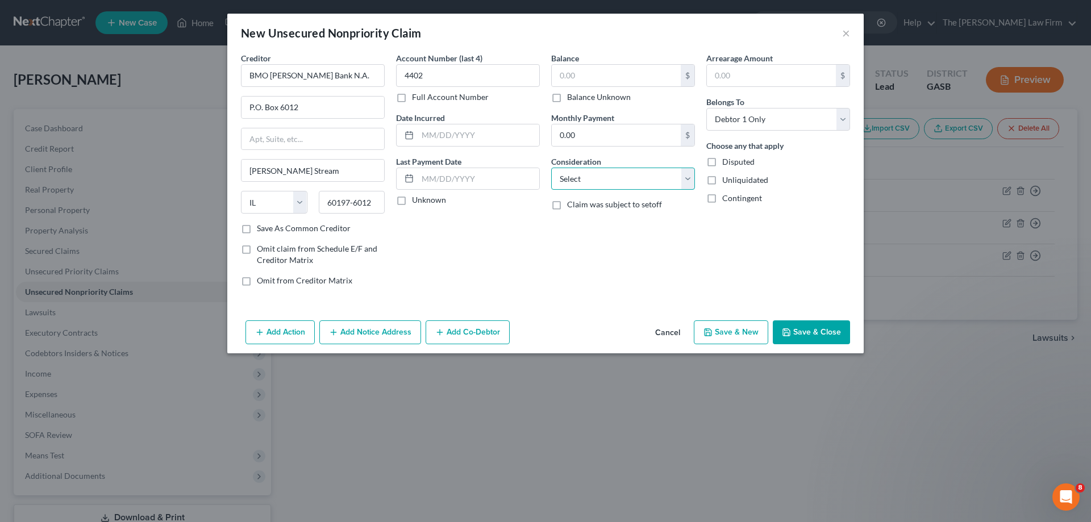
drag, startPoint x: 613, startPoint y: 176, endPoint x: 608, endPoint y: 189, distance: 14.6
click at [613, 176] on select "Select Cable / Satellite Services Collection Agency Credit Card Debt Debt Couns…" at bounding box center [623, 179] width 144 height 23
select select "2"
click at [551, 168] on select "Select Cable / Satellite Services Collection Agency Credit Card Debt Debt Couns…" at bounding box center [623, 179] width 144 height 23
click at [742, 89] on div "Arrearage Amount $ Belongs To * Select Debtor 1 Only Debtor 2 Only Debtor 1 And…" at bounding box center [778, 173] width 155 height 243
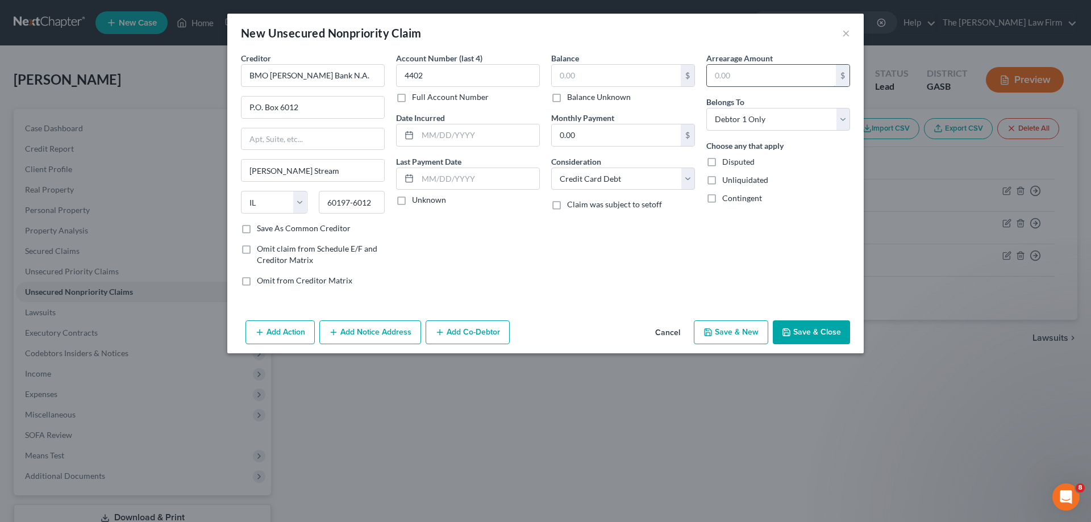
click at [745, 84] on input "text" at bounding box center [771, 76] width 129 height 22
click at [646, 69] on input "text" at bounding box center [616, 76] width 129 height 22
type input "4,197.00"
click at [587, 260] on div "Balance 4,197.00 $ Balance Unknown Balance Undetermined 4,197.00 $ Balance Unkn…" at bounding box center [622, 173] width 155 height 243
click at [840, 332] on button "Save & Close" at bounding box center [811, 332] width 77 height 24
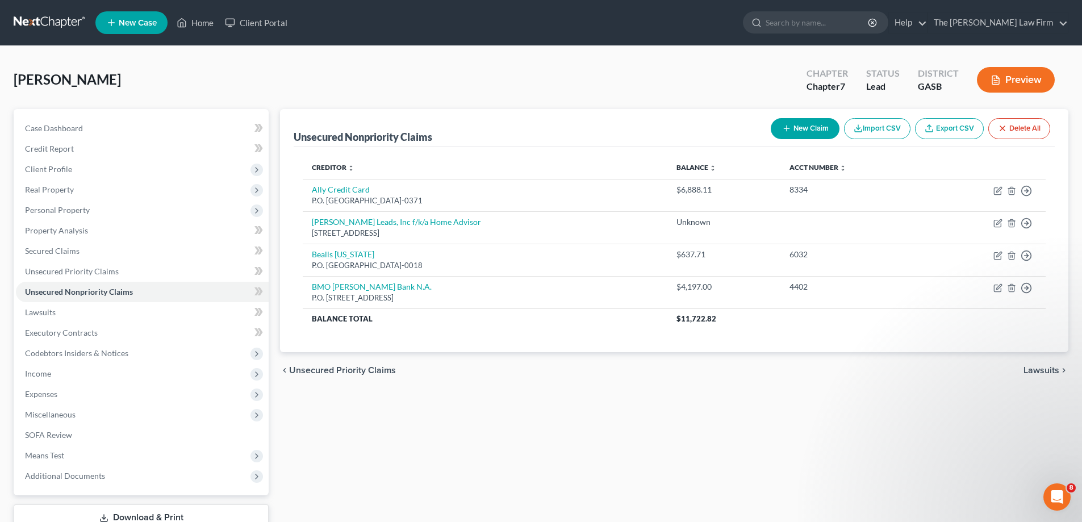
click at [774, 131] on button "New Claim" at bounding box center [805, 128] width 69 height 21
select select "0"
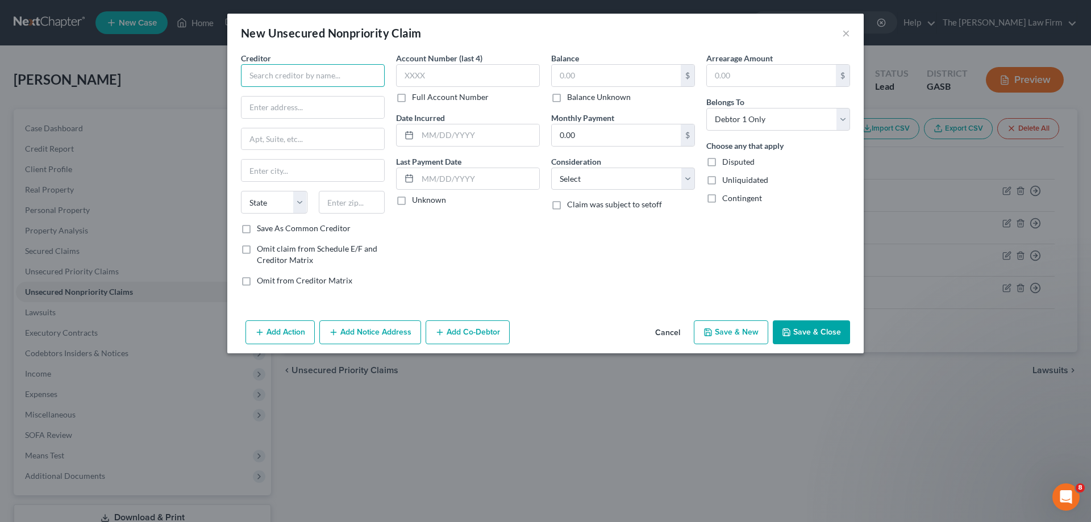
click at [306, 78] on input "text" at bounding box center [313, 75] width 144 height 23
type input "Cap1/Kohls Department Store"
click at [473, 69] on input "text" at bounding box center [468, 75] width 144 height 23
click at [639, 63] on div "Balance $ Balance Unknown Balance Undetermined $ Balance Unknown" at bounding box center [623, 77] width 144 height 51
click at [639, 70] on input "text" at bounding box center [616, 76] width 129 height 22
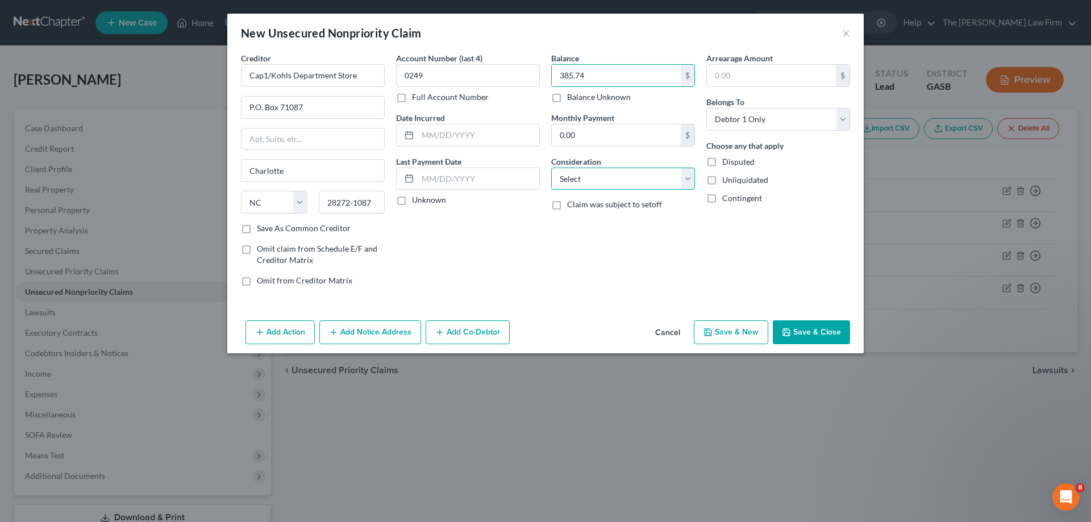
click at [584, 168] on select "Select Cable / Satellite Services Collection Agency Credit Card Debt Debt Couns…" at bounding box center [623, 179] width 144 height 23
click at [551, 168] on select "Select Cable / Satellite Services Collection Agency Credit Card Debt Debt Couns…" at bounding box center [623, 179] width 144 height 23
click at [809, 327] on button "Save & Close" at bounding box center [811, 332] width 77 height 24
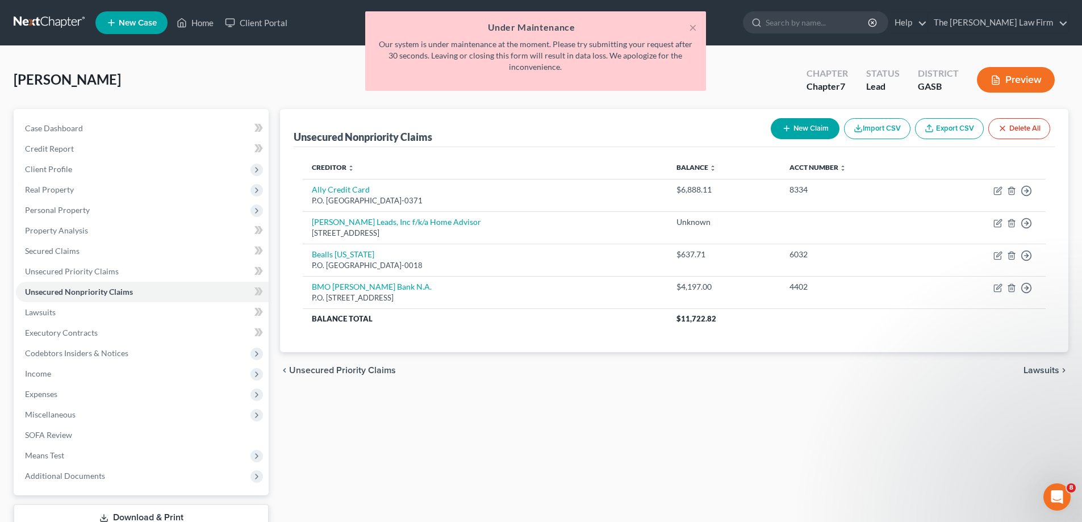
click at [698, 29] on div "× Under Maintenance Our system is under maintenance at the moment. Please try s…" at bounding box center [535, 51] width 341 height 80
click at [688, 22] on h5 "Under Maintenance" at bounding box center [535, 27] width 323 height 14
click at [691, 27] on button "×" at bounding box center [693, 27] width 8 height 14
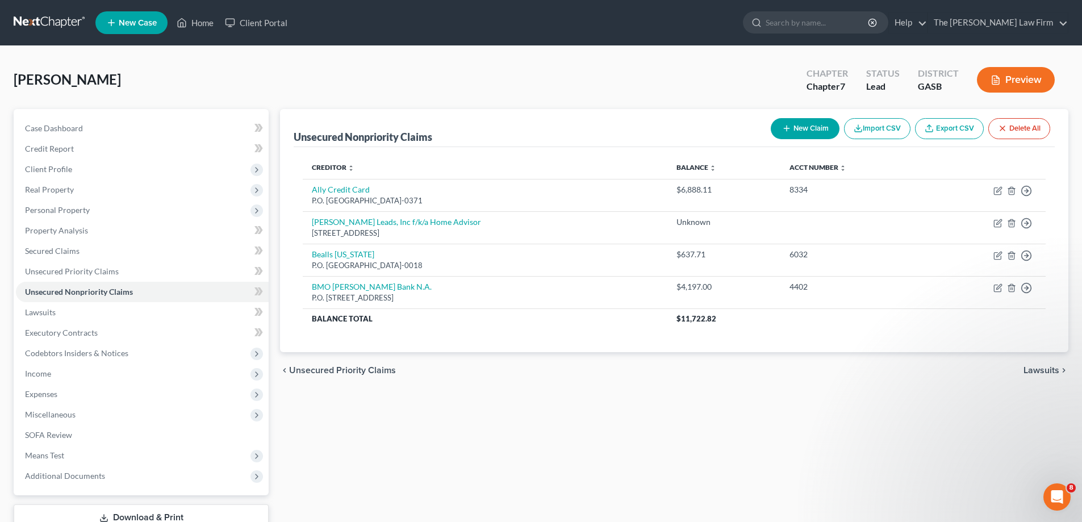
click at [816, 127] on button "New Claim" at bounding box center [805, 128] width 69 height 21
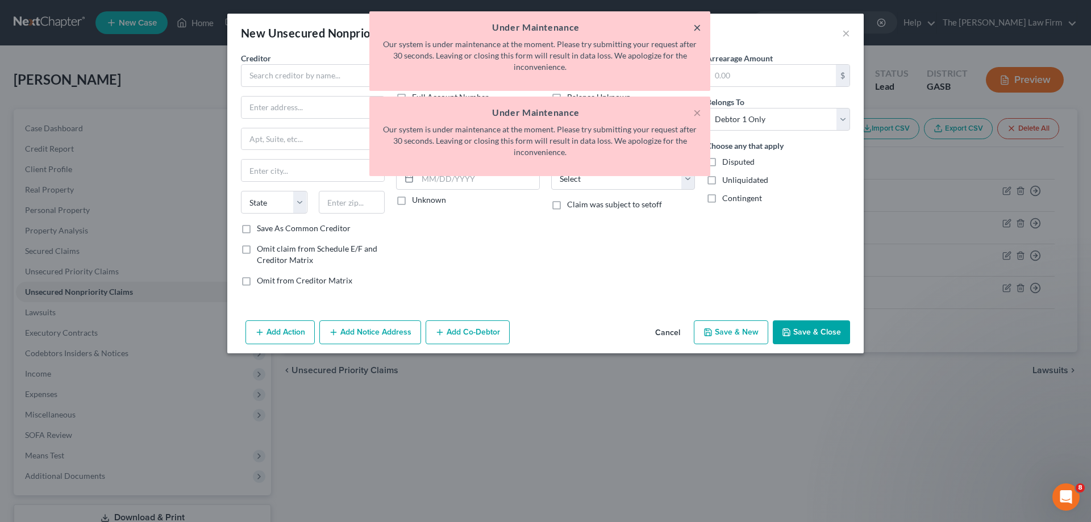
click at [694, 24] on button "×" at bounding box center [697, 27] width 8 height 14
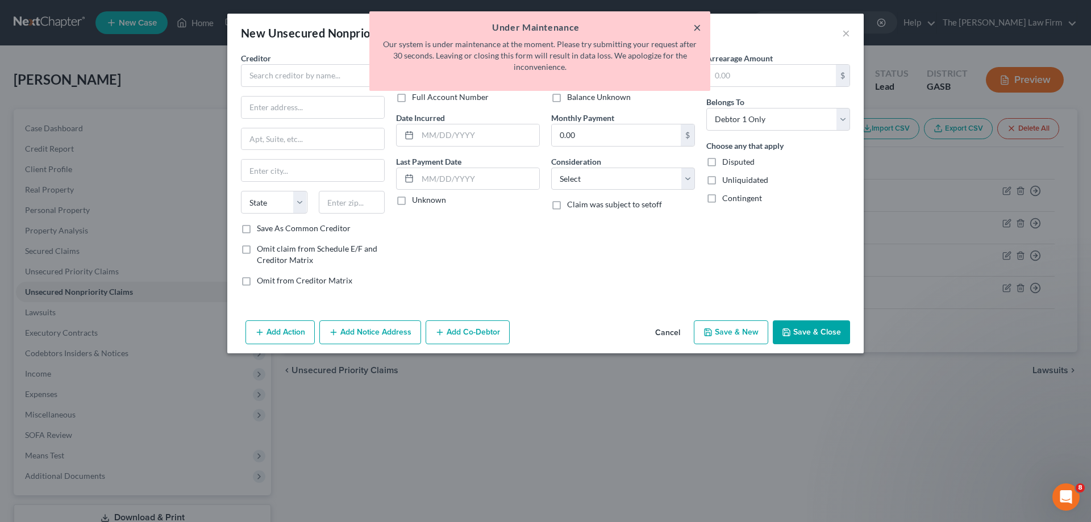
click at [694, 24] on button "×" at bounding box center [697, 27] width 8 height 14
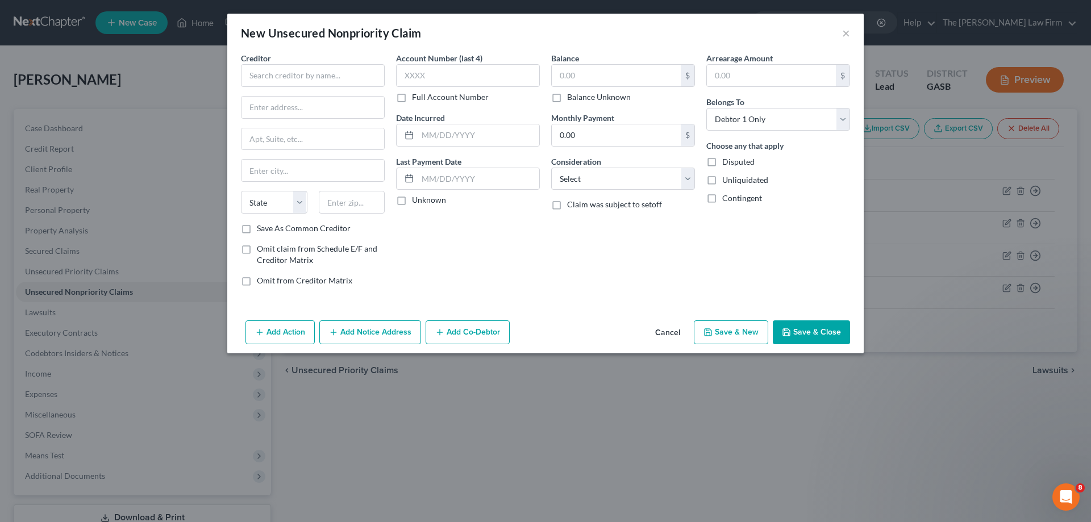
click at [790, 340] on button "Save & Close" at bounding box center [811, 332] width 77 height 24
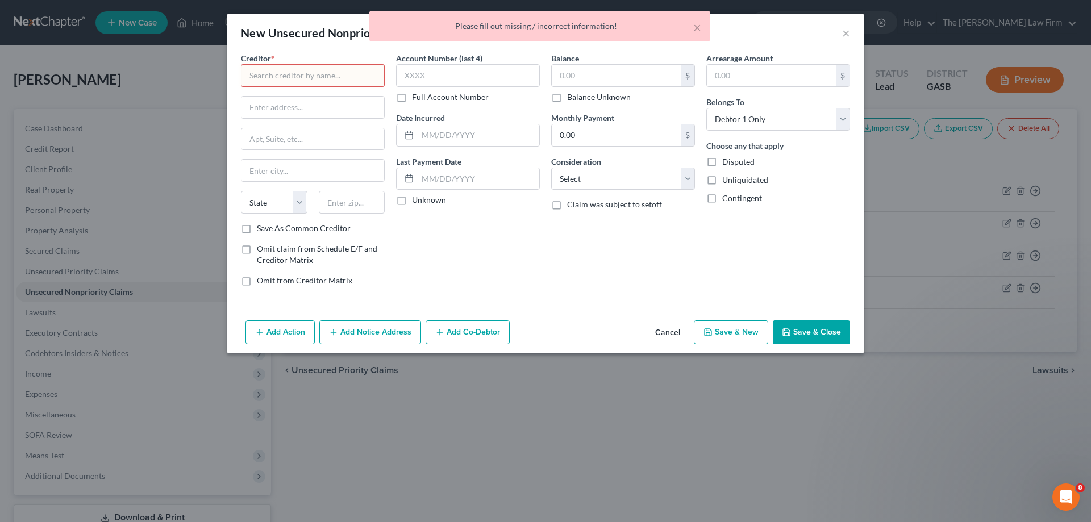
click at [848, 36] on div "× Please fill out missing / incorrect information!" at bounding box center [539, 28] width 1091 height 35
click at [677, 331] on button "Cancel" at bounding box center [667, 333] width 43 height 23
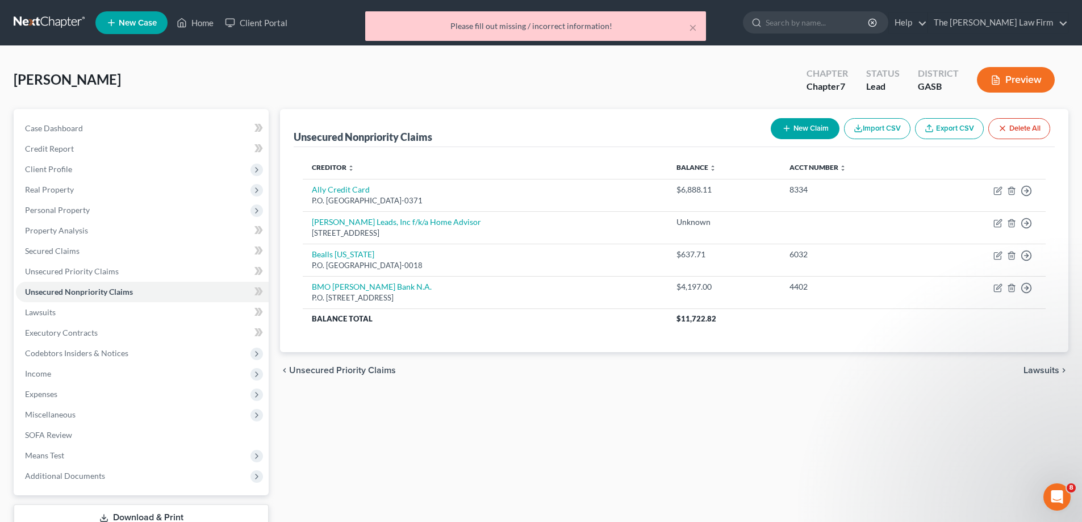
click at [714, 405] on div "Unsecured Nonpriority Claims New Claim Import CSV Export CSV Delete All Credito…" at bounding box center [674, 335] width 800 height 452
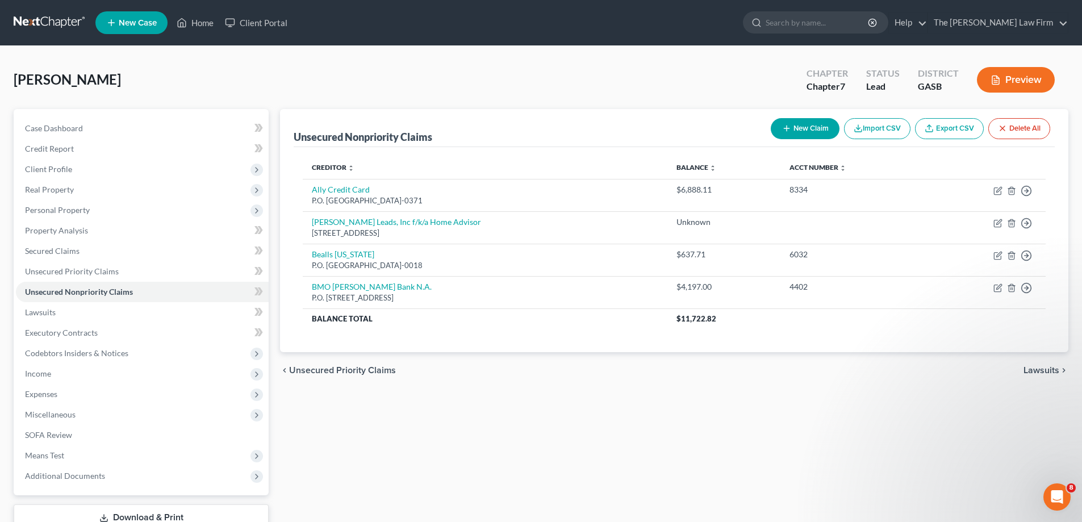
click at [787, 131] on line "button" at bounding box center [787, 128] width 0 height 5
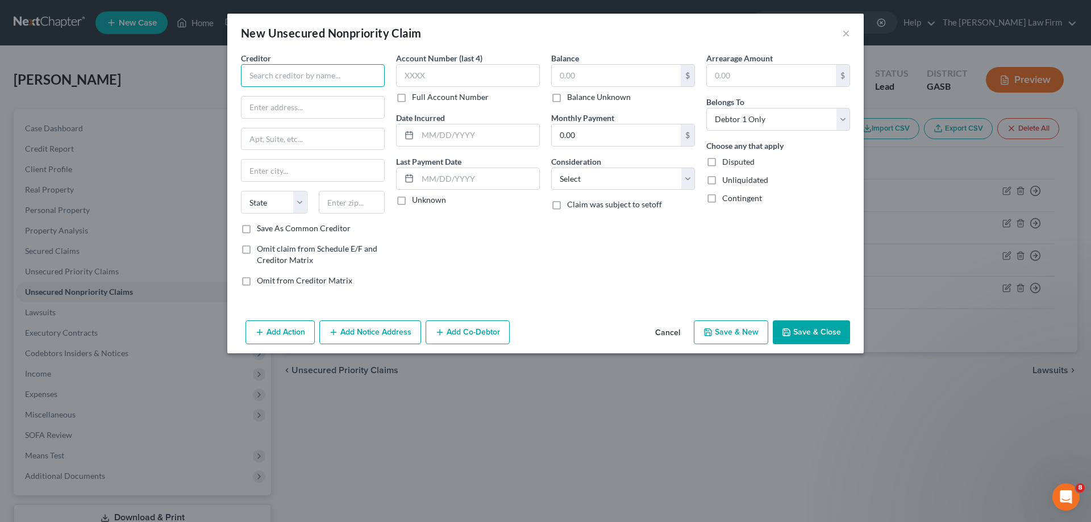
click at [372, 78] on input "text" at bounding box center [313, 75] width 144 height 23
click at [488, 70] on input "text" at bounding box center [468, 75] width 144 height 23
drag, startPoint x: 585, startPoint y: 175, endPoint x: 592, endPoint y: 189, distance: 15.5
click at [585, 175] on select "Select Cable / Satellite Services Collection Agency Credit Card Debt Debt Couns…" at bounding box center [623, 179] width 144 height 23
click at [551, 168] on select "Select Cable / Satellite Services Collection Agency Credit Card Debt Debt Couns…" at bounding box center [623, 179] width 144 height 23
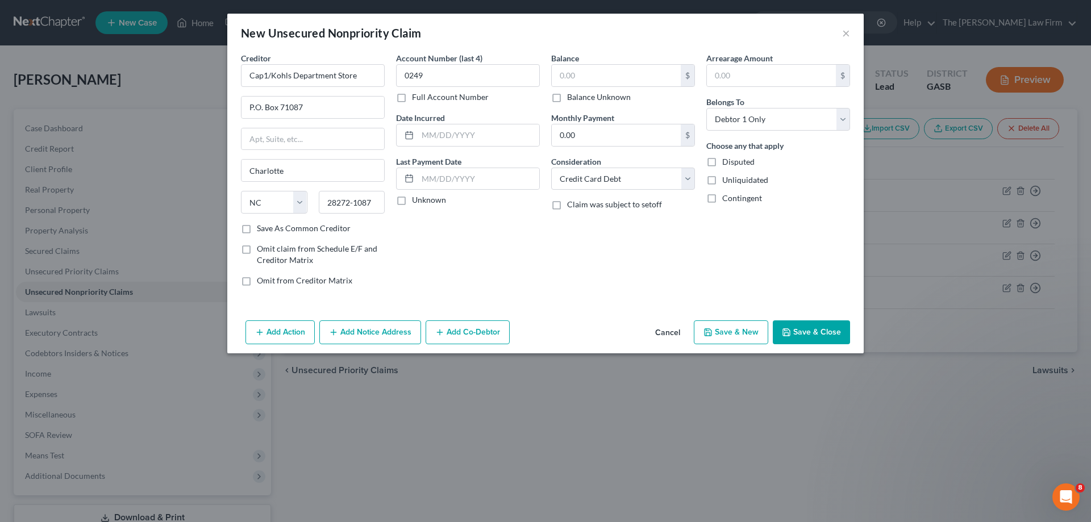
click at [654, 236] on div "Balance $ Balance Unknown Balance Undetermined $ Balance Unknown Monthly Paymen…" at bounding box center [622, 173] width 155 height 243
click at [626, 85] on input "text" at bounding box center [616, 76] width 129 height 22
click at [822, 343] on button "Save & Close" at bounding box center [811, 332] width 77 height 24
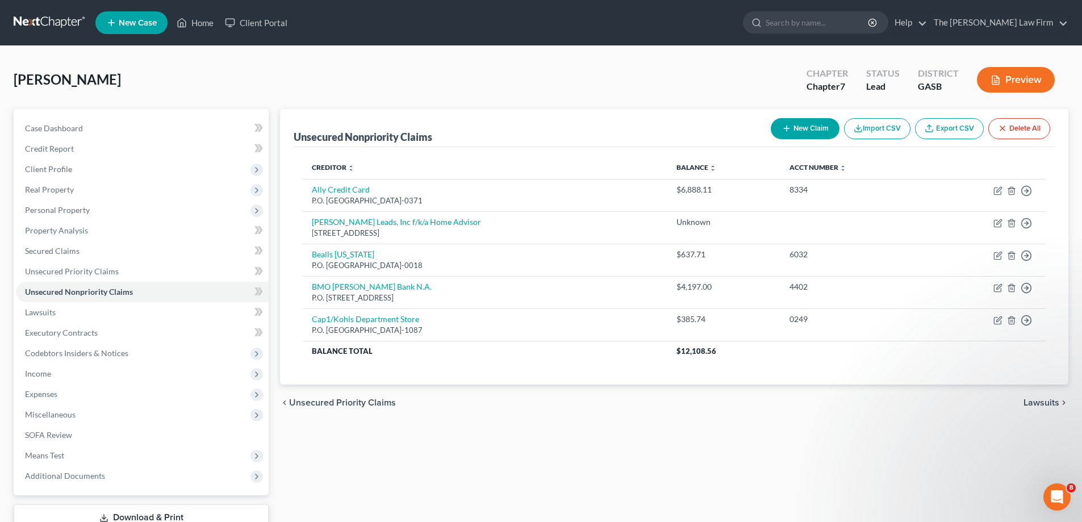
click at [811, 124] on button "New Claim" at bounding box center [805, 128] width 69 height 21
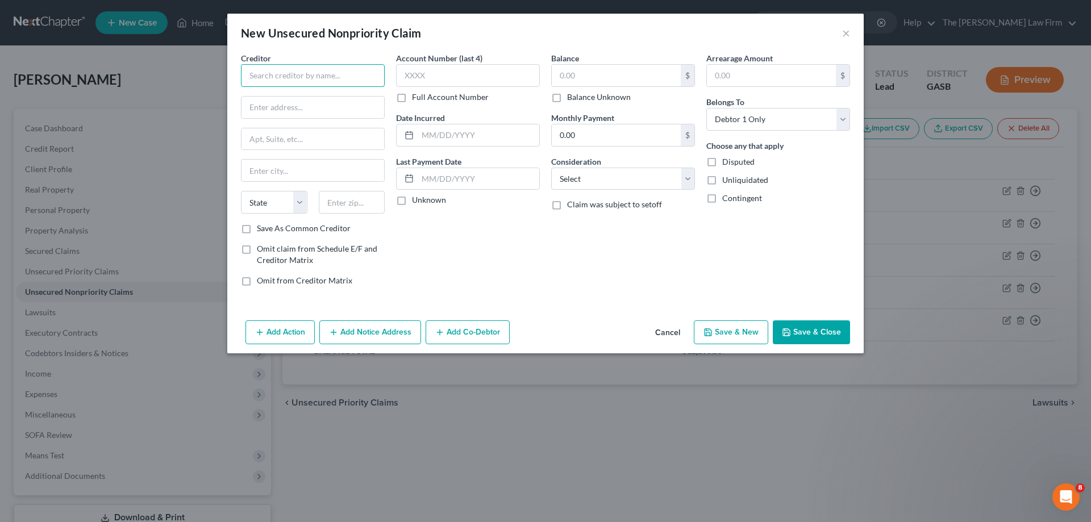
click at [365, 66] on input "text" at bounding box center [313, 75] width 144 height 23
click at [339, 168] on input "text" at bounding box center [312, 171] width 143 height 22
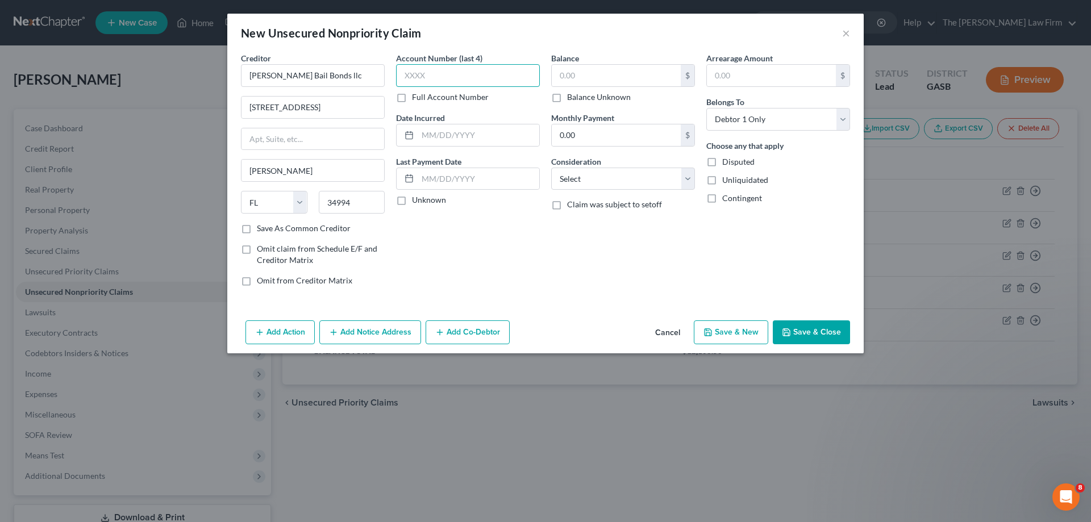
click at [486, 69] on input "text" at bounding box center [468, 75] width 144 height 23
click at [599, 174] on select "Select Cable / Satellite Services Collection Agency Credit Card Debt Debt Couns…" at bounding box center [623, 179] width 144 height 23
click at [551, 168] on select "Select Cable / Satellite Services Collection Agency Credit Card Debt Debt Couns…" at bounding box center [623, 179] width 144 height 23
click at [581, 322] on div "Add Action Add Notice Address Add Co-Debtor Cancel Save & New Save & Close" at bounding box center [545, 335] width 636 height 38
click at [768, 81] on input "text" at bounding box center [771, 76] width 129 height 22
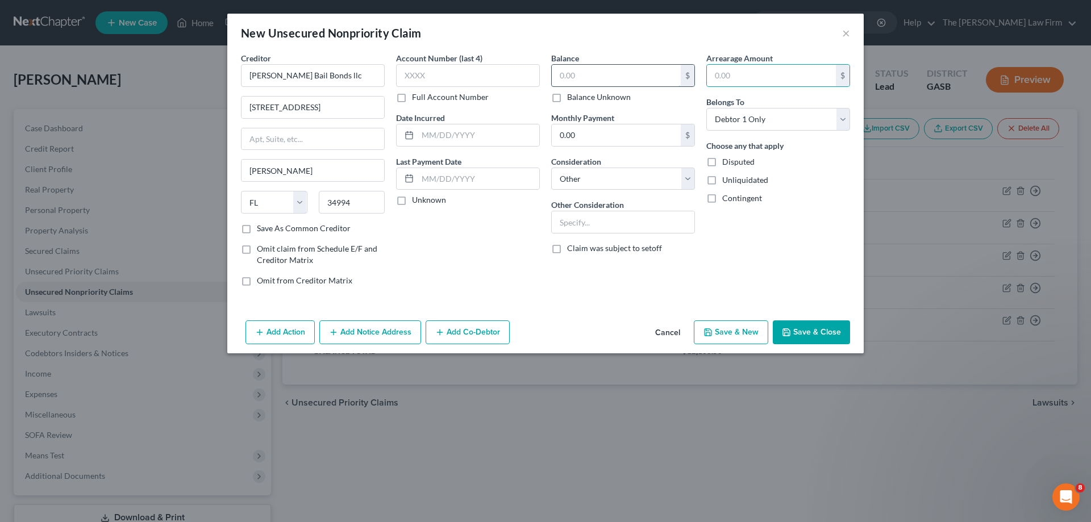
click at [663, 82] on input "text" at bounding box center [616, 76] width 129 height 22
click at [602, 96] on label "Balance Unknown" at bounding box center [599, 96] width 64 height 11
click at [579, 96] on input "Balance Unknown" at bounding box center [575, 94] width 7 height 7
click at [826, 330] on button "Save & Close" at bounding box center [811, 332] width 77 height 24
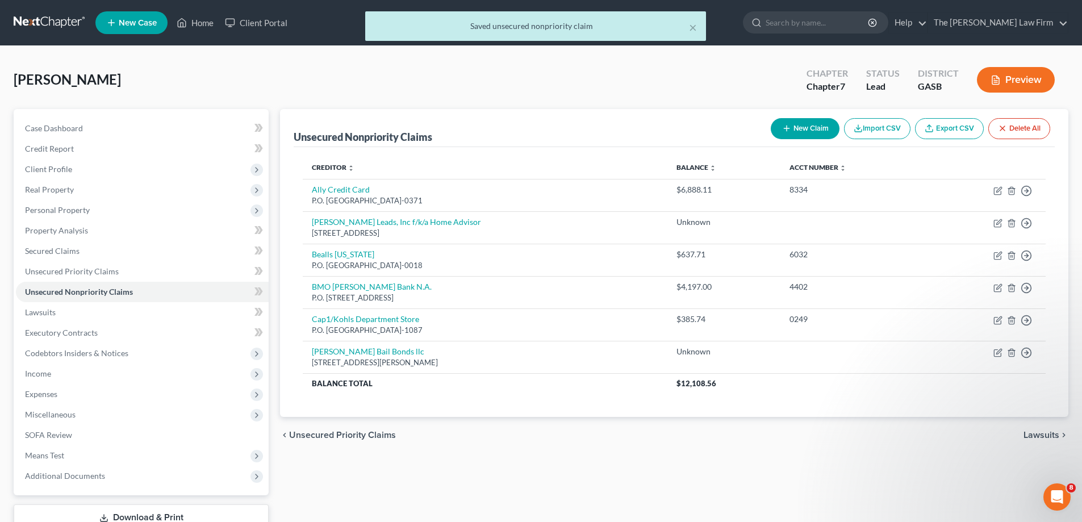
click at [802, 121] on button "New Claim" at bounding box center [805, 128] width 69 height 21
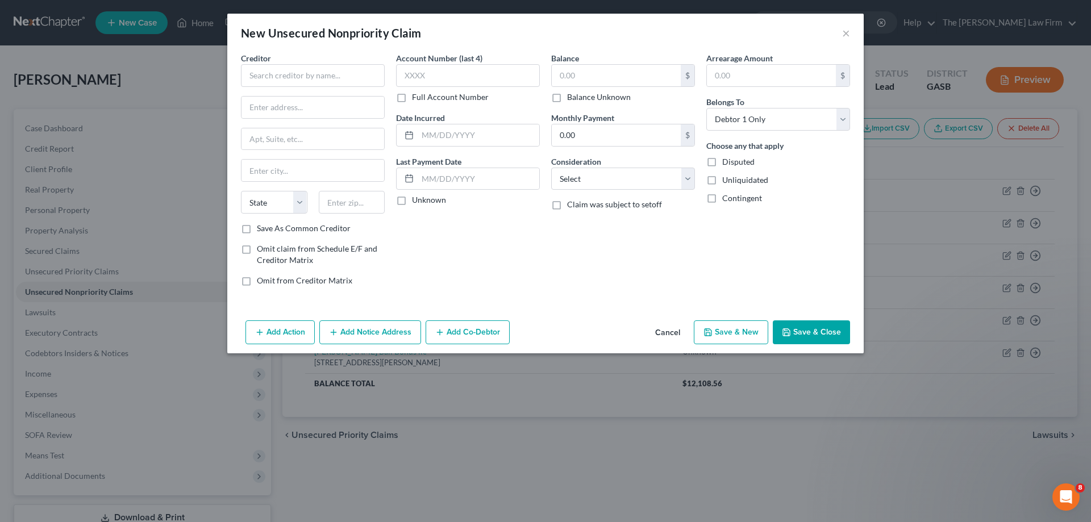
click at [298, 61] on div "Creditor *" at bounding box center [313, 69] width 144 height 35
click at [299, 69] on input "text" at bounding box center [313, 75] width 144 height 23
click at [429, 67] on input "text" at bounding box center [468, 75] width 144 height 23
click at [638, 181] on select "Select Cable / Satellite Services Collection Agency Credit Card Debt Debt Couns…" at bounding box center [623, 179] width 144 height 23
click at [551, 168] on select "Select Cable / Satellite Services Collection Agency Credit Card Debt Debt Couns…" at bounding box center [623, 179] width 144 height 23
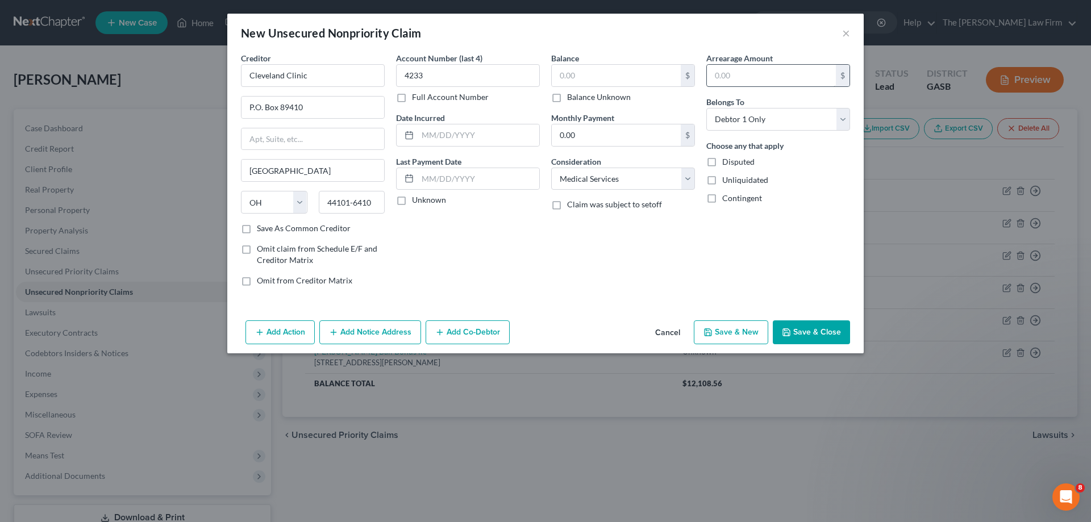
click at [774, 50] on div "New Unsecured Nonpriority Claim ×" at bounding box center [545, 33] width 636 height 39
click at [632, 64] on div "Balance $ Balance Unknown Balance Undetermined $ Balance Unknown" at bounding box center [623, 77] width 144 height 51
click at [637, 77] on input "text" at bounding box center [616, 76] width 129 height 22
click at [573, 294] on div "Balance 18.19 $ Balance Unknown Balance Undetermined 18.19 $ Balance Unknown Mo…" at bounding box center [622, 173] width 155 height 243
click at [834, 332] on button "Save & Close" at bounding box center [811, 332] width 77 height 24
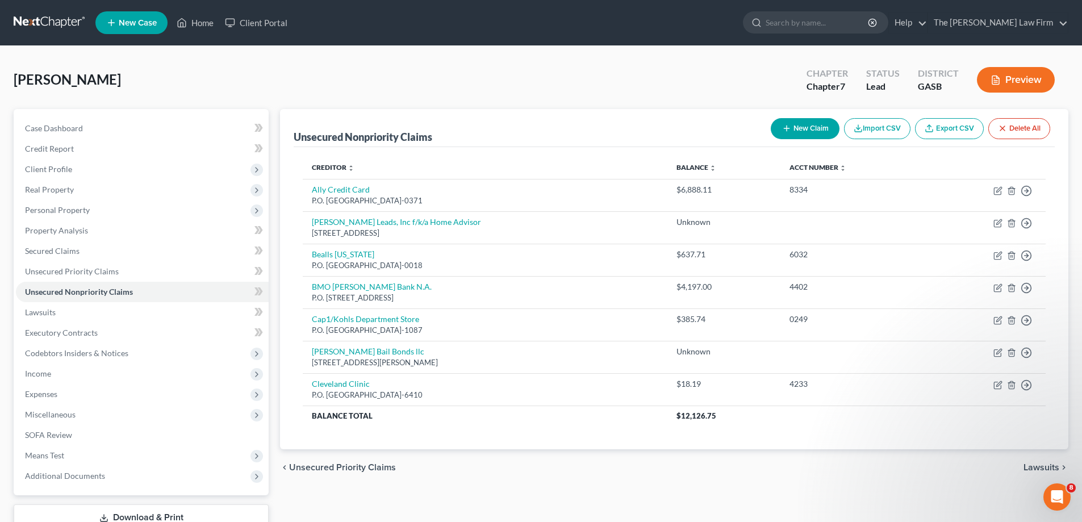
click at [807, 126] on button "New Claim" at bounding box center [805, 128] width 69 height 21
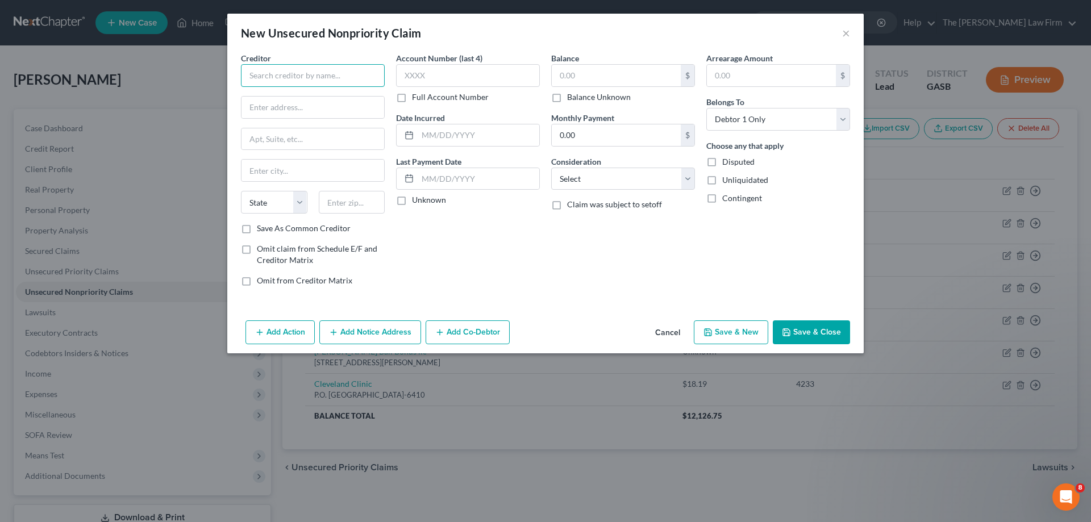
click at [353, 72] on input "text" at bounding box center [313, 75] width 144 height 23
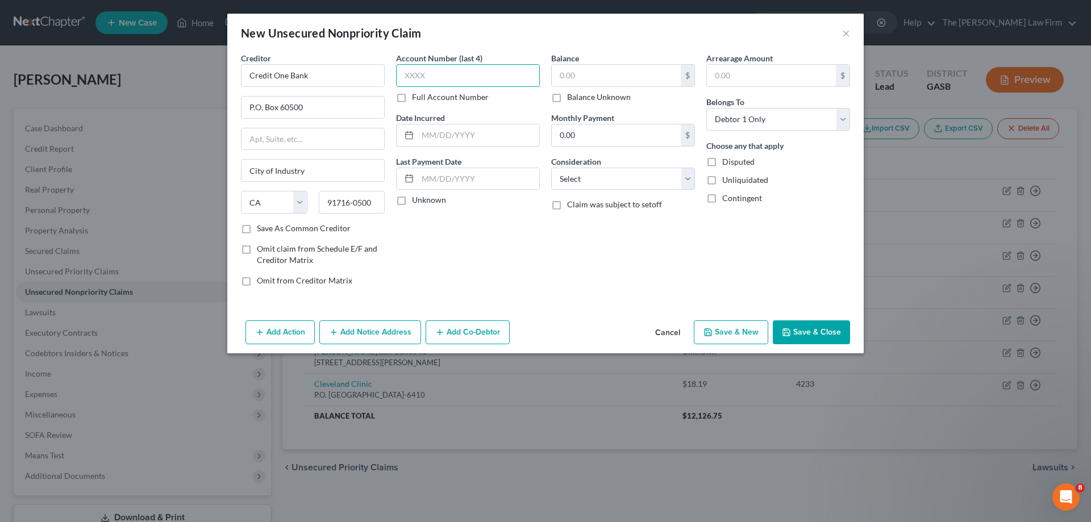
click at [474, 81] on input "text" at bounding box center [468, 75] width 144 height 23
drag, startPoint x: 592, startPoint y: 177, endPoint x: 591, endPoint y: 188, distance: 10.3
click at [592, 178] on select "Select Cable / Satellite Services Collection Agency Credit Card Debt Debt Couns…" at bounding box center [623, 179] width 144 height 23
click at [551, 168] on select "Select Cable / Satellite Services Collection Agency Credit Card Debt Debt Couns…" at bounding box center [623, 179] width 144 height 23
click at [598, 74] on input "text" at bounding box center [616, 76] width 129 height 22
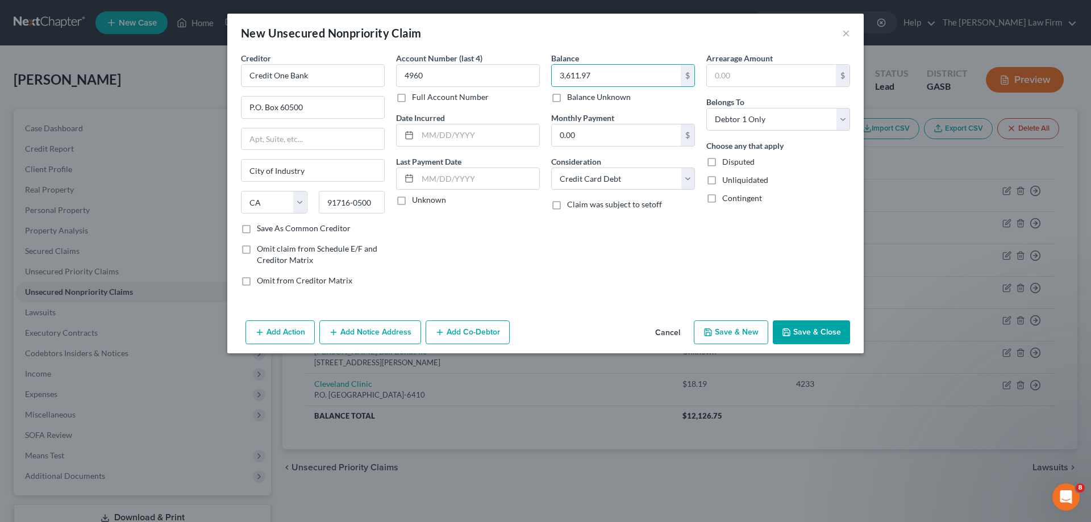
click at [811, 327] on button "Save & Close" at bounding box center [811, 332] width 77 height 24
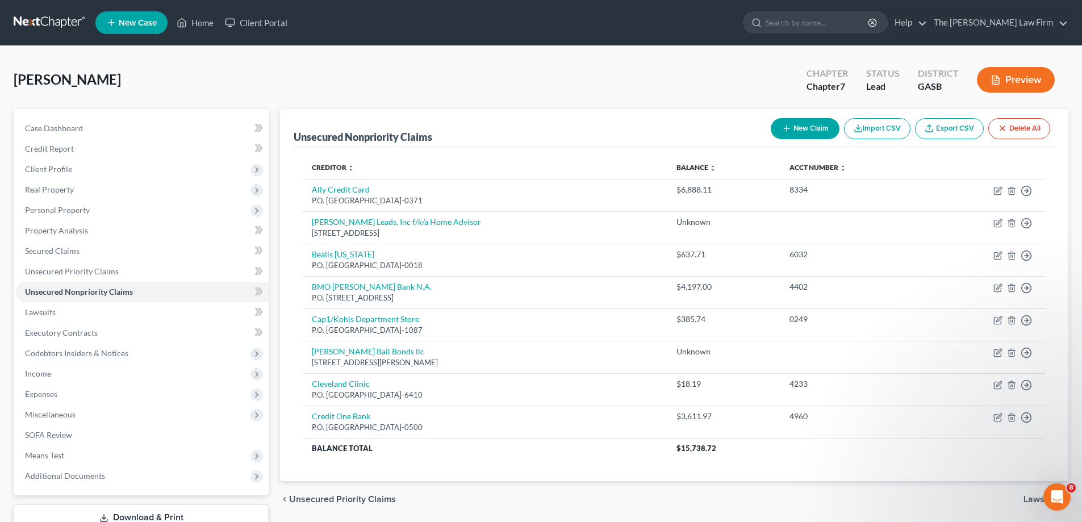
click at [820, 126] on button "New Claim" at bounding box center [805, 128] width 69 height 21
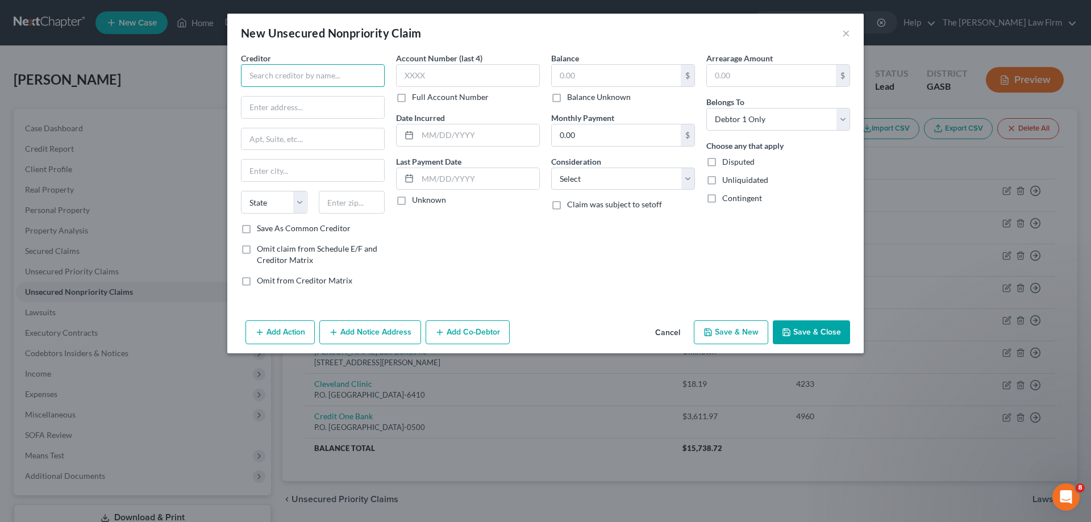
click at [297, 75] on input "text" at bounding box center [313, 75] width 144 height 23
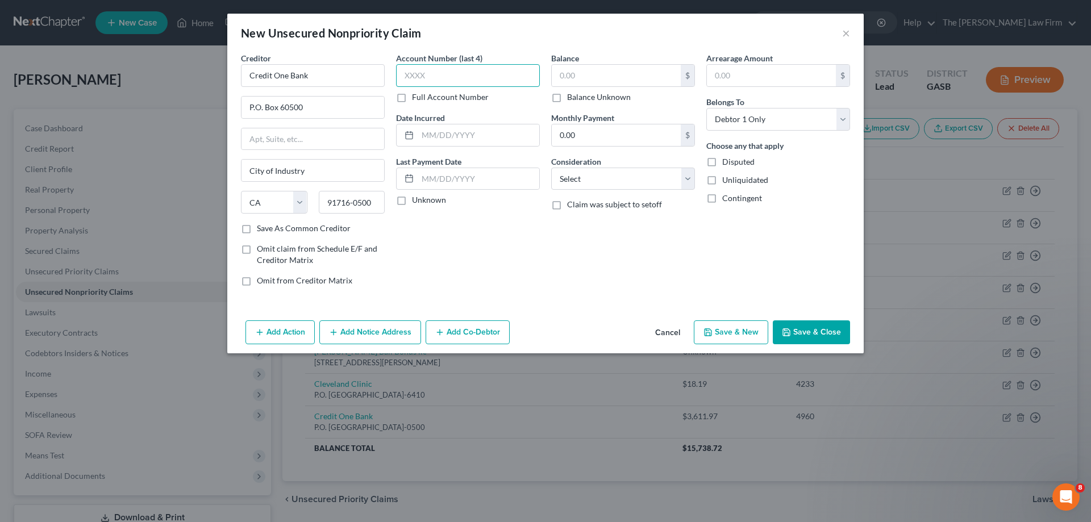
click at [432, 81] on input "text" at bounding box center [468, 75] width 144 height 23
click at [638, 77] on input "text" at bounding box center [616, 76] width 129 height 22
click at [586, 178] on select "Select Cable / Satellite Services Collection Agency Credit Card Debt Debt Couns…" at bounding box center [623, 179] width 144 height 23
click at [551, 168] on select "Select Cable / Satellite Services Collection Agency Credit Card Debt Debt Couns…" at bounding box center [623, 179] width 144 height 23
click at [516, 270] on div "Account Number (last 4) 9617 Full Account Number Date Incurred Last Payment Dat…" at bounding box center [467, 173] width 155 height 243
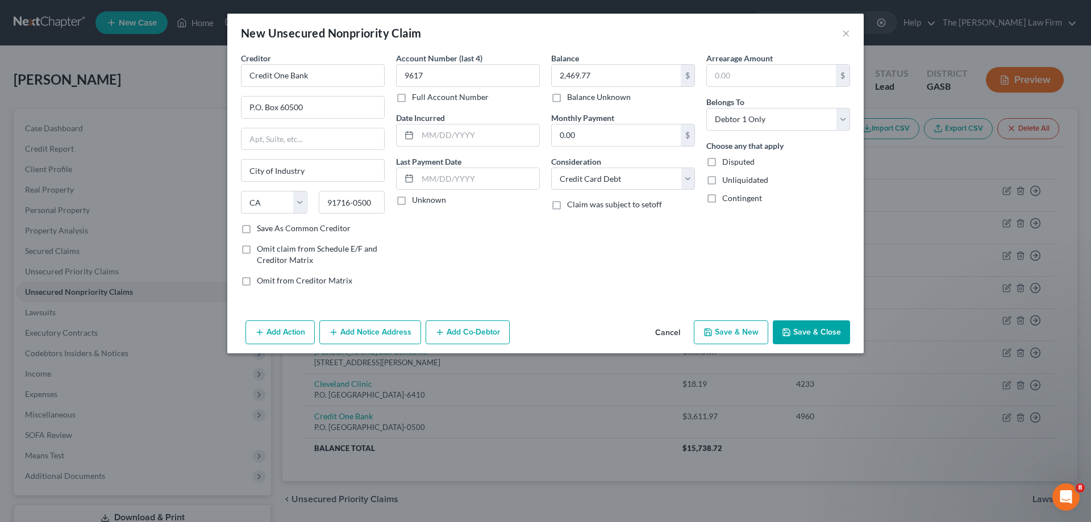
click at [792, 328] on button "Save & Close" at bounding box center [811, 332] width 77 height 24
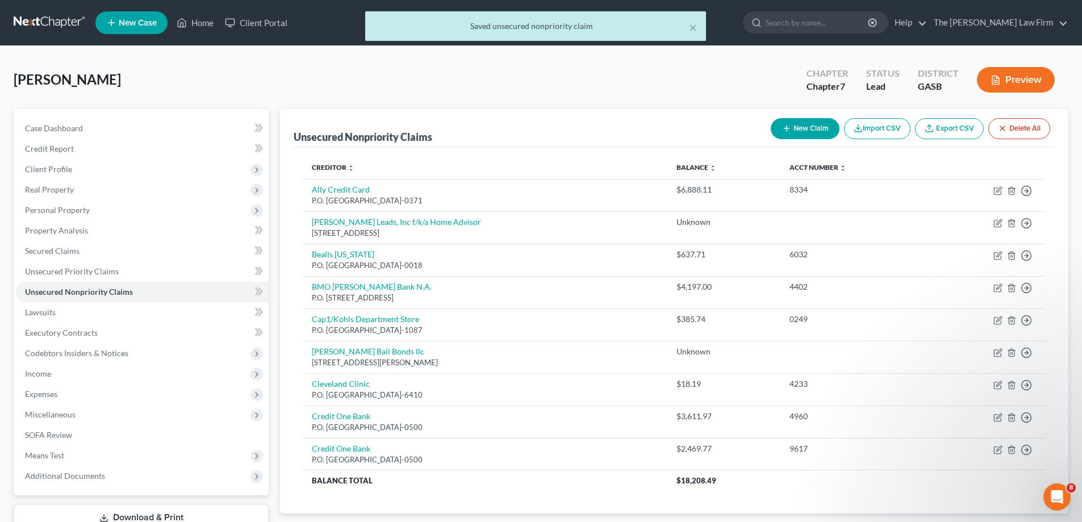
click at [809, 127] on button "New Claim" at bounding box center [805, 128] width 69 height 21
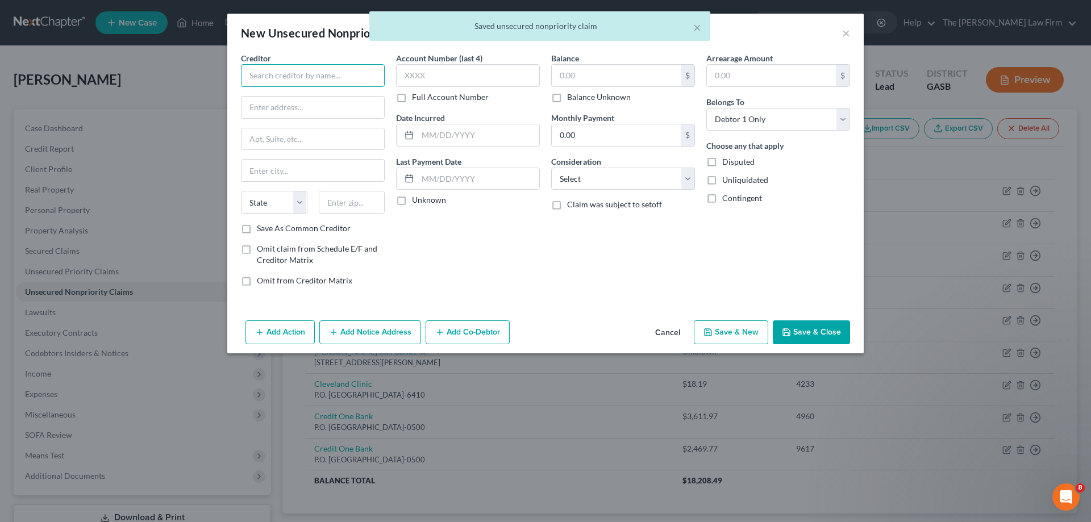
drag, startPoint x: 329, startPoint y: 70, endPoint x: 314, endPoint y: 66, distance: 15.8
click at [328, 70] on input "text" at bounding box center [313, 75] width 144 height 23
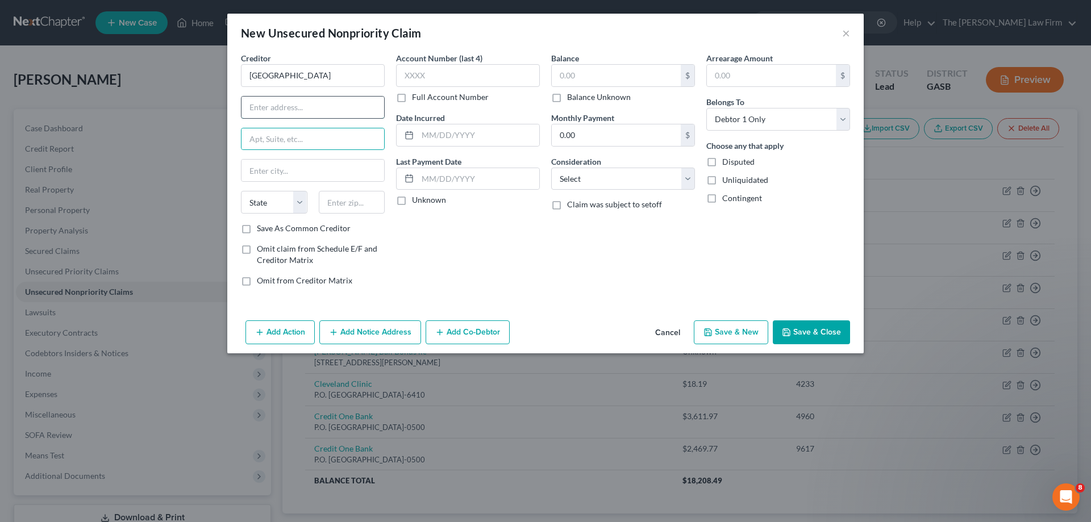
click at [315, 104] on input "text" at bounding box center [312, 108] width 143 height 22
click at [350, 206] on input "31323-3021" at bounding box center [352, 202] width 66 height 23
click at [333, 97] on input "[STREET_ADDRESS]" at bounding box center [312, 108] width 143 height 22
click at [612, 102] on label "Balance Unknown" at bounding box center [599, 96] width 64 height 11
click at [579, 99] on input "Balance Unknown" at bounding box center [575, 94] width 7 height 7
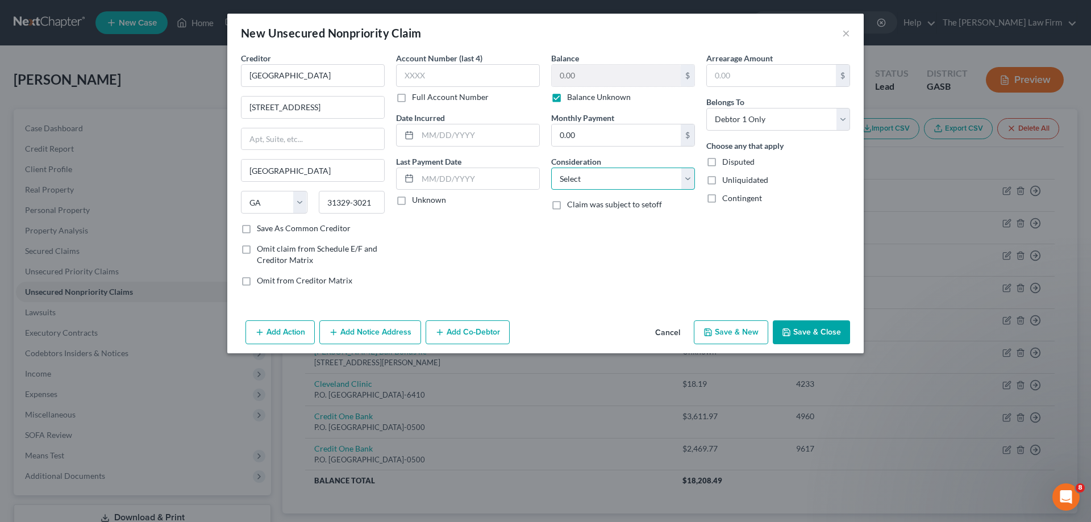
click at [591, 177] on select "Select Cable / Satellite Services Collection Agency Credit Card Debt Debt Couns…" at bounding box center [623, 179] width 144 height 23
click at [551, 168] on select "Select Cable / Satellite Services Collection Agency Credit Card Debt Debt Couns…" at bounding box center [623, 179] width 144 height 23
click at [803, 341] on button "Save & Close" at bounding box center [811, 332] width 77 height 24
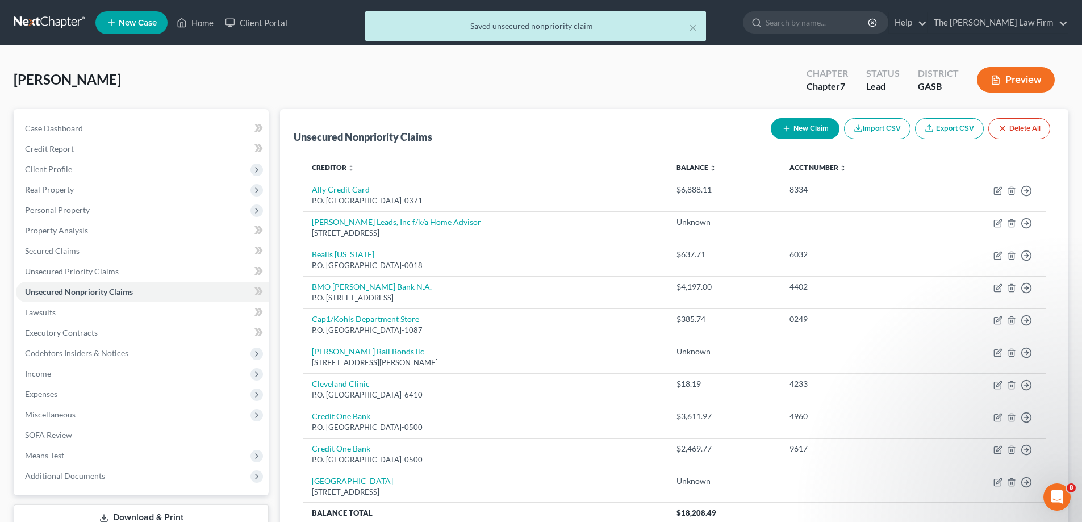
click at [801, 126] on button "New Claim" at bounding box center [805, 128] width 69 height 21
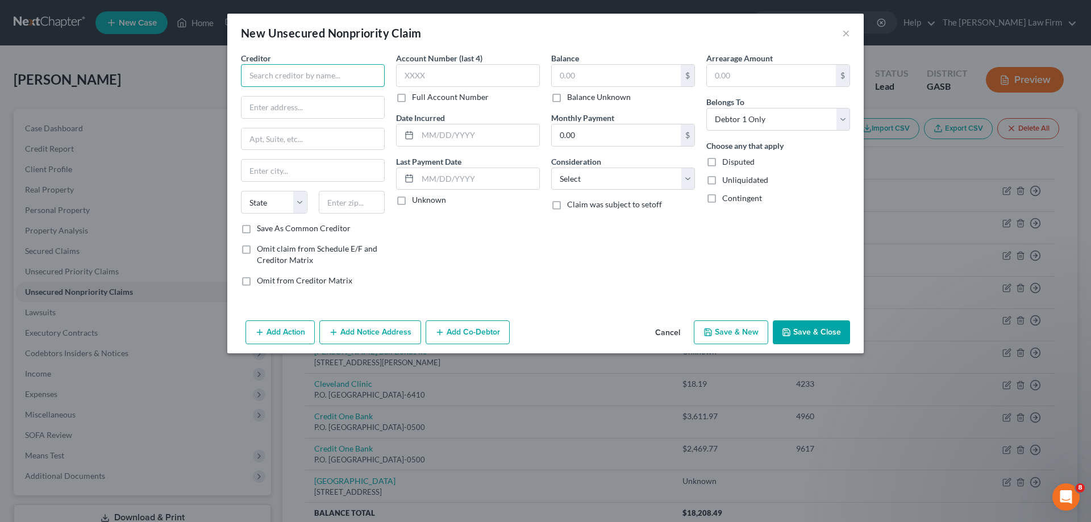
click at [350, 83] on input "text" at bounding box center [313, 75] width 144 height 23
click at [284, 194] on select "State [US_STATE] AK AR AZ CA CO CT DE DC [GEOGRAPHIC_DATA] [GEOGRAPHIC_DATA] GU…" at bounding box center [274, 202] width 66 height 23
click at [241, 191] on select "State [US_STATE] AK AR AZ CA CO CT DE DC [GEOGRAPHIC_DATA] [GEOGRAPHIC_DATA] GU…" at bounding box center [274, 202] width 66 height 23
click at [331, 205] on input "text" at bounding box center [352, 202] width 66 height 23
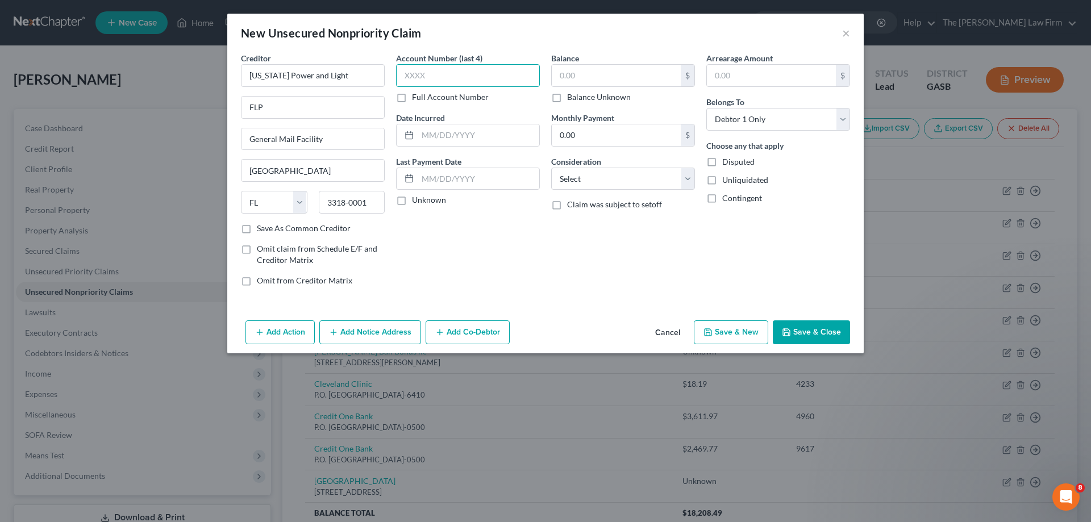
click at [484, 69] on input "text" at bounding box center [468, 75] width 144 height 23
click at [640, 68] on input "text" at bounding box center [616, 76] width 129 height 22
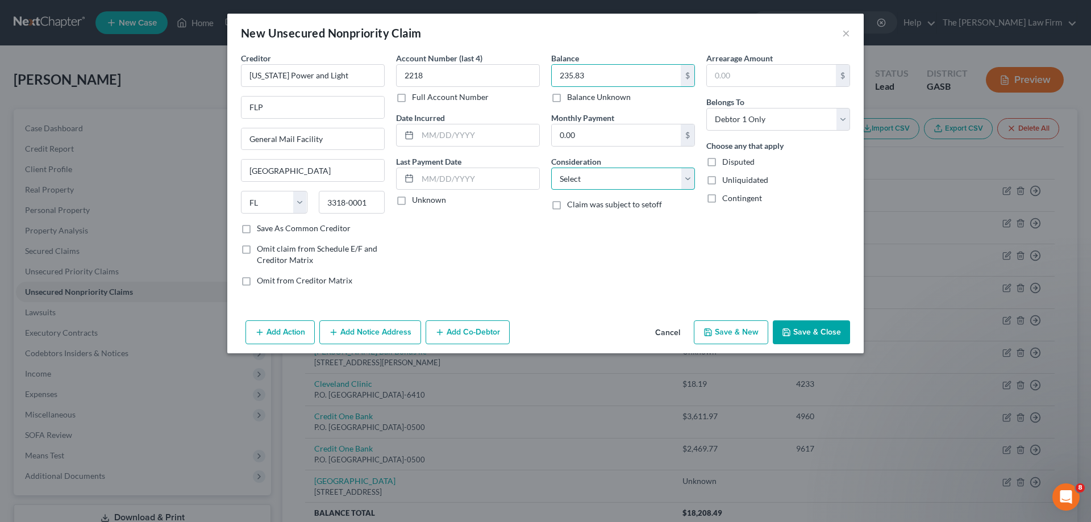
click at [578, 183] on select "Select Cable / Satellite Services Collection Agency Credit Card Debt Debt Couns…" at bounding box center [623, 179] width 144 height 23
click at [551, 168] on select "Select Cable / Satellite Services Collection Agency Credit Card Debt Debt Couns…" at bounding box center [623, 179] width 144 height 23
click at [640, 276] on div "Balance 235.83 $ Balance Unknown Balance Undetermined 235.83 $ Balance Unknown …" at bounding box center [622, 173] width 155 height 243
click at [795, 326] on button "Save & Close" at bounding box center [811, 332] width 77 height 24
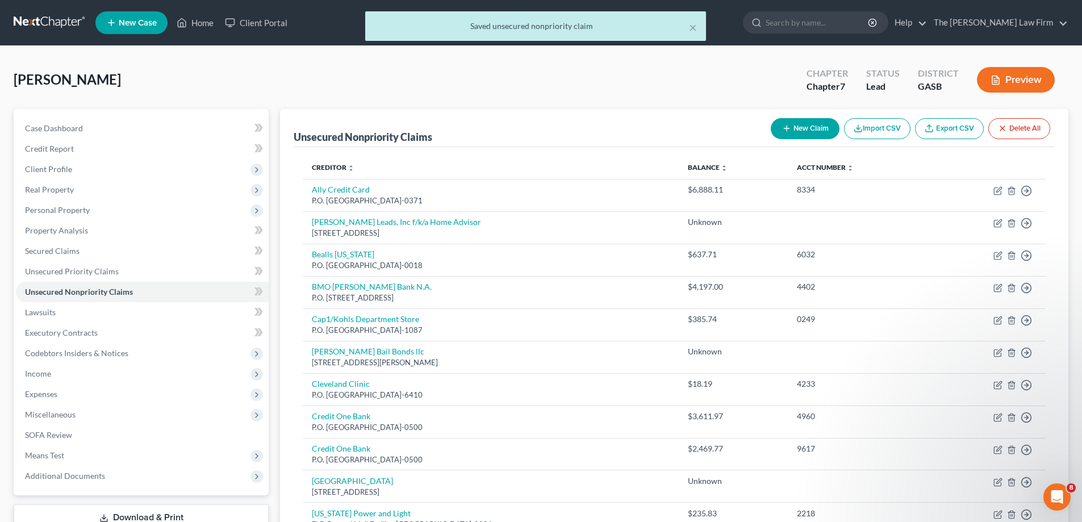
click at [809, 129] on button "New Claim" at bounding box center [805, 128] width 69 height 21
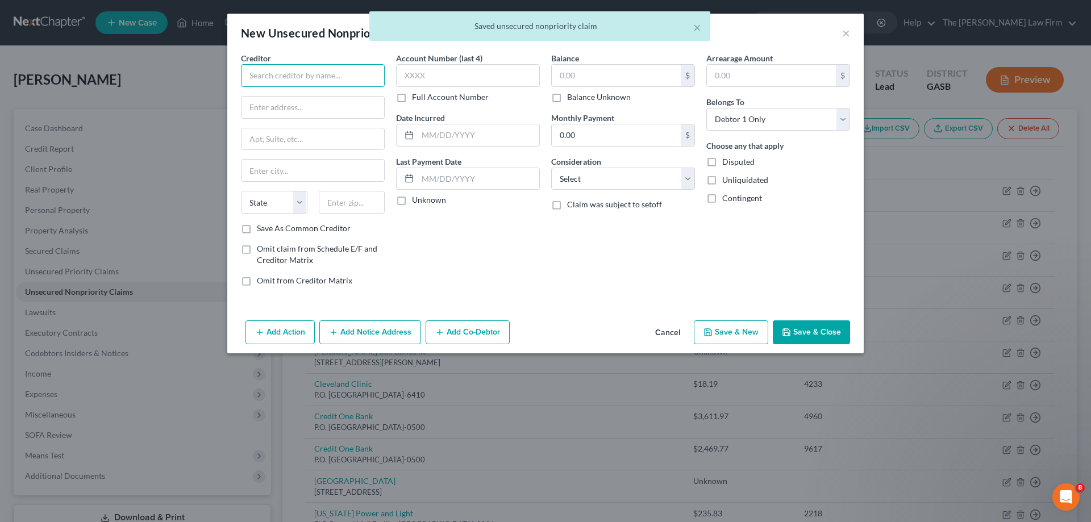
click at [359, 83] on input "text" at bounding box center [313, 75] width 144 height 23
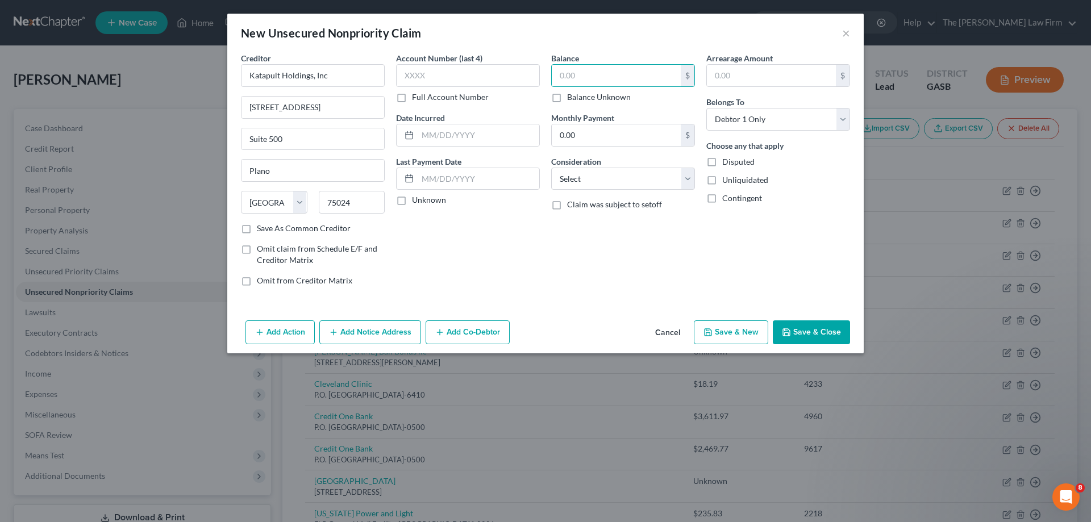
click at [571, 96] on label "Balance Unknown" at bounding box center [599, 96] width 64 height 11
click at [572, 96] on input "Balance Unknown" at bounding box center [575, 94] width 7 height 7
click at [595, 176] on select "Select Cable / Satellite Services Collection Agency Credit Card Debt Debt Couns…" at bounding box center [623, 179] width 144 height 23
click at [551, 168] on select "Select Cable / Satellite Services Collection Agency Credit Card Debt Debt Couns…" at bounding box center [623, 179] width 144 height 23
click at [815, 326] on button "Save & Close" at bounding box center [811, 332] width 77 height 24
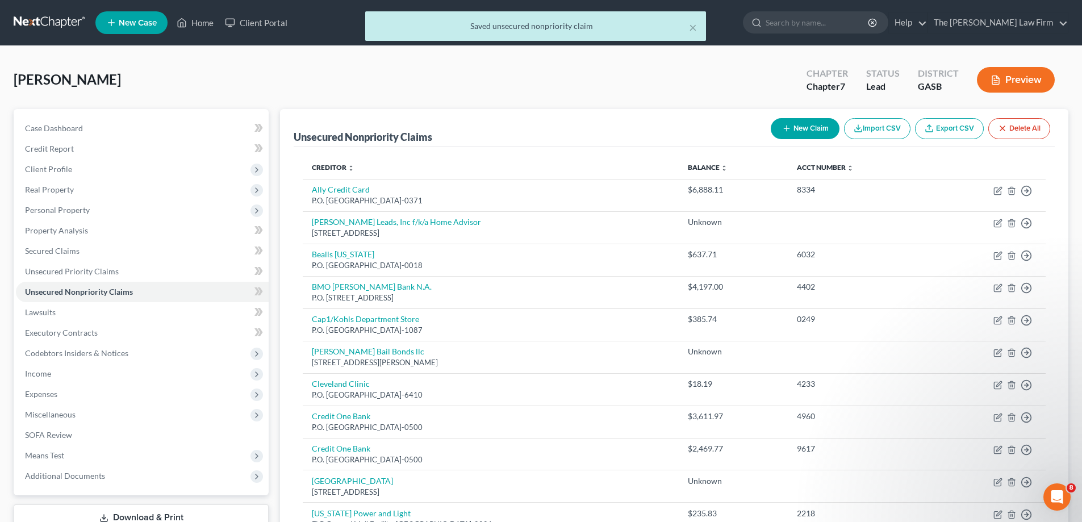
click at [814, 129] on button "New Claim" at bounding box center [805, 128] width 69 height 21
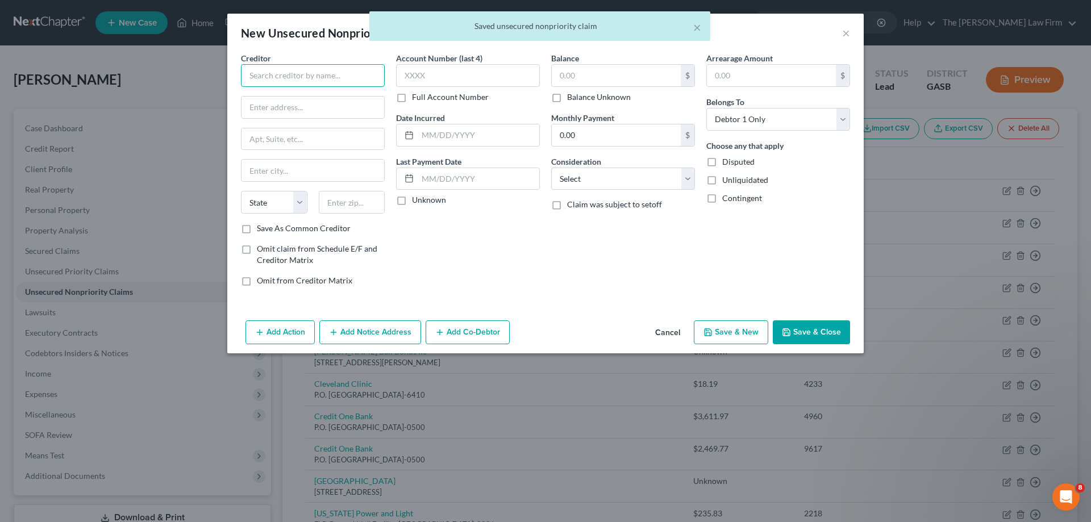
click at [335, 66] on input "text" at bounding box center [313, 75] width 144 height 23
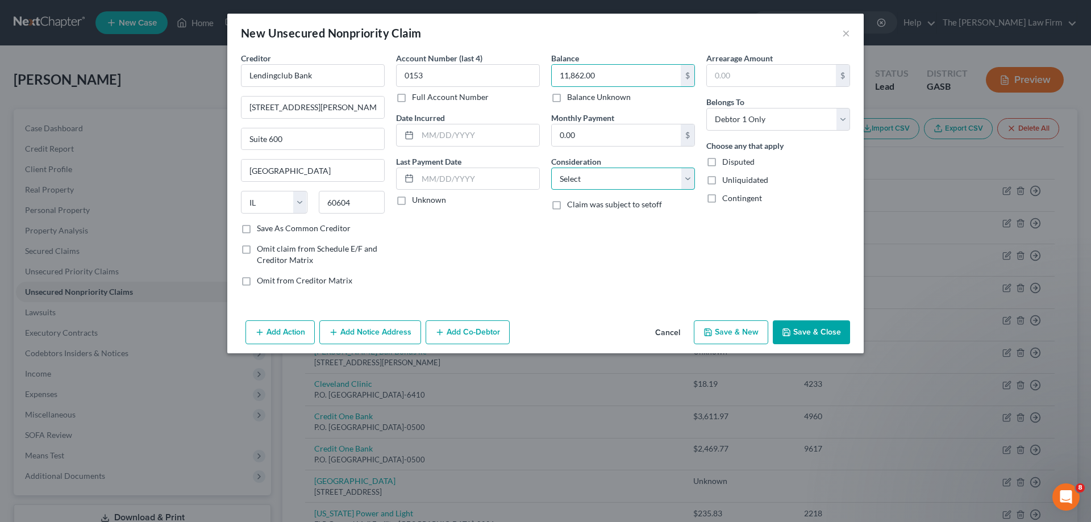
click at [682, 181] on select "Select Cable / Satellite Services Collection Agency Credit Card Debt Debt Couns…" at bounding box center [623, 179] width 144 height 23
click at [551, 168] on select "Select Cable / Satellite Services Collection Agency Credit Card Debt Debt Couns…" at bounding box center [623, 179] width 144 height 23
click at [601, 306] on div "Creditor * Lendingclub Bank [STREET_ADDRESS][GEOGRAPHIC_DATA][PERSON_NAME][US_S…" at bounding box center [545, 184] width 636 height 264
click at [795, 327] on button "Save & Close" at bounding box center [811, 332] width 77 height 24
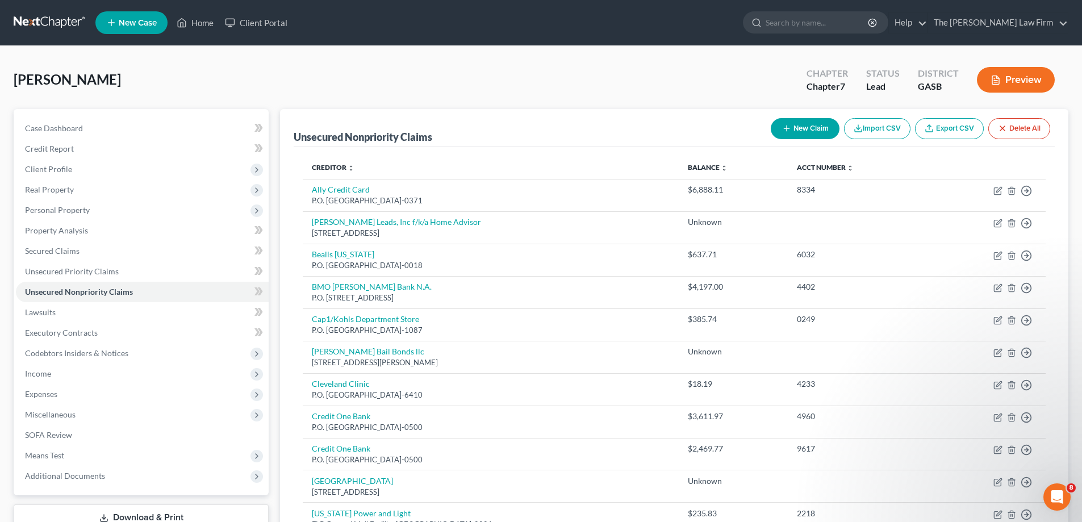
click at [797, 124] on button "New Claim" at bounding box center [805, 128] width 69 height 21
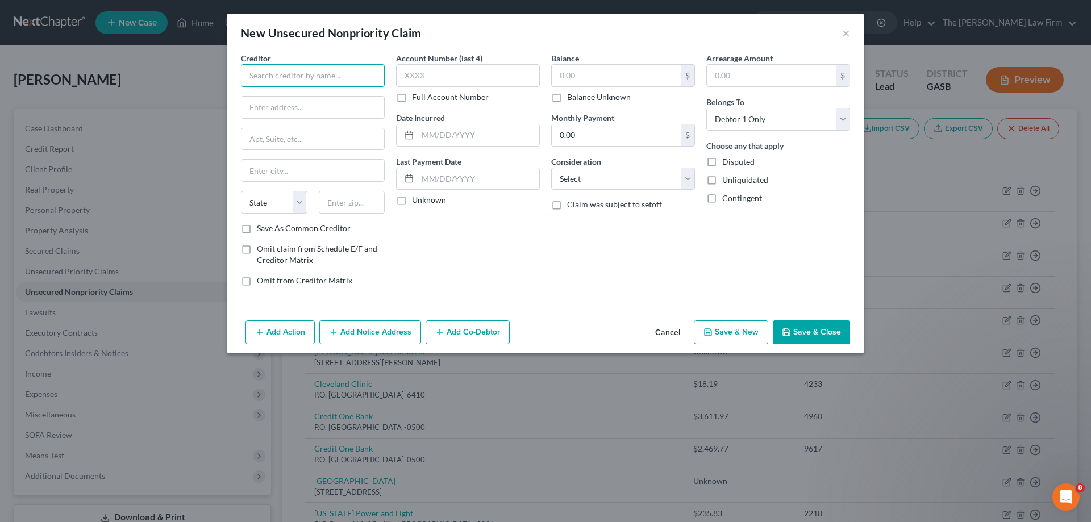
click at [318, 70] on input "text" at bounding box center [313, 75] width 144 height 23
click at [264, 204] on select "State [US_STATE] AK AR AZ CA CO CT DE DC [GEOGRAPHIC_DATA] [GEOGRAPHIC_DATA] GU…" at bounding box center [274, 202] width 66 height 23
click at [241, 191] on select "State [US_STATE] AK AR AZ CA CO CT DE DC [GEOGRAPHIC_DATA] [GEOGRAPHIC_DATA] GU…" at bounding box center [274, 202] width 66 height 23
click at [351, 205] on input "text" at bounding box center [352, 202] width 66 height 23
click at [598, 68] on input "text" at bounding box center [616, 76] width 129 height 22
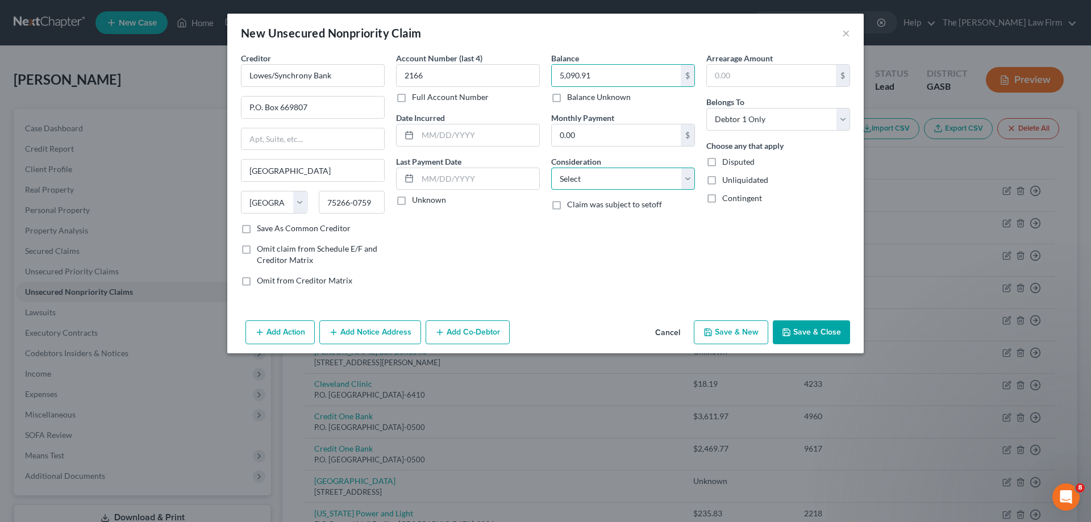
click at [633, 174] on select "Select Cable / Satellite Services Collection Agency Credit Card Debt Debt Couns…" at bounding box center [623, 179] width 144 height 23
click at [551, 168] on select "Select Cable / Satellite Services Collection Agency Credit Card Debt Debt Couns…" at bounding box center [623, 179] width 144 height 23
click at [543, 254] on div "Account Number (last 4) 2166 Full Account Number Date Incurred Last Payment Dat…" at bounding box center [467, 173] width 155 height 243
drag, startPoint x: 832, startPoint y: 323, endPoint x: 759, endPoint y: 365, distance: 84.0
click at [832, 322] on button "Save & Close" at bounding box center [811, 332] width 77 height 24
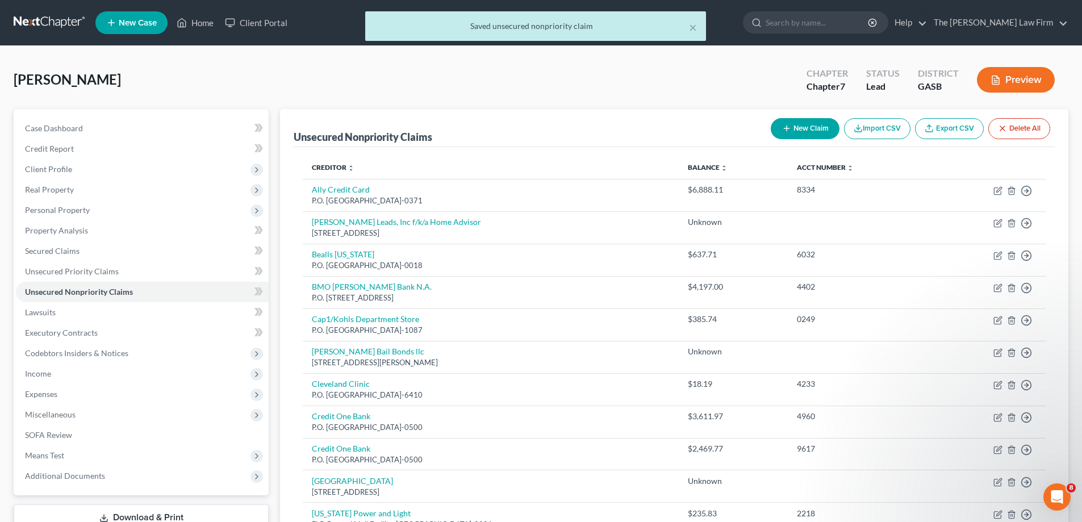
click at [787, 124] on icon "button" at bounding box center [786, 128] width 9 height 9
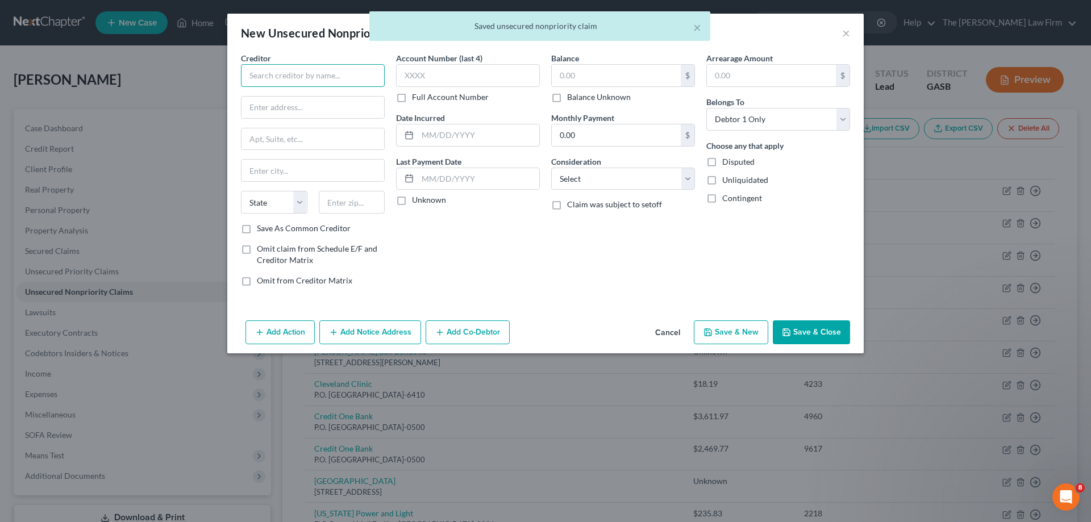
click at [350, 81] on input "text" at bounding box center [313, 75] width 144 height 23
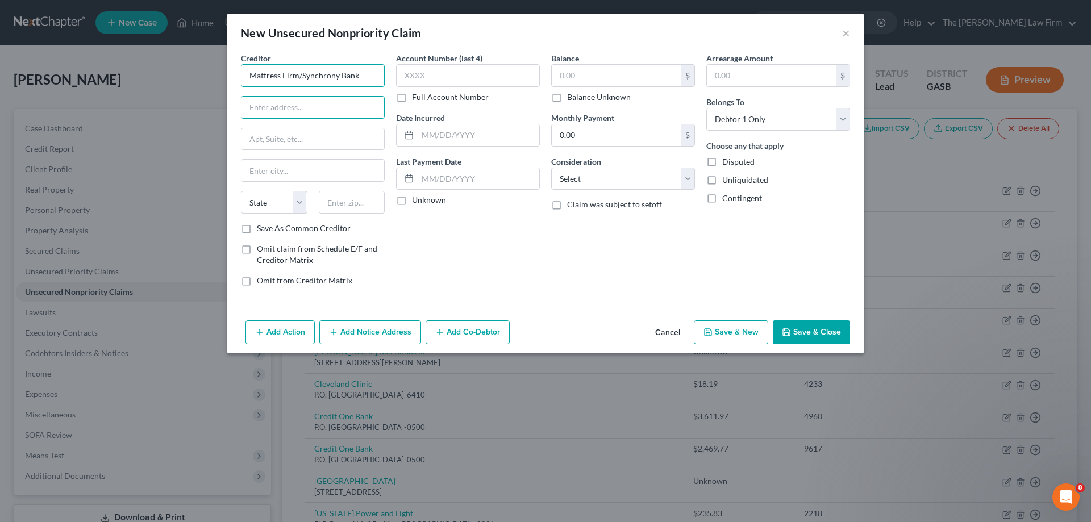
click at [376, 74] on input "Mattress Firm/Synchrony Bank" at bounding box center [313, 75] width 144 height 23
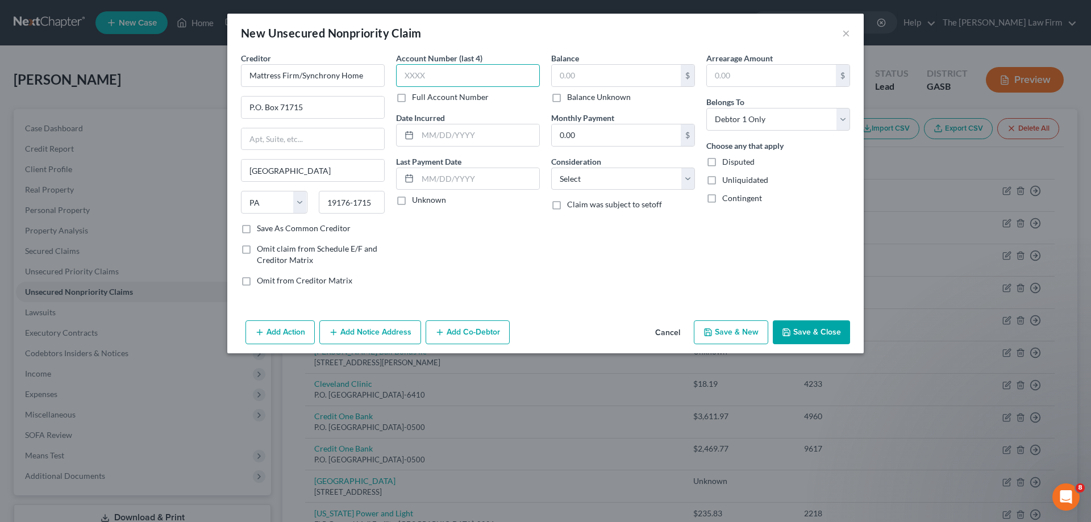
click at [422, 77] on input "text" at bounding box center [468, 75] width 144 height 23
click at [583, 72] on input "text" at bounding box center [616, 76] width 129 height 22
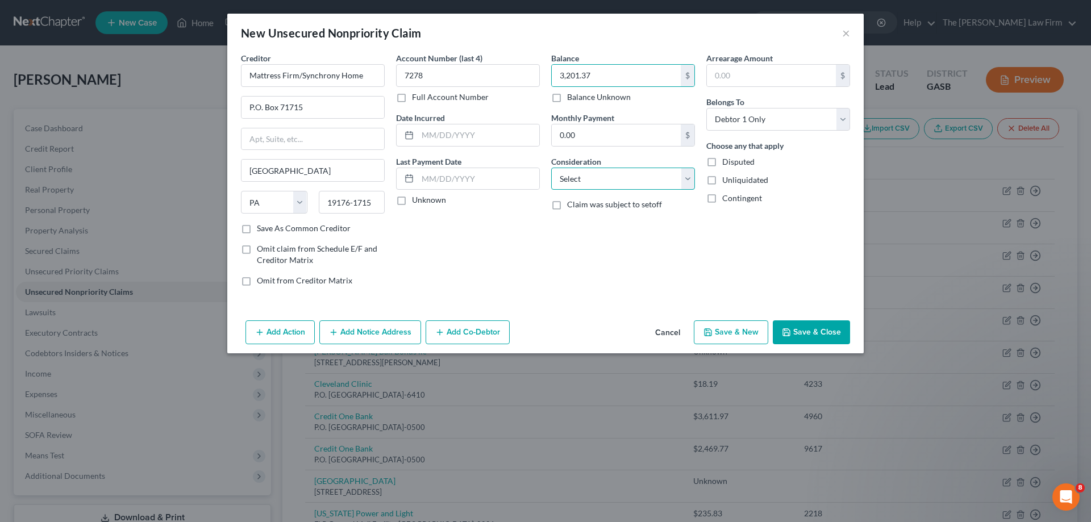
click at [595, 176] on select "Select Cable / Satellite Services Collection Agency Credit Card Debt Debt Couns…" at bounding box center [623, 179] width 144 height 23
click at [551, 168] on select "Select Cable / Satellite Services Collection Agency Credit Card Debt Debt Couns…" at bounding box center [623, 179] width 144 height 23
click at [539, 259] on div "Account Number (last 4) 7278 Full Account Number Date Incurred Last Payment Dat…" at bounding box center [467, 173] width 155 height 243
click at [817, 321] on button "Save & Close" at bounding box center [811, 332] width 77 height 24
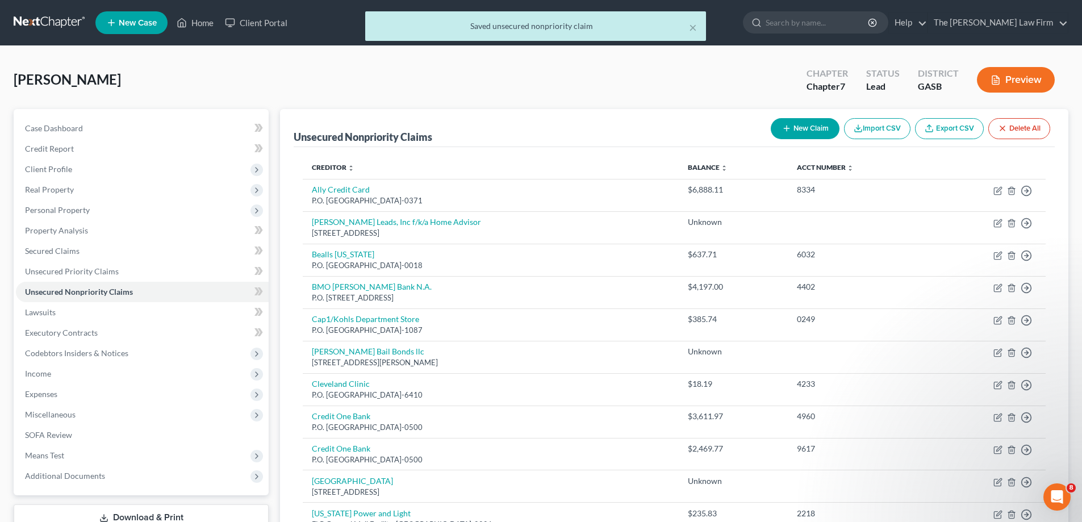
click at [811, 132] on button "New Claim" at bounding box center [805, 128] width 69 height 21
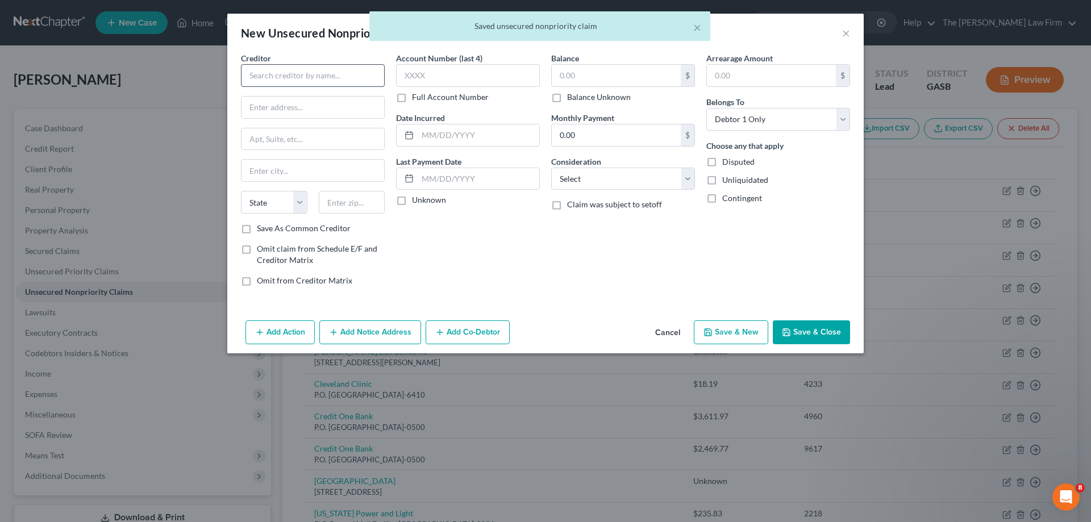
click at [265, 64] on label "Creditor *" at bounding box center [256, 58] width 30 height 12
click at [271, 74] on input "text" at bounding box center [313, 75] width 144 height 23
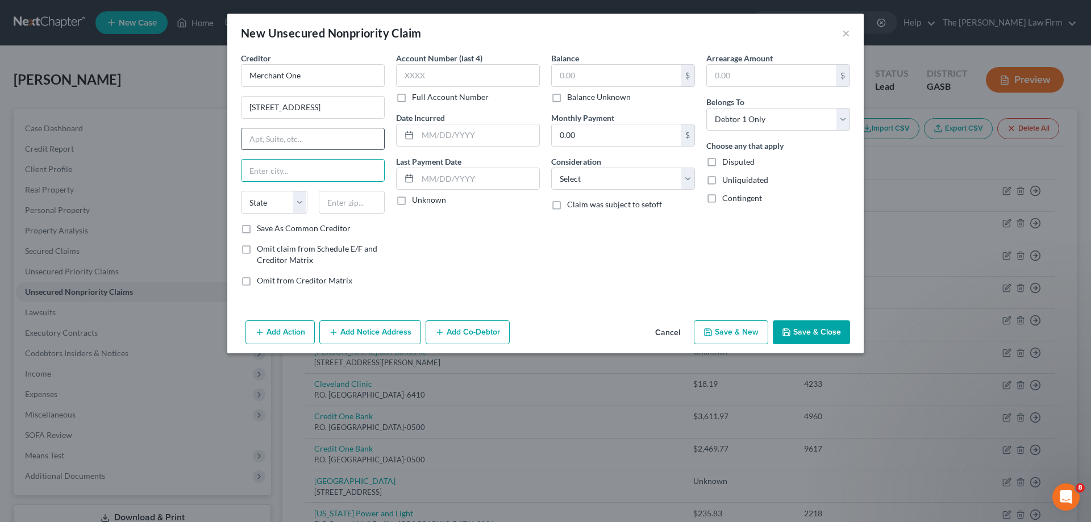
click at [302, 135] on input "text" at bounding box center [312, 139] width 143 height 22
click at [649, 176] on select "Select Cable / Satellite Services Collection Agency Credit Card Debt Debt Couns…" at bounding box center [623, 179] width 144 height 23
click at [551, 168] on select "Select Cable / Satellite Services Collection Agency Credit Card Debt Debt Couns…" at bounding box center [623, 179] width 144 height 23
click at [801, 332] on button "Save & Close" at bounding box center [811, 332] width 77 height 24
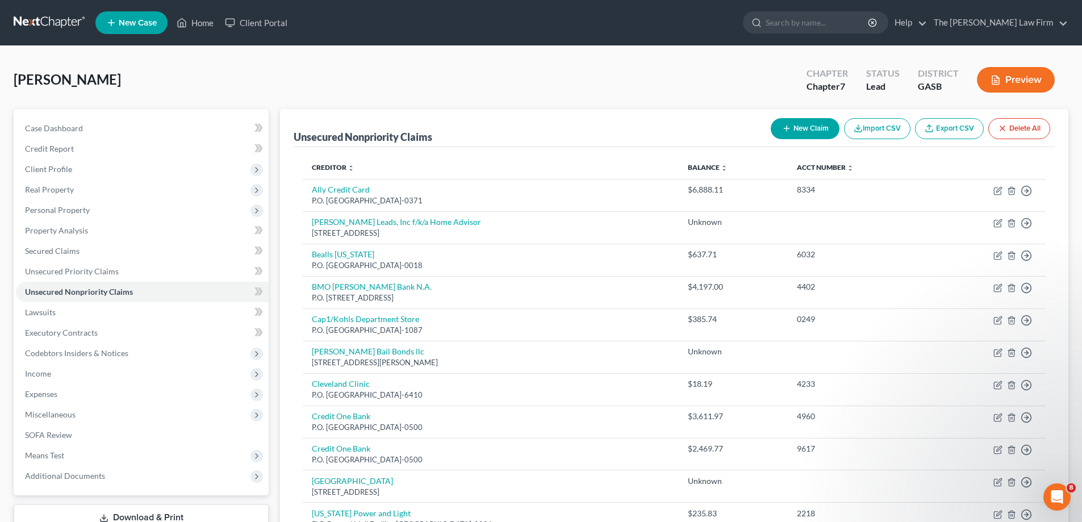
click at [831, 132] on button "New Claim" at bounding box center [805, 128] width 69 height 21
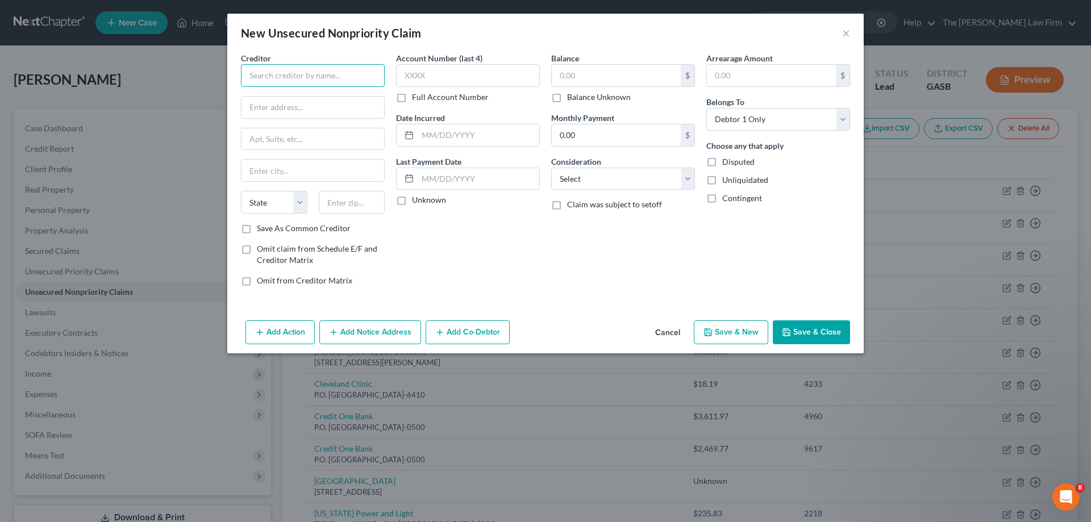
click at [302, 73] on input "text" at bounding box center [313, 75] width 144 height 23
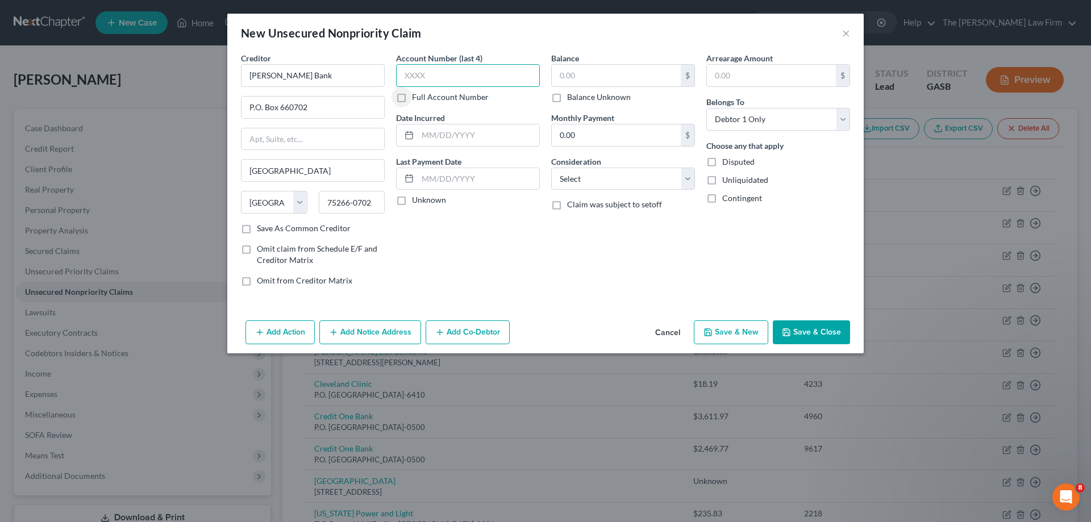
click at [426, 72] on input "text" at bounding box center [468, 75] width 144 height 23
click at [598, 180] on select "Select Cable / Satellite Services Collection Agency Credit Card Debt Debt Couns…" at bounding box center [623, 179] width 144 height 23
click at [551, 168] on select "Select Cable / Satellite Services Collection Agency Credit Card Debt Debt Couns…" at bounding box center [623, 179] width 144 height 23
click at [658, 232] on div "Balance 1,299.08 $ Balance Unknown Balance Undetermined 1,299.08 $ Balance Unkn…" at bounding box center [622, 173] width 155 height 243
click at [825, 324] on button "Save & Close" at bounding box center [811, 332] width 77 height 24
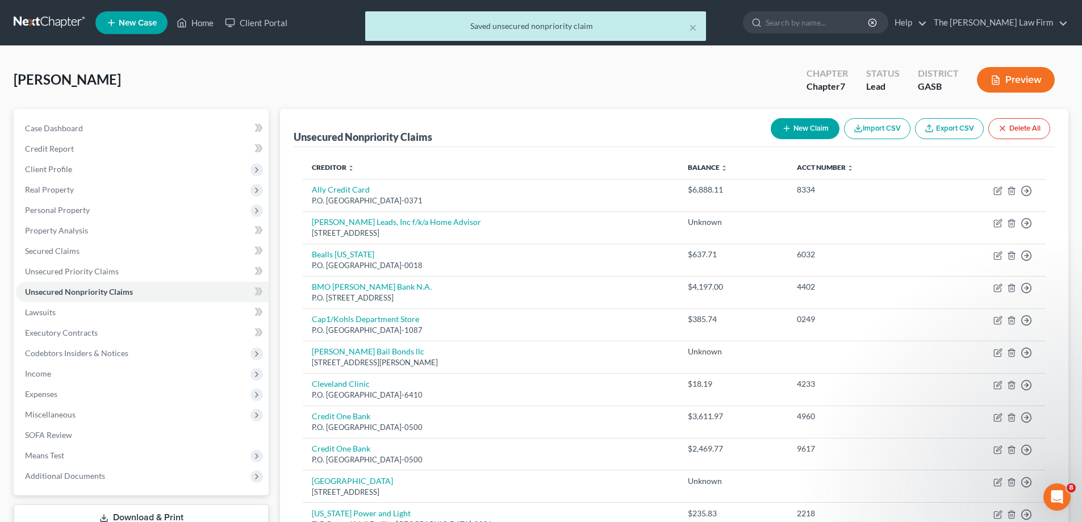
click at [794, 127] on button "New Claim" at bounding box center [805, 128] width 69 height 21
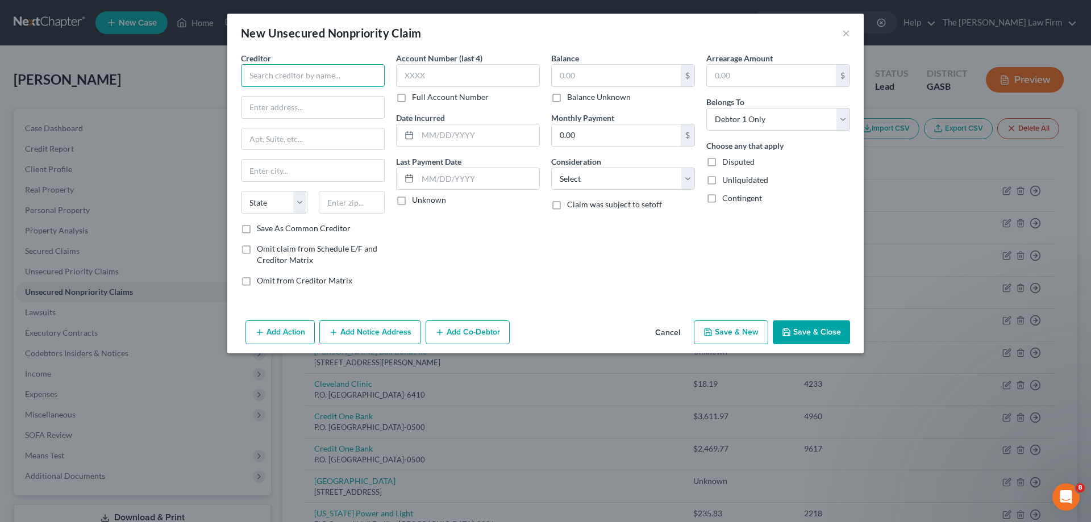
click at [332, 81] on input "text" at bounding box center [313, 75] width 144 height 23
click at [602, 98] on label "Balance Unknown" at bounding box center [599, 96] width 64 height 11
click at [579, 98] on input "Balance Unknown" at bounding box center [575, 94] width 7 height 7
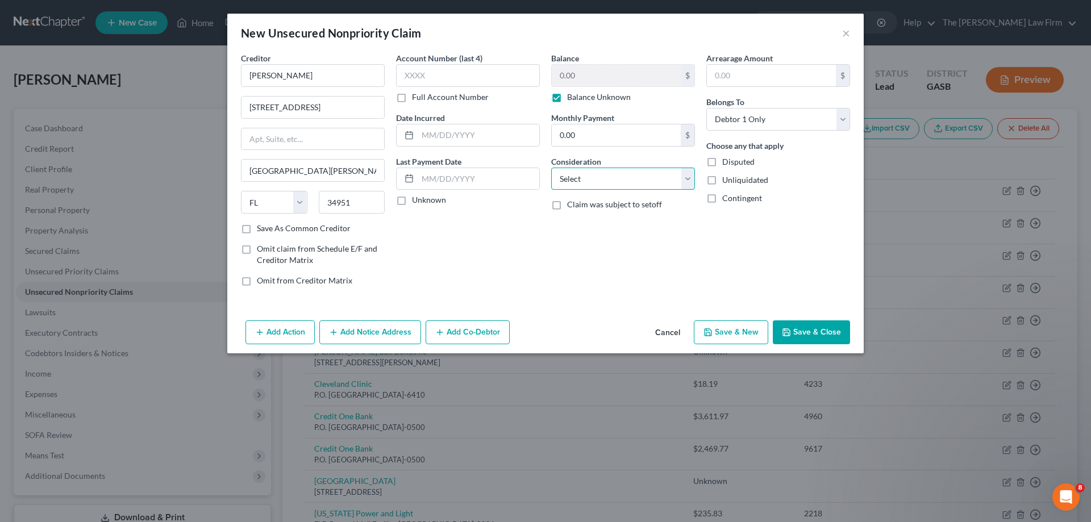
drag, startPoint x: 622, startPoint y: 174, endPoint x: 622, endPoint y: 181, distance: 6.8
click at [622, 174] on select "Select Cable / Satellite Services Collection Agency Credit Card Debt Debt Couns…" at bounding box center [623, 179] width 144 height 23
click at [551, 168] on select "Select Cable / Satellite Services Collection Agency Credit Card Debt Debt Couns…" at bounding box center [623, 179] width 144 height 23
click at [831, 336] on button "Save & Close" at bounding box center [811, 332] width 77 height 24
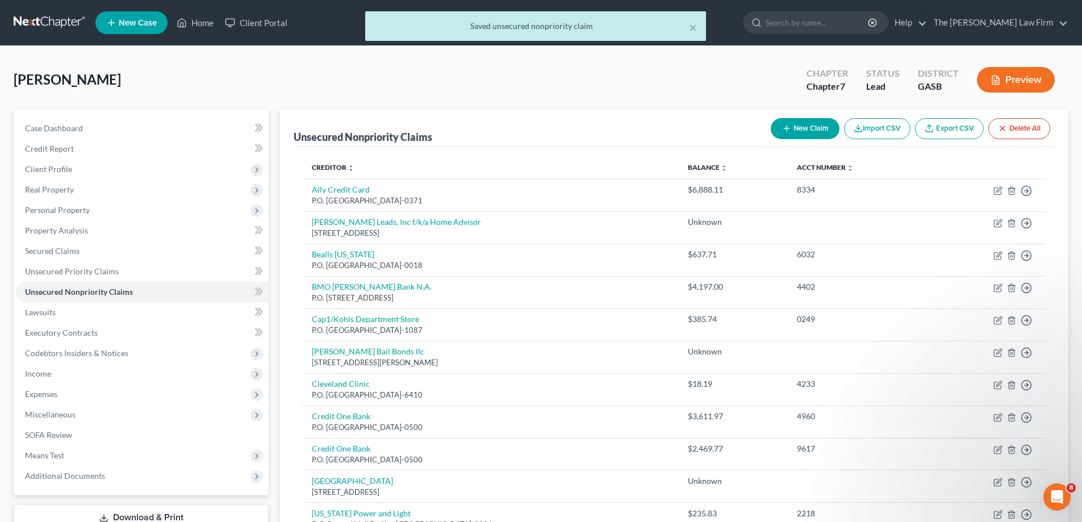
click at [789, 134] on button "New Claim" at bounding box center [805, 128] width 69 height 21
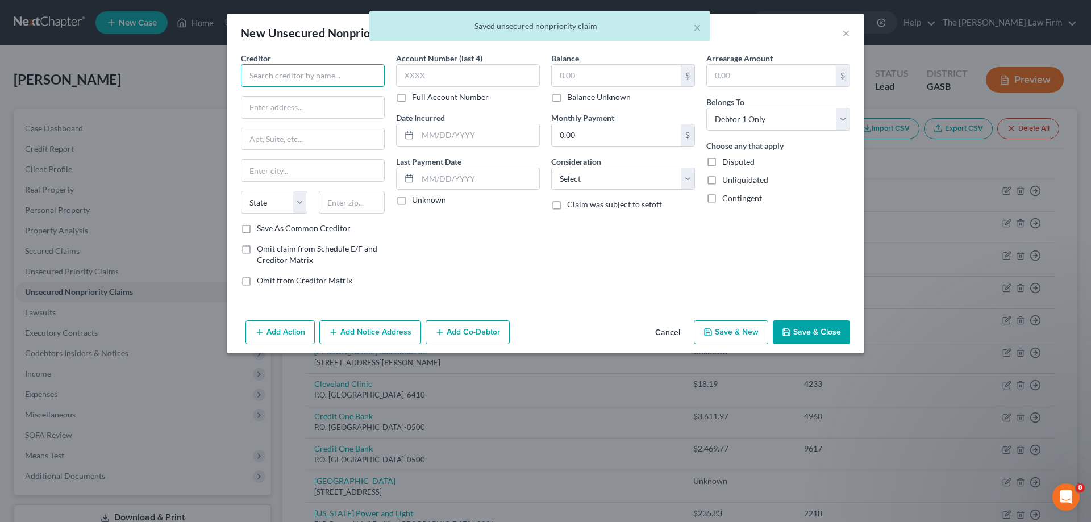
click at [356, 74] on input "text" at bounding box center [313, 75] width 144 height 23
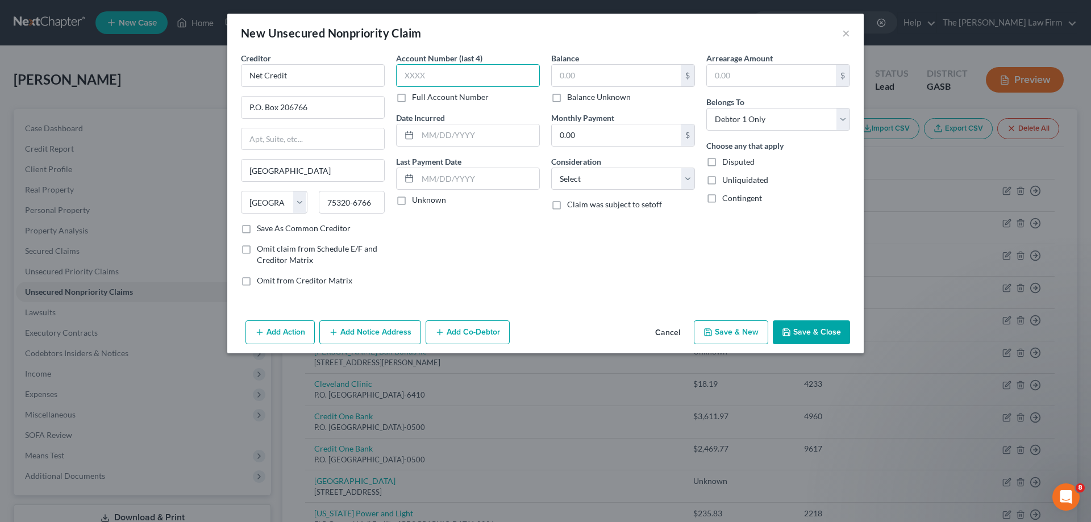
click at [413, 84] on input "text" at bounding box center [468, 75] width 144 height 23
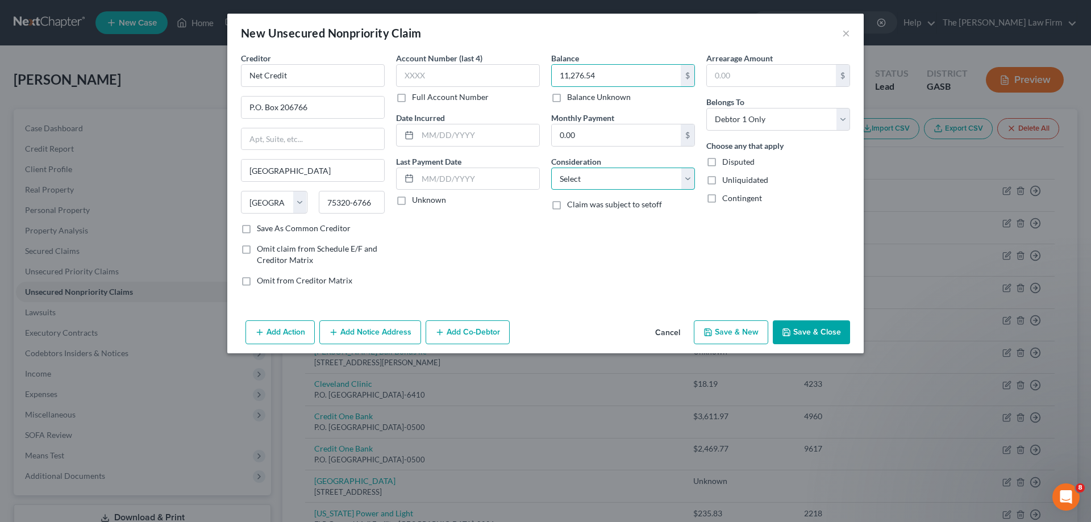
click at [639, 189] on select "Select Cable / Satellite Services Collection Agency Credit Card Debt Debt Couns…" at bounding box center [623, 179] width 144 height 23
click at [551, 168] on select "Select Cable / Satellite Services Collection Agency Credit Card Debt Debt Couns…" at bounding box center [623, 179] width 144 height 23
click at [810, 331] on button "Save & Close" at bounding box center [811, 332] width 77 height 24
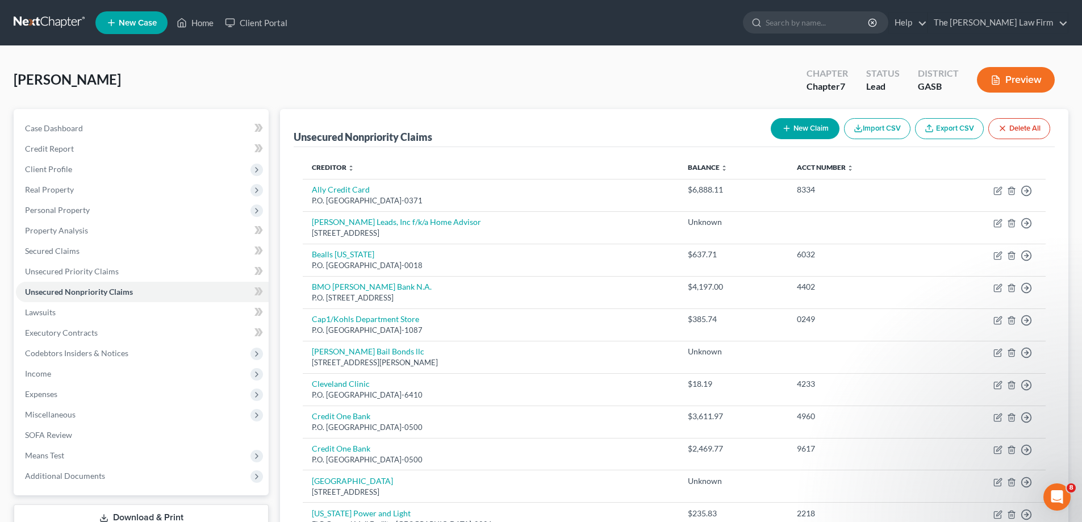
click at [811, 127] on button "New Claim" at bounding box center [805, 128] width 69 height 21
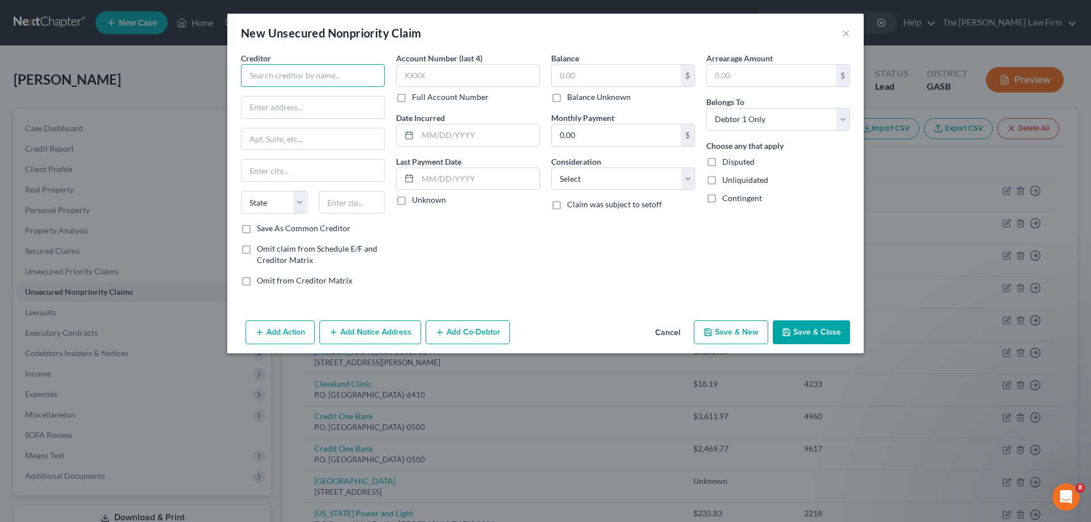
click at [305, 73] on input "text" at bounding box center [313, 75] width 144 height 23
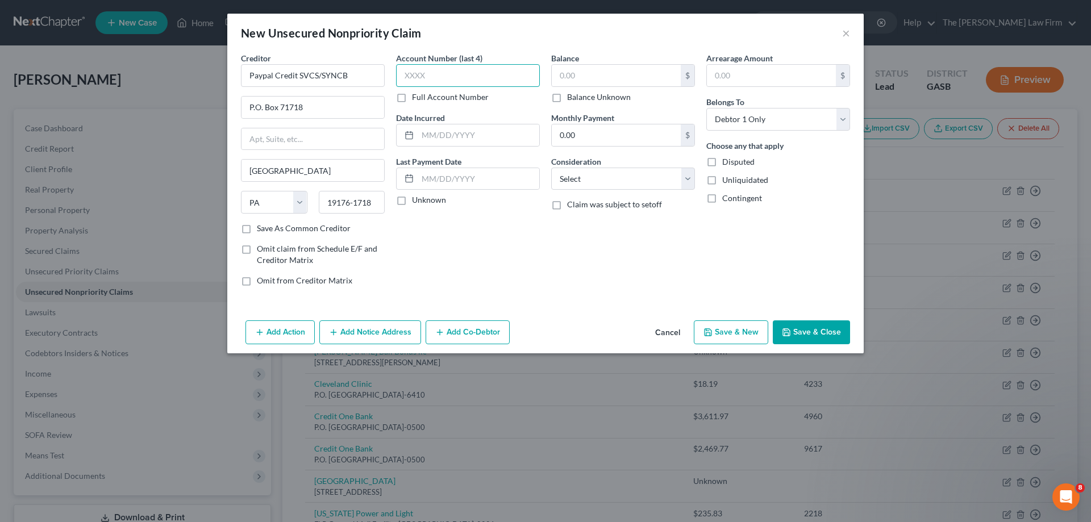
click at [439, 81] on input "text" at bounding box center [468, 75] width 144 height 23
click at [608, 69] on input "text" at bounding box center [616, 76] width 129 height 22
click at [637, 182] on select "Select Cable / Satellite Services Collection Agency Credit Card Debt Debt Couns…" at bounding box center [623, 179] width 144 height 23
click at [551, 168] on select "Select Cable / Satellite Services Collection Agency Credit Card Debt Debt Couns…" at bounding box center [623, 179] width 144 height 23
click at [713, 243] on div "Arrearage Amount $ Belongs To * Select Debtor 1 Only Debtor 2 Only Debtor 1 And…" at bounding box center [778, 173] width 155 height 243
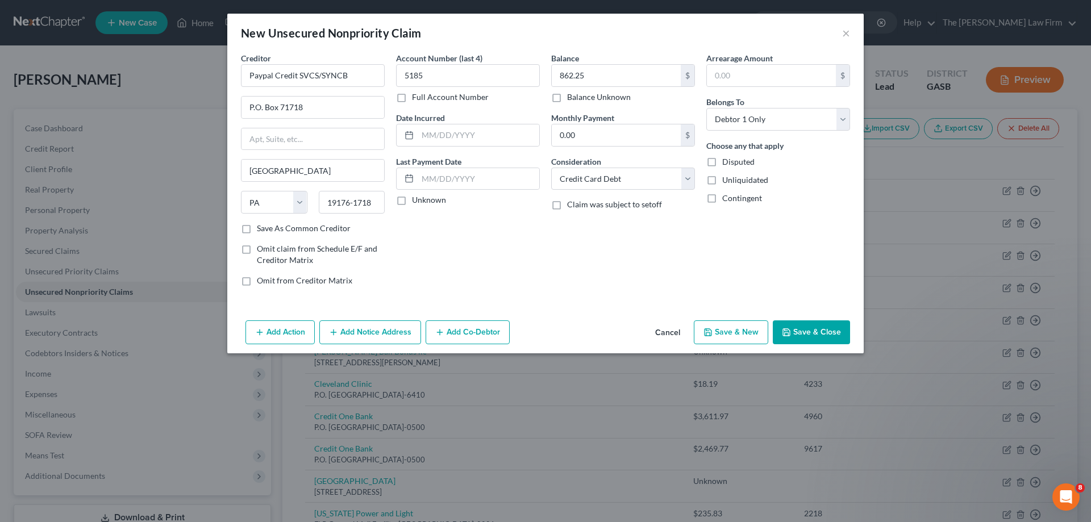
click at [824, 329] on button "Save & Close" at bounding box center [811, 332] width 77 height 24
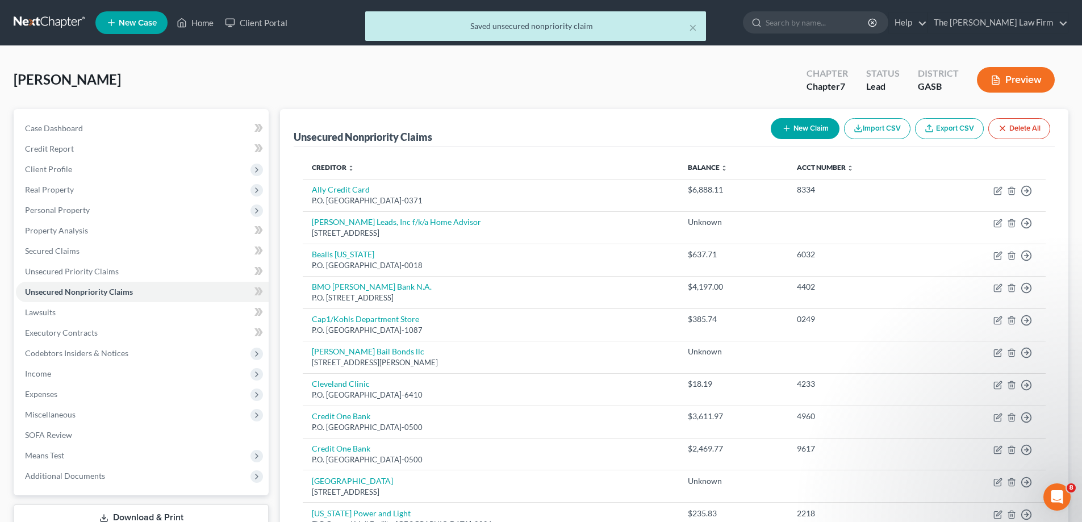
click at [814, 134] on button "New Claim" at bounding box center [805, 128] width 69 height 21
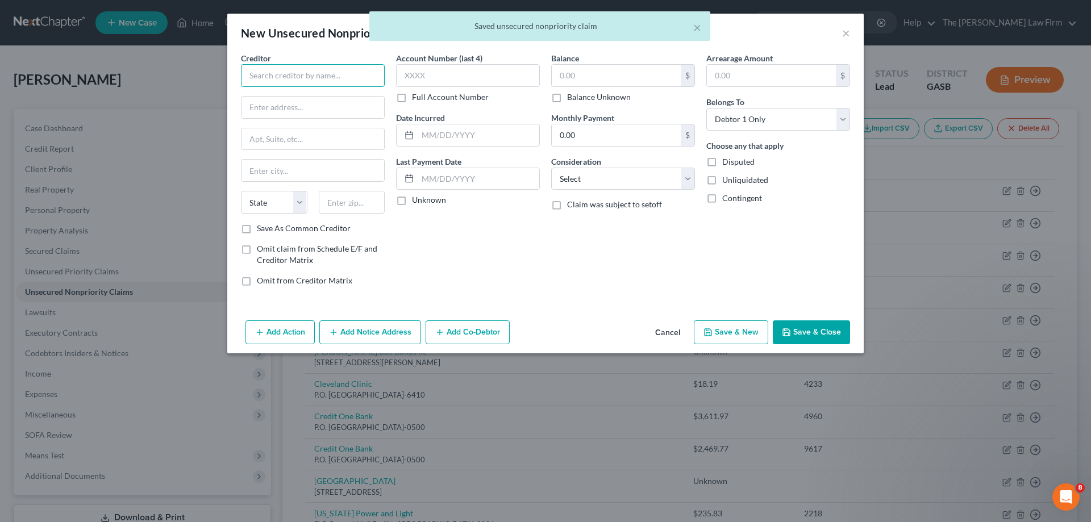
click at [322, 74] on input "text" at bounding box center [313, 75] width 144 height 23
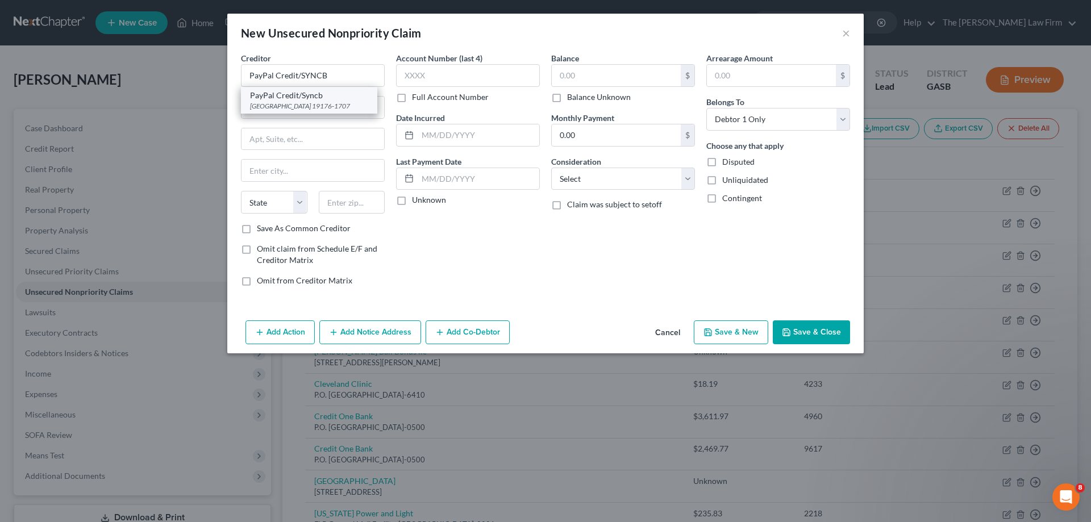
click at [328, 111] on div "[GEOGRAPHIC_DATA] 19176-1707" at bounding box center [309, 106] width 118 height 10
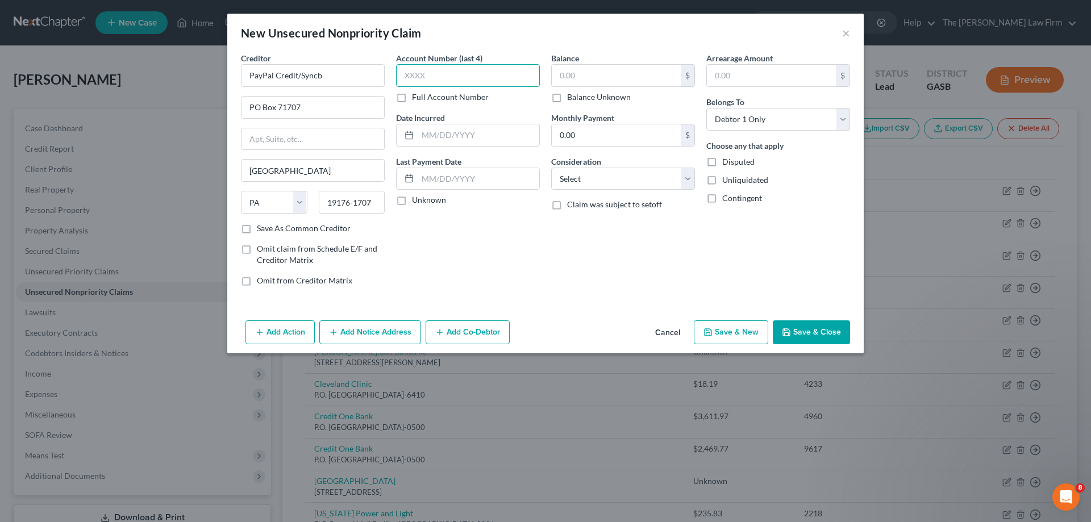
click at [524, 76] on input "text" at bounding box center [468, 75] width 144 height 23
click at [573, 80] on input "text" at bounding box center [616, 76] width 129 height 22
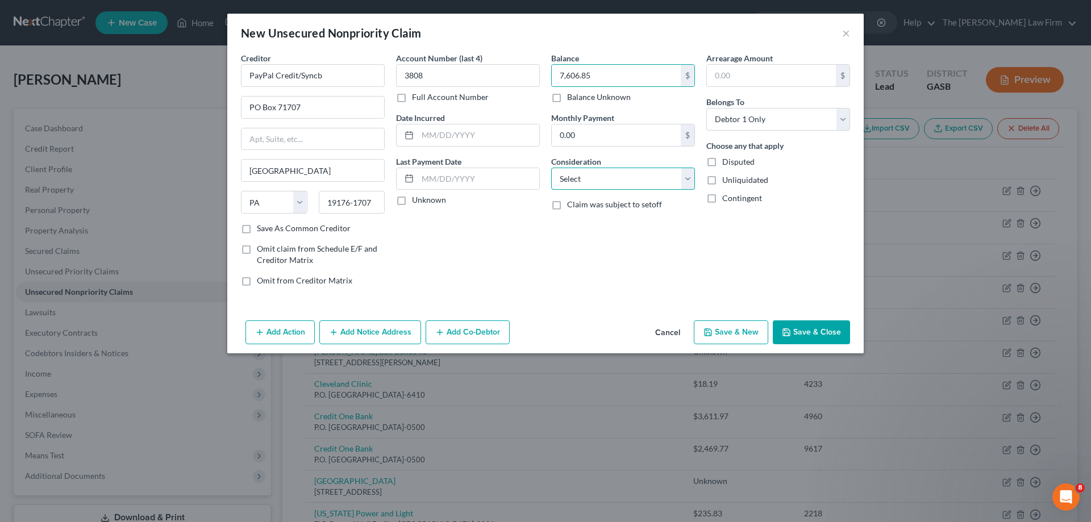
click at [659, 177] on select "Select Cable / Satellite Services Collection Agency Credit Card Debt Debt Couns…" at bounding box center [623, 179] width 144 height 23
click at [551, 168] on select "Select Cable / Satellite Services Collection Agency Credit Card Debt Debt Couns…" at bounding box center [623, 179] width 144 height 23
click at [658, 241] on div "Balance 7,606.85 $ Balance Unknown Balance Undetermined 7,606.85 $ Balance Unkn…" at bounding box center [622, 173] width 155 height 243
click at [806, 336] on button "Save & Close" at bounding box center [811, 332] width 77 height 24
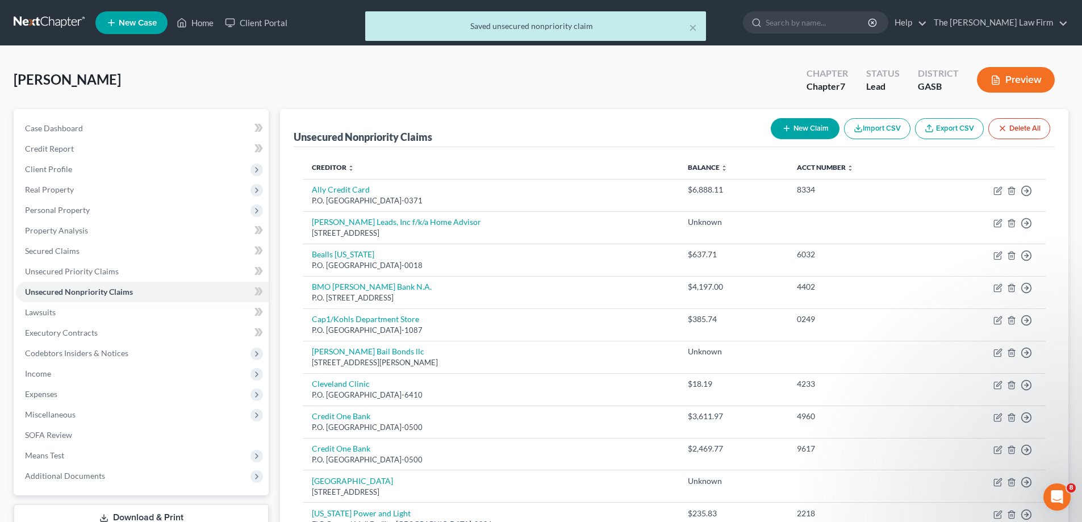
click at [801, 134] on button "New Claim" at bounding box center [805, 128] width 69 height 21
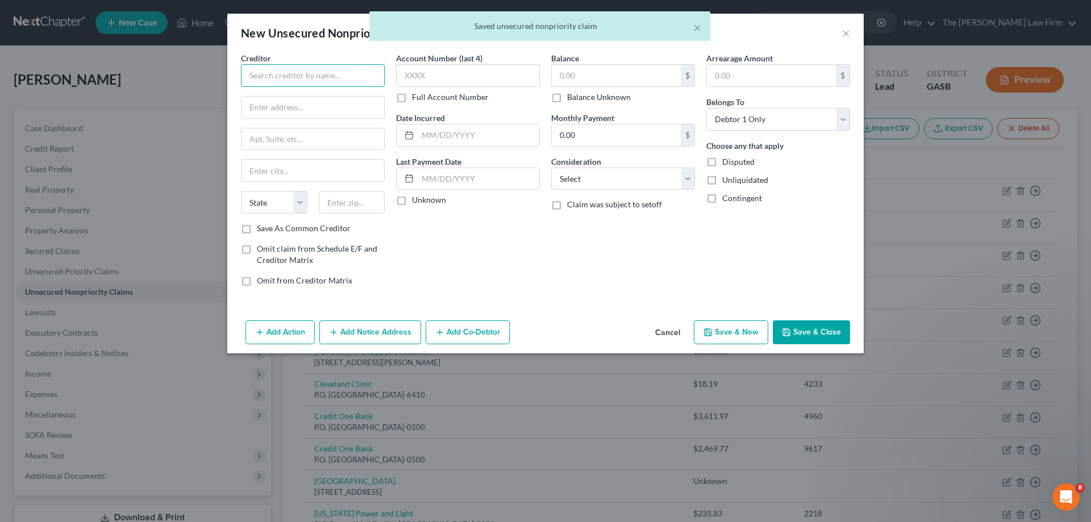
click at [298, 72] on input "text" at bounding box center [313, 75] width 144 height 23
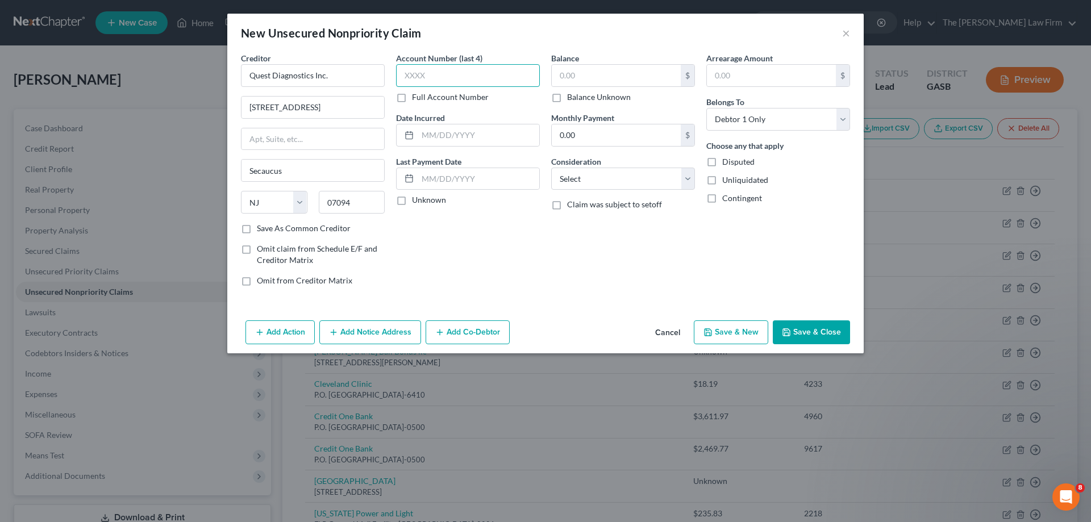
click at [447, 70] on input "text" at bounding box center [468, 75] width 144 height 23
drag, startPoint x: 588, startPoint y: 179, endPoint x: 589, endPoint y: 185, distance: 6.4
click at [588, 179] on select "Select Cable / Satellite Services Collection Agency Credit Card Debt Debt Couns…" at bounding box center [623, 179] width 144 height 23
click at [551, 168] on select "Select Cable / Satellite Services Collection Agency Credit Card Debt Debt Couns…" at bounding box center [623, 179] width 144 height 23
click at [628, 64] on div "$" at bounding box center [623, 75] width 144 height 23
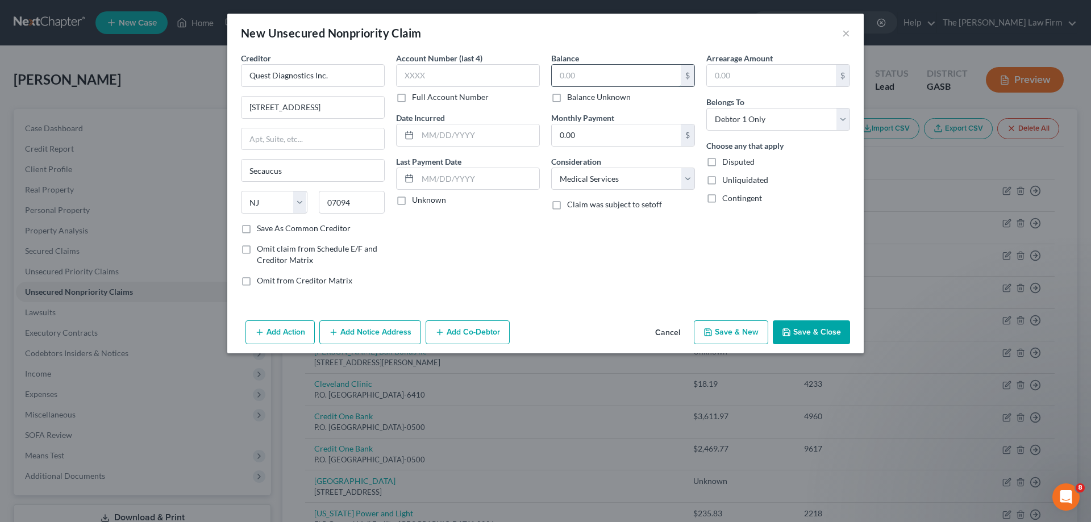
click at [628, 66] on input "text" at bounding box center [616, 76] width 129 height 22
click at [842, 319] on div "Add Action Add Notice Address Add Co-Debtor Cancel Save & New Save & Close" at bounding box center [545, 335] width 636 height 38
click at [835, 326] on button "Save & Close" at bounding box center [811, 332] width 77 height 24
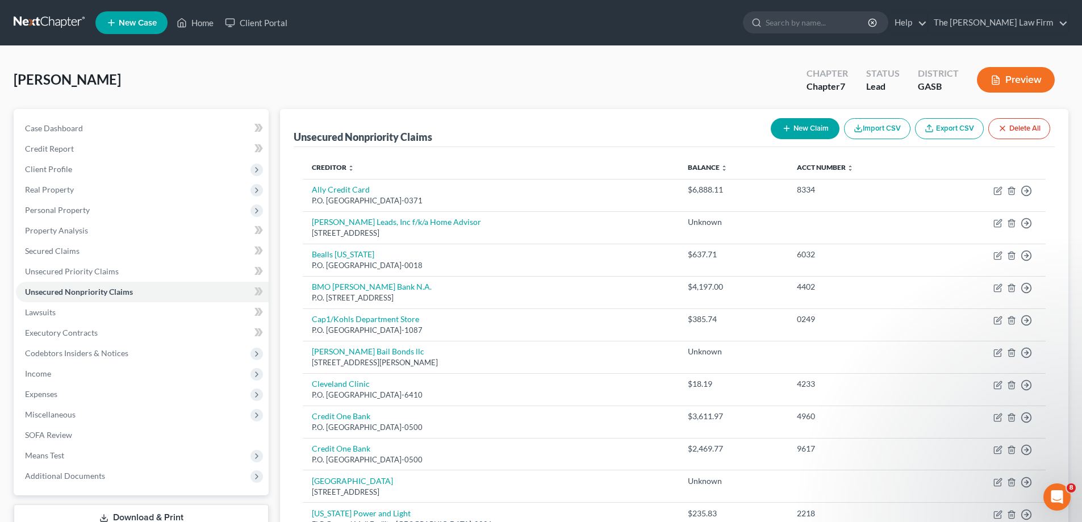
click at [798, 126] on button "New Claim" at bounding box center [805, 128] width 69 height 21
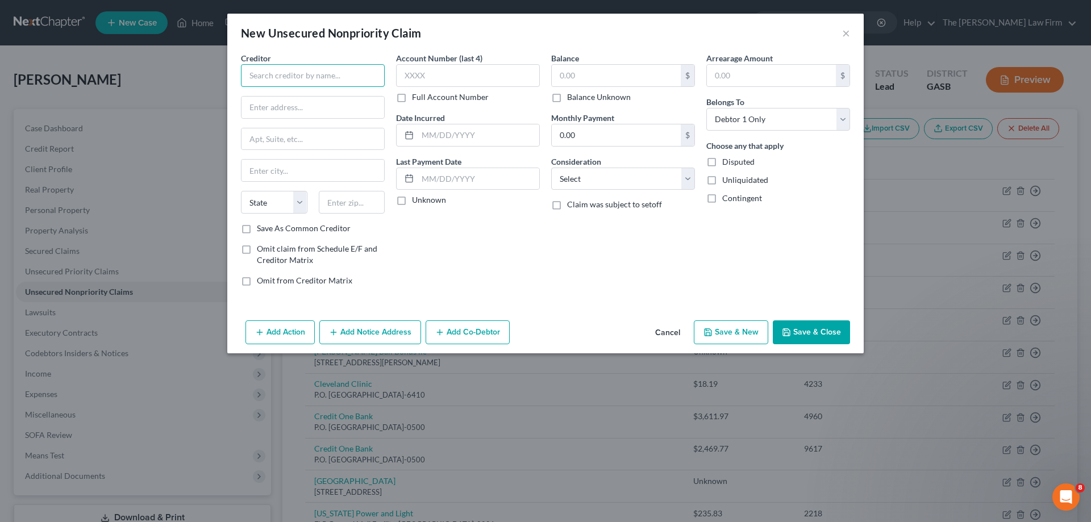
click at [364, 83] on input "text" at bounding box center [313, 75] width 144 height 23
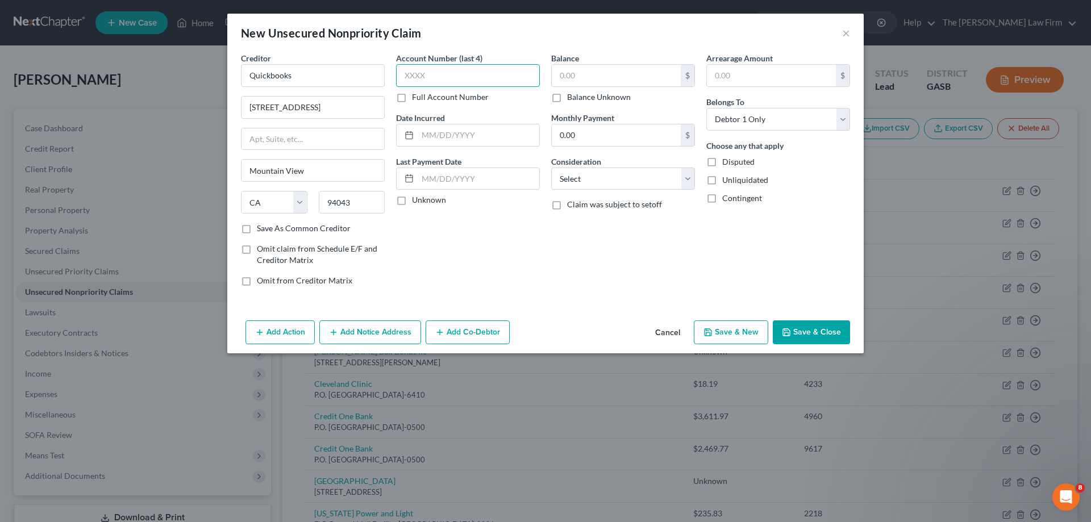
click at [428, 67] on input "text" at bounding box center [468, 75] width 144 height 23
click at [590, 94] on label "Balance Unknown" at bounding box center [599, 96] width 64 height 11
click at [579, 94] on input "Balance Unknown" at bounding box center [575, 94] width 7 height 7
drag, startPoint x: 593, startPoint y: 170, endPoint x: 599, endPoint y: 186, distance: 17.8
click at [593, 170] on select "Select Cable / Satellite Services Collection Agency Credit Card Debt Debt Couns…" at bounding box center [623, 179] width 144 height 23
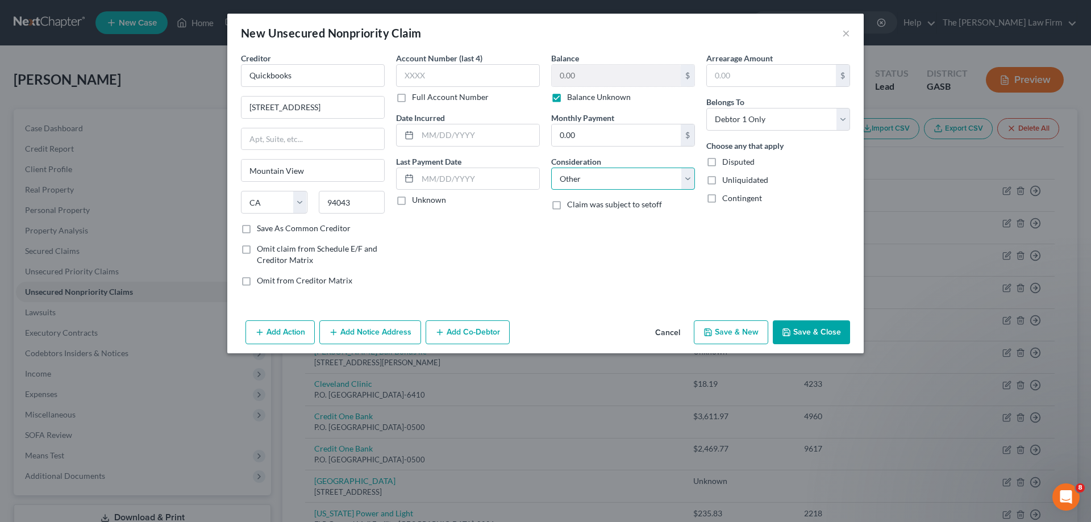
click at [551, 168] on select "Select Cable / Satellite Services Collection Agency Credit Card Debt Debt Couns…" at bounding box center [623, 179] width 144 height 23
click at [811, 339] on button "Save & Close" at bounding box center [811, 332] width 77 height 24
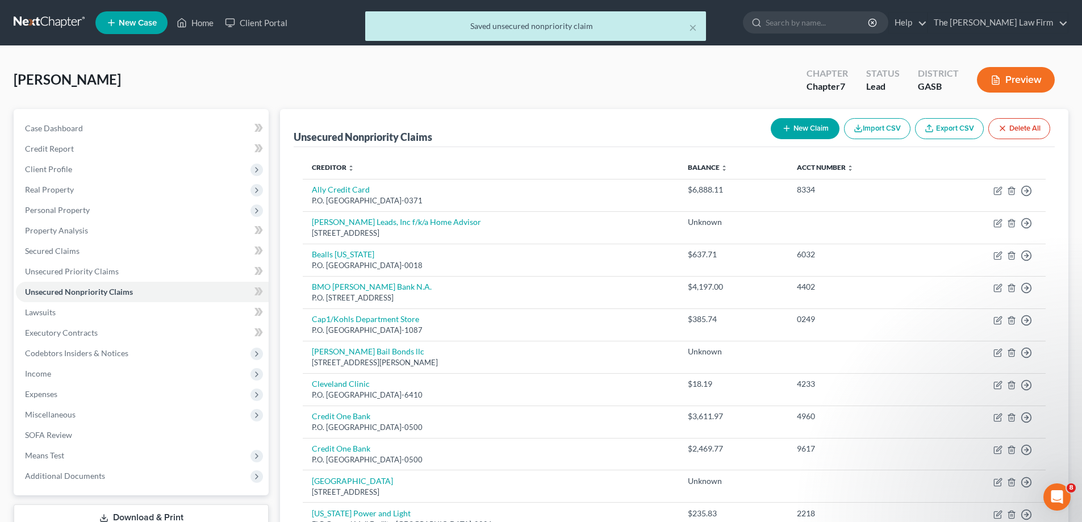
click at [817, 124] on button "New Claim" at bounding box center [805, 128] width 69 height 21
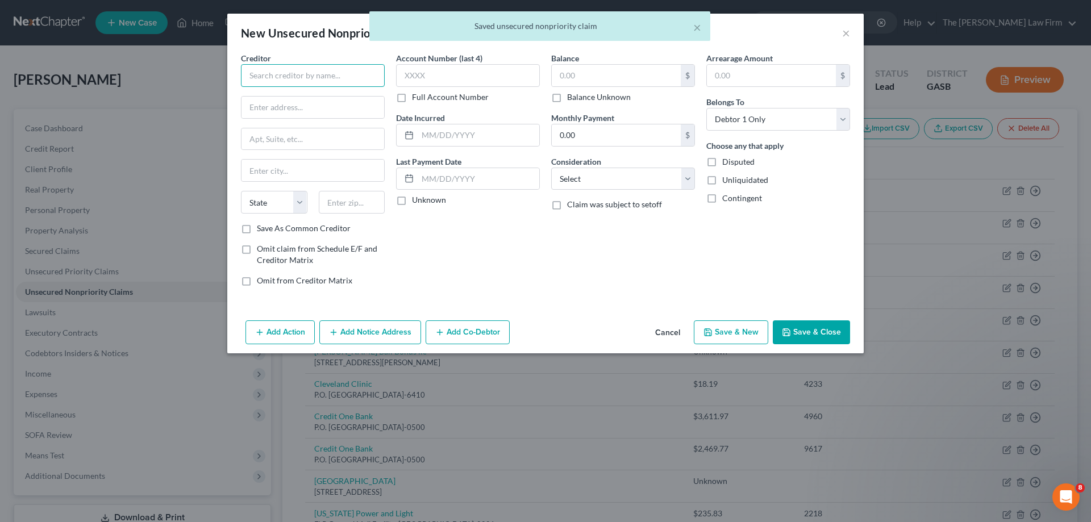
click at [347, 74] on input "text" at bounding box center [313, 75] width 144 height 23
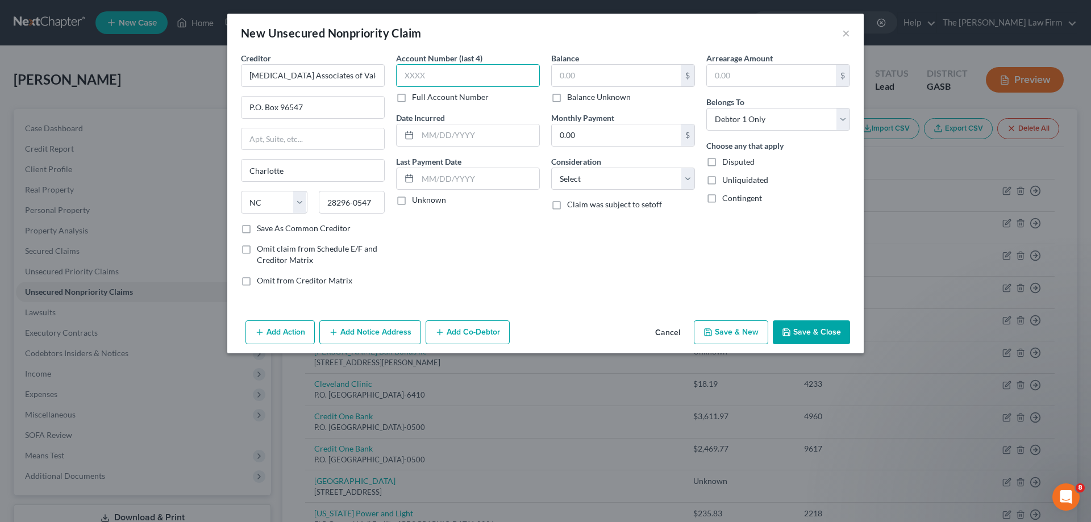
click at [440, 76] on input "text" at bounding box center [468, 75] width 144 height 23
click at [639, 73] on input "text" at bounding box center [616, 76] width 129 height 22
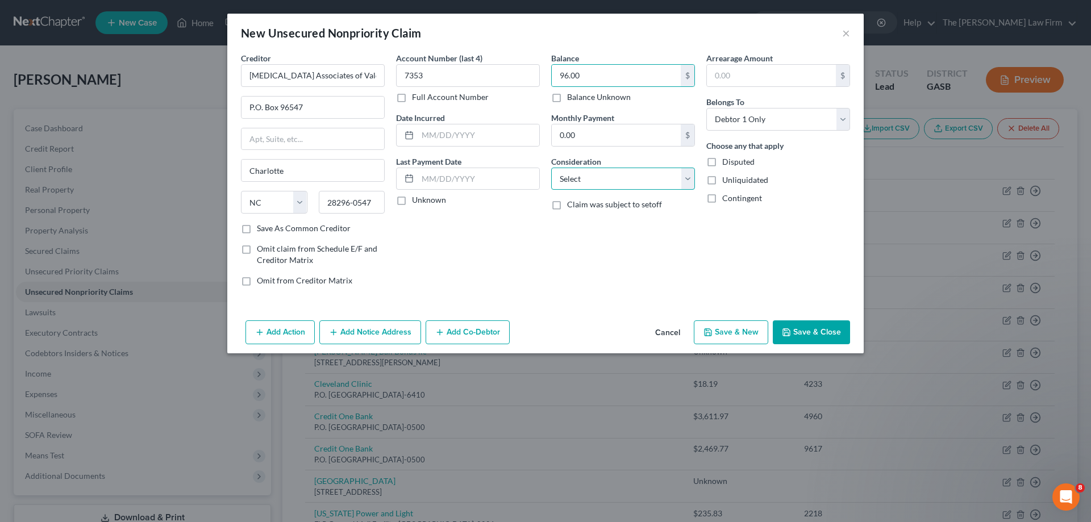
click at [622, 177] on select "Select Cable / Satellite Services Collection Agency Credit Card Debt Debt Couns…" at bounding box center [623, 179] width 144 height 23
click at [551, 168] on select "Select Cable / Satellite Services Collection Agency Credit Card Debt Debt Couns…" at bounding box center [623, 179] width 144 height 23
drag, startPoint x: 638, startPoint y: 176, endPoint x: 638, endPoint y: 186, distance: 10.2
click at [638, 176] on select "Select Cable / Satellite Services Collection Agency Credit Card Debt Debt Couns…" at bounding box center [623, 179] width 144 height 23
click at [551, 168] on select "Select Cable / Satellite Services Collection Agency Credit Card Debt Debt Couns…" at bounding box center [623, 179] width 144 height 23
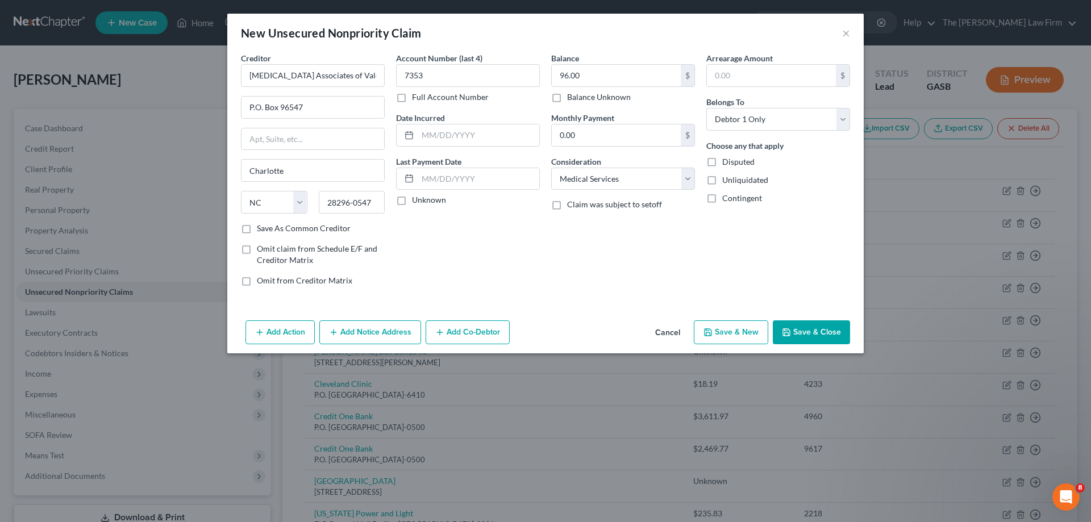
click at [818, 333] on button "Save & Close" at bounding box center [811, 332] width 77 height 24
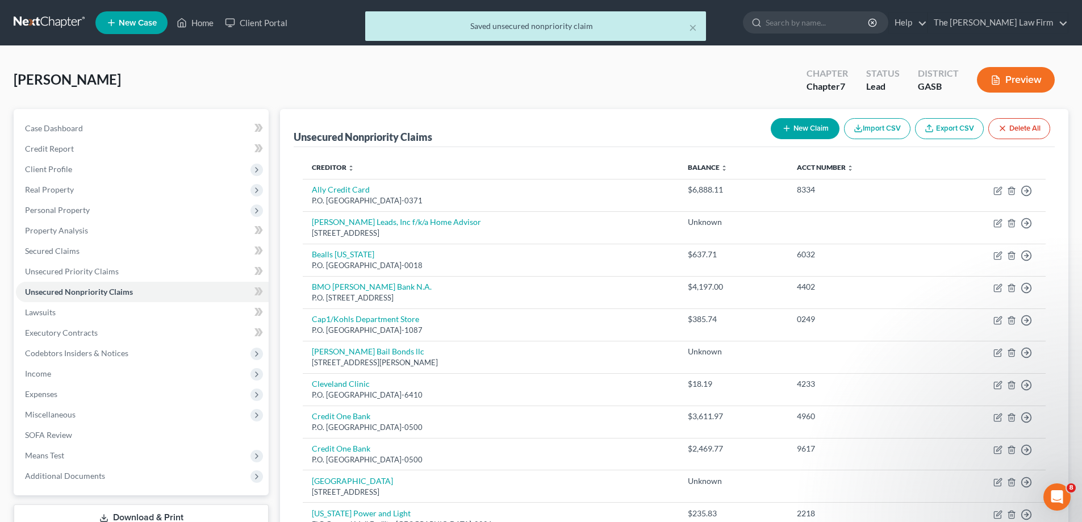
click at [812, 124] on button "New Claim" at bounding box center [805, 128] width 69 height 21
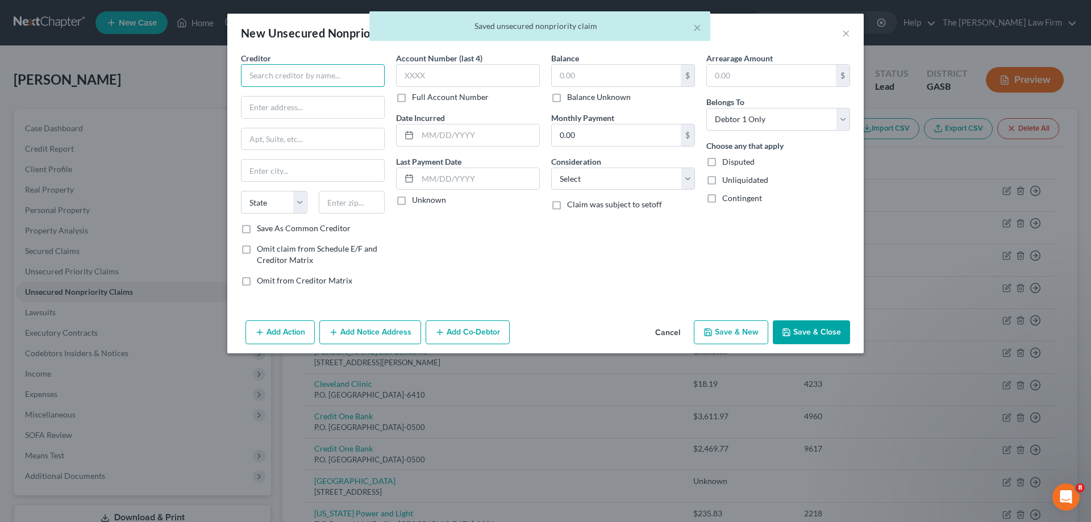
click at [331, 82] on input "text" at bounding box center [313, 75] width 144 height 23
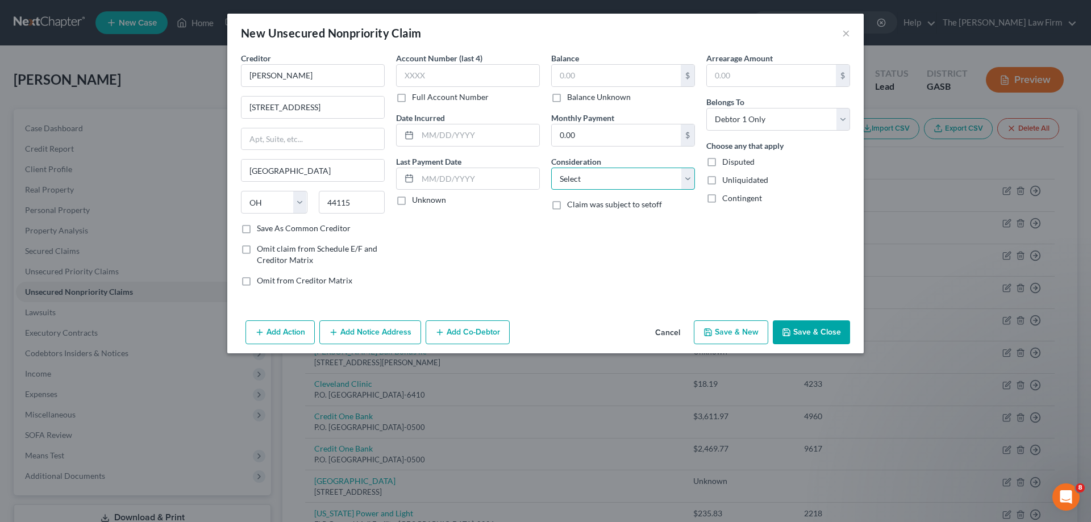
click at [628, 173] on select "Select Cable / Satellite Services Collection Agency Credit Card Debt Debt Couns…" at bounding box center [623, 179] width 144 height 23
click at [551, 168] on select "Select Cable / Satellite Services Collection Agency Credit Card Debt Debt Couns…" at bounding box center [623, 179] width 144 height 23
click at [623, 89] on div "$ Balance Unknown" at bounding box center [623, 83] width 144 height 39
click at [628, 80] on input "text" at bounding box center [616, 76] width 129 height 22
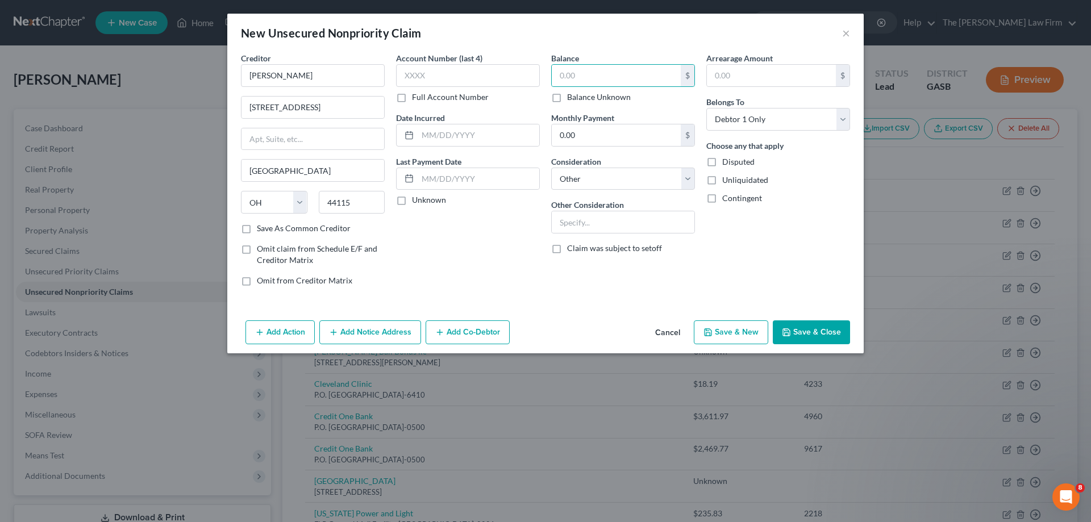
click at [574, 98] on label "Balance Unknown" at bounding box center [599, 96] width 64 height 11
click at [574, 98] on input "Balance Unknown" at bounding box center [575, 94] width 7 height 7
click at [834, 334] on button "Save & Close" at bounding box center [811, 332] width 77 height 24
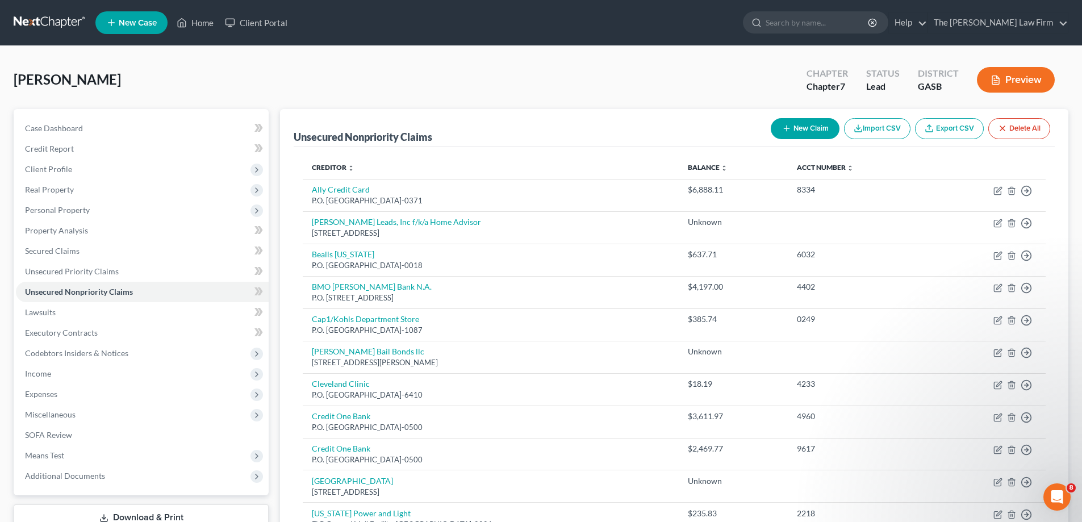
click at [817, 132] on button "New Claim" at bounding box center [805, 128] width 69 height 21
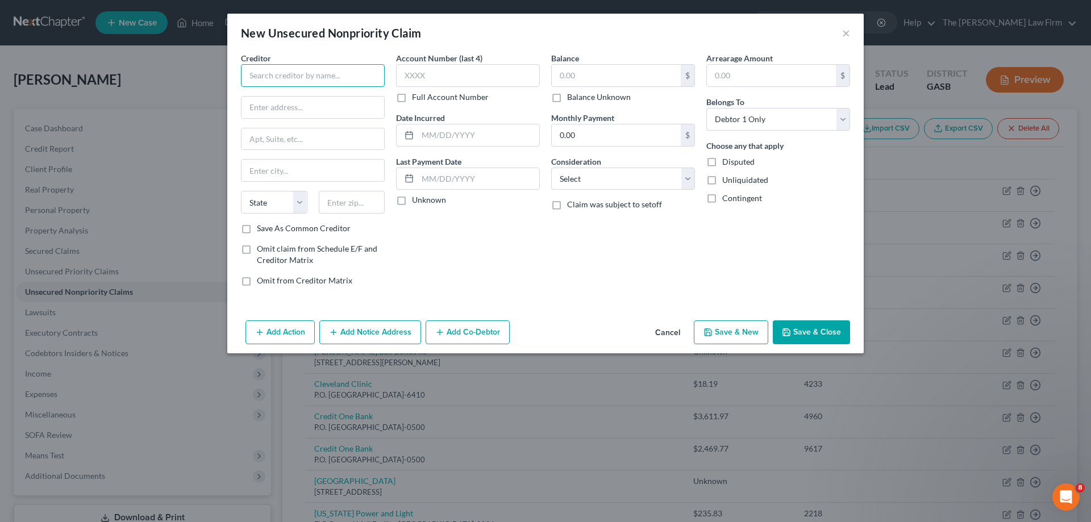
click at [304, 73] on input "text" at bounding box center [313, 75] width 144 height 23
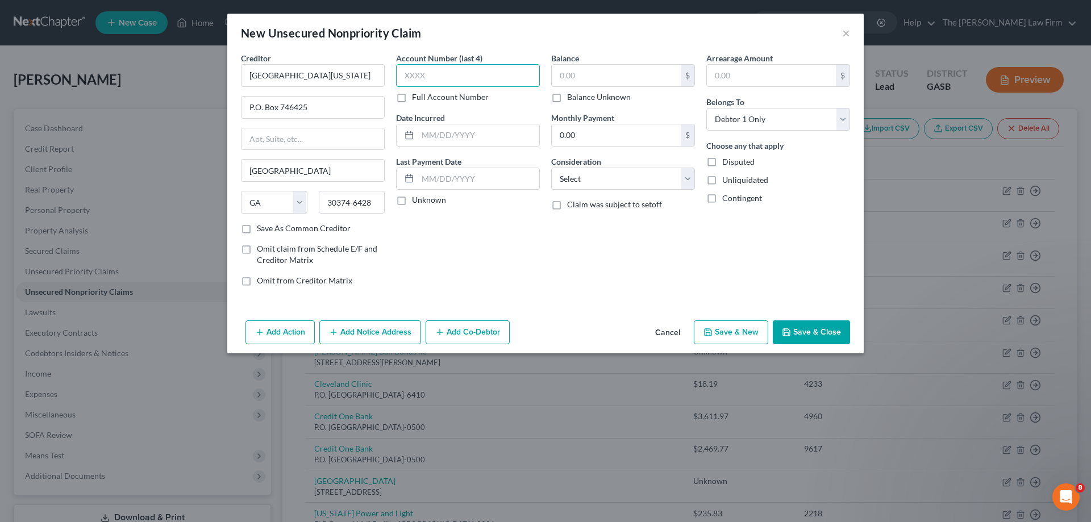
click at [465, 85] on input "text" at bounding box center [468, 75] width 144 height 23
click at [606, 79] on input "text" at bounding box center [616, 76] width 129 height 22
click at [643, 190] on div "Balance 672.90 $ Balance Unknown Balance Undetermined 672.90 $ Balance Unknown …" at bounding box center [622, 173] width 155 height 243
click at [649, 180] on select "Select Cable / Satellite Services Collection Agency Credit Card Debt Debt Couns…" at bounding box center [623, 179] width 144 height 23
click at [551, 168] on select "Select Cable / Satellite Services Collection Agency Credit Card Debt Debt Couns…" at bounding box center [623, 179] width 144 height 23
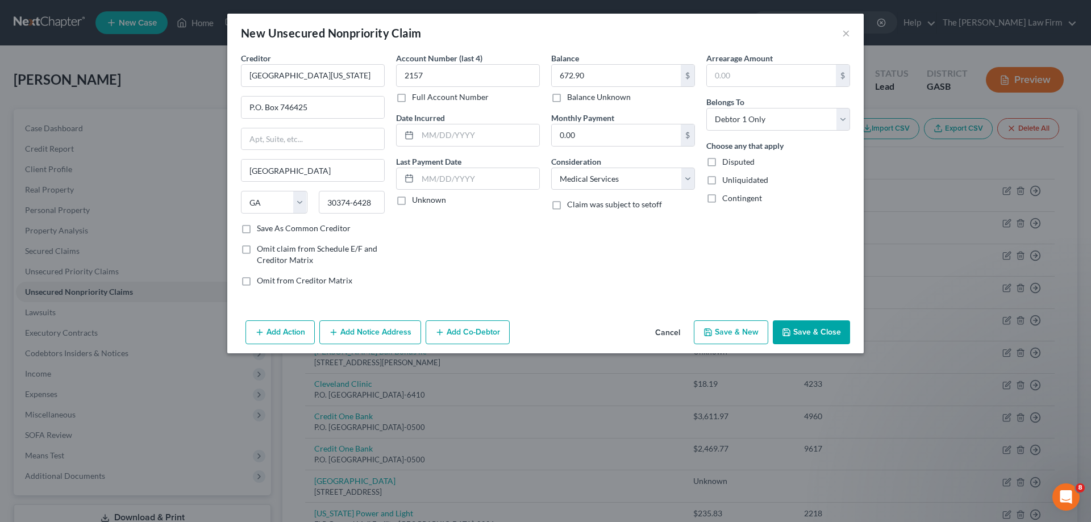
click at [770, 266] on div "Arrearage Amount $ Belongs To * Select Debtor 1 Only Debtor 2 Only Debtor 1 And…" at bounding box center [778, 173] width 155 height 243
click at [826, 328] on button "Save & Close" at bounding box center [811, 332] width 77 height 24
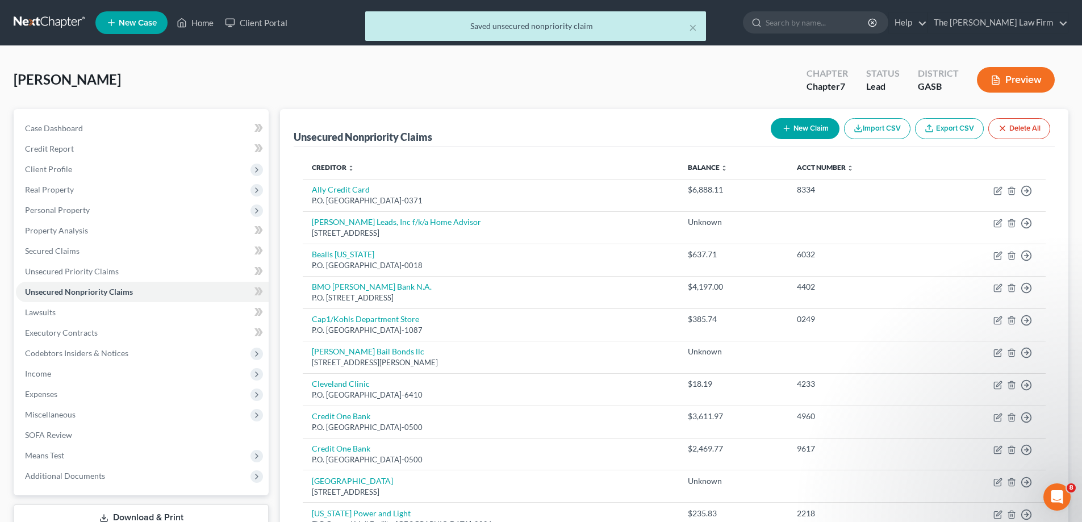
click at [817, 134] on button "New Claim" at bounding box center [805, 128] width 69 height 21
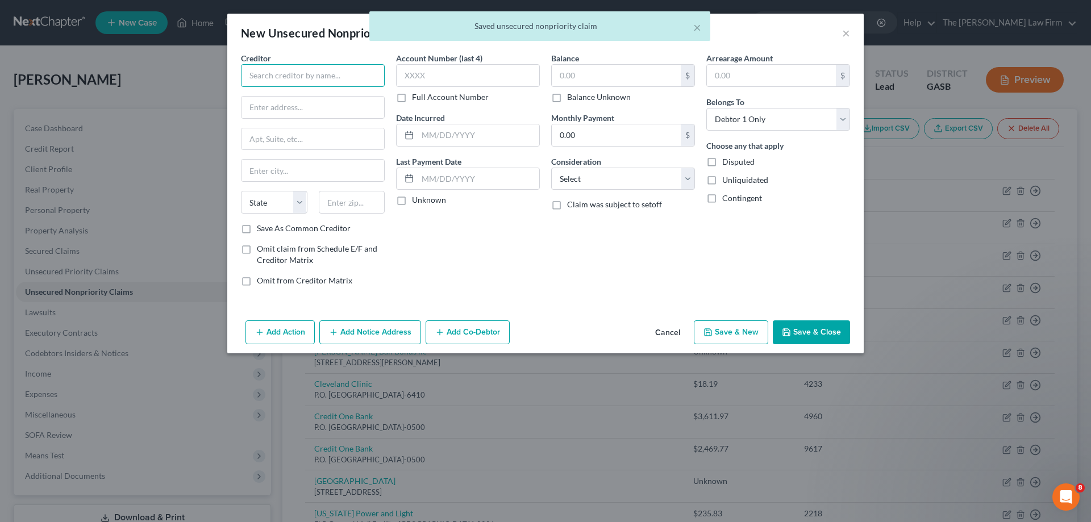
click at [320, 73] on input "text" at bounding box center [313, 75] width 144 height 23
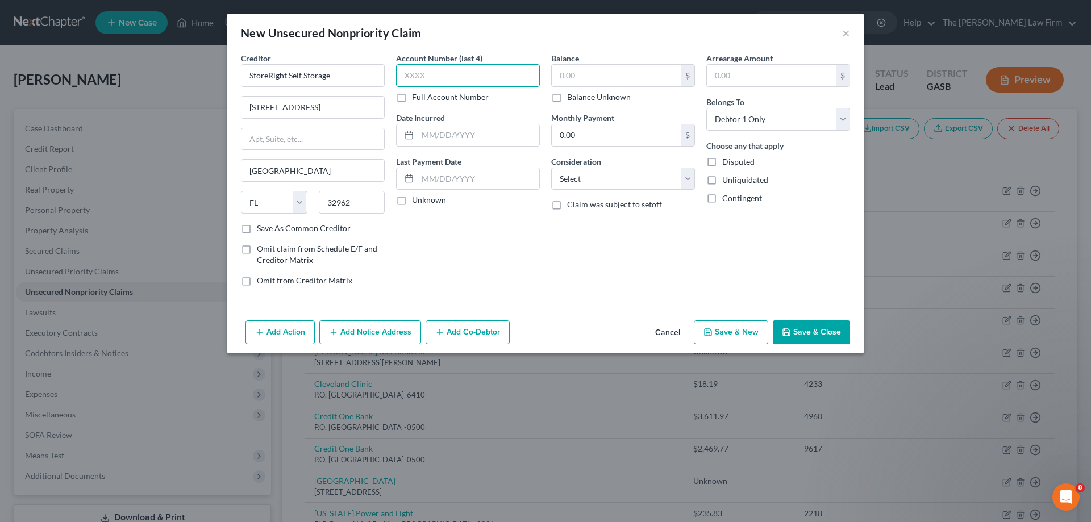
click at [467, 73] on input "text" at bounding box center [468, 75] width 144 height 23
click at [597, 160] on label "Consideration" at bounding box center [576, 162] width 50 height 12
drag, startPoint x: 602, startPoint y: 172, endPoint x: 602, endPoint y: 188, distance: 16.5
click at [602, 172] on select "Select Cable / Satellite Services Collection Agency Credit Card Debt Debt Couns…" at bounding box center [623, 179] width 144 height 23
click at [551, 168] on select "Select Cable / Satellite Services Collection Agency Credit Card Debt Debt Couns…" at bounding box center [623, 179] width 144 height 23
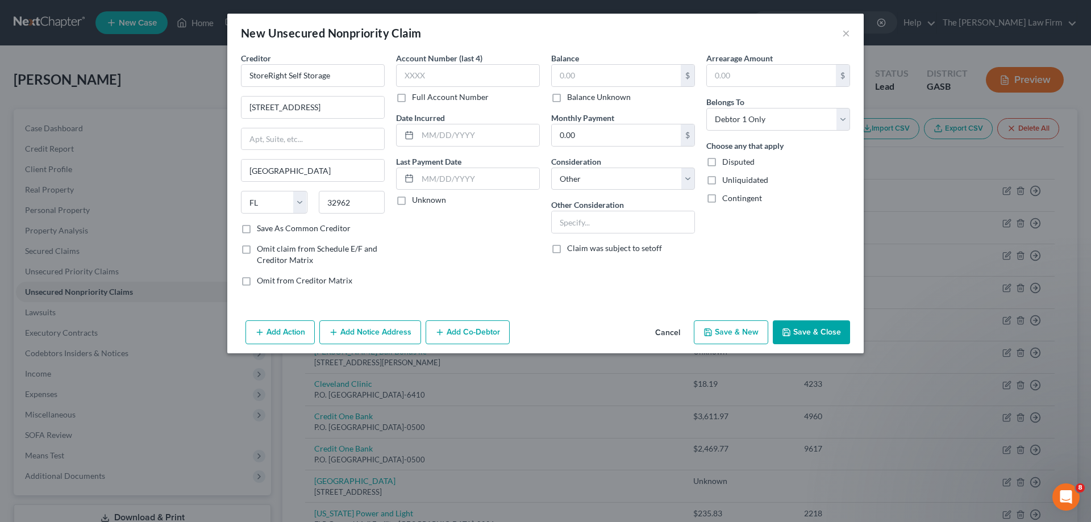
click at [617, 105] on div "Balance $ Balance Unknown Balance Undetermined $ Balance Unknown Monthly Paymen…" at bounding box center [622, 173] width 155 height 243
click at [618, 94] on label "Balance Unknown" at bounding box center [599, 96] width 64 height 11
click at [579, 94] on input "Balance Unknown" at bounding box center [575, 94] width 7 height 7
click at [812, 328] on button "Save & Close" at bounding box center [811, 332] width 77 height 24
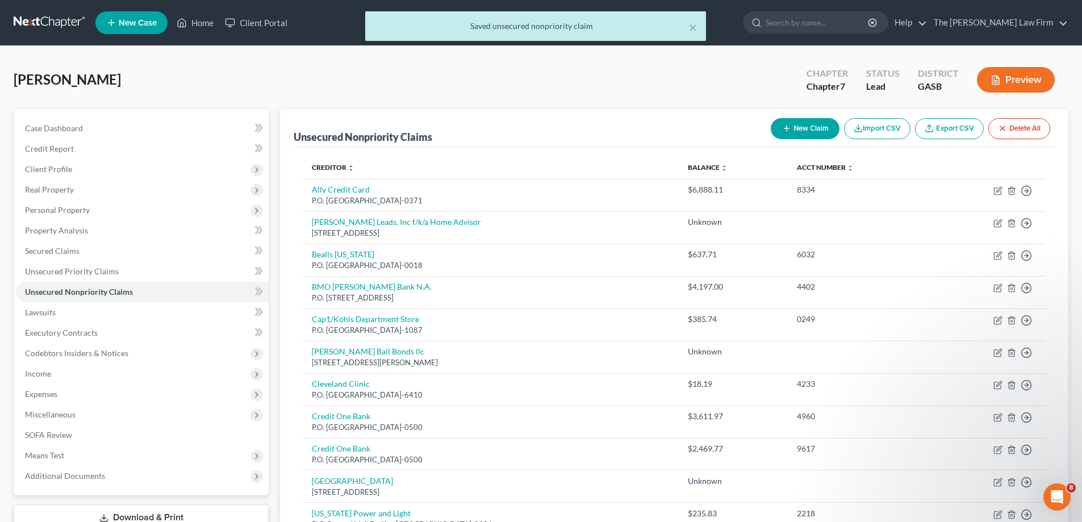
click at [808, 130] on button "New Claim" at bounding box center [805, 128] width 69 height 21
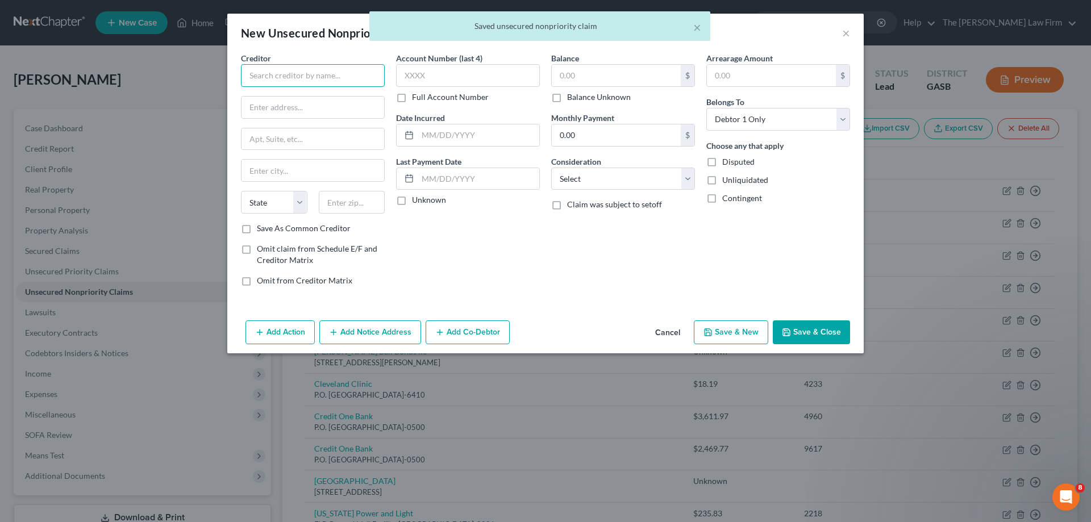
click at [283, 71] on input "text" at bounding box center [313, 75] width 144 height 23
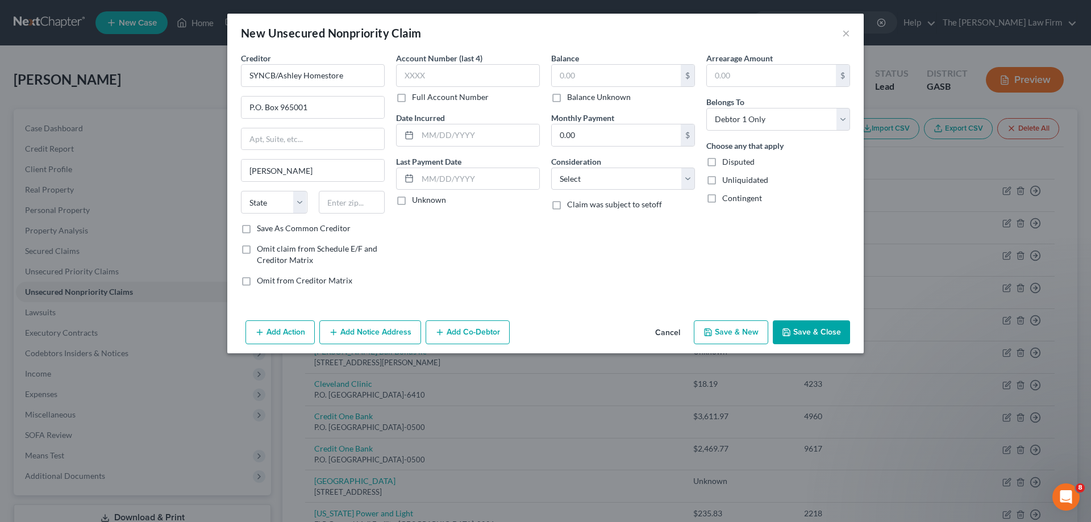
click at [298, 182] on div "Creditor * SYNCB/Ashley Homestore P.O. Box 965001 [PERSON_NAME][GEOGRAPHIC_DATA…" at bounding box center [313, 137] width 144 height 170
click at [301, 173] on input "[PERSON_NAME]" at bounding box center [312, 171] width 143 height 22
click at [458, 80] on input "text" at bounding box center [468, 75] width 144 height 23
click at [583, 162] on label "Consideration" at bounding box center [576, 162] width 50 height 12
drag, startPoint x: 585, startPoint y: 173, endPoint x: 590, endPoint y: 188, distance: 15.1
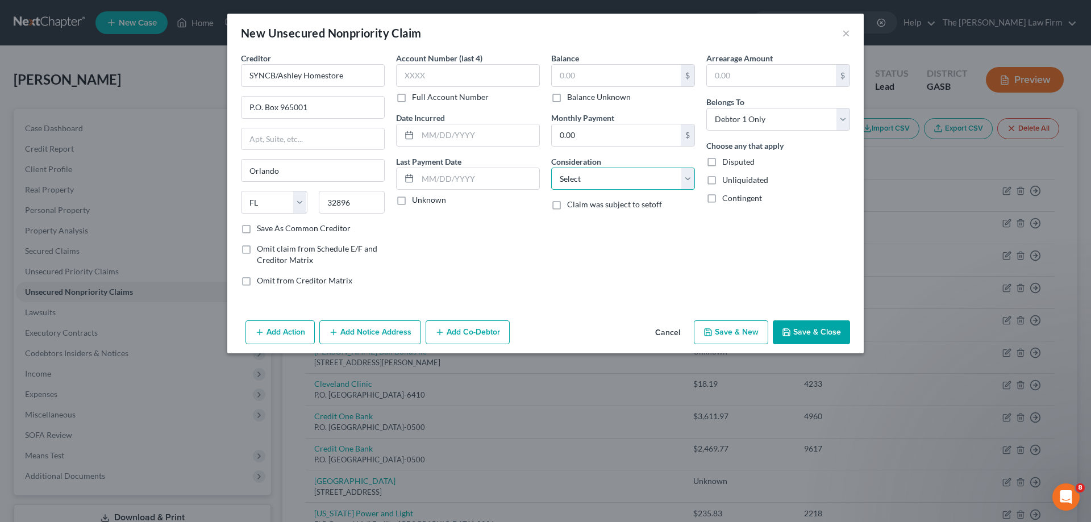
click at [585, 173] on select "Select Cable / Satellite Services Collection Agency Credit Card Debt Debt Couns…" at bounding box center [623, 179] width 144 height 23
click at [551, 168] on select "Select Cable / Satellite Services Collection Agency Credit Card Debt Debt Couns…" at bounding box center [623, 179] width 144 height 23
drag, startPoint x: 733, startPoint y: 79, endPoint x: 716, endPoint y: 78, distance: 16.5
click at [733, 78] on input "text" at bounding box center [771, 76] width 129 height 22
click at [631, 67] on input "text" at bounding box center [616, 76] width 129 height 22
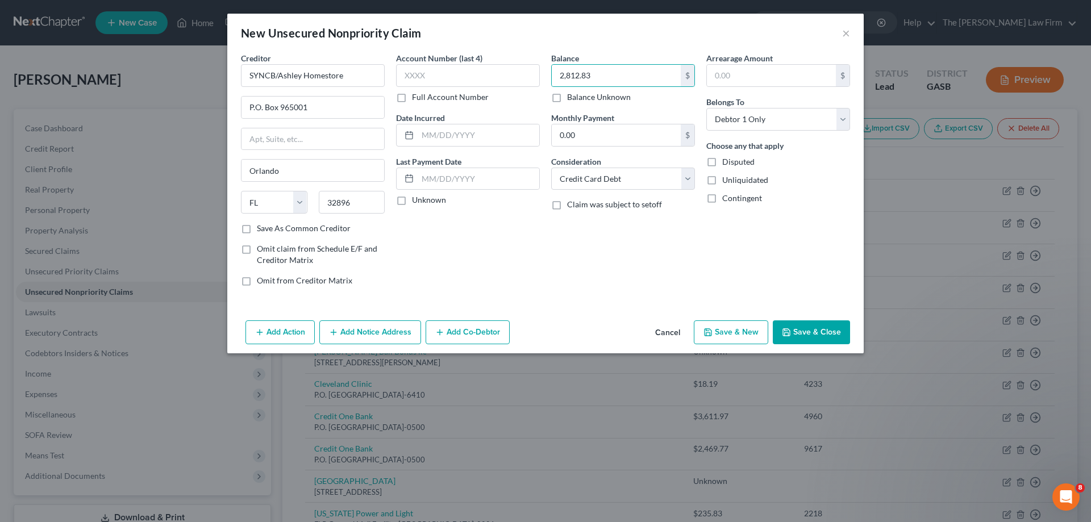
click at [615, 277] on div "Balance 2,812.83 $ Balance Unknown Balance Undetermined 2,812.83 $ Balance Unkn…" at bounding box center [622, 173] width 155 height 243
click at [836, 330] on button "Save & Close" at bounding box center [811, 332] width 77 height 24
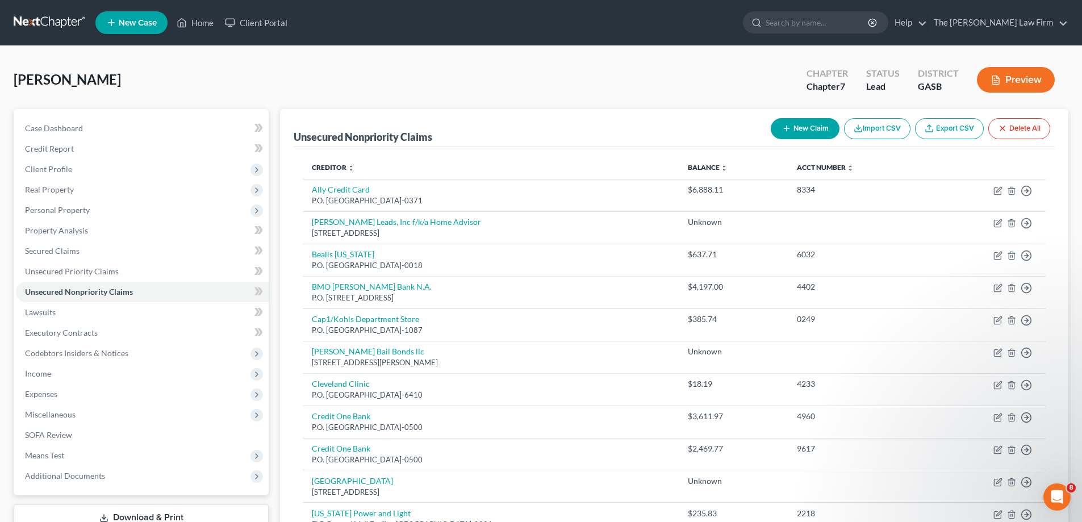
click at [827, 131] on button "New Claim" at bounding box center [805, 128] width 69 height 21
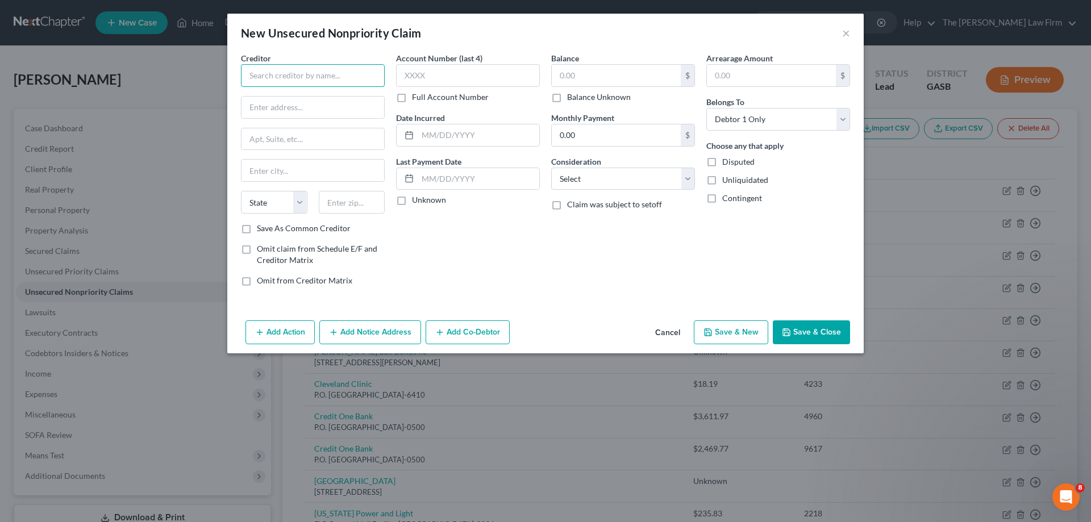
click at [336, 80] on input "text" at bounding box center [313, 75] width 144 height 23
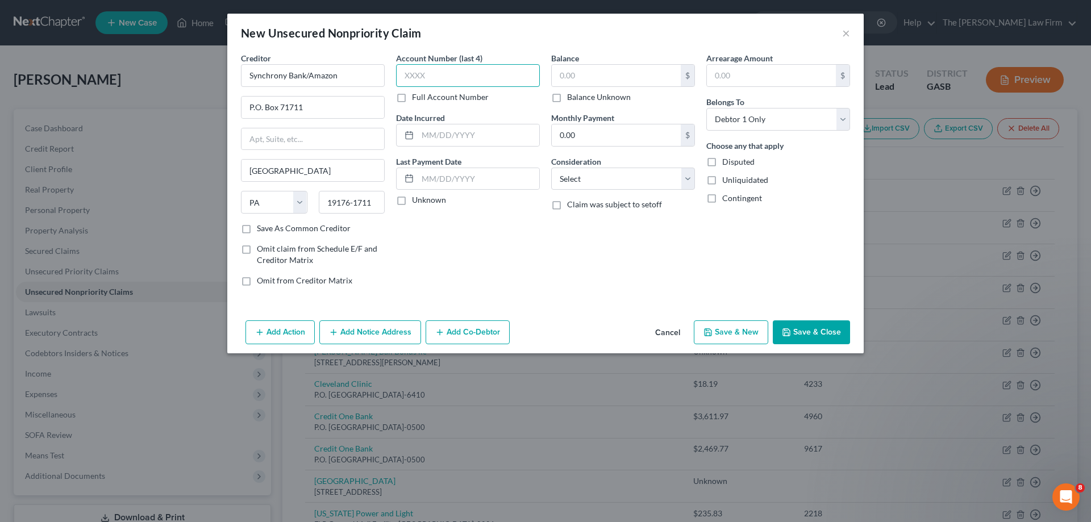
click at [457, 70] on input "text" at bounding box center [468, 75] width 144 height 23
click at [599, 185] on select "Select Cable / Satellite Services Collection Agency Credit Card Debt Debt Couns…" at bounding box center [623, 179] width 144 height 23
click at [551, 168] on select "Select Cable / Satellite Services Collection Agency Credit Card Debt Debt Couns…" at bounding box center [623, 179] width 144 height 23
click at [663, 73] on input "text" at bounding box center [616, 76] width 129 height 22
click at [602, 265] on div "Balance 7,969.99 $ Balance Unknown Balance Undetermined 7,969.99 $ Balance Unkn…" at bounding box center [622, 173] width 155 height 243
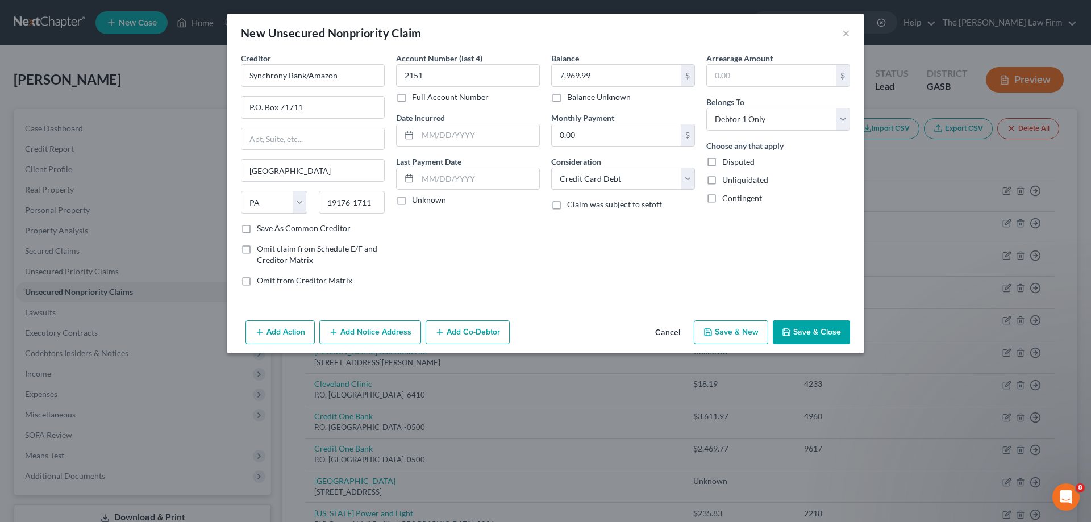
click at [805, 332] on button "Save & Close" at bounding box center [811, 332] width 77 height 24
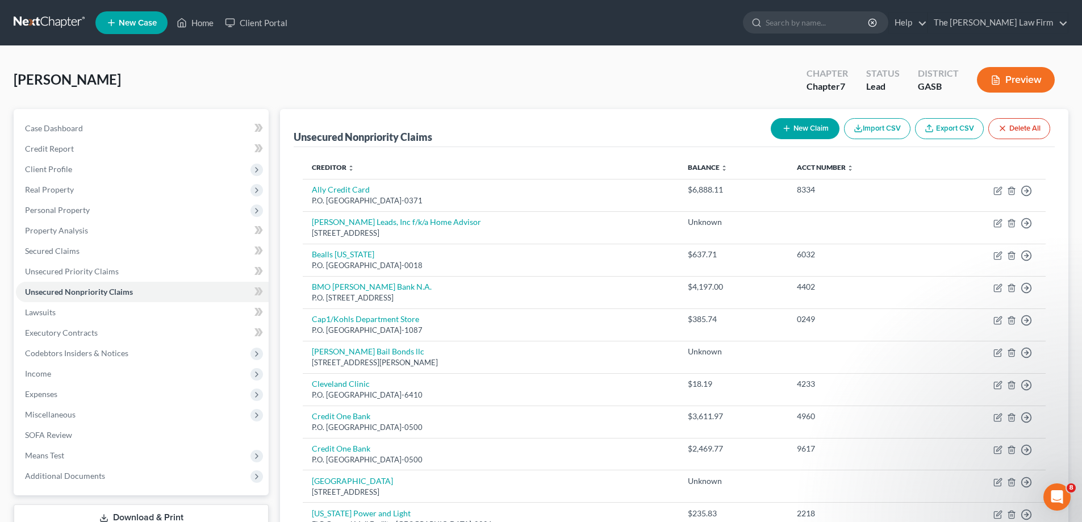
click at [806, 135] on button "New Claim" at bounding box center [805, 128] width 69 height 21
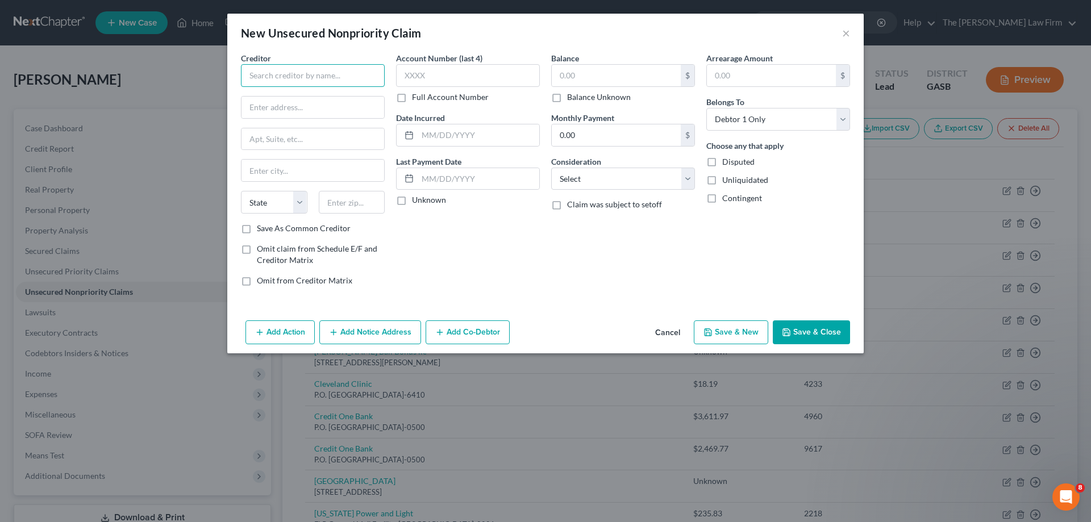
click at [304, 79] on input "text" at bounding box center [313, 75] width 144 height 23
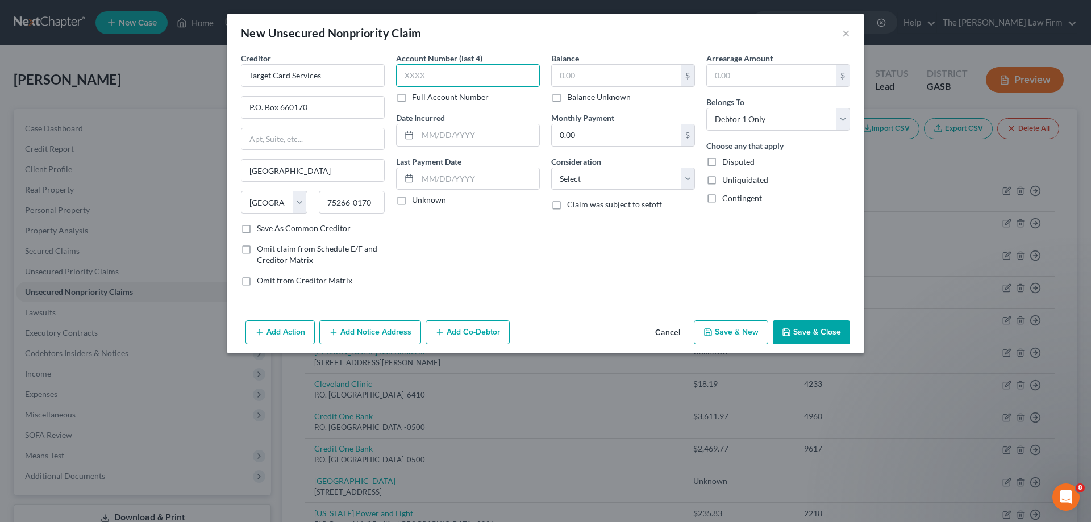
click at [488, 69] on input "text" at bounding box center [468, 75] width 144 height 23
click at [591, 239] on div "Balance 677.53 $ Balance Unknown Balance Undetermined 677.53 $ Balance Unknown …" at bounding box center [622, 173] width 155 height 243
click at [620, 176] on select "Select Cable / Satellite Services Collection Agency Credit Card Debt Debt Couns…" at bounding box center [623, 179] width 144 height 23
click at [551, 168] on select "Select Cable / Satellite Services Collection Agency Credit Card Debt Debt Couns…" at bounding box center [623, 179] width 144 height 23
click at [695, 268] on div "Balance 677.53 $ Balance Unknown Balance Undetermined 677.53 $ Balance Unknown …" at bounding box center [622, 173] width 155 height 243
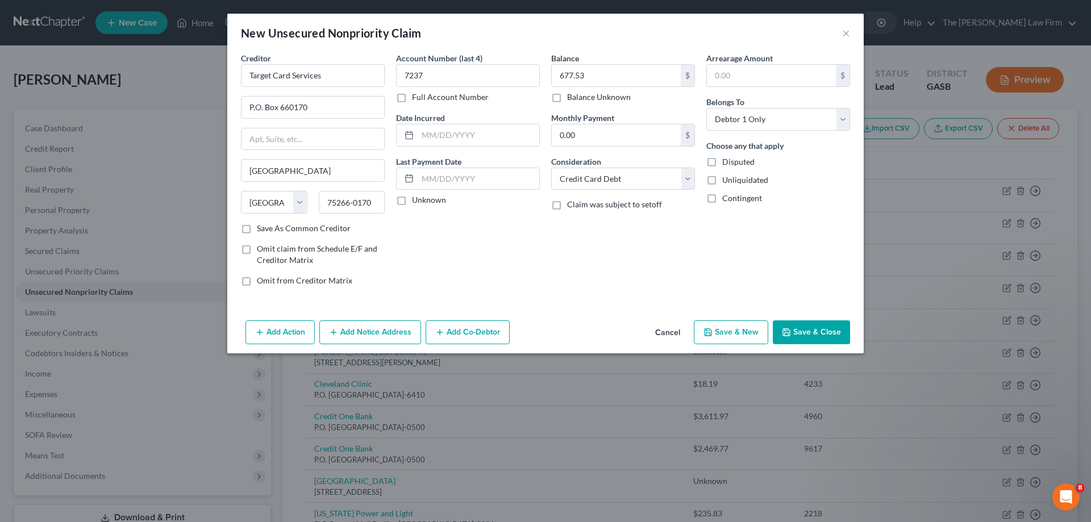
click at [815, 324] on button "Save & Close" at bounding box center [811, 332] width 77 height 24
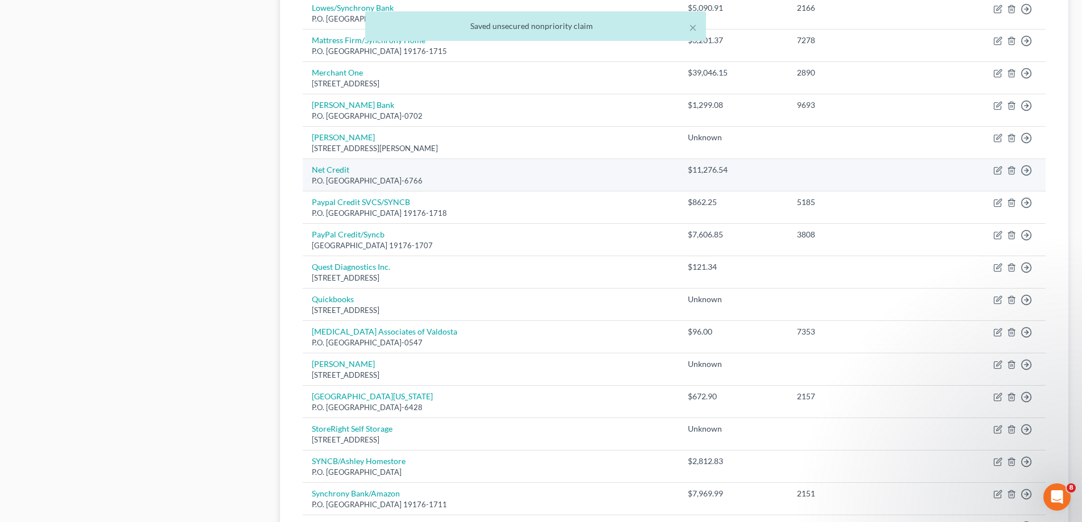
scroll to position [751, 0]
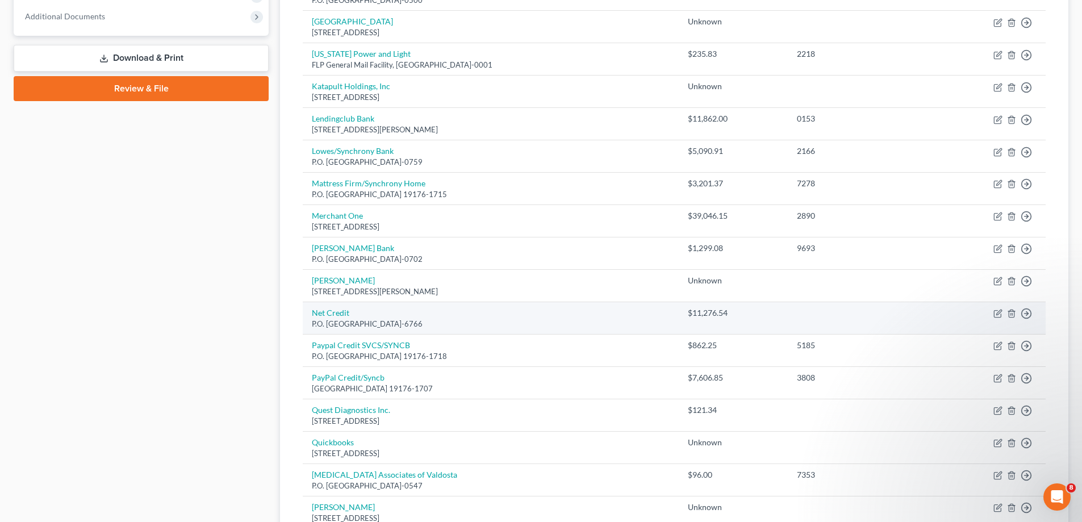
click at [793, 322] on tbody "Ally Credit Card P.O. [GEOGRAPHIC_DATA]-0371 $6,888.11 8334 Move to D Move to E…" at bounding box center [674, 215] width 743 height 992
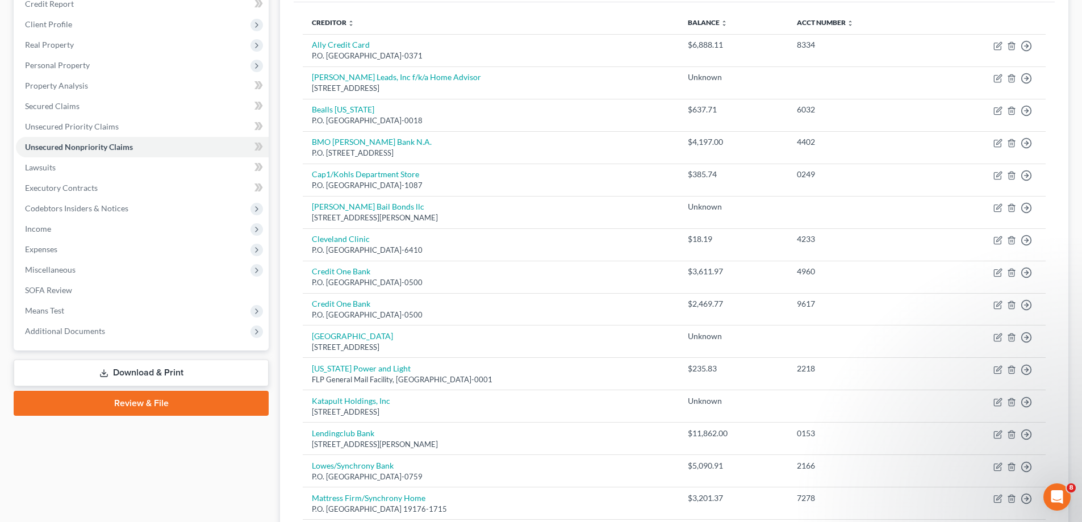
scroll to position [0, 0]
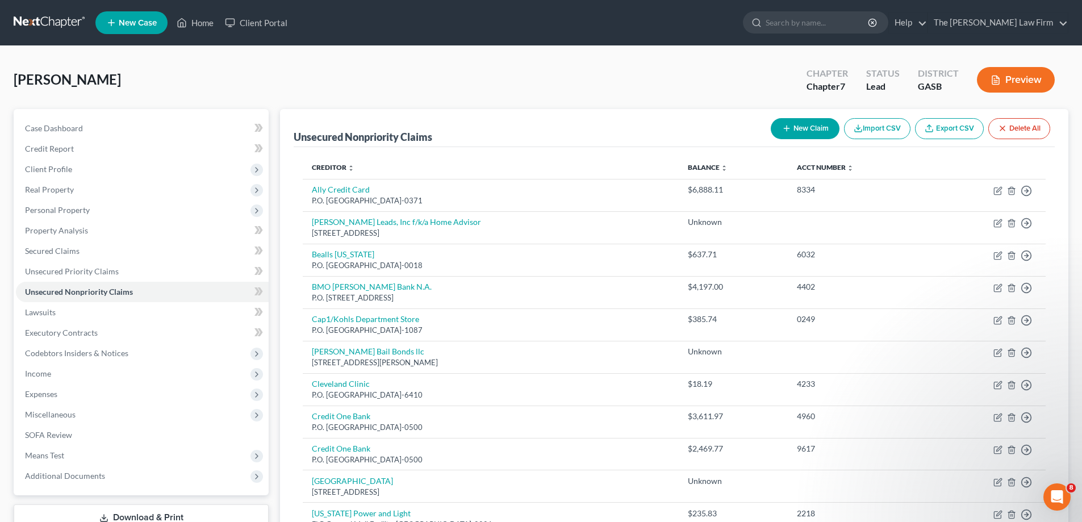
click at [785, 123] on button "New Claim" at bounding box center [805, 128] width 69 height 21
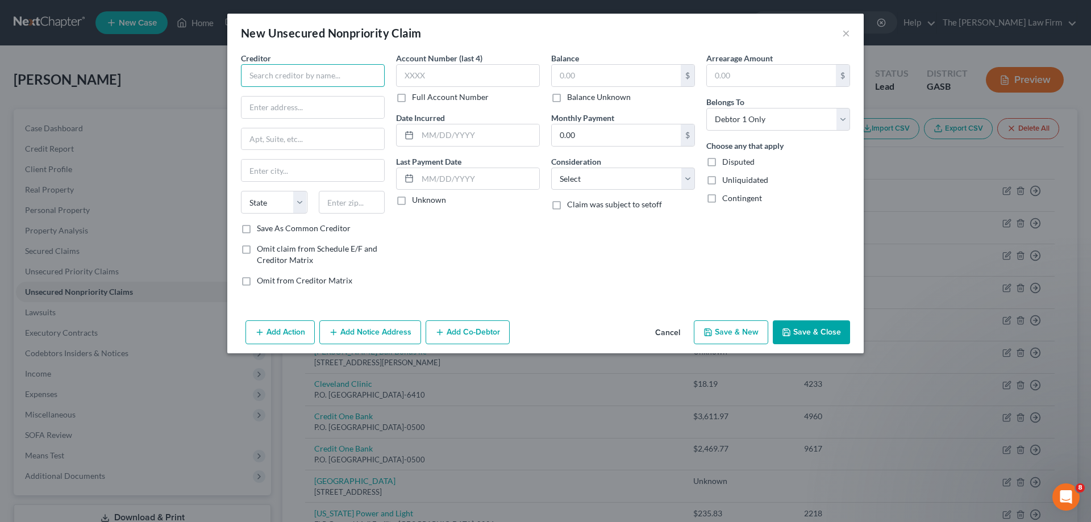
click at [248, 78] on input "text" at bounding box center [313, 75] width 144 height 23
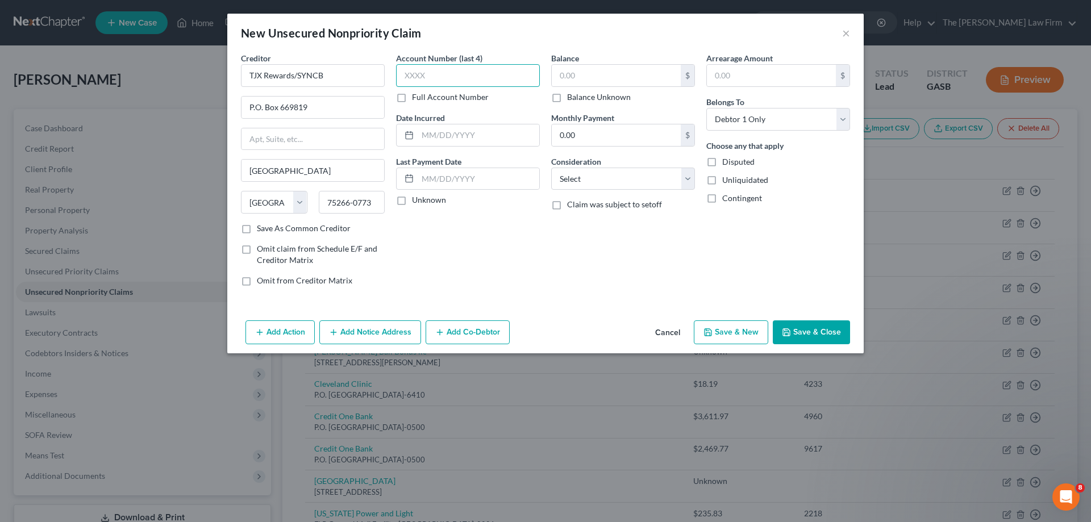
click at [438, 74] on input "text" at bounding box center [468, 75] width 144 height 23
click at [636, 72] on input "text" at bounding box center [616, 76] width 129 height 22
click at [657, 170] on select "Select Cable / Satellite Services Collection Agency Credit Card Debt Debt Couns…" at bounding box center [623, 179] width 144 height 23
click at [551, 168] on select "Select Cable / Satellite Services Collection Agency Credit Card Debt Debt Couns…" at bounding box center [623, 179] width 144 height 23
click at [661, 252] on div "Balance 1,047.59 $ Balance Unknown Balance Undetermined 1,047.59 $ Balance Unkn…" at bounding box center [622, 173] width 155 height 243
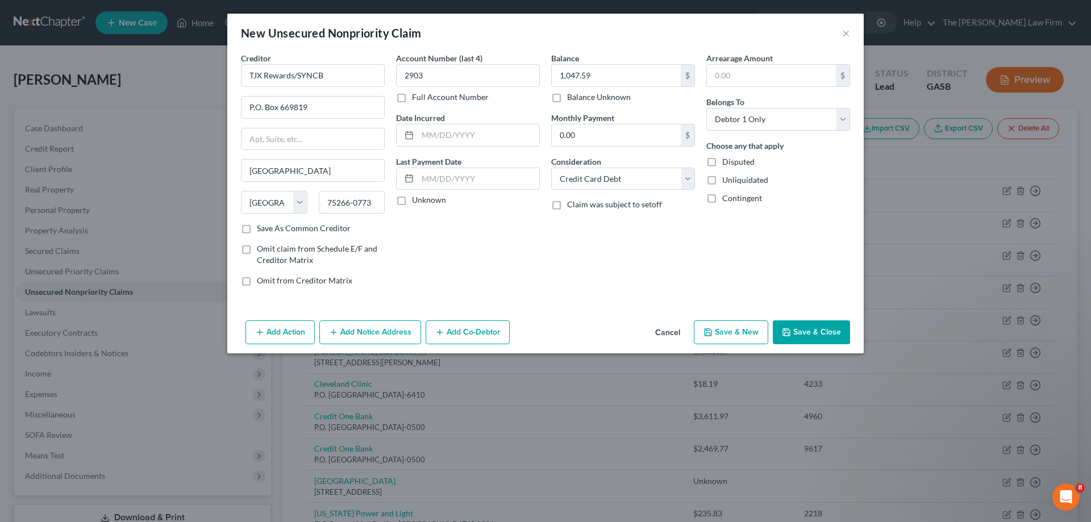
click at [841, 330] on button "Save & Close" at bounding box center [811, 332] width 77 height 24
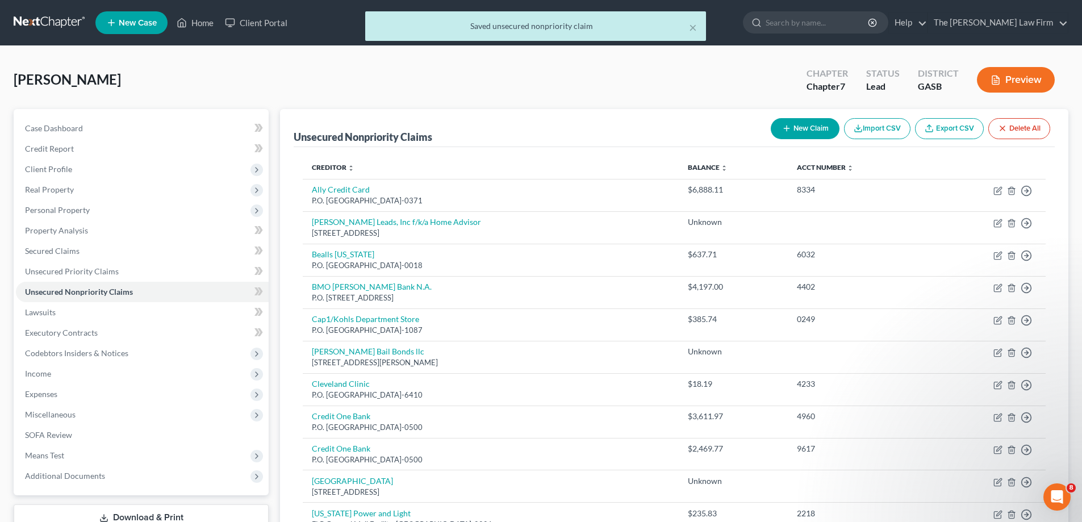
click at [797, 122] on button "New Claim" at bounding box center [805, 128] width 69 height 21
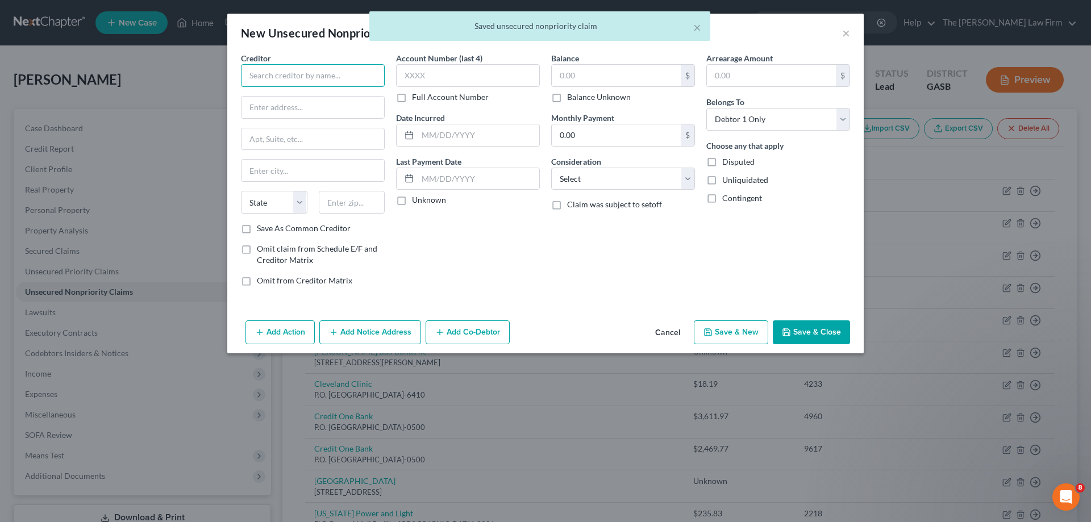
click at [362, 82] on input "text" at bounding box center [313, 75] width 144 height 23
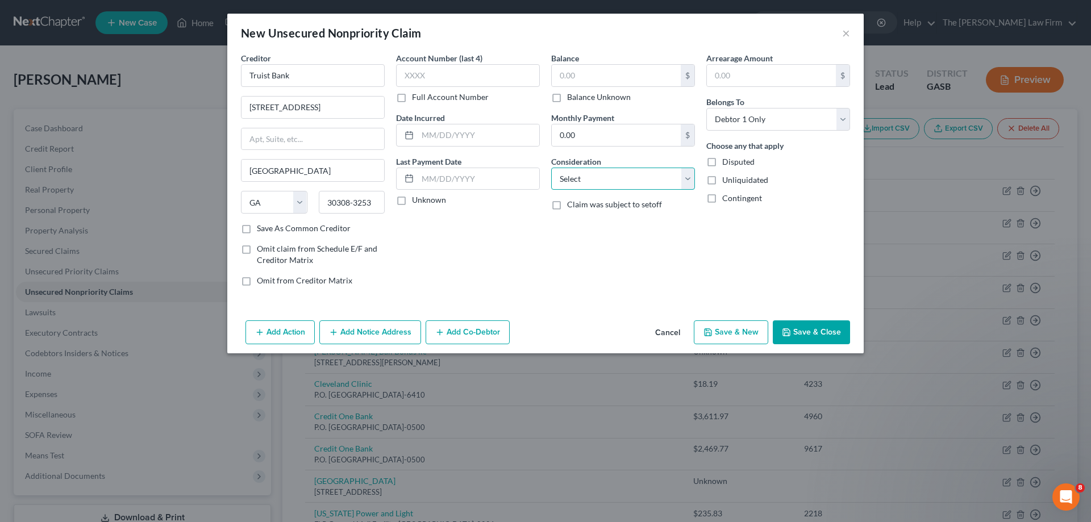
drag, startPoint x: 555, startPoint y: 172, endPoint x: 588, endPoint y: 189, distance: 37.4
click at [555, 172] on select "Select Cable / Satellite Services Collection Agency Credit Card Debt Debt Couns…" at bounding box center [623, 179] width 144 height 23
click at [551, 168] on select "Select Cable / Satellite Services Collection Agency Credit Card Debt Debt Couns…" at bounding box center [623, 179] width 144 height 23
drag, startPoint x: 621, startPoint y: 180, endPoint x: 625, endPoint y: 188, distance: 8.9
click at [621, 180] on select "Select Cable / Satellite Services Collection Agency Credit Card Debt Debt Couns…" at bounding box center [623, 179] width 144 height 23
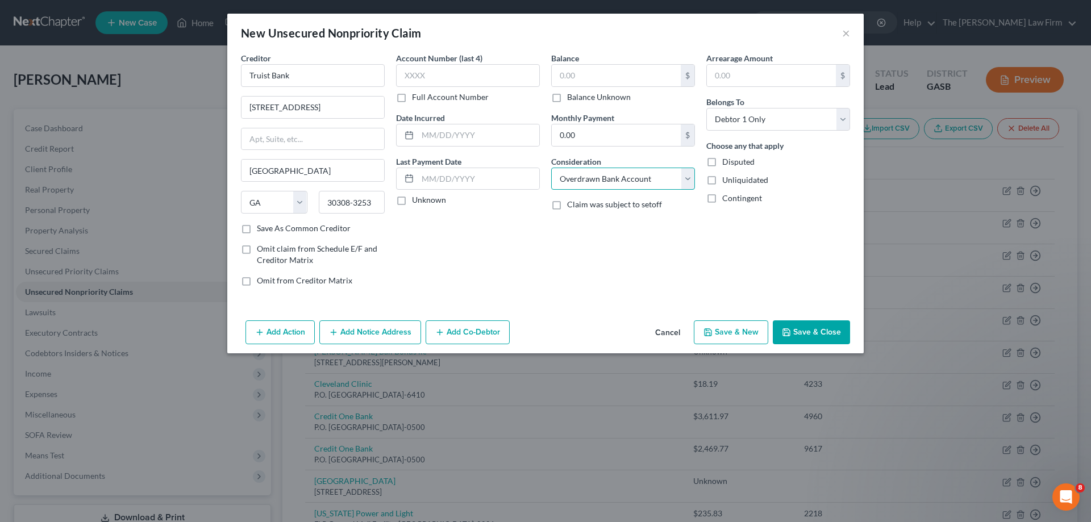
click at [551, 168] on select "Select Cable / Satellite Services Collection Agency Credit Card Debt Debt Couns…" at bounding box center [623, 179] width 144 height 23
click at [623, 95] on label "Balance Unknown" at bounding box center [599, 96] width 64 height 11
click at [579, 95] on input "Balance Unknown" at bounding box center [575, 94] width 7 height 7
click at [810, 323] on button "Save & Close" at bounding box center [811, 332] width 77 height 24
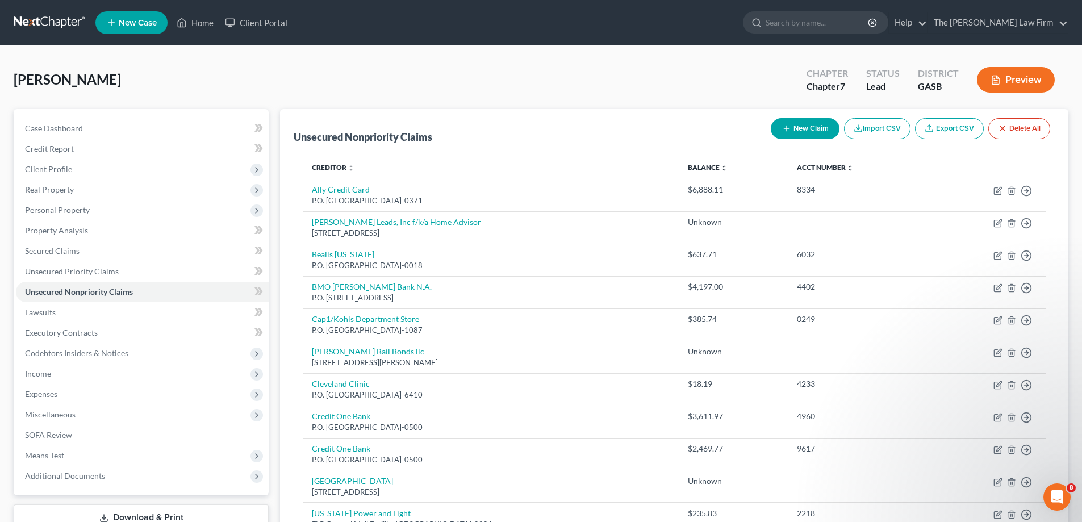
click at [797, 128] on button "New Claim" at bounding box center [805, 128] width 69 height 21
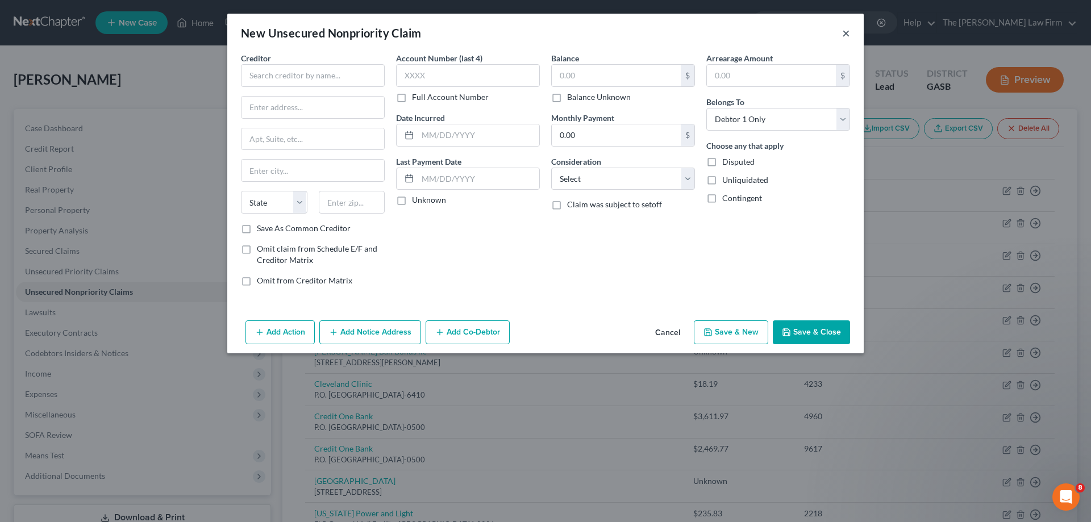
click at [847, 30] on button "×" at bounding box center [846, 33] width 8 height 14
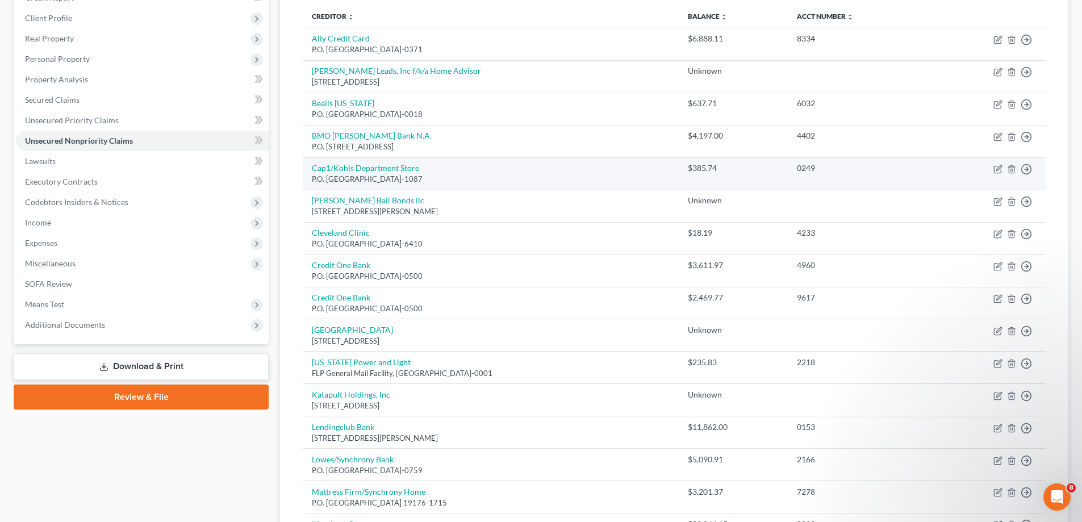
scroll to position [170, 0]
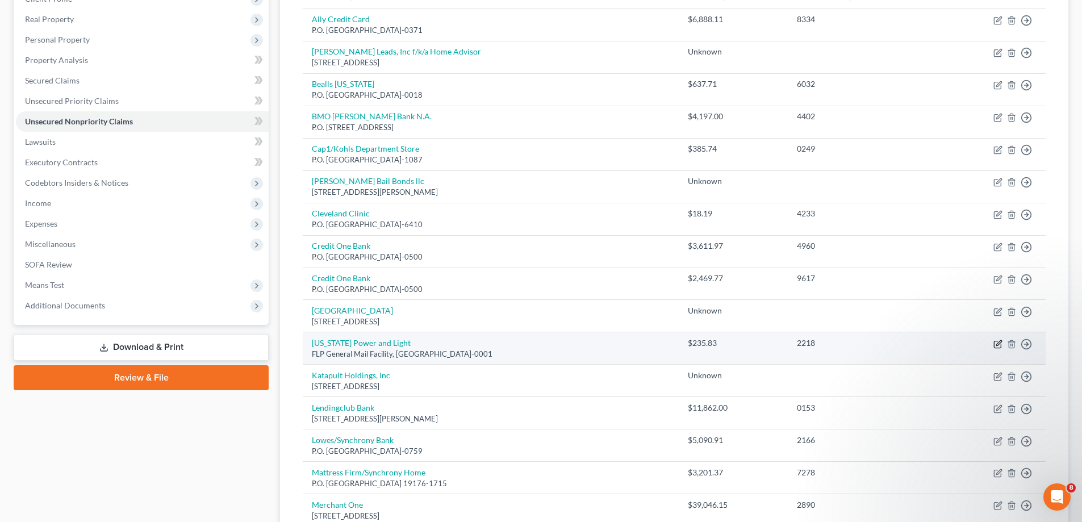
click at [995, 344] on icon "button" at bounding box center [997, 344] width 7 height 7
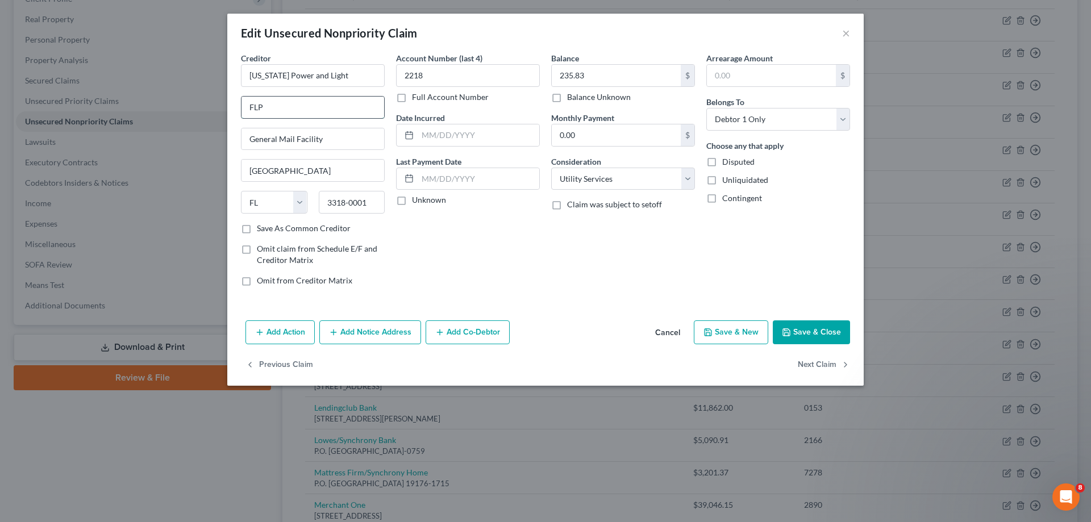
click at [311, 99] on input "FLP" at bounding box center [312, 108] width 143 height 22
click at [307, 102] on input "FLP" at bounding box center [312, 108] width 143 height 22
click at [482, 124] on div at bounding box center [468, 135] width 144 height 23
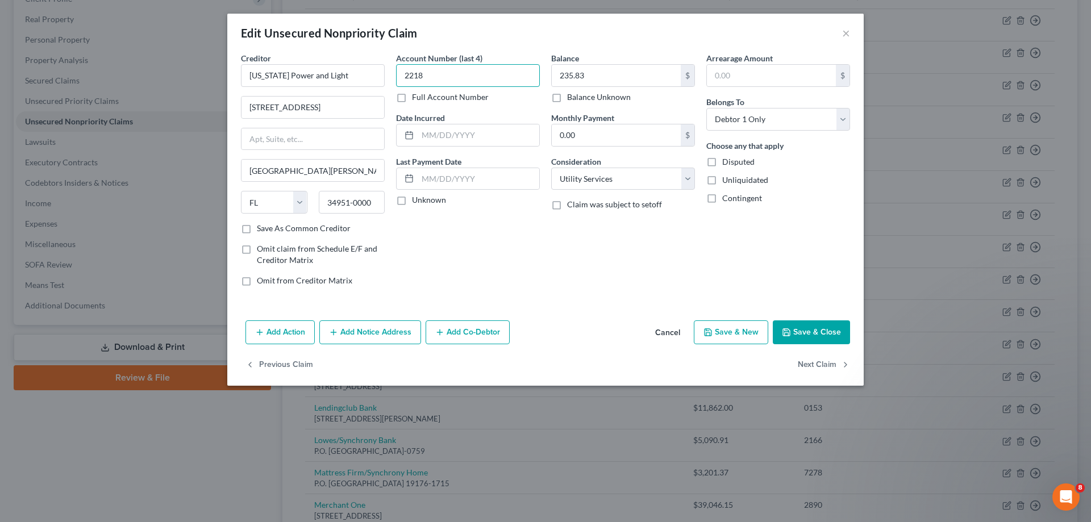
click at [489, 74] on input "2218" at bounding box center [468, 75] width 144 height 23
click at [787, 325] on button "Save & Close" at bounding box center [811, 332] width 77 height 24
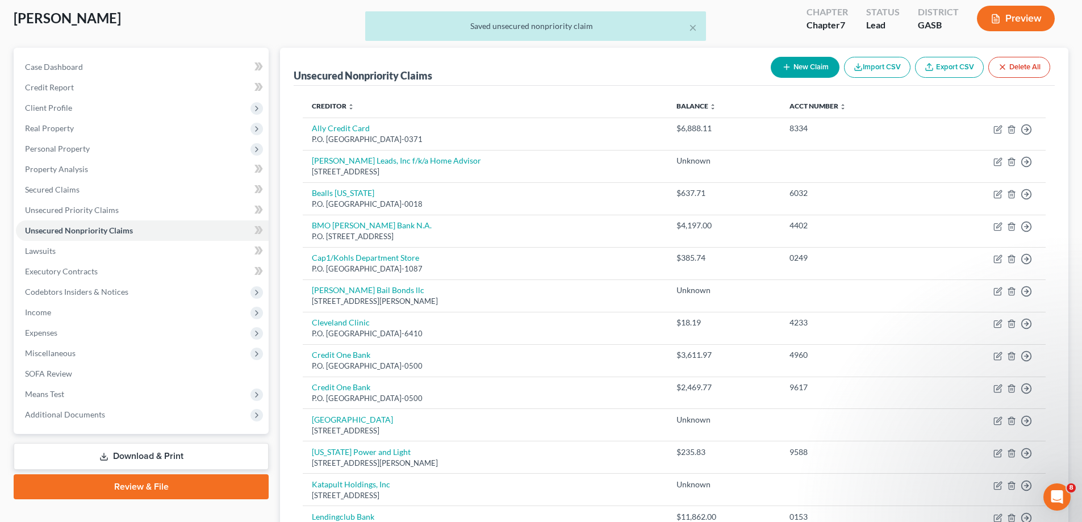
scroll to position [0, 0]
